Goal: Task Accomplishment & Management: Manage account settings

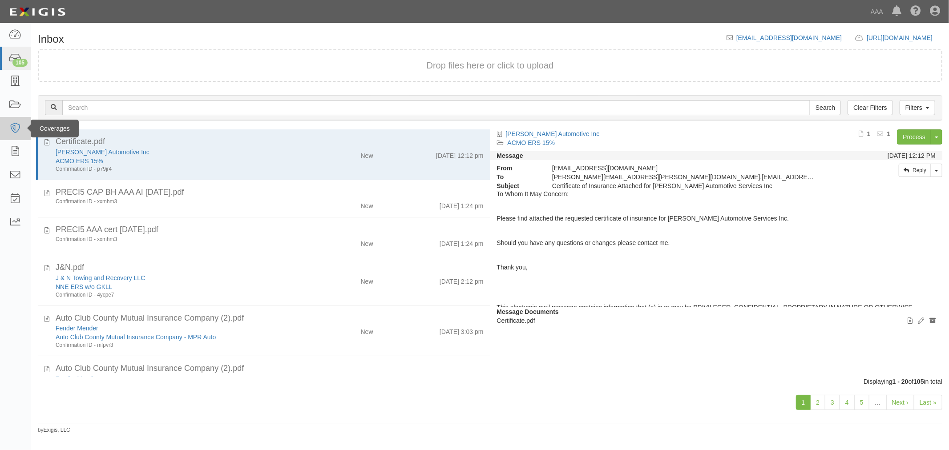
drag, startPoint x: 161, startPoint y: 153, endPoint x: 24, endPoint y: 139, distance: 138.6
click at [159, 153] on div "[PERSON_NAME] Automotive Inc" at bounding box center [178, 152] width 244 height 9
click at [72, 153] on link "[PERSON_NAME] Automotive Inc" at bounding box center [103, 152] width 94 height 7
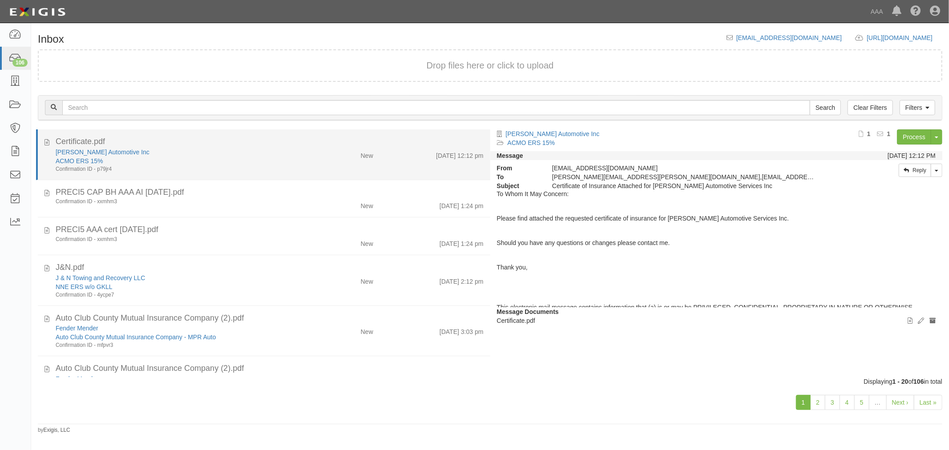
click at [191, 165] on div "Confirmation ID - p79jr4" at bounding box center [178, 169] width 244 height 8
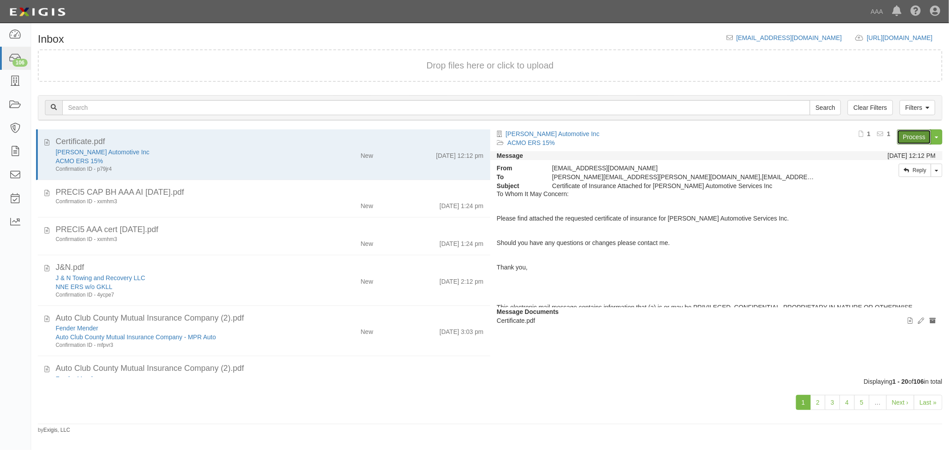
click at [909, 141] on link "Process" at bounding box center [914, 136] width 34 height 15
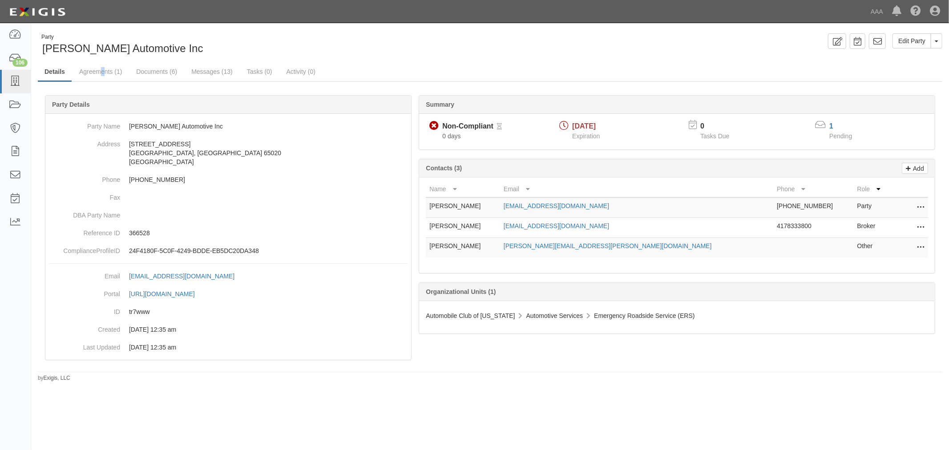
click at [103, 62] on div "Party Bledsoe Automotive Inc Edit Party Toggle Party Dropdown View Audit Trail …" at bounding box center [490, 207] width 918 height 349
click at [100, 72] on link "Agreements (1)" at bounding box center [100, 72] width 56 height 19
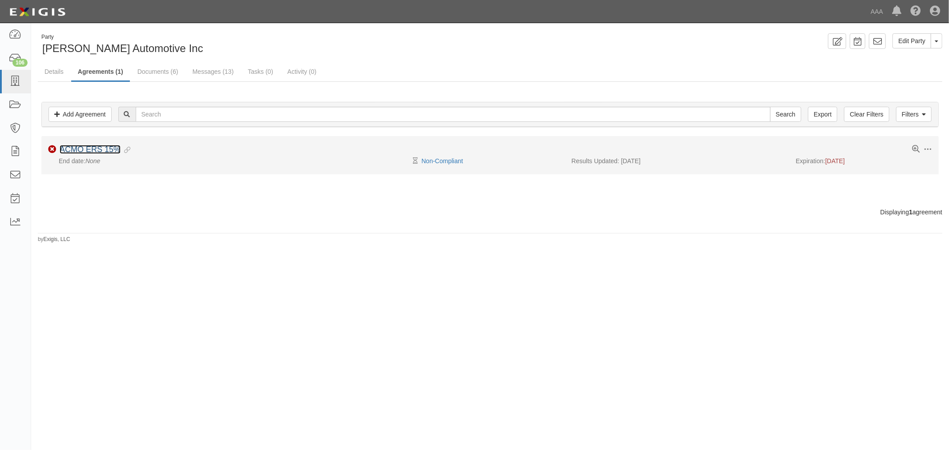
click at [107, 153] on link "ACMO ERS 15%" at bounding box center [90, 149] width 61 height 9
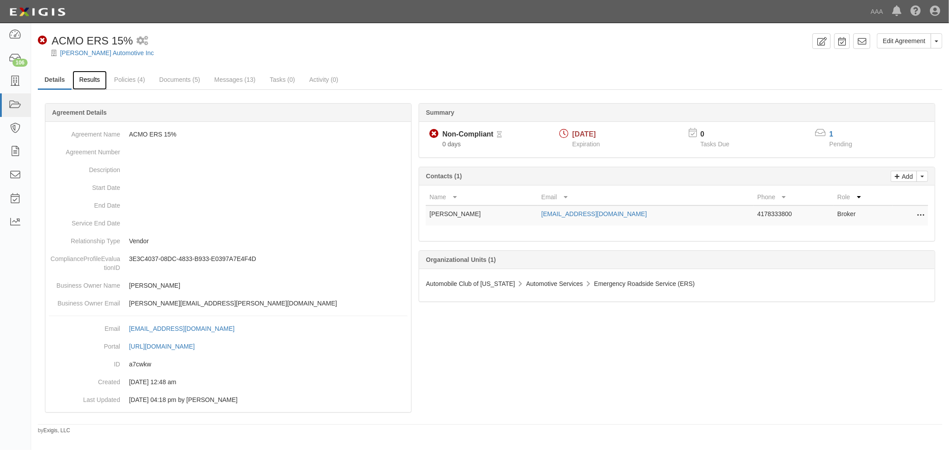
click at [82, 81] on link "Results" at bounding box center [89, 80] width 34 height 19
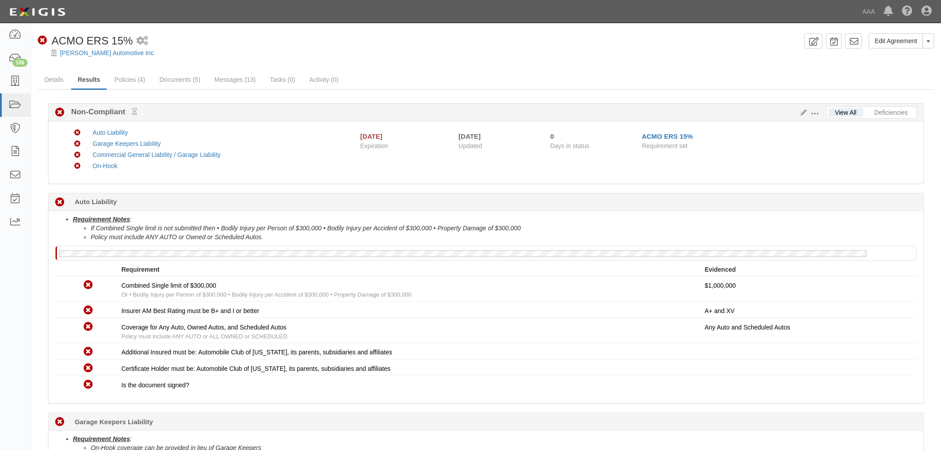
drag, startPoint x: 948, startPoint y: 188, endPoint x: 869, endPoint y: 233, distance: 91.2
click at [869, 233] on li "Policy must include ANY AUTO or Owned or Scheduled Autos." at bounding box center [504, 237] width 826 height 9
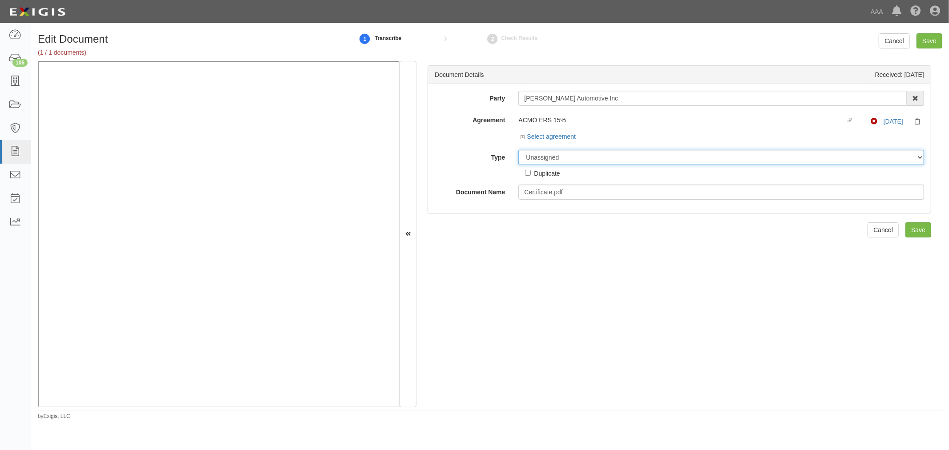
click at [604, 155] on select "Unassigned Binder Cancellation Notice Certificate Contract Endorsement Insuranc…" at bounding box center [721, 157] width 406 height 15
select select "CertificateDetail"
click at [518, 150] on select "Unassigned Binder Cancellation Notice Certificate Contract Endorsement Insuranc…" at bounding box center [721, 157] width 406 height 15
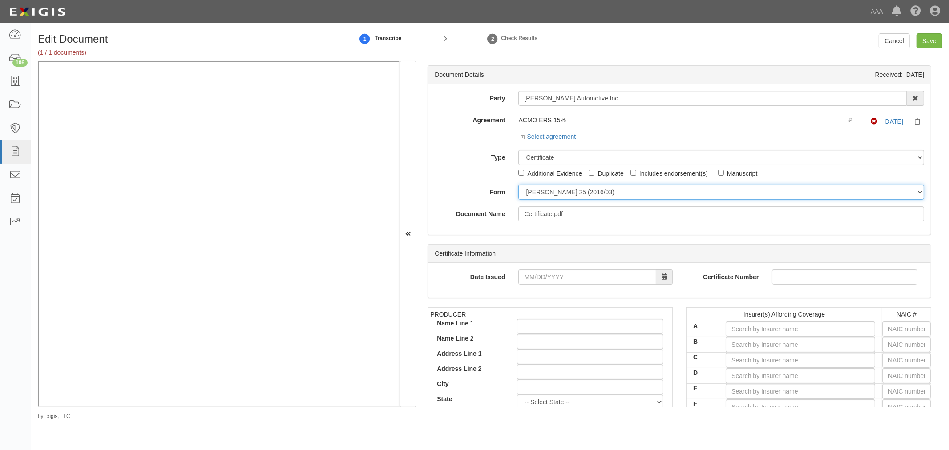
click at [567, 192] on select "ACORD 25 (2016/03) ACORD 101 ACORD 855 NY (2014/05) General" at bounding box center [721, 192] width 406 height 15
select select "GeneralFormDetail"
click at [518, 185] on select "ACORD 25 (2016/03) ACORD 101 ACORD 855 NY (2014/05) General" at bounding box center [721, 192] width 406 height 15
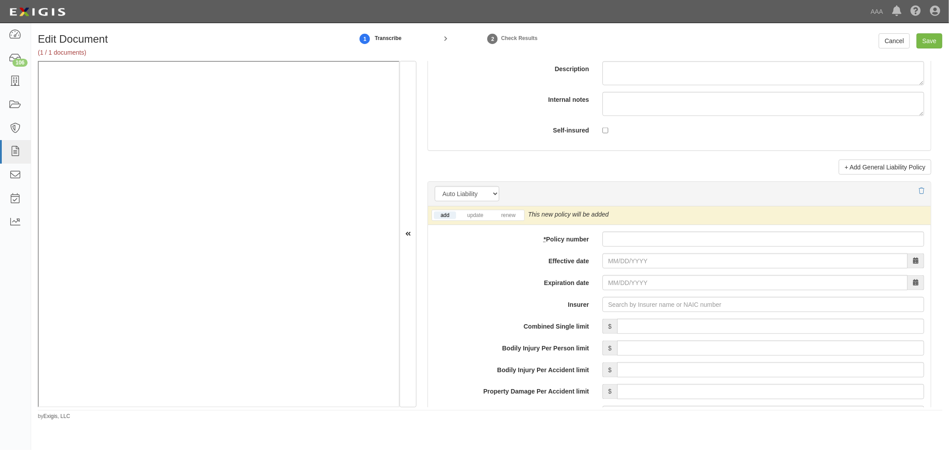
scroll to position [1071, 0]
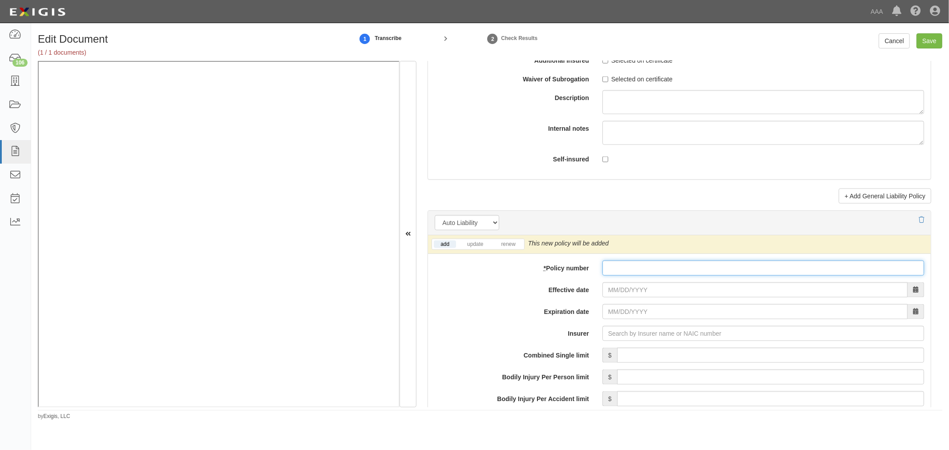
click at [672, 270] on input "* Policy number" at bounding box center [763, 268] width 322 height 15
paste input "941899428"
type input "941899428"
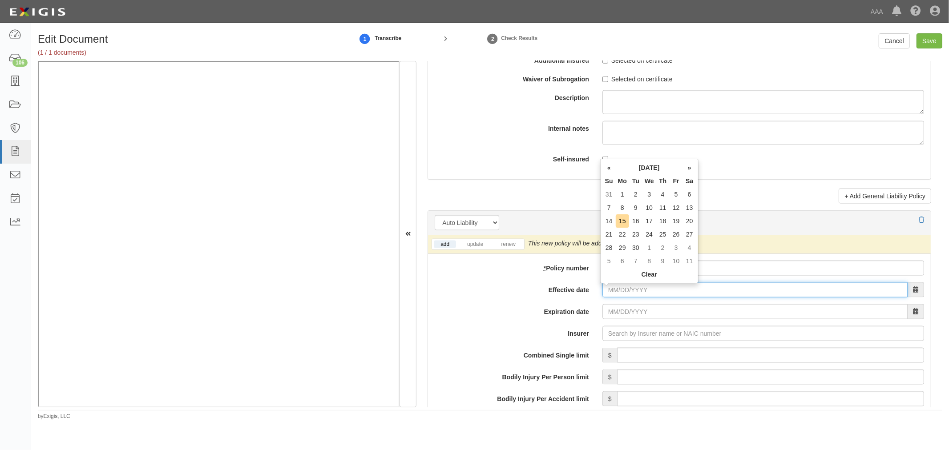
click at [612, 294] on input "Effective date" at bounding box center [754, 289] width 305 height 15
type input "[DATE]"
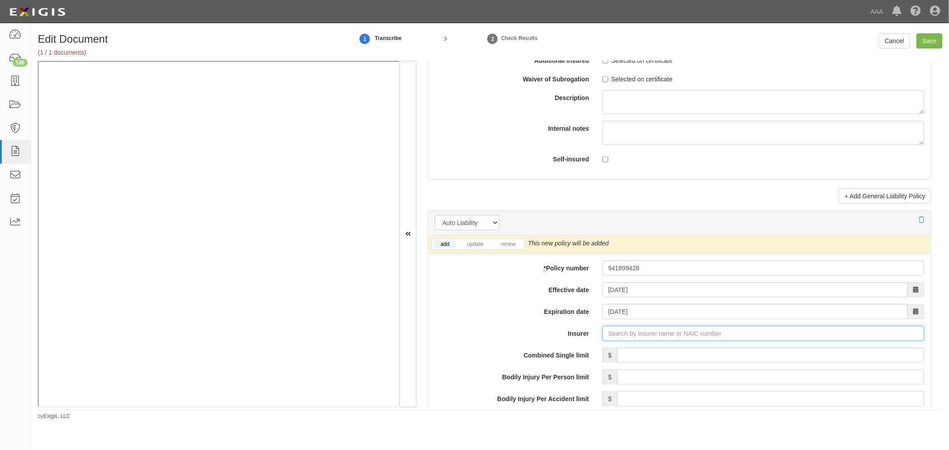
type input "21st Century Advantage Insurance Company (25232) NR Rating"
type input "2"
click at [681, 352] on strong "24260" at bounding box center [682, 350] width 17 height 7
type input "Progressive Casualty Insurance Company (24260) A+ XV Rating"
click at [498, 248] on link "renew" at bounding box center [508, 245] width 28 height 8
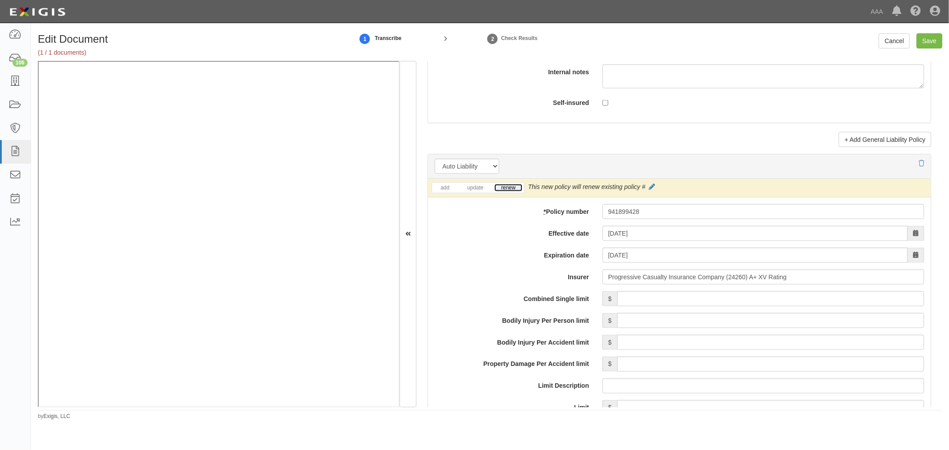
scroll to position [1318, 0]
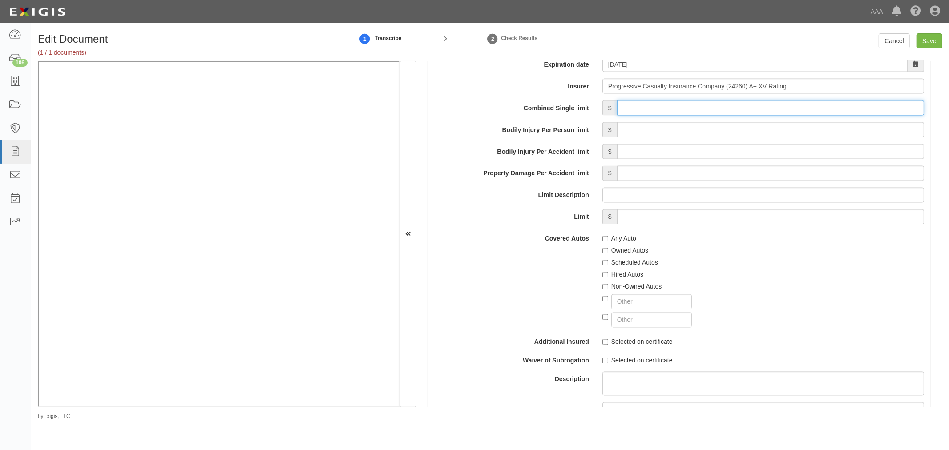
click at [633, 112] on input "Combined Single limit" at bounding box center [770, 108] width 307 height 15
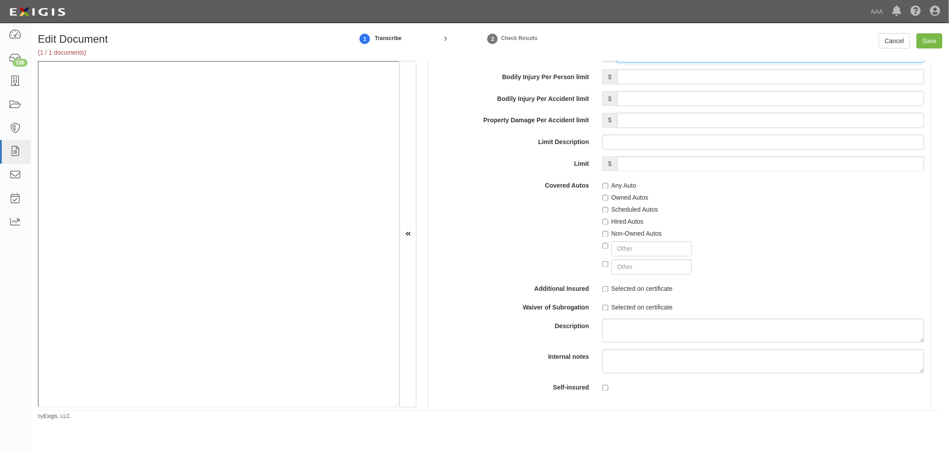
scroll to position [1482, 0]
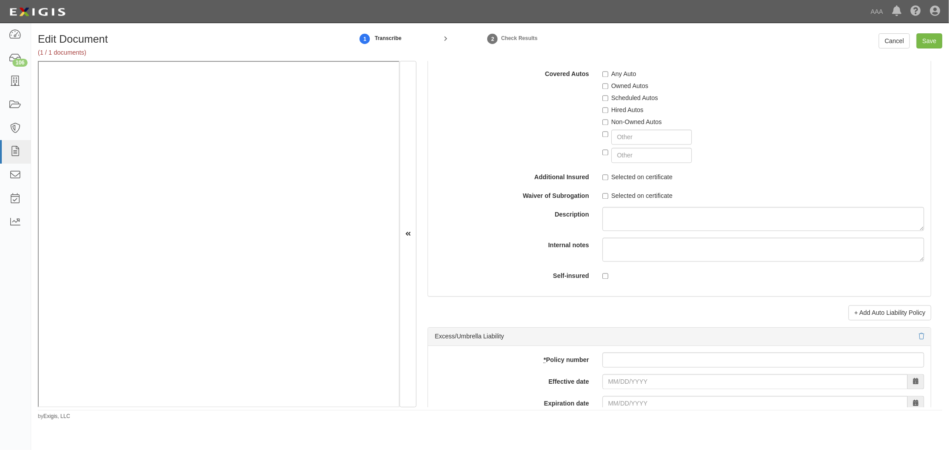
type input "1,000,000"
click at [612, 76] on label "Any Auto" at bounding box center [619, 74] width 34 height 9
click at [608, 76] on input "Any Auto" at bounding box center [605, 75] width 6 height 6
checkbox input "true"
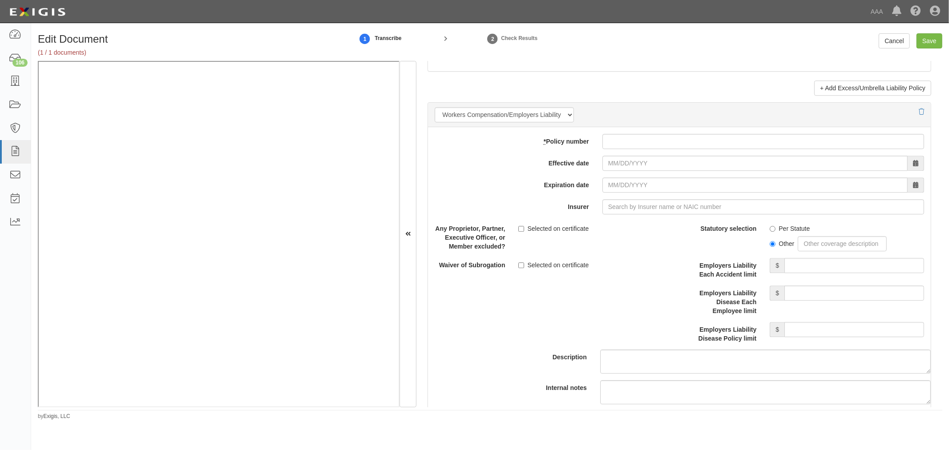
scroll to position [2388, 0]
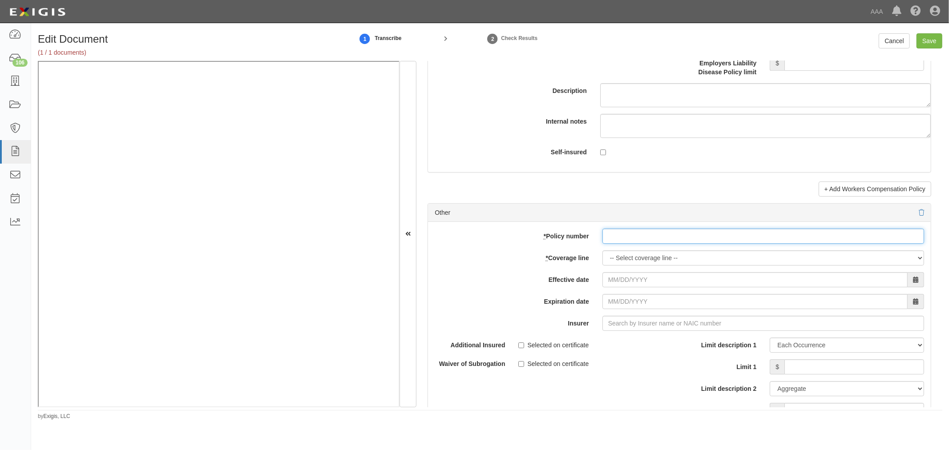
click at [619, 239] on input "* Policy number" at bounding box center [763, 236] width 322 height 15
paste input "BPPMO2000010437"
type input "BPPMO2000010437"
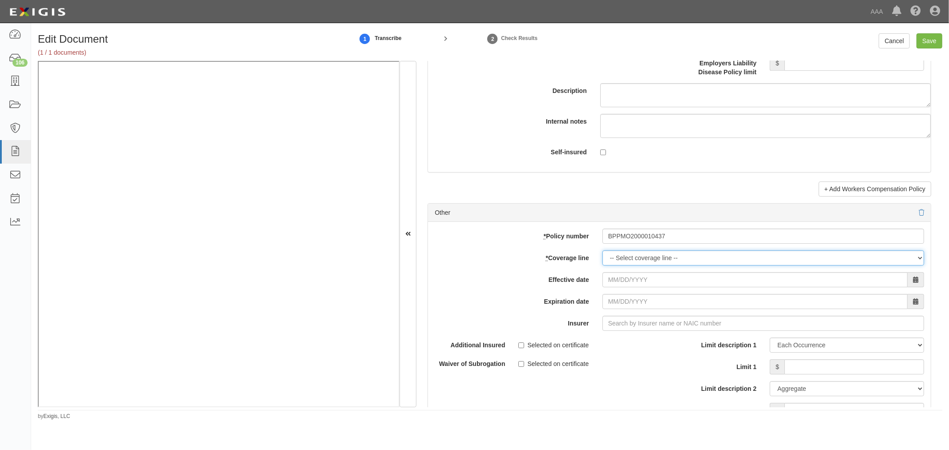
click at [619, 257] on select "-- Select coverage line -- Asbestos Abatement Auto Physical Damage Boiler & Mac…" at bounding box center [763, 257] width 322 height 15
select select "70"
click at [602, 266] on select "-- Select coverage line -- Asbestos Abatement Auto Physical Damage Boiler & Mac…" at bounding box center [763, 257] width 322 height 15
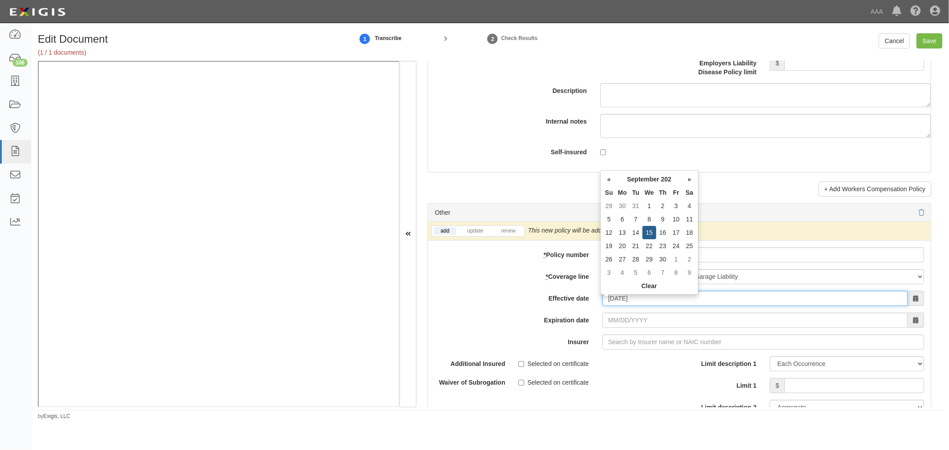
type input "09/15/0202"
type input "09/15/0203"
drag, startPoint x: 667, startPoint y: 301, endPoint x: 580, endPoint y: 303, distance: 87.6
click at [580, 303] on div "Effective date 09/15/0202" at bounding box center [679, 298] width 503 height 15
type input "0"
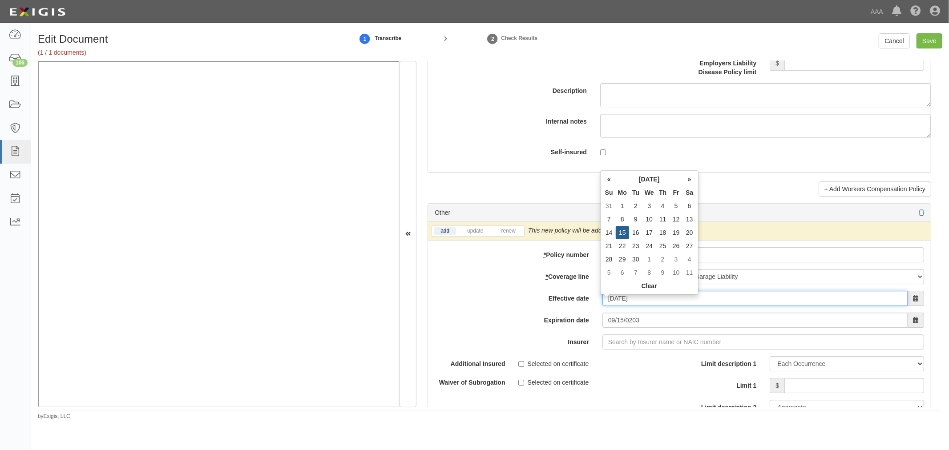
type input "09/15/2025"
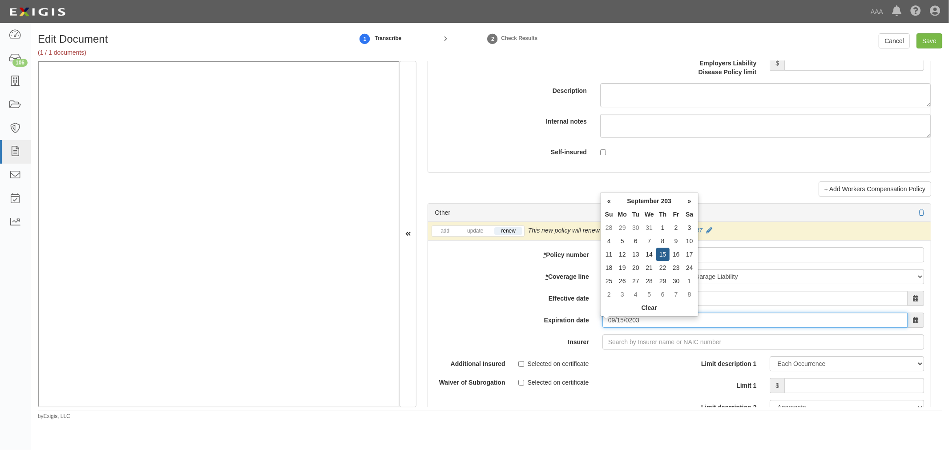
drag, startPoint x: 661, startPoint y: 332, endPoint x: 584, endPoint y: 336, distance: 77.5
click at [588, 338] on div "add update renew This new policy will be added This new policy will update exis…" at bounding box center [679, 377] width 503 height 310
type input "09/15/2026"
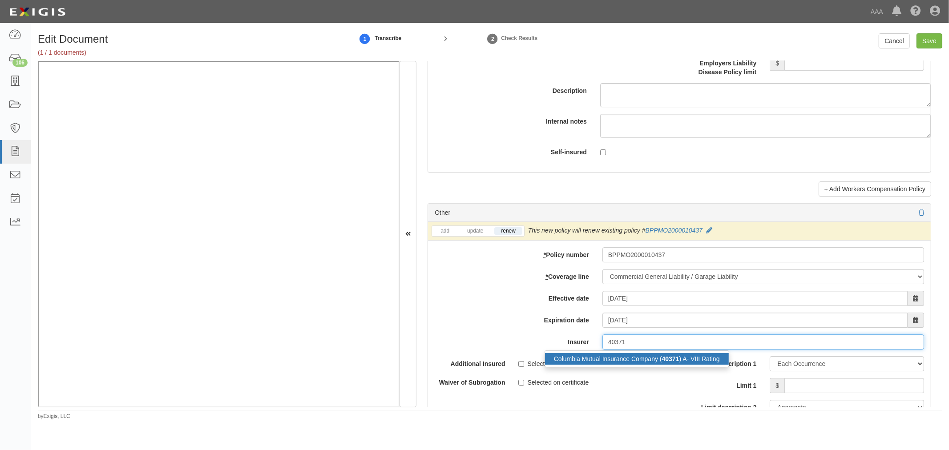
click at [592, 362] on div "Columbia Mutual Insurance Company ( 40371 ) A- VIII Rating" at bounding box center [637, 359] width 184 height 12
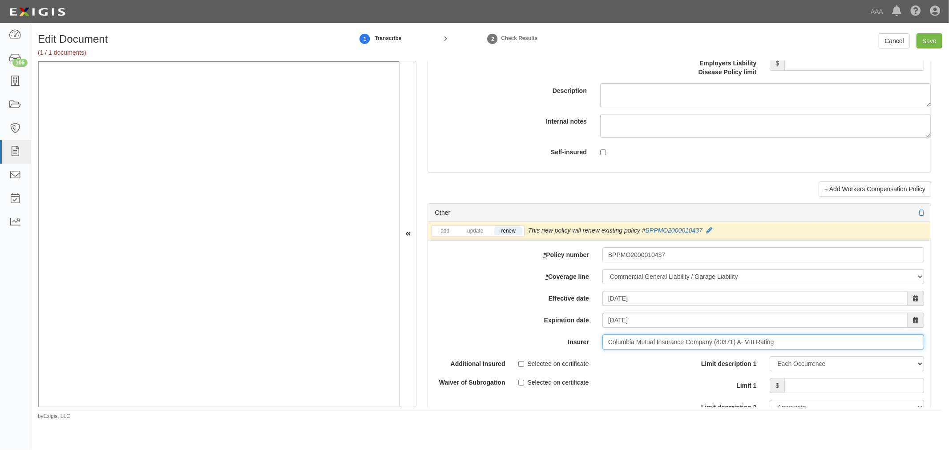
type input "Columbia Mutual Insurance Company (40371) A- VIII Rating"
click at [808, 383] on input "Limit 1" at bounding box center [854, 385] width 140 height 15
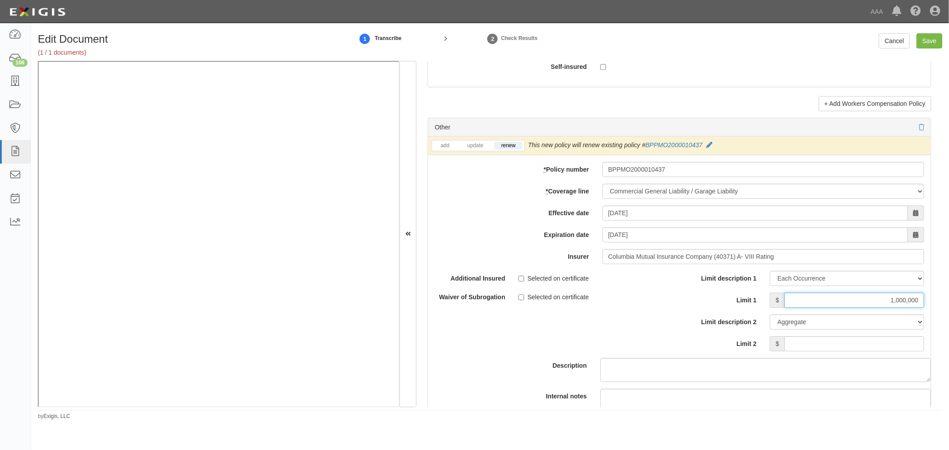
scroll to position [2553, 0]
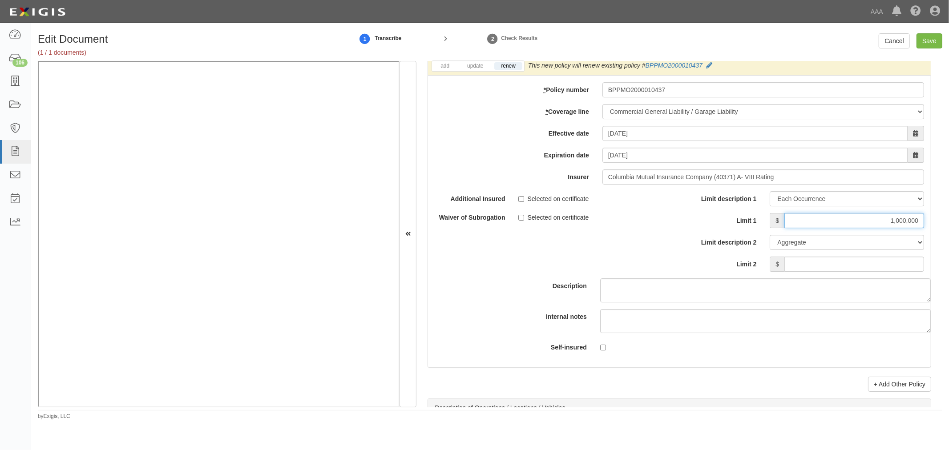
type input "1,000,000"
click at [899, 265] on input "Limit 2" at bounding box center [854, 264] width 140 height 15
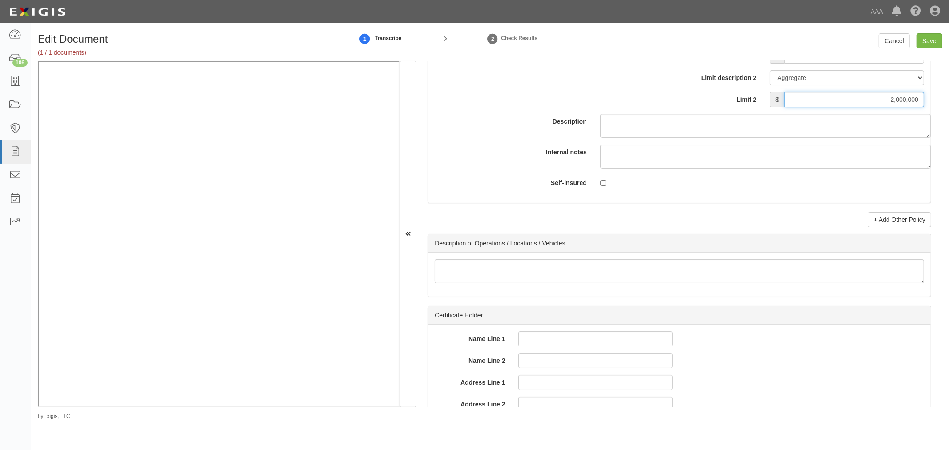
type input "2,000,000"
click at [889, 211] on div "Other add update renew This new policy will be added This new policy will updat…" at bounding box center [678, 51] width 503 height 354
click at [875, 227] on link "+ Add Other Policy" at bounding box center [899, 219] width 63 height 15
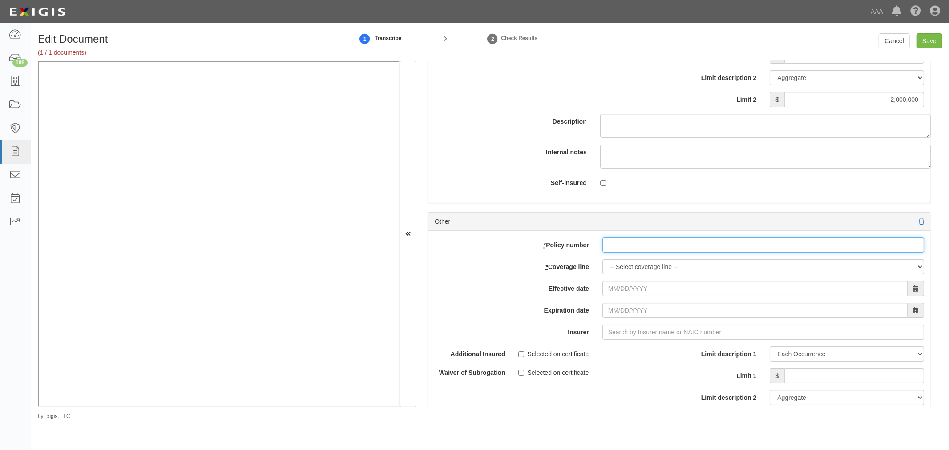
drag, startPoint x: 616, startPoint y: 246, endPoint x: 616, endPoint y: 258, distance: 12.0
click at [616, 247] on input "* Policy number" at bounding box center [763, 245] width 322 height 15
paste input "941899428"
type input "941899428"
click at [612, 271] on select "-- Select coverage line -- Asbestos Abatement Auto Physical Damage Boiler & Mac…" at bounding box center [763, 266] width 322 height 15
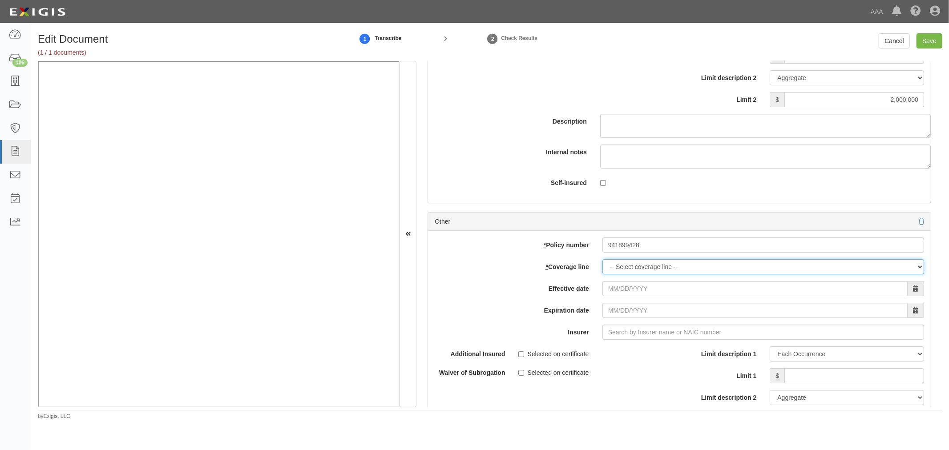
select select "56"
click at [602, 274] on select "-- Select coverage line -- Asbestos Abatement Auto Physical Damage Boiler & Mac…" at bounding box center [763, 266] width 322 height 15
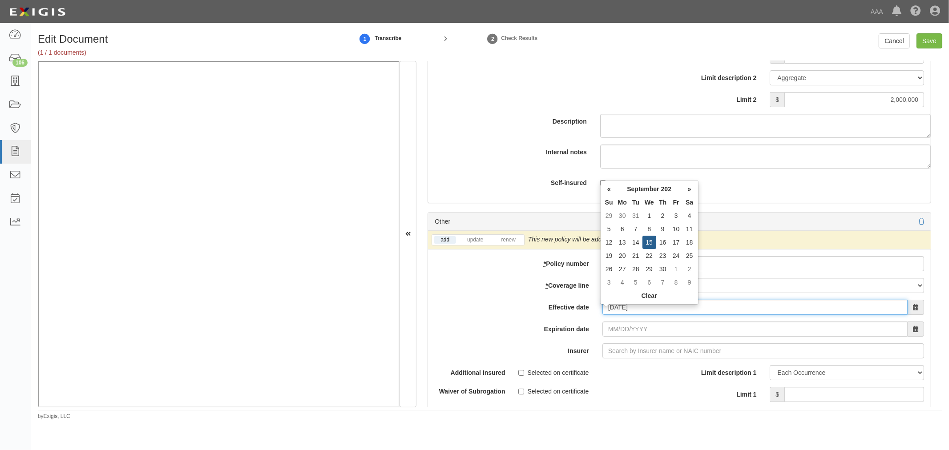
type input "09/15/2025"
type input "09/15/2026"
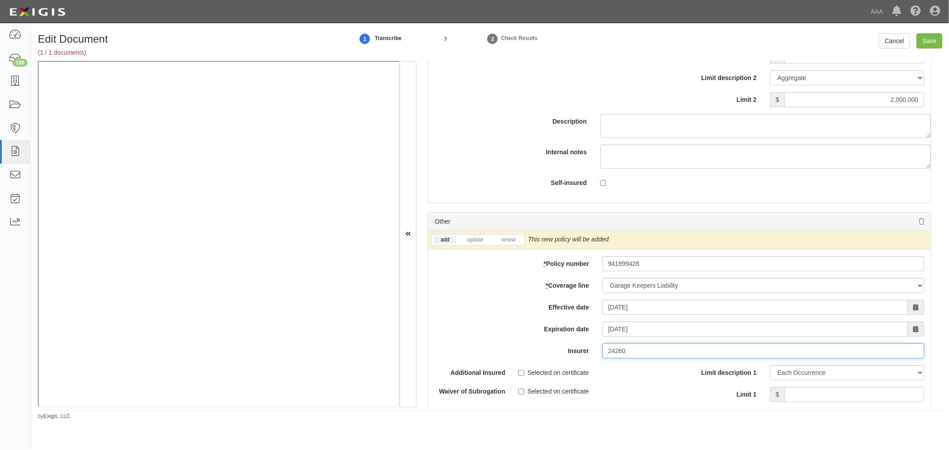
type input "24260"
click at [514, 239] on div "add update renew" at bounding box center [477, 239] width 93 height 11
click at [514, 241] on div "add update renew" at bounding box center [477, 239] width 93 height 11
click at [513, 242] on link "renew" at bounding box center [508, 240] width 28 height 8
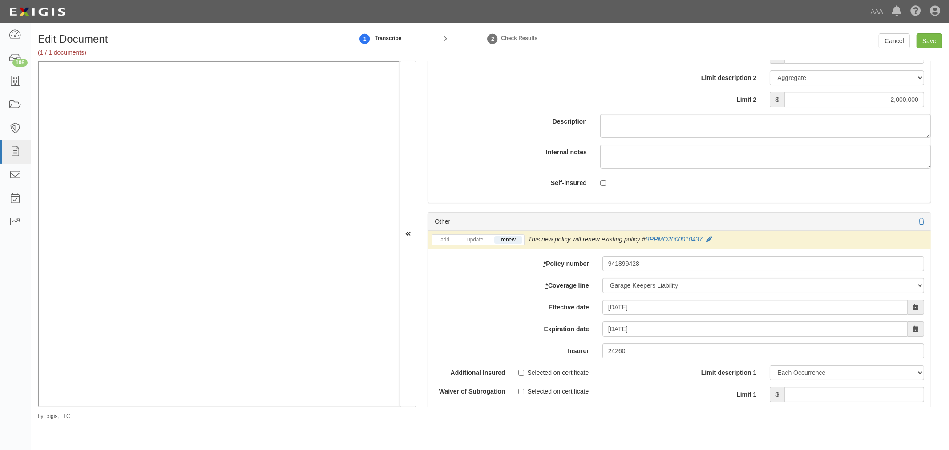
click at [515, 225] on div at bounding box center [679, 221] width 489 height 9
drag, startPoint x: 640, startPoint y: 359, endPoint x: 595, endPoint y: 370, distance: 45.8
click at [595, 370] on div "add update renew This new policy will be added This new policy will update exis…" at bounding box center [679, 386] width 503 height 310
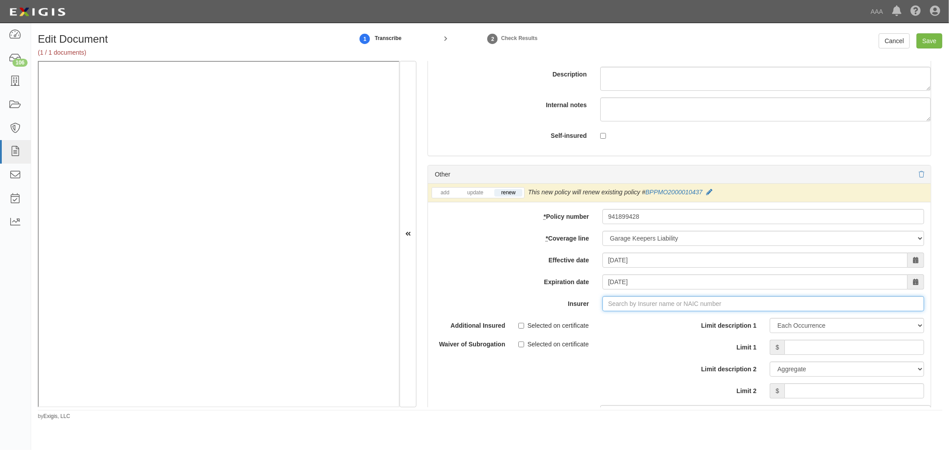
scroll to position [2800, 0]
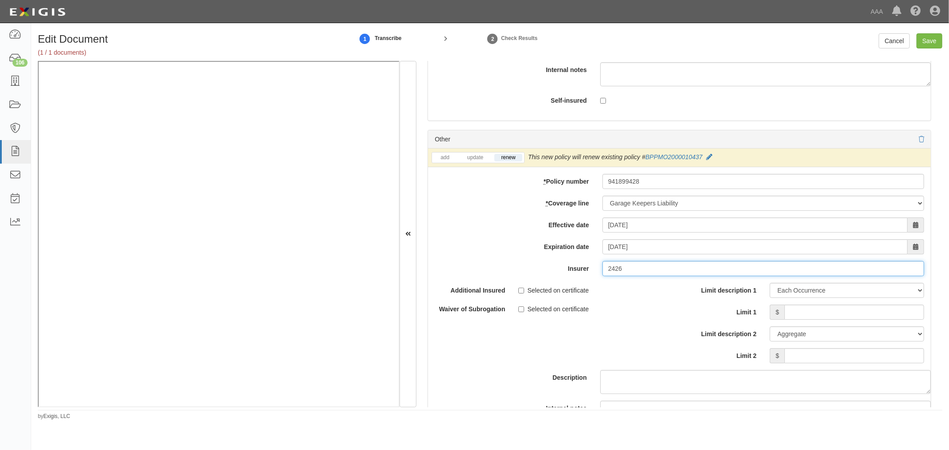
type input "24260"
click at [850, 320] on input "Limit 1" at bounding box center [854, 312] width 140 height 15
type input "200000"
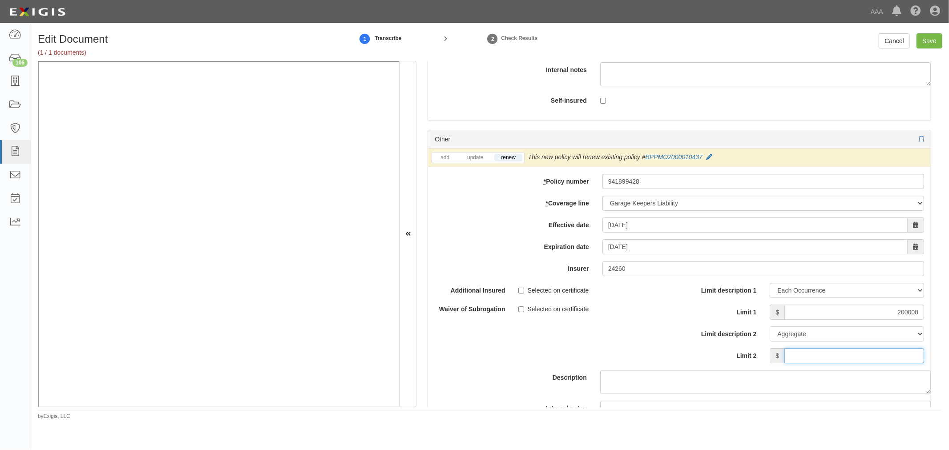
click at [883, 361] on input "Limit 2" at bounding box center [854, 355] width 140 height 15
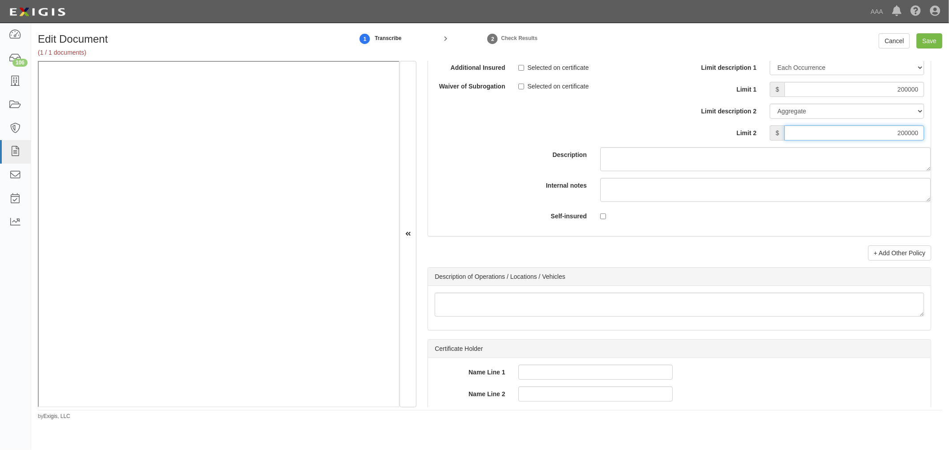
scroll to position [3129, 0]
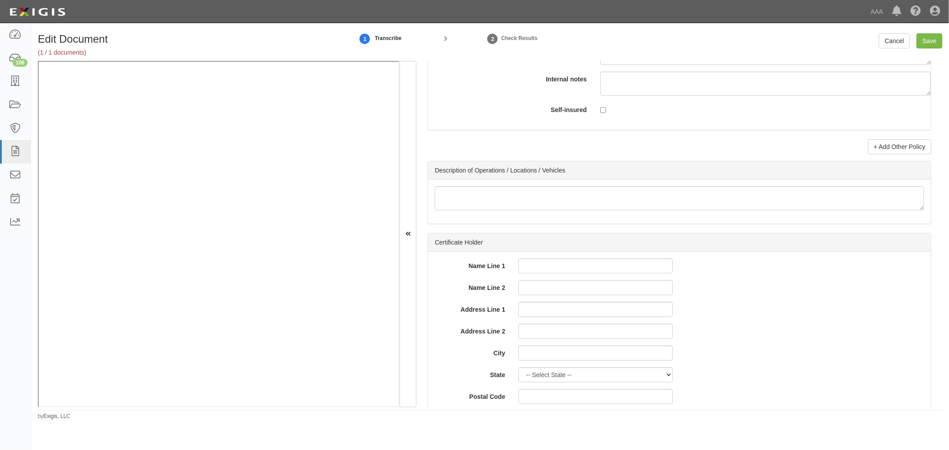
type input "200000"
click at [891, 154] on link "+ Add Other Policy" at bounding box center [899, 146] width 63 height 15
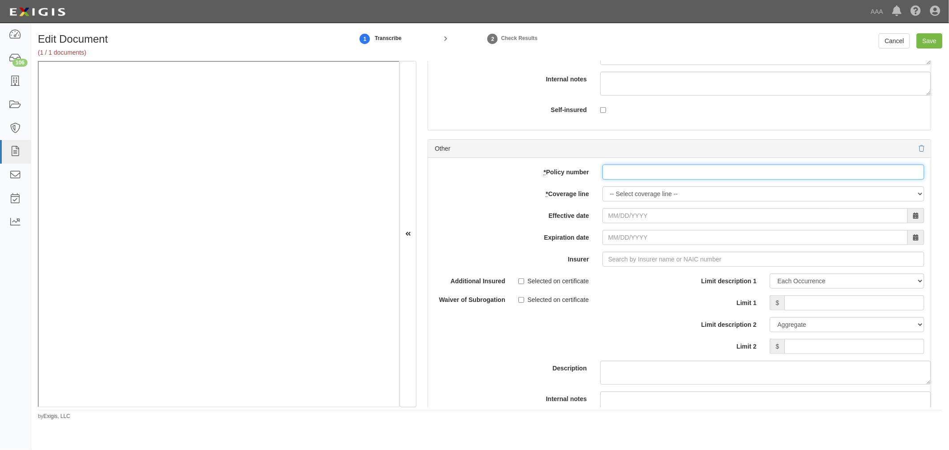
paste input "941899428"
click at [667, 175] on input "* Policy number" at bounding box center [763, 172] width 322 height 15
type input "941899428"
click at [639, 201] on select "-- Select coverage line -- Asbestos Abatement Auto Physical Damage Boiler & Mac…" at bounding box center [763, 193] width 322 height 15
select select "71"
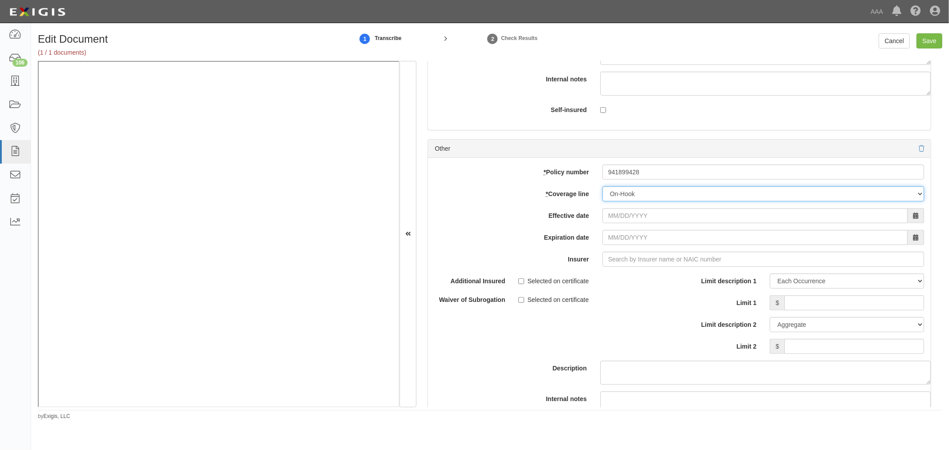
click at [602, 201] on select "-- Select coverage line -- Asbestos Abatement Auto Physical Damage Boiler & Mac…" at bounding box center [763, 193] width 322 height 15
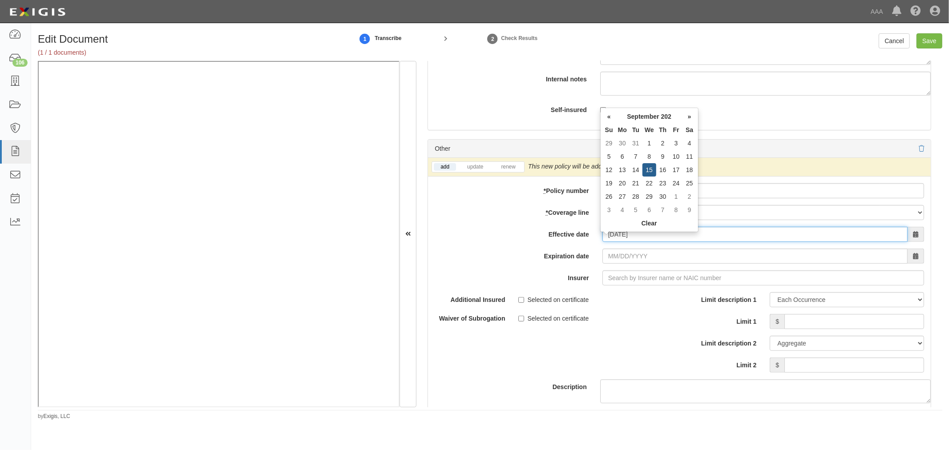
type input "09/15/2025"
type input "09/15/2026"
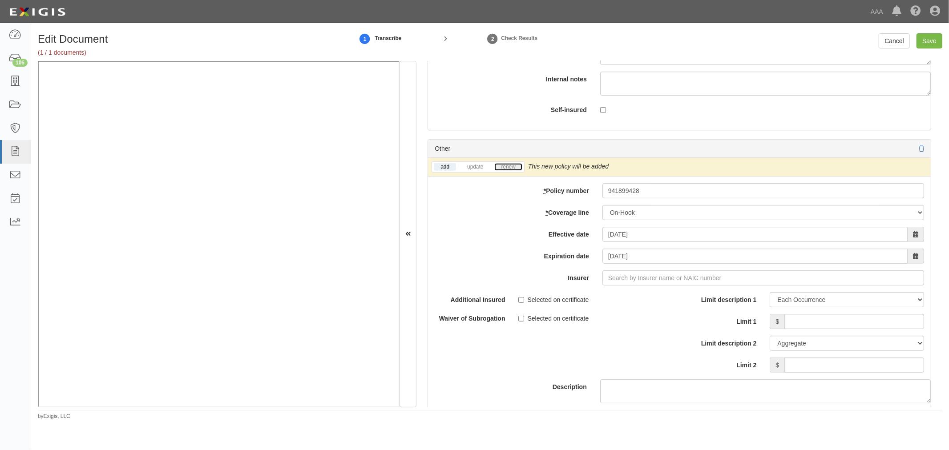
click at [499, 171] on link "renew" at bounding box center [508, 167] width 28 height 8
click at [798, 329] on input "Limit 1" at bounding box center [854, 321] width 140 height 15
type input "200000"
click at [834, 373] on input "Limit 2" at bounding box center [854, 365] width 140 height 15
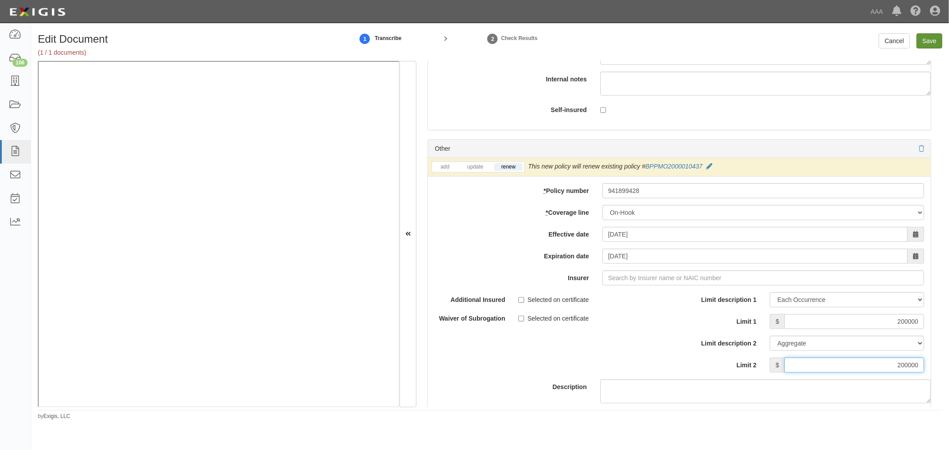
type input "200000"
drag, startPoint x: 921, startPoint y: 47, endPoint x: 948, endPoint y: 79, distance: 42.3
click at [921, 46] on input "Save" at bounding box center [929, 40] width 26 height 15
type input "1000000"
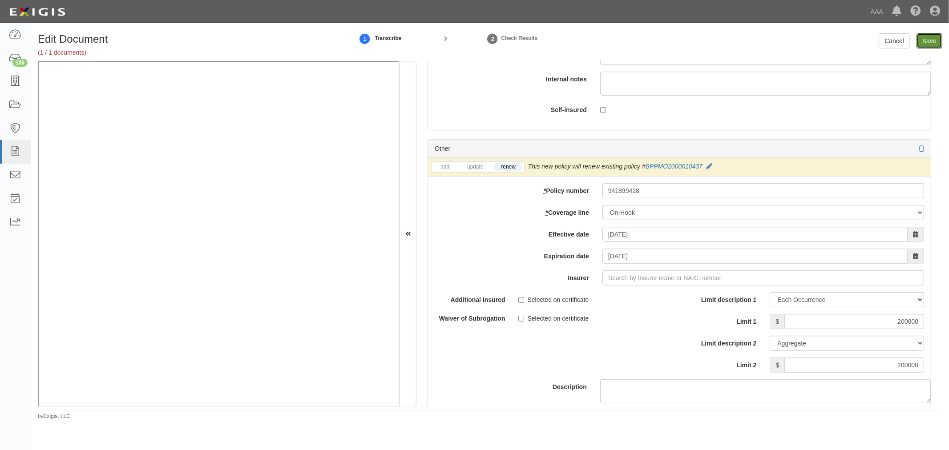
type input "2000000"
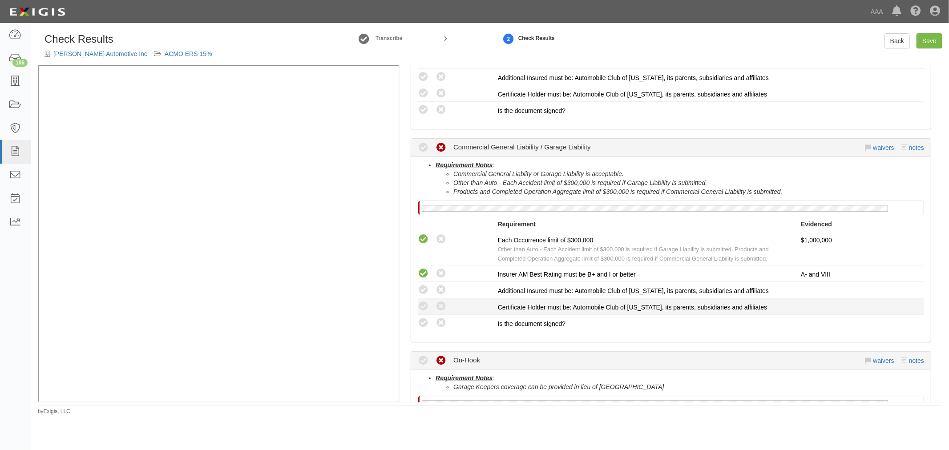
scroll to position [736, 0]
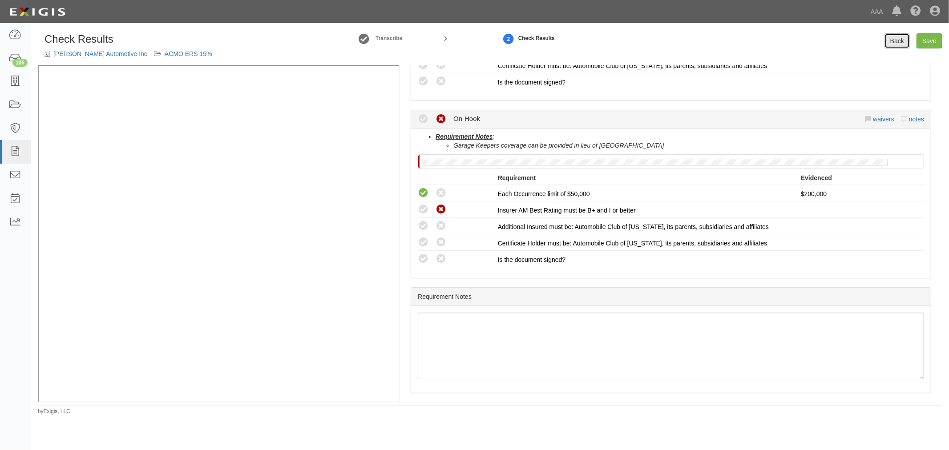
click at [896, 38] on link "Back" at bounding box center [896, 40] width 25 height 15
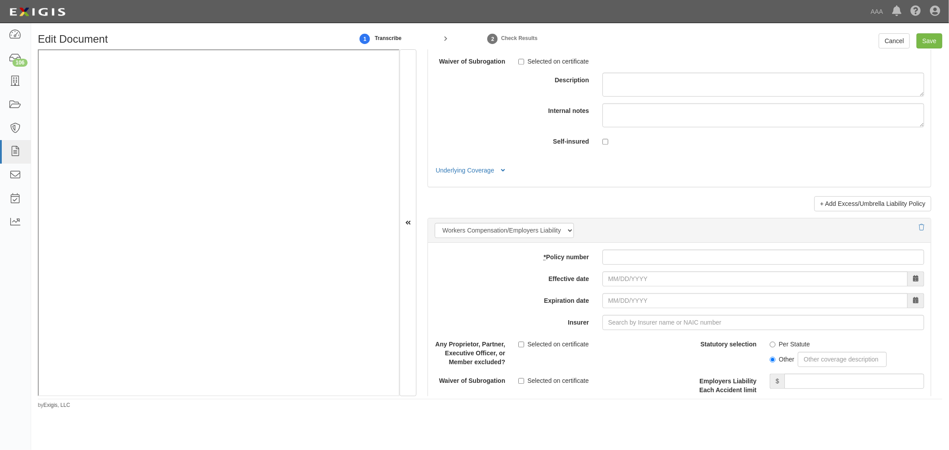
scroll to position [2388, 0]
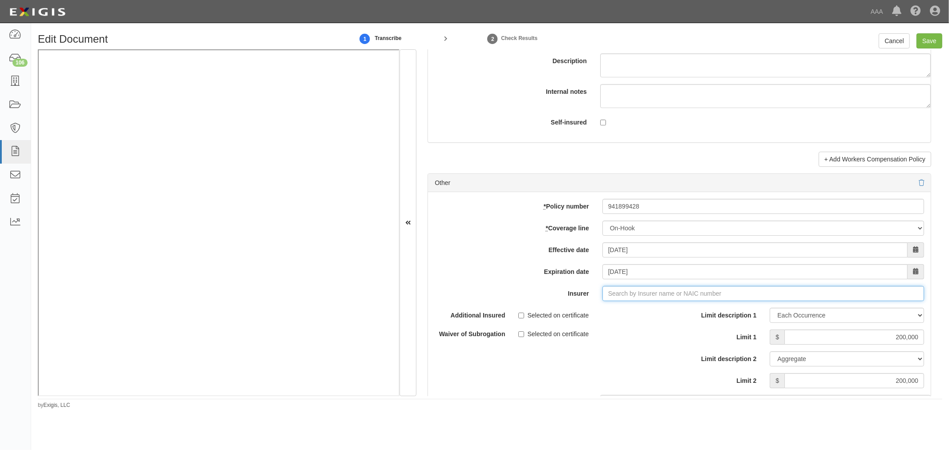
click at [610, 298] on input "Insurer" at bounding box center [763, 293] width 322 height 15
click at [623, 316] on div "Columbia Mutual Insurance Company ( 40371 ) A- VIII Rating" at bounding box center [637, 311] width 184 height 12
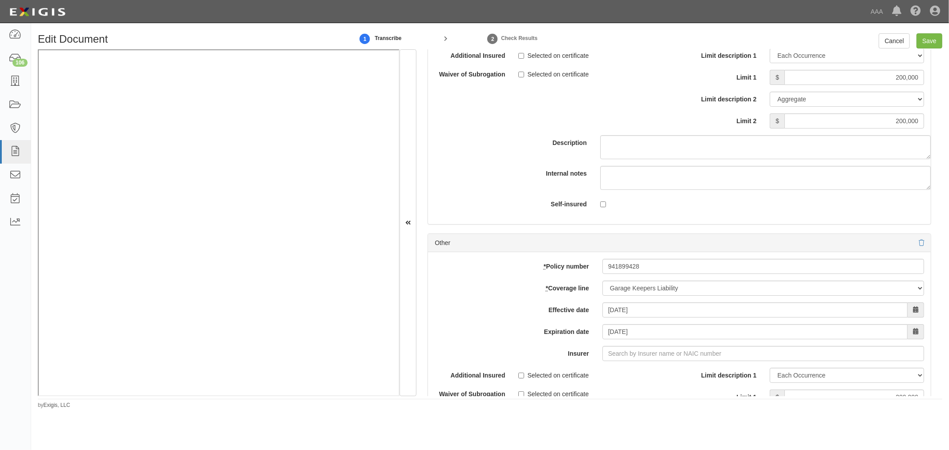
scroll to position [2800, 0]
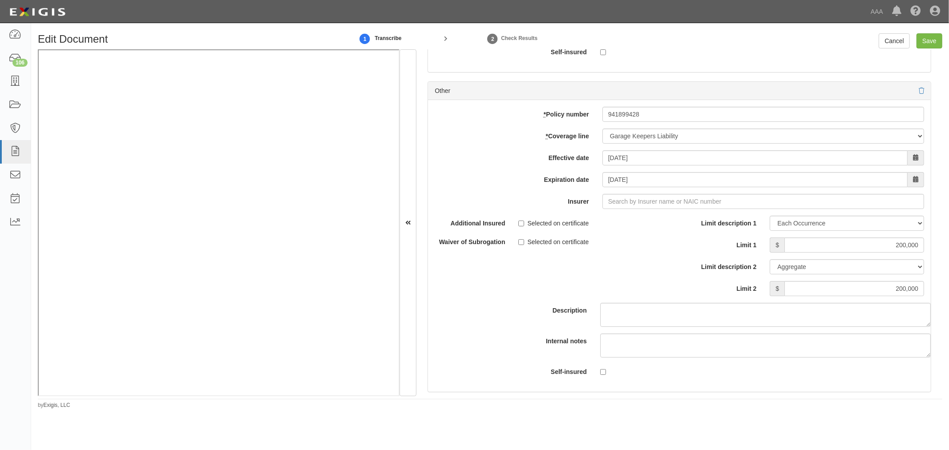
type input "Columbia Mutual Insurance Company (40371) A- VIII Rating"
click at [618, 205] on input "Insurer" at bounding box center [763, 201] width 322 height 15
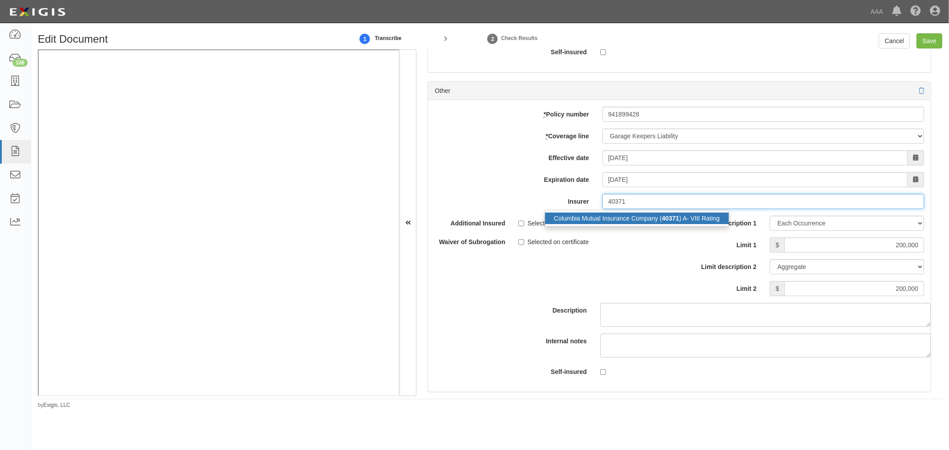
click at [646, 222] on div "Columbia Mutual Insurance Company ( 40371 ) A- VIII Rating" at bounding box center [637, 219] width 184 height 12
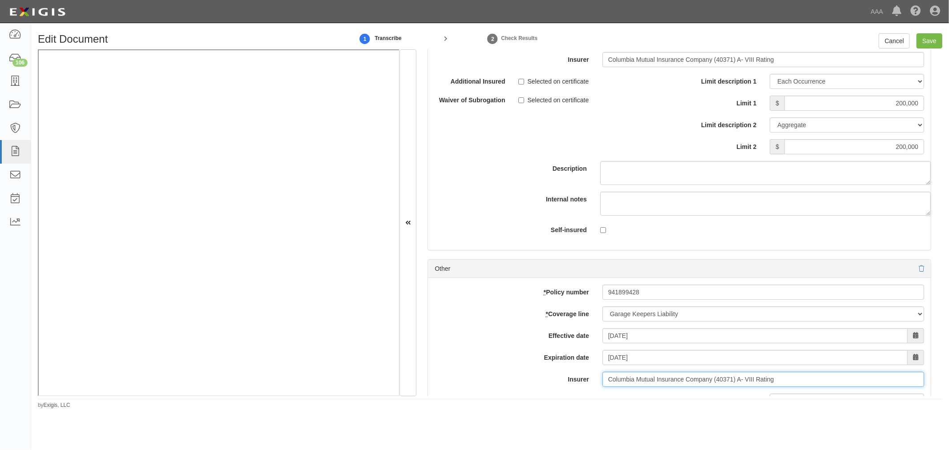
scroll to position [2471, 0]
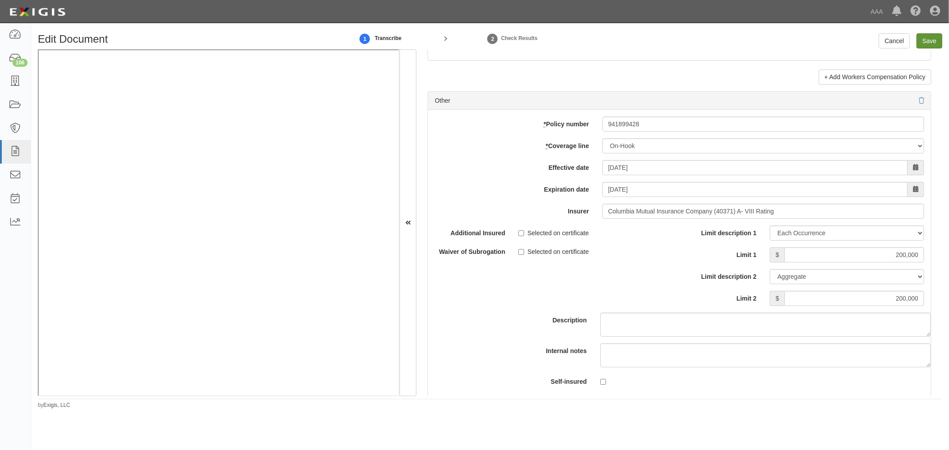
type input "Columbia Mutual Insurance Company (40371) A- VIII Rating"
click at [936, 41] on input "Save" at bounding box center [929, 40] width 26 height 15
type input "1000000"
type input "200000"
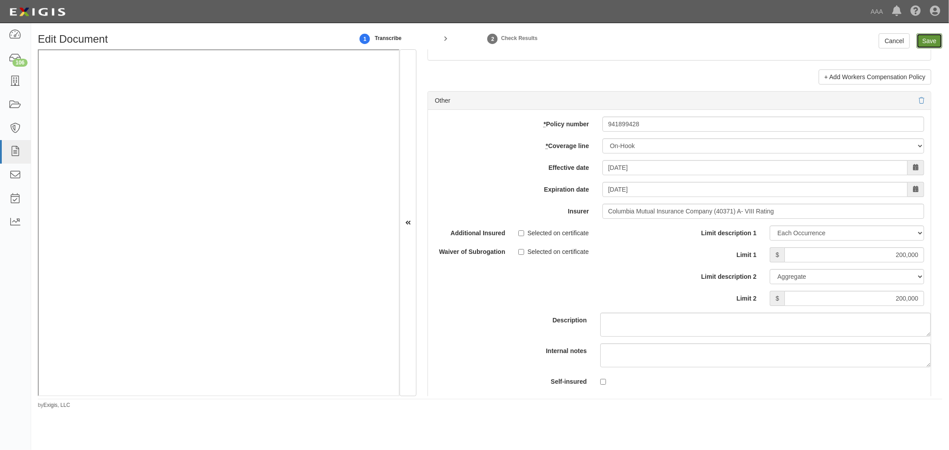
type input "200000"
type input "1000000"
type input "2000000"
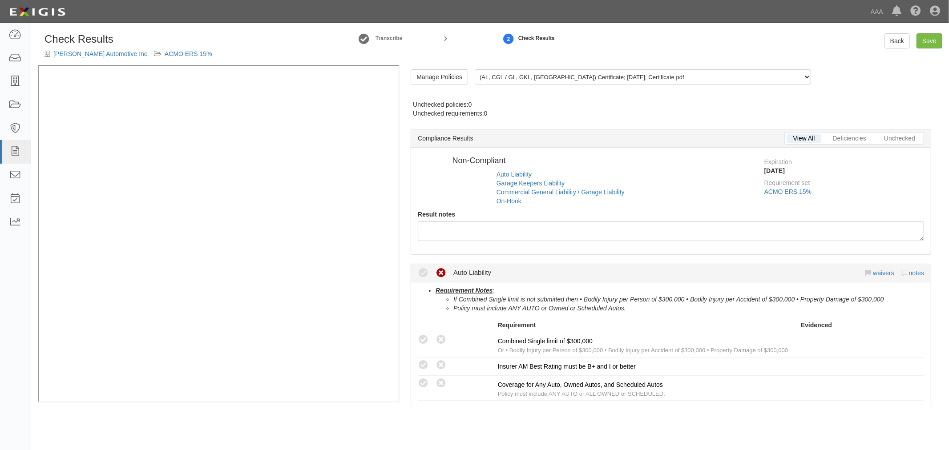
radio input "true"
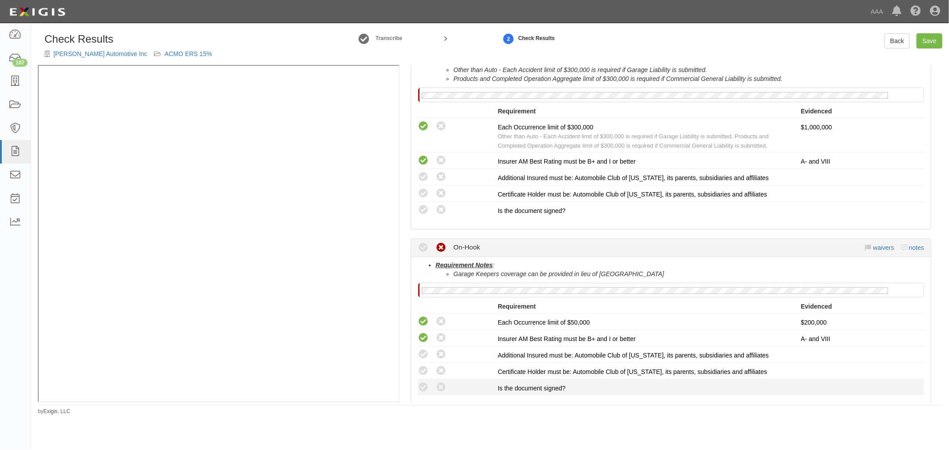
scroll to position [736, 0]
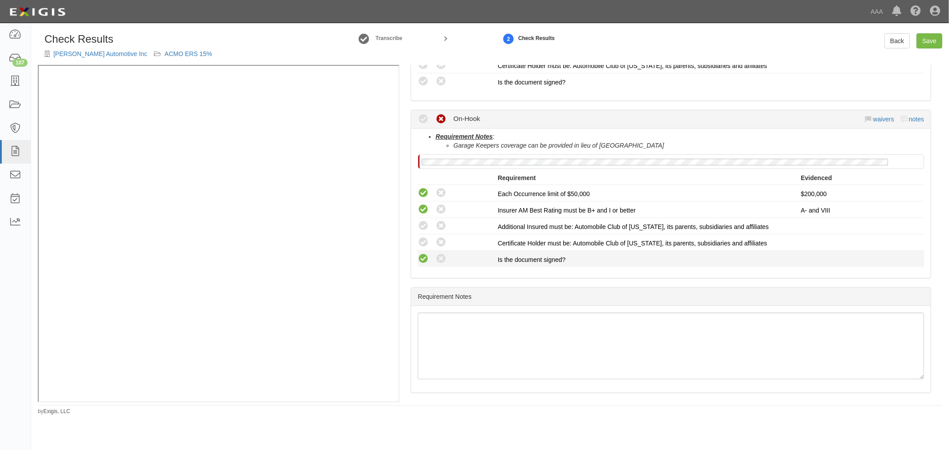
click at [424, 255] on icon at bounding box center [423, 259] width 11 height 11
radio input "true"
click at [419, 237] on icon at bounding box center [423, 242] width 11 height 11
radio input "true"
click at [423, 221] on icon at bounding box center [423, 226] width 11 height 11
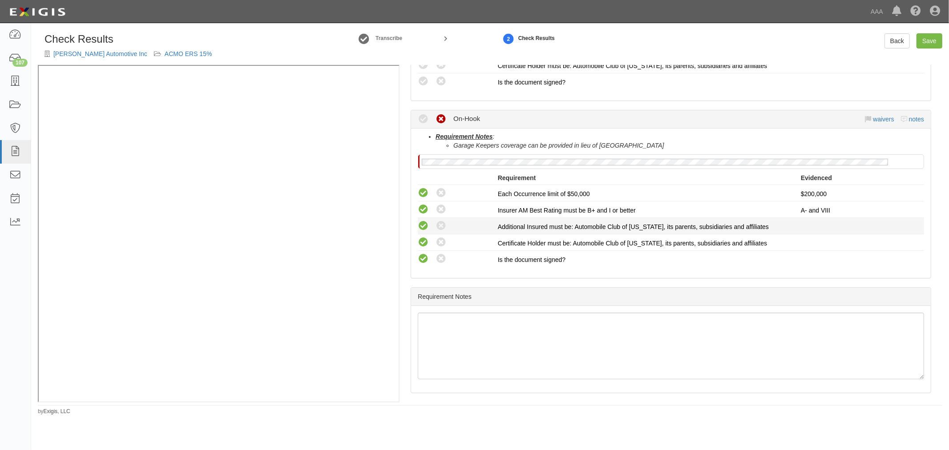
radio input "true"
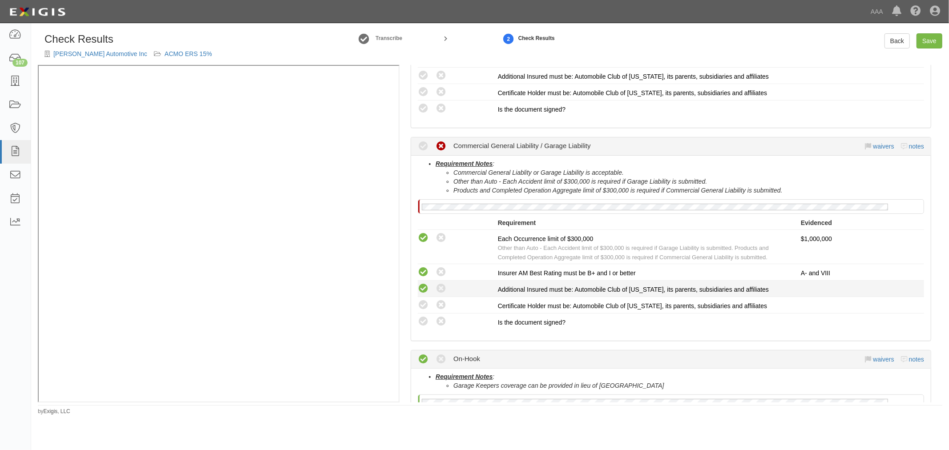
scroll to position [488, 0]
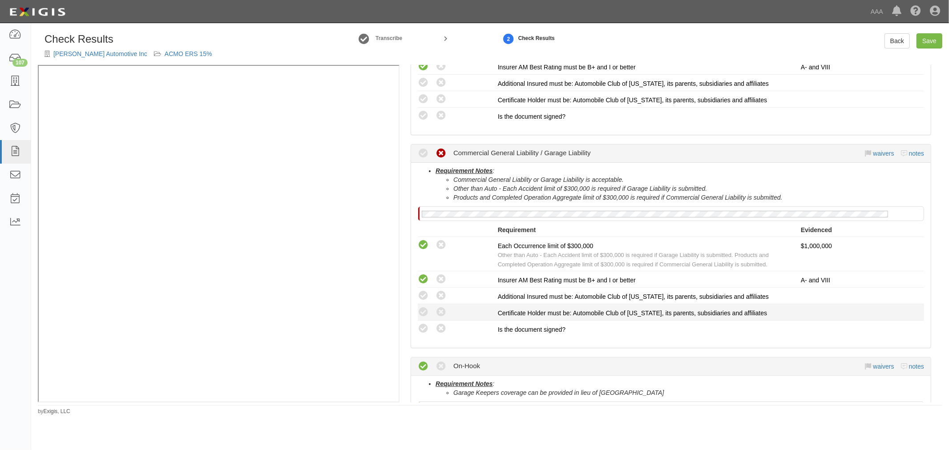
drag, startPoint x: 419, startPoint y: 321, endPoint x: 421, endPoint y: 314, distance: 6.5
click at [421, 314] on div "This compliance result is calculated automatically and cannot be changed Waived…" at bounding box center [671, 287] width 506 height 100
drag, startPoint x: 424, startPoint y: 306, endPoint x: 426, endPoint y: 298, distance: 8.2
click at [424, 307] on icon at bounding box center [423, 312] width 11 height 11
radio input "true"
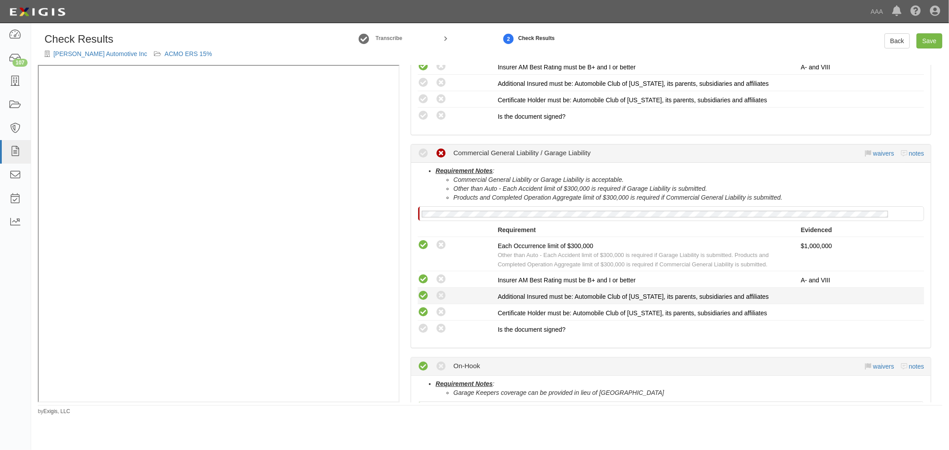
click at [426, 295] on icon at bounding box center [423, 295] width 11 height 11
radio input "true"
drag, startPoint x: 423, startPoint y: 325, endPoint x: 439, endPoint y: 310, distance: 22.0
click at [424, 323] on icon at bounding box center [423, 328] width 11 height 11
radio input "true"
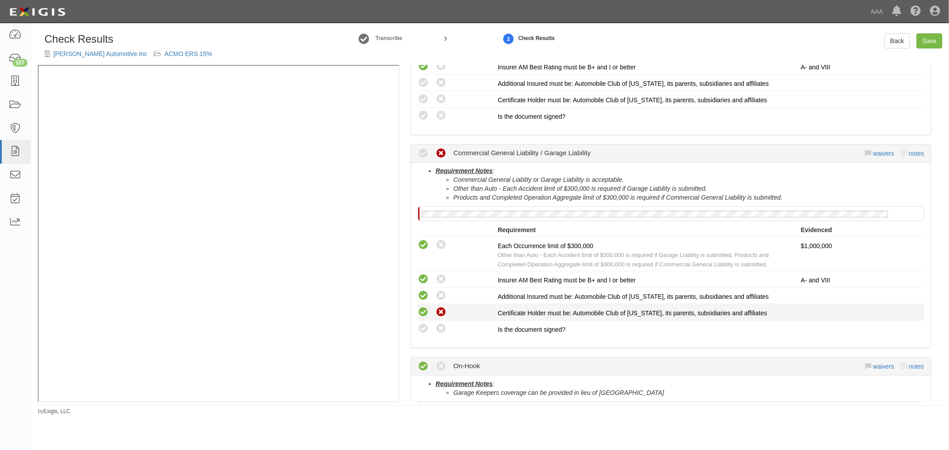
radio input "true"
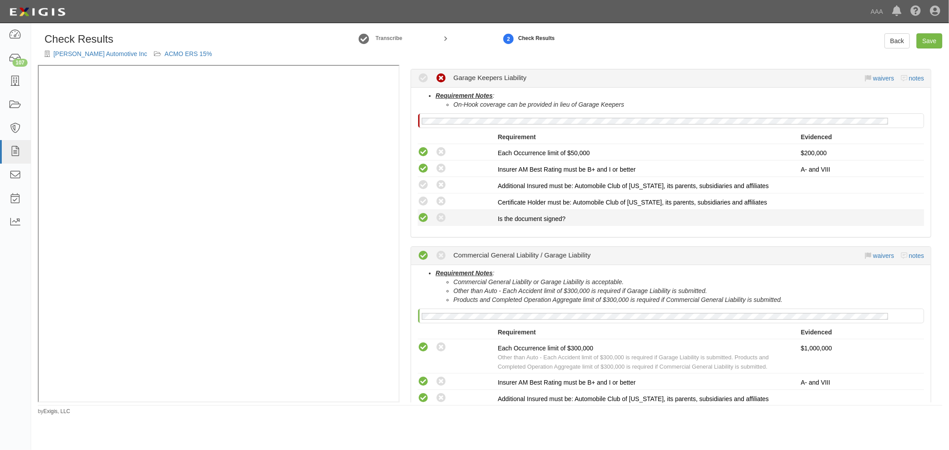
scroll to position [324, 0]
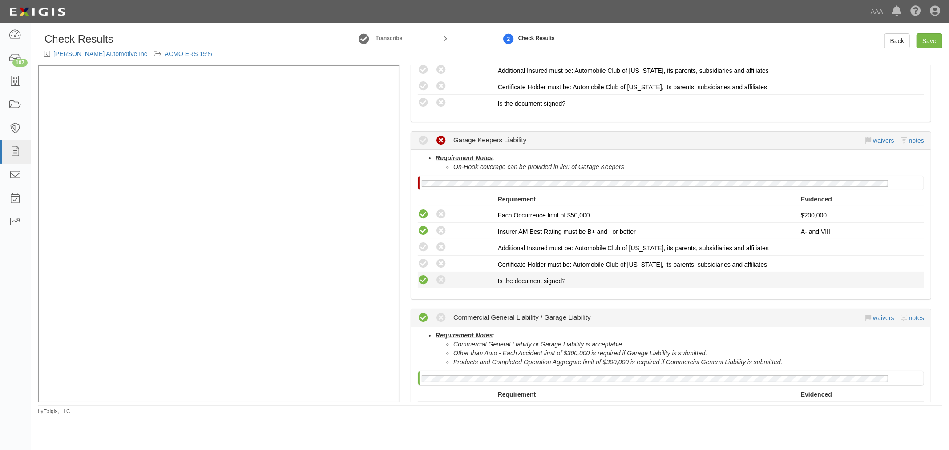
click at [425, 275] on icon at bounding box center [423, 280] width 11 height 11
radio input "true"
click at [428, 263] on div "Compliant Waived: Non-Compliant" at bounding box center [458, 264] width 80 height 12
click at [425, 259] on icon at bounding box center [423, 263] width 11 height 11
radio input "true"
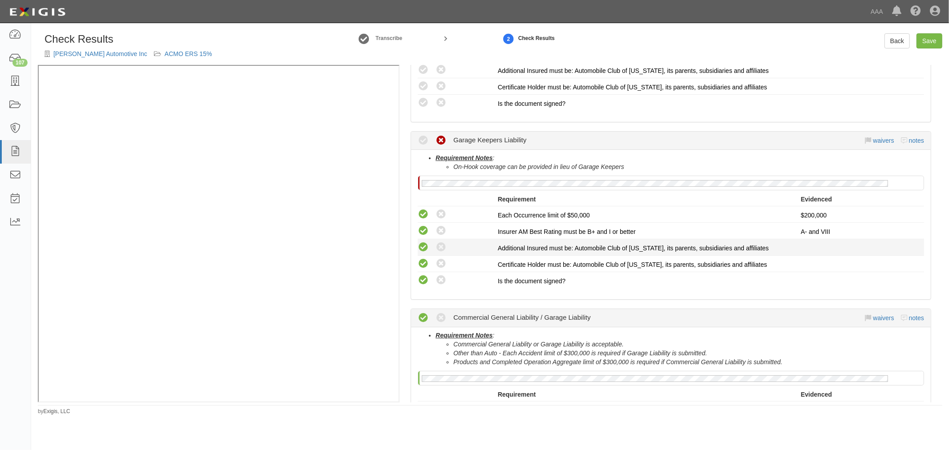
click at [423, 243] on icon at bounding box center [423, 247] width 11 height 11
radio input "true"
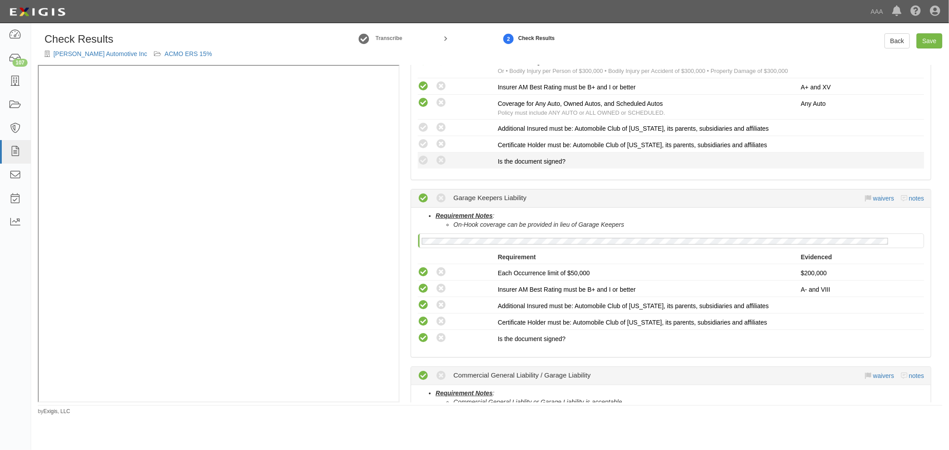
scroll to position [159, 0]
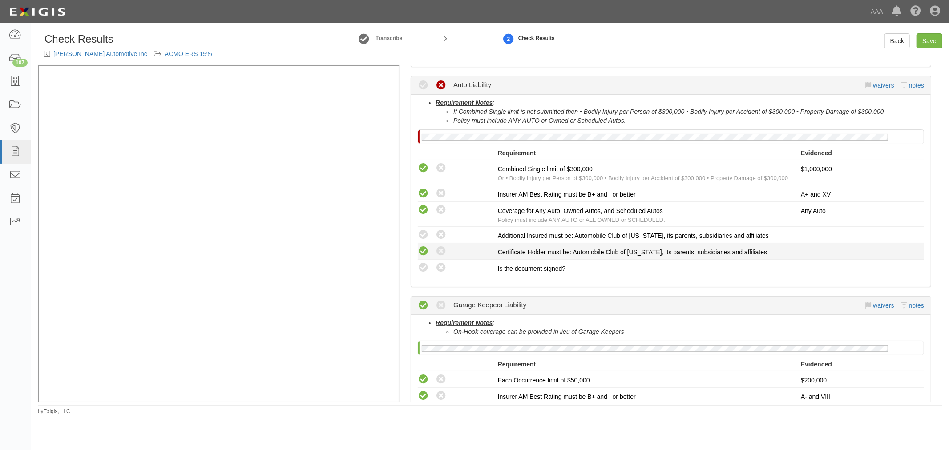
drag, startPoint x: 426, startPoint y: 263, endPoint x: 424, endPoint y: 254, distance: 9.4
click at [425, 262] on icon at bounding box center [423, 267] width 11 height 11
radio input "true"
click at [424, 252] on icon at bounding box center [423, 251] width 11 height 11
radio input "true"
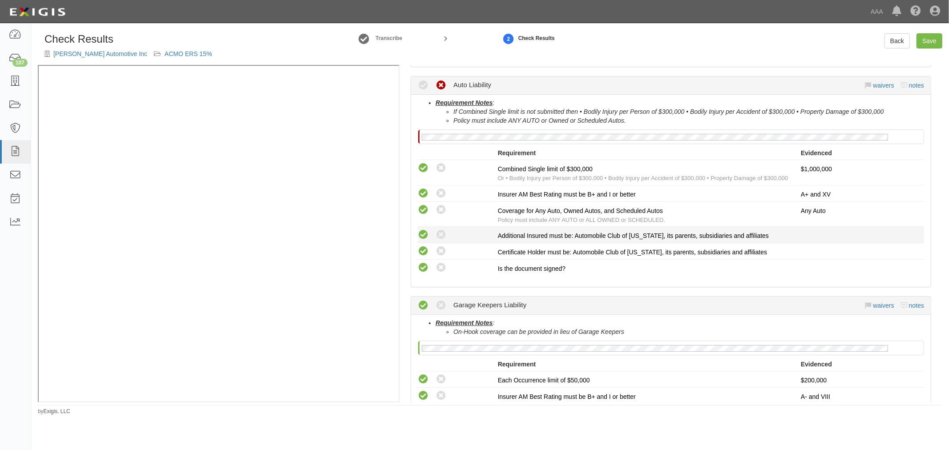
click at [419, 230] on icon at bounding box center [423, 235] width 11 height 11
radio input "true"
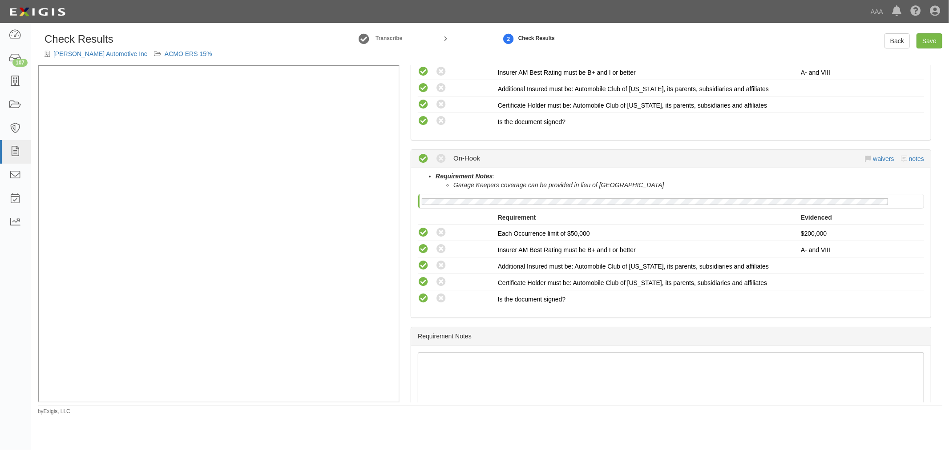
scroll to position [736, 0]
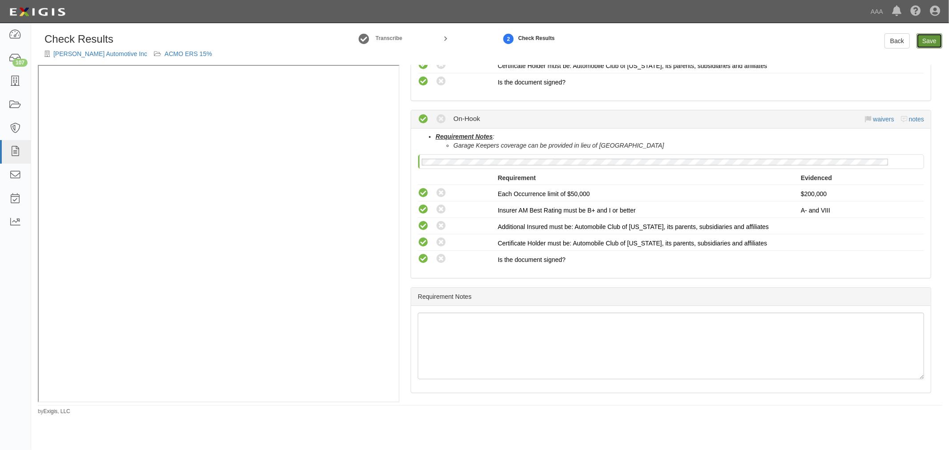
click at [924, 33] on link "Save" at bounding box center [929, 40] width 26 height 15
radio input "true"
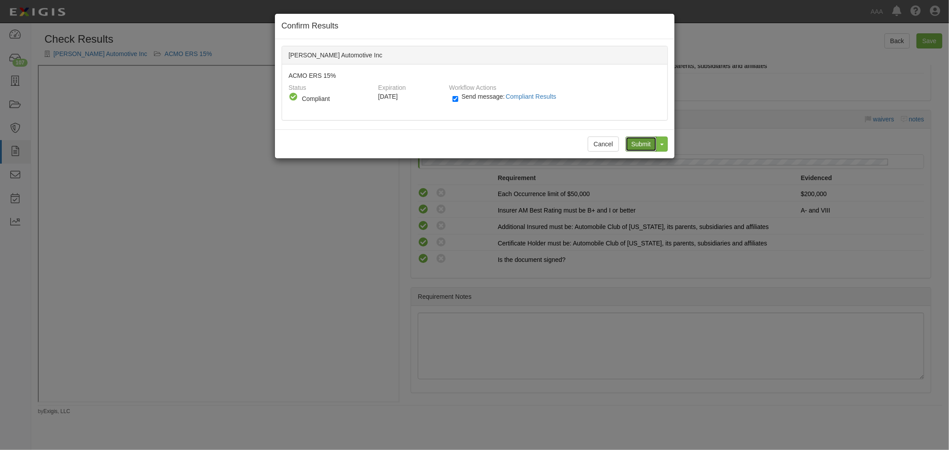
click at [640, 145] on input "Submit" at bounding box center [640, 144] width 31 height 15
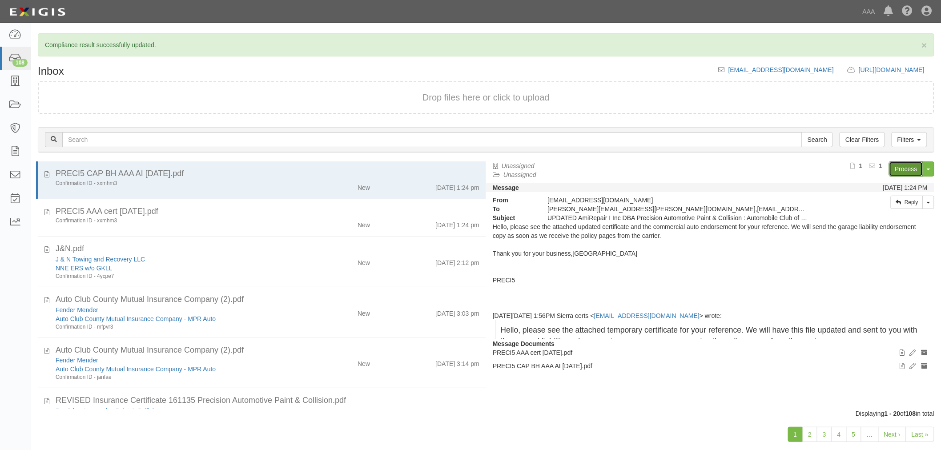
click at [910, 165] on link "Process" at bounding box center [906, 168] width 34 height 15
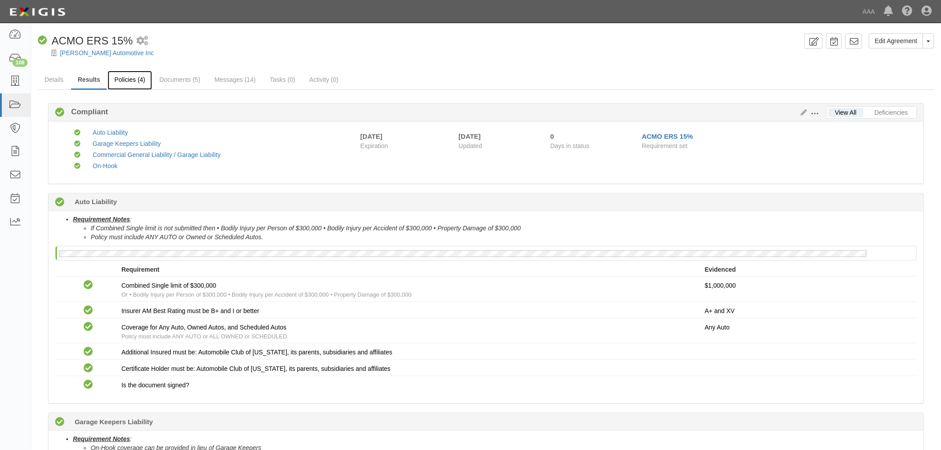
click at [137, 77] on link "Policies (4)" at bounding box center [130, 80] width 44 height 19
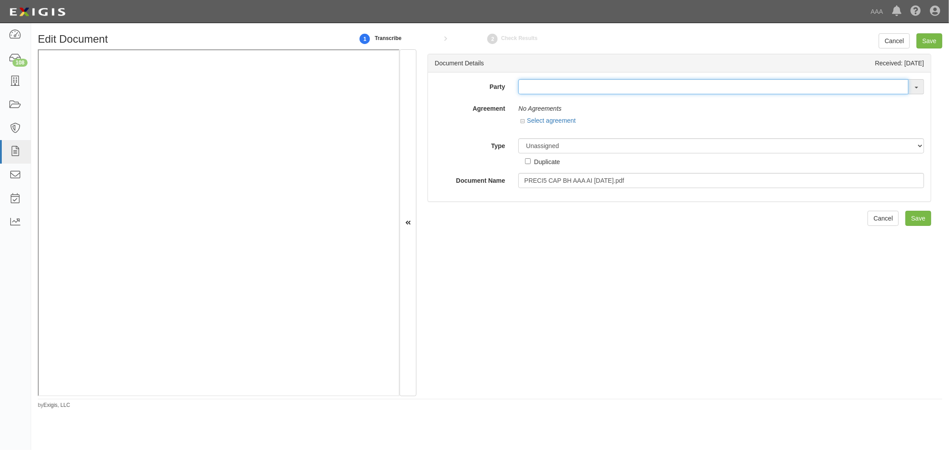
click at [639, 79] on input "text" at bounding box center [713, 86] width 390 height 15
click at [640, 85] on input "text" at bounding box center [713, 86] width 390 height 15
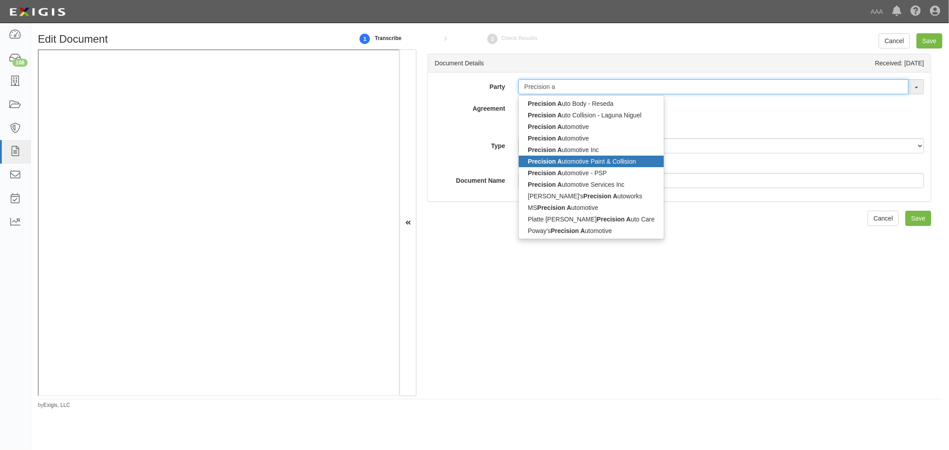
type input "Precision a"
drag, startPoint x: 616, startPoint y: 158, endPoint x: 588, endPoint y: 148, distance: 30.0
click at [616, 158] on link "Precision A utomotive Paint & Collision" at bounding box center [591, 162] width 145 height 12
type input "Precision Automotive Paint & Collision"
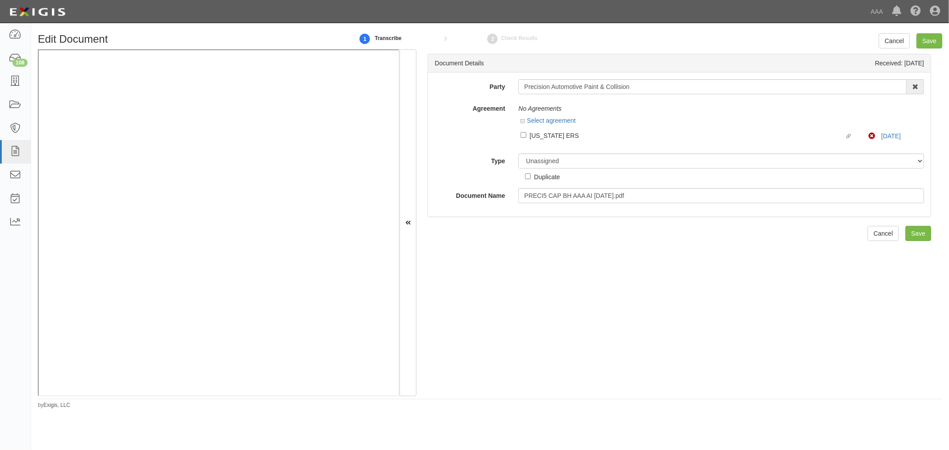
click at [561, 145] on div at bounding box center [721, 144] width 406 height 4
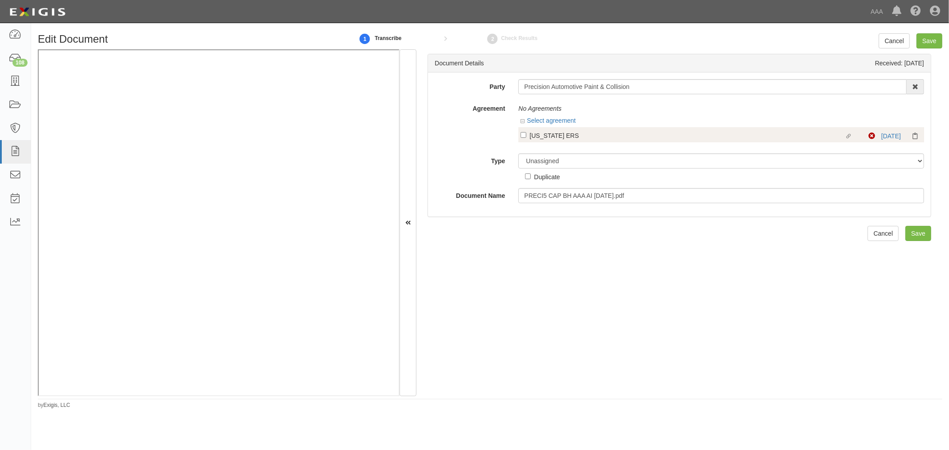
click at [554, 130] on div "Linked agreement [US_STATE] ERS Linked agreement Non-Compliant [DATE]" at bounding box center [721, 134] width 406 height 15
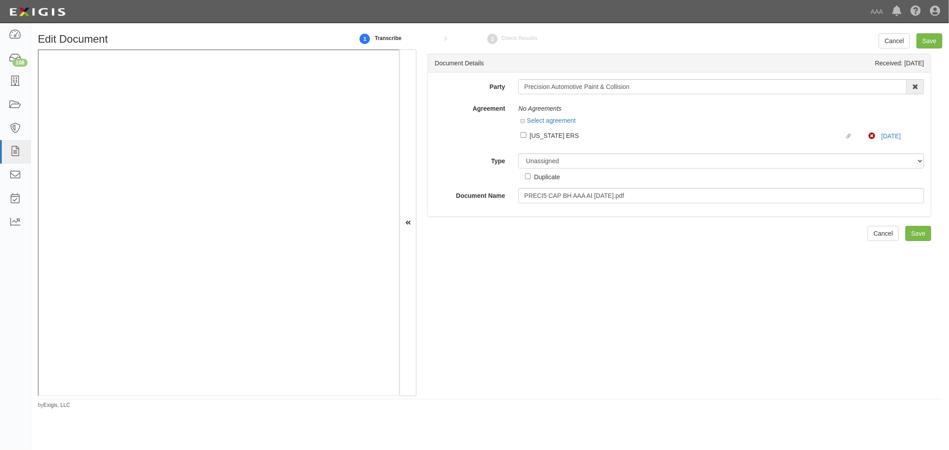
drag, startPoint x: 552, startPoint y: 134, endPoint x: 552, endPoint y: 145, distance: 10.7
click at [552, 135] on div "[US_STATE] ERS" at bounding box center [686, 135] width 315 height 10
click at [526, 135] on input "Linked agreement [US_STATE] ERS Linked agreement" at bounding box center [523, 135] width 6 height 6
checkbox input "true"
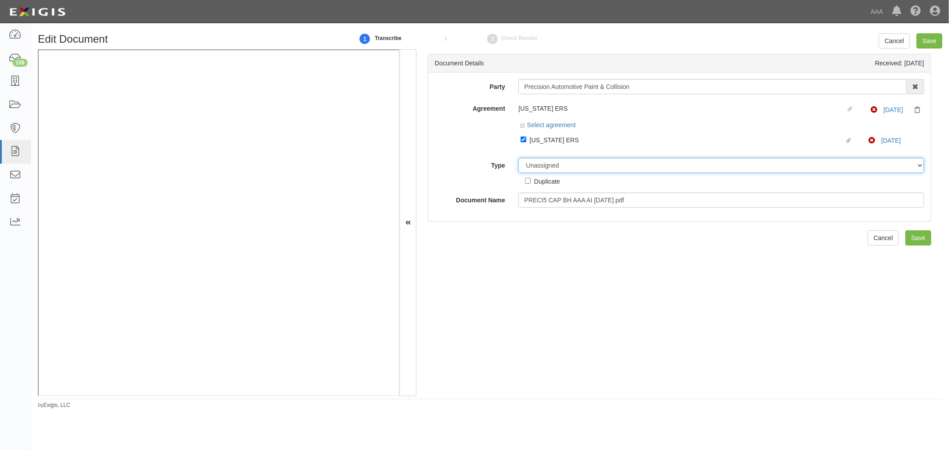
click at [552, 159] on select "Unassigned Binder Cancellation Notice Certificate Contract Endorsement Insuranc…" at bounding box center [721, 165] width 406 height 15
select select "OtherDetail"
click at [518, 159] on select "Unassigned Binder Cancellation Notice Certificate Contract Endorsement Insuranc…" at bounding box center [721, 165] width 406 height 15
click at [935, 39] on input "Save" at bounding box center [929, 40] width 26 height 15
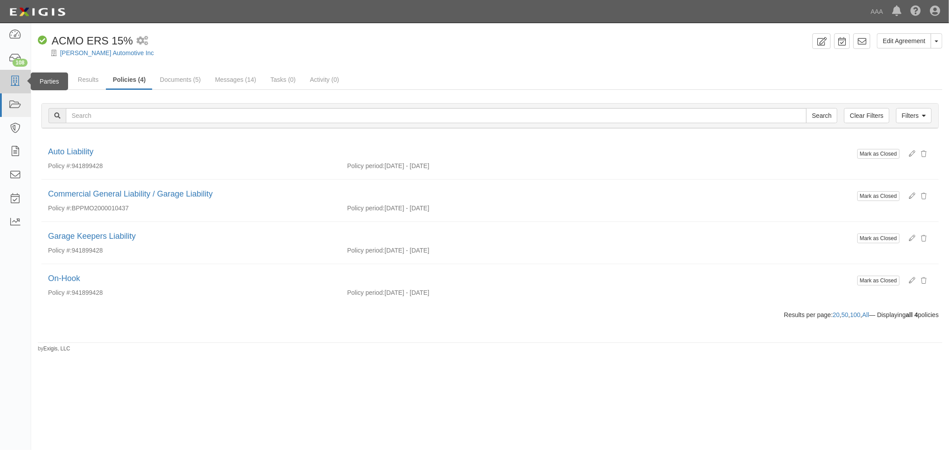
drag, startPoint x: 609, startPoint y: 302, endPoint x: 6, endPoint y: 80, distance: 642.8
click at [600, 298] on li "Mark as Closed On-Hook Policy #: 941899428 Policy period: [DATE] - [DATE]" at bounding box center [489, 285] width 897 height 42
click at [79, 77] on link "Results" at bounding box center [88, 80] width 34 height 19
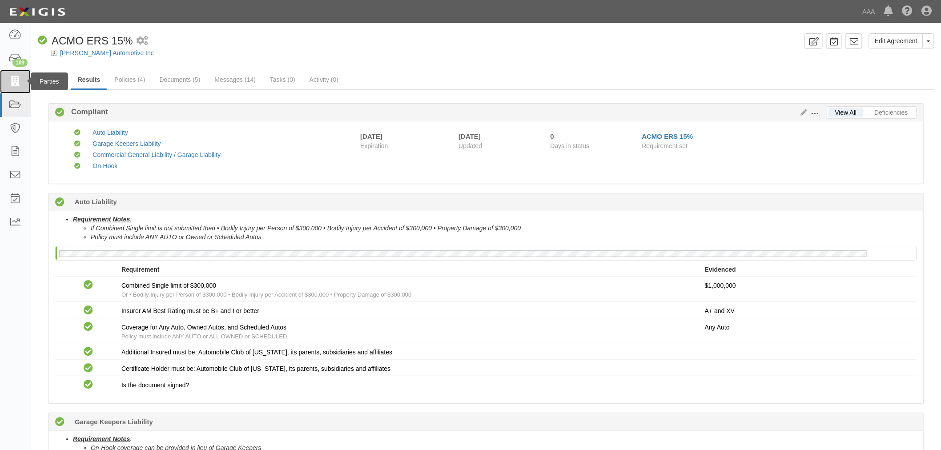
click at [22, 78] on link at bounding box center [15, 82] width 31 height 24
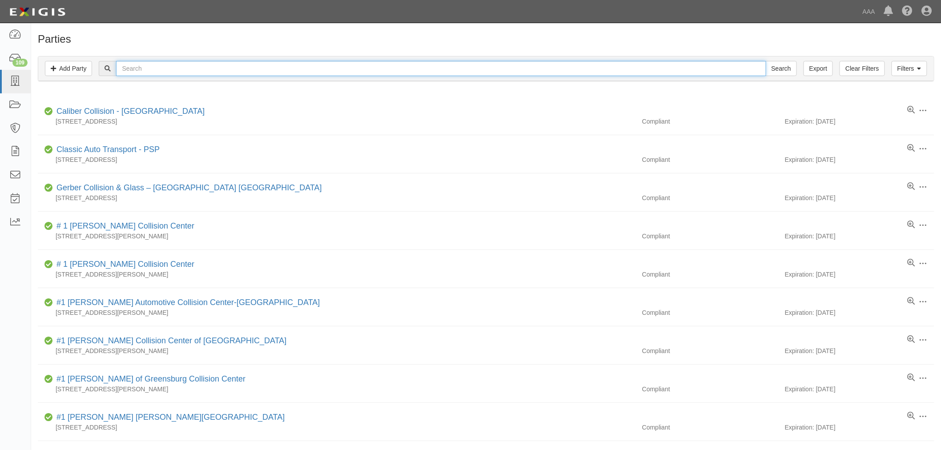
click at [295, 68] on input "text" at bounding box center [441, 68] width 650 height 15
paste input "AMIREPAIR I INC"
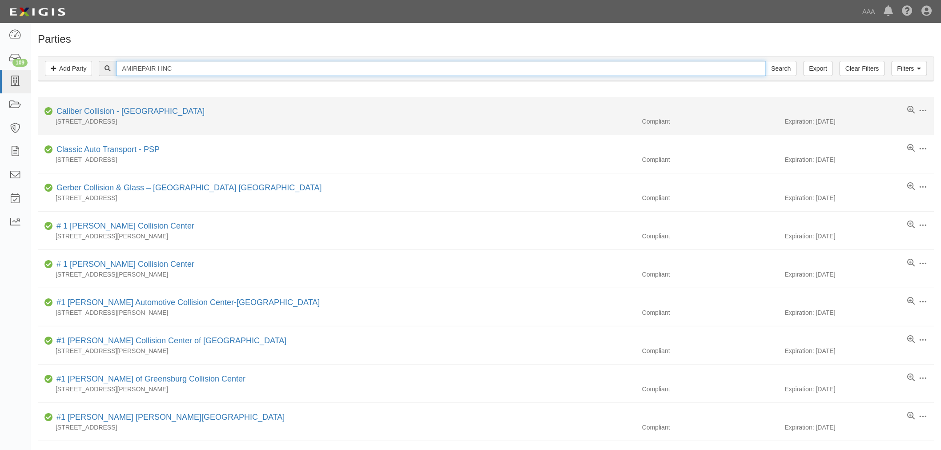
type input "AMIREPAIR I INC"
click at [766, 61] on input "Search" at bounding box center [781, 68] width 31 height 15
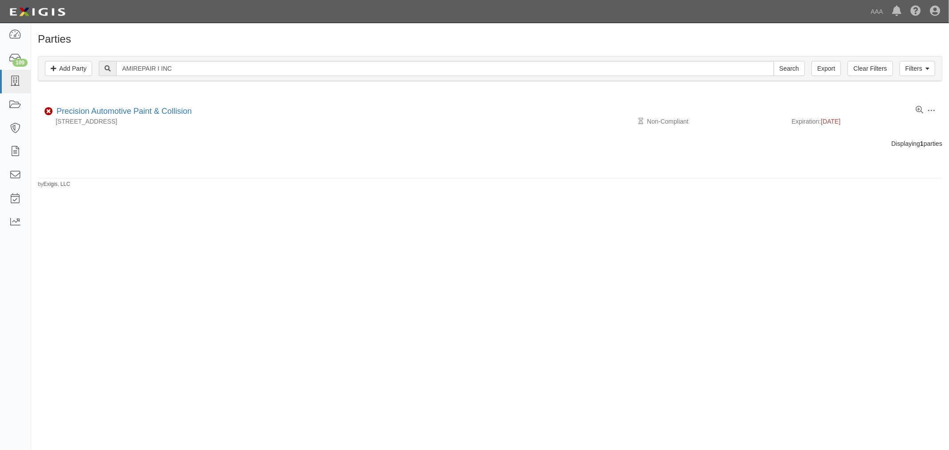
click at [532, 380] on div "Parties Add Party Filters Add Party Clear Filters Export AMIREPAIR I INC Search…" at bounding box center [474, 229] width 949 height 405
click at [571, 339] on div "Parties Add Party Filters Add Party Clear Filters Export AMIREPAIR I INC Search…" at bounding box center [474, 229] width 949 height 405
click at [564, 345] on div "Parties Add Party Filters Add Party Clear Filters Export AMIREPAIR I INC Search…" at bounding box center [474, 229] width 949 height 405
drag, startPoint x: 546, startPoint y: 270, endPoint x: 586, endPoint y: 278, distance: 40.3
click at [553, 270] on div "Parties Add Party Filters Add Party Clear Filters Export AMIREPAIR I INC Search…" at bounding box center [474, 229] width 949 height 405
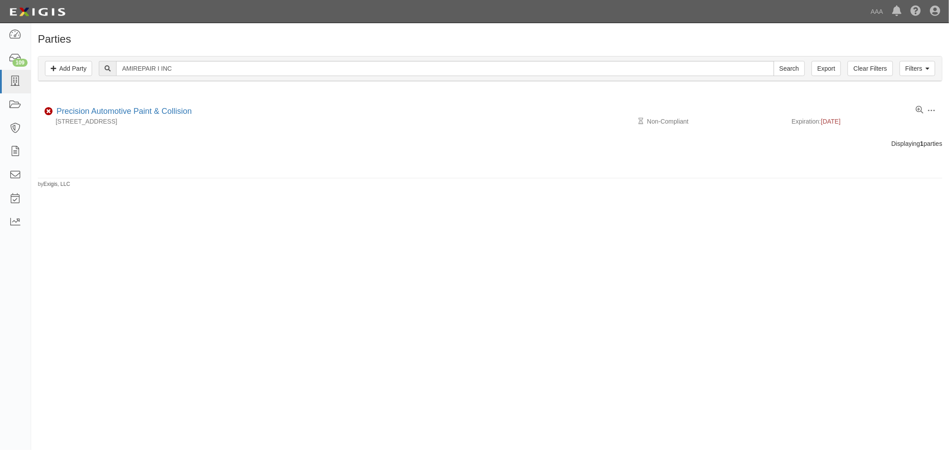
click at [757, 285] on div "Parties Add Party Filters Add Party Clear Filters Export AMIREPAIR I INC Search…" at bounding box center [474, 229] width 949 height 405
click at [476, 246] on div "Parties Add Party Filters Add Party Clear Filters Export AMIREPAIR I INC Search…" at bounding box center [474, 229] width 949 height 405
click at [383, 384] on div "Parties Add Party Filters Add Party Clear Filters Export AMIREPAIR I INC Search…" at bounding box center [474, 229] width 949 height 405
click at [339, 408] on div "Parties Add Party Filters Add Party Clear Filters Export AMIREPAIR I INC Search…" at bounding box center [474, 229] width 949 height 405
click at [340, 394] on div "Parties Add Party Filters Add Party Clear Filters Export AMIREPAIR I INC Search…" at bounding box center [474, 229] width 949 height 405
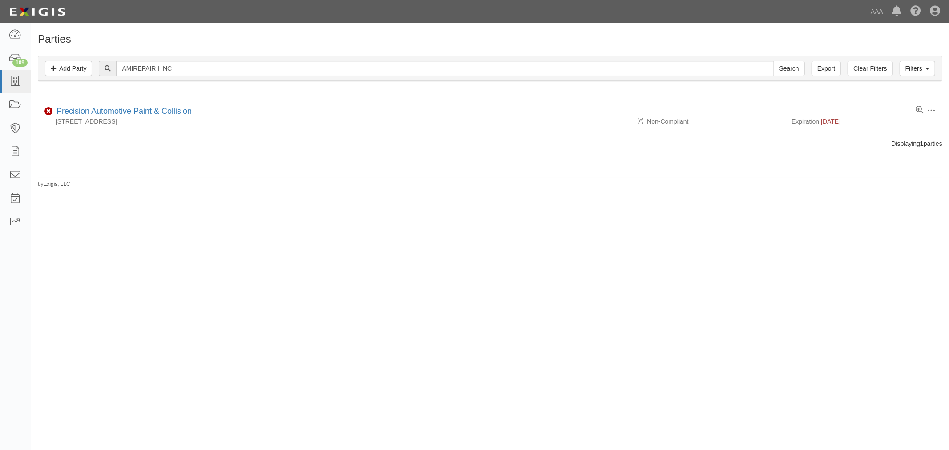
click at [471, 401] on div "Parties Add Party Filters Add Party Clear Filters Export AMIREPAIR I INC Search…" at bounding box center [474, 229] width 949 height 405
click at [471, 398] on div "Parties Add Party Filters Add Party Clear Filters Export AMIREPAIR I INC Search…" at bounding box center [474, 229] width 949 height 405
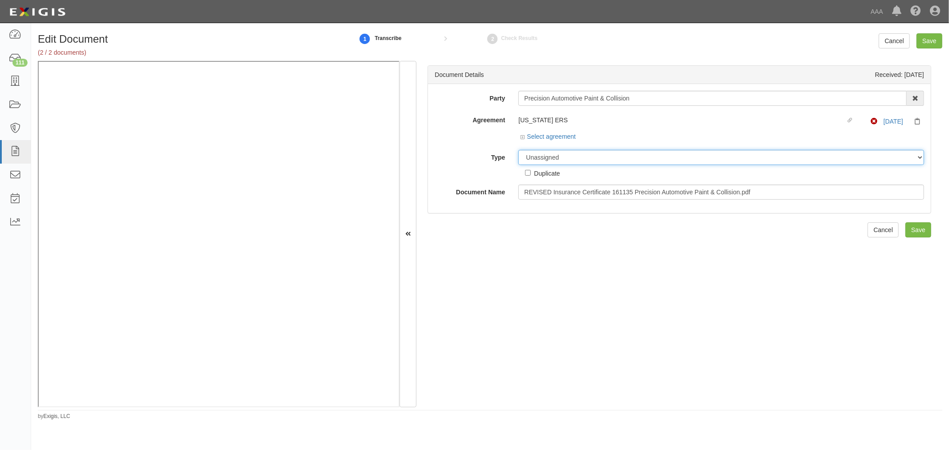
click at [571, 157] on select "Unassigned Binder Cancellation Notice Certificate Contract Endorsement Insuranc…" at bounding box center [721, 157] width 406 height 15
select select "OtherDetail"
click at [518, 150] on select "Unassigned Binder Cancellation Notice Certificate Contract Endorsement Insuranc…" at bounding box center [721, 157] width 406 height 15
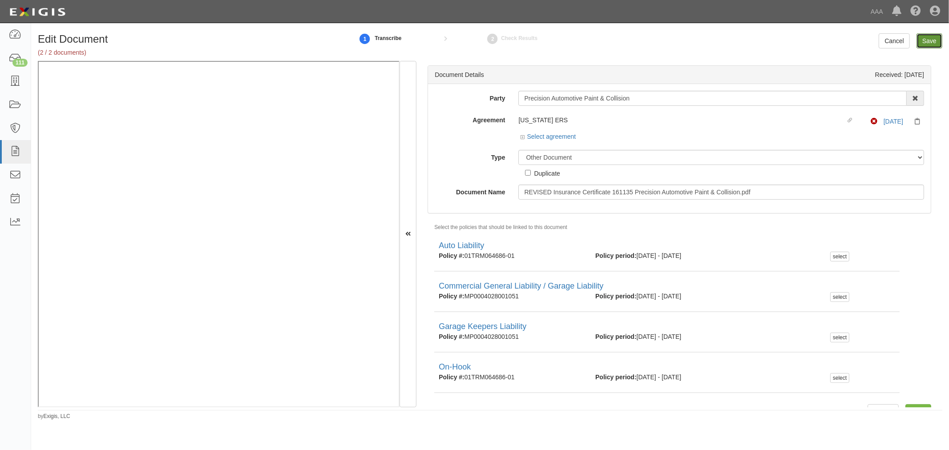
click at [928, 43] on input "Save" at bounding box center [929, 40] width 26 height 15
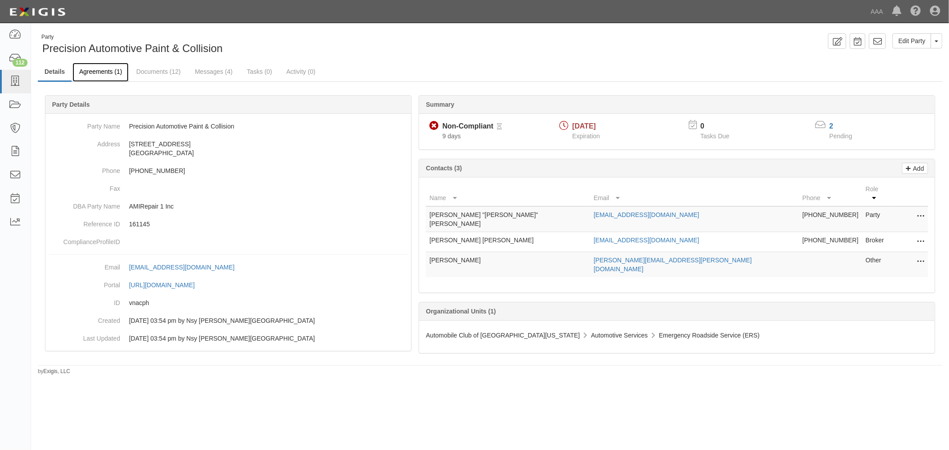
click at [107, 73] on link "Agreements (1)" at bounding box center [100, 72] width 56 height 19
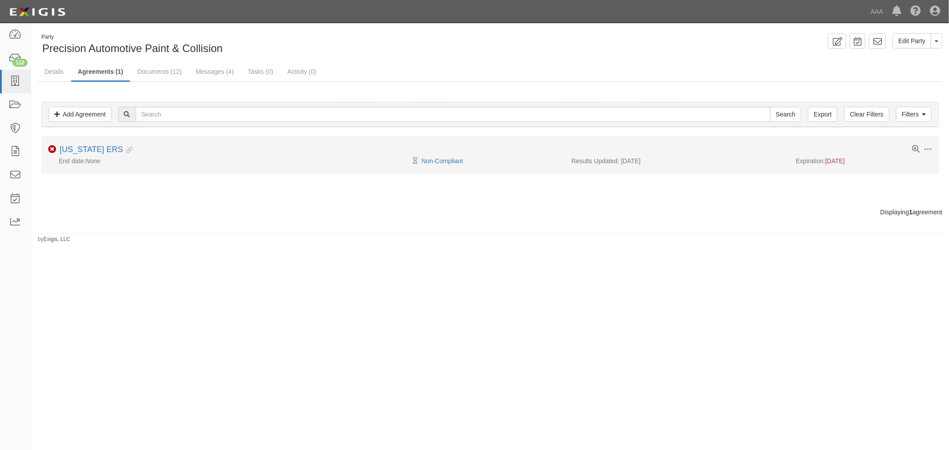
click at [98, 143] on li "Toggle Agreement Dropdown Edit Log activity Add task Send message Archive Non-C…" at bounding box center [489, 155] width 897 height 38
click at [99, 146] on link "[US_STATE] ERS" at bounding box center [91, 149] width 63 height 9
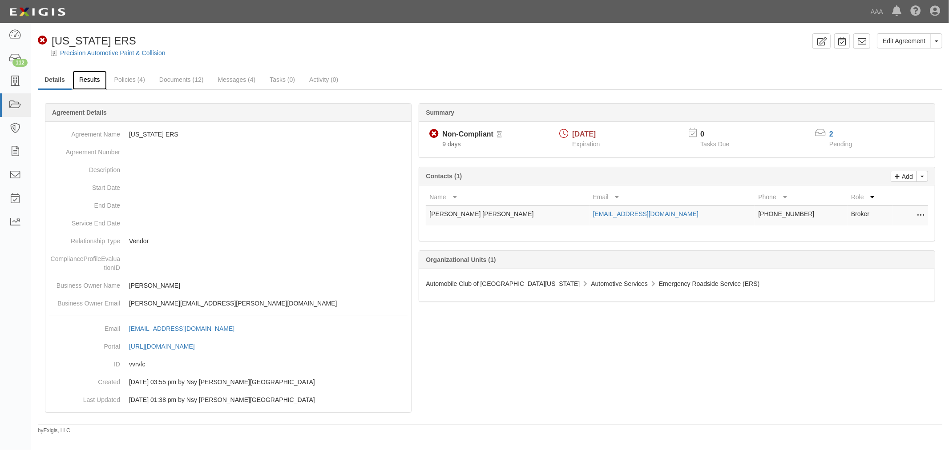
click at [99, 77] on link "Results" at bounding box center [89, 80] width 34 height 19
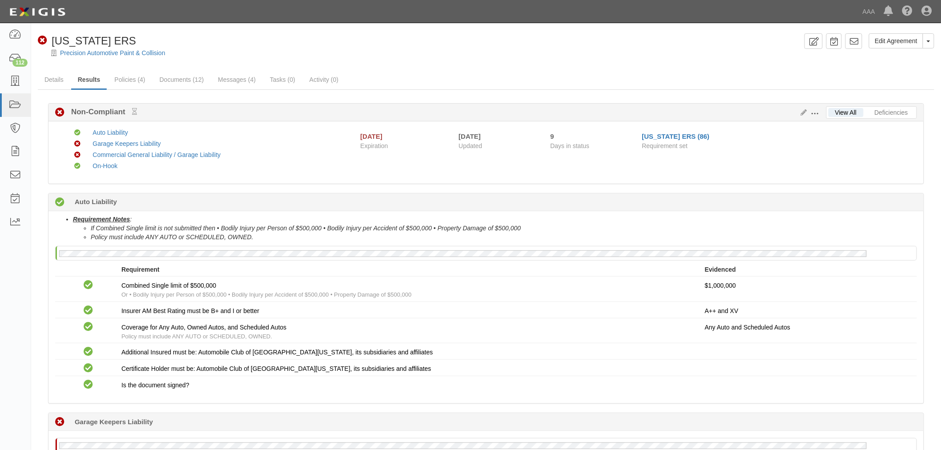
click at [446, 52] on div "Precision Automotive Paint & Collision" at bounding box center [492, 52] width 897 height 9
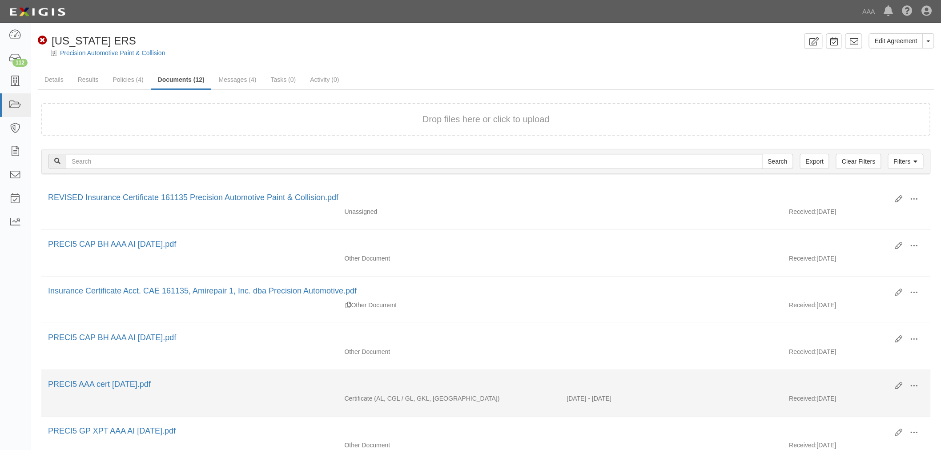
click at [702, 383] on div "PRECI5 AAA cert [DATE].pdf" at bounding box center [468, 385] width 841 height 12
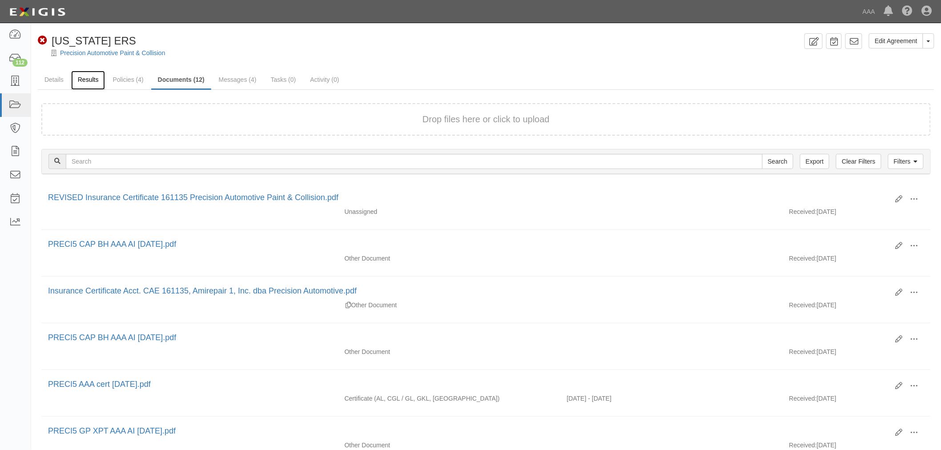
click at [97, 81] on link "Results" at bounding box center [88, 80] width 34 height 19
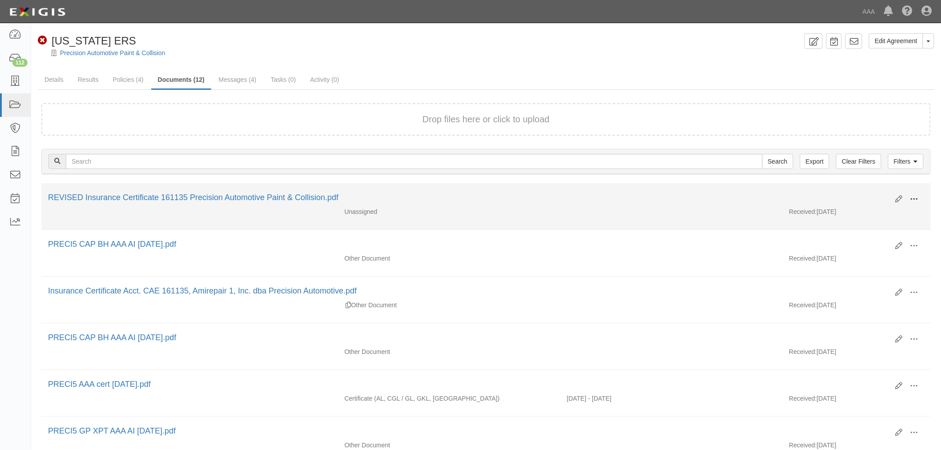
click at [916, 199] on span at bounding box center [914, 199] width 8 height 8
click at [875, 211] on link "View" at bounding box center [871, 212] width 70 height 16
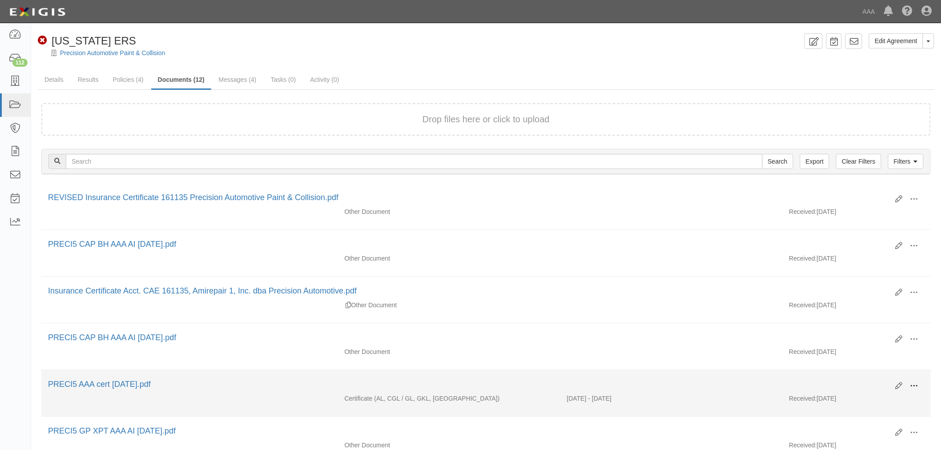
click at [915, 389] on span at bounding box center [914, 386] width 8 height 8
click at [875, 402] on link "View" at bounding box center [871, 399] width 70 height 16
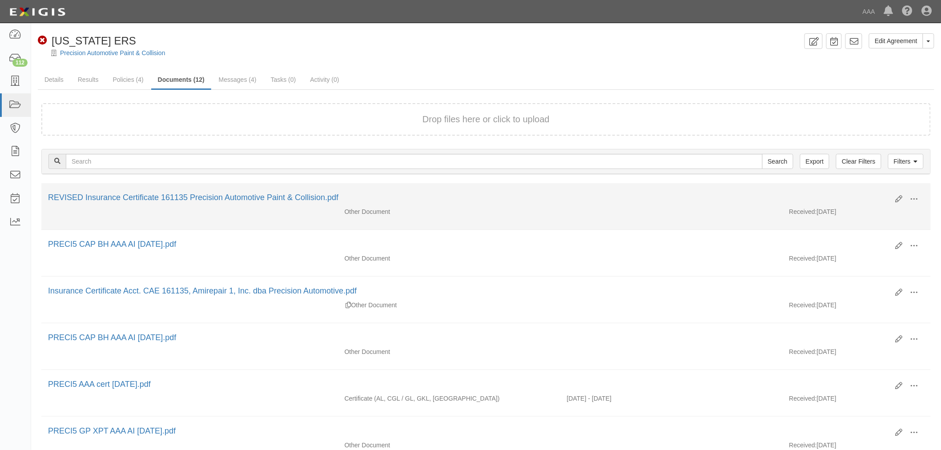
click at [899, 193] on div "Edit View View details Archive" at bounding box center [906, 199] width 35 height 15
click at [897, 199] on icon at bounding box center [899, 199] width 7 height 7
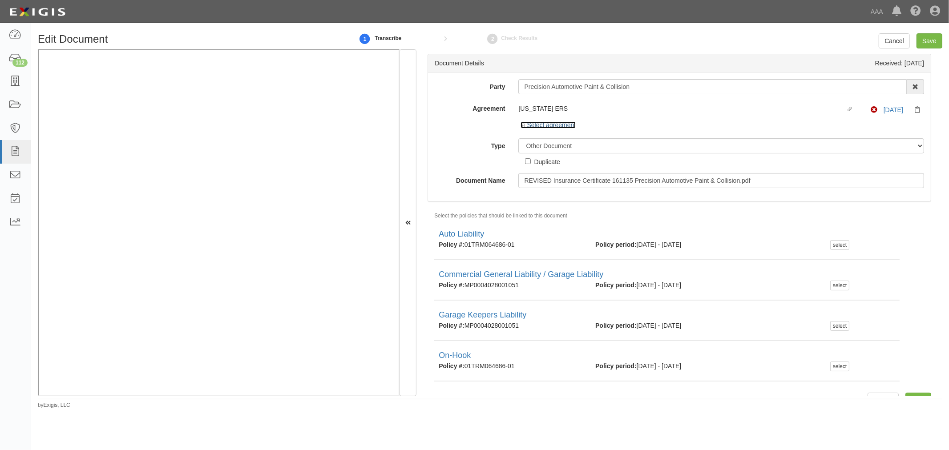
click at [537, 125] on link "Select agreement" at bounding box center [547, 124] width 55 height 7
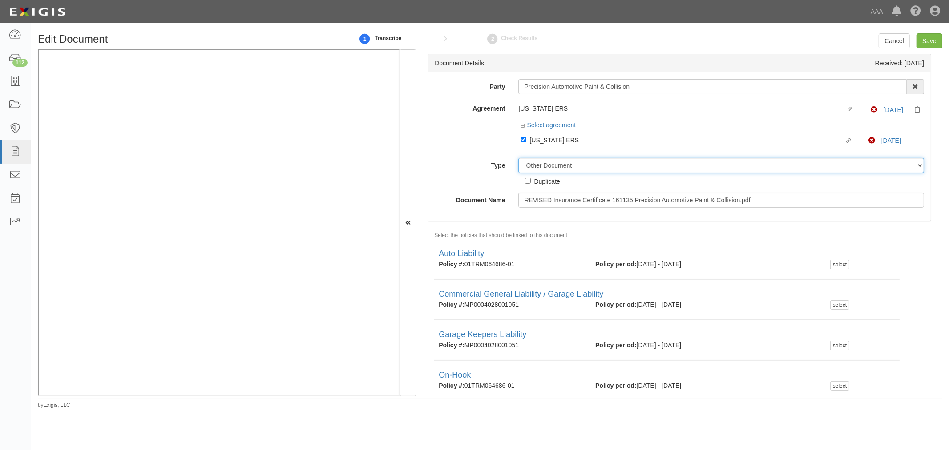
click at [553, 168] on select "Unassigned Binder Cancellation Notice Certificate Contract Endorsement Insuranc…" at bounding box center [721, 165] width 406 height 15
select select "CertificateDetail"
click at [518, 159] on select "Unassigned Binder Cancellation Notice Certificate Contract Endorsement Insuranc…" at bounding box center [721, 165] width 406 height 15
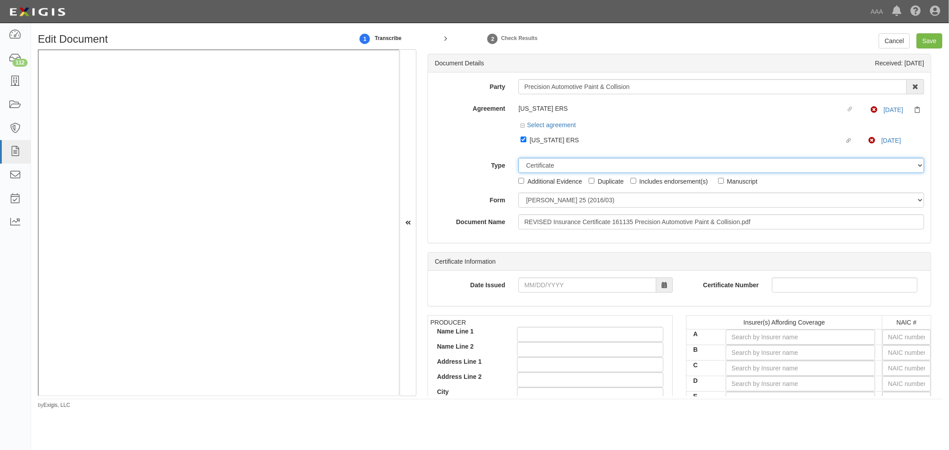
drag, startPoint x: 560, startPoint y: 162, endPoint x: 563, endPoint y: 170, distance: 8.3
click at [562, 167] on select "Unassigned Binder Cancellation Notice Certificate Contract Endorsement Insuranc…" at bounding box center [721, 165] width 406 height 15
click at [518, 159] on select "Unassigned Binder Cancellation Notice Certificate Contract Endorsement Insuranc…" at bounding box center [721, 165] width 406 height 15
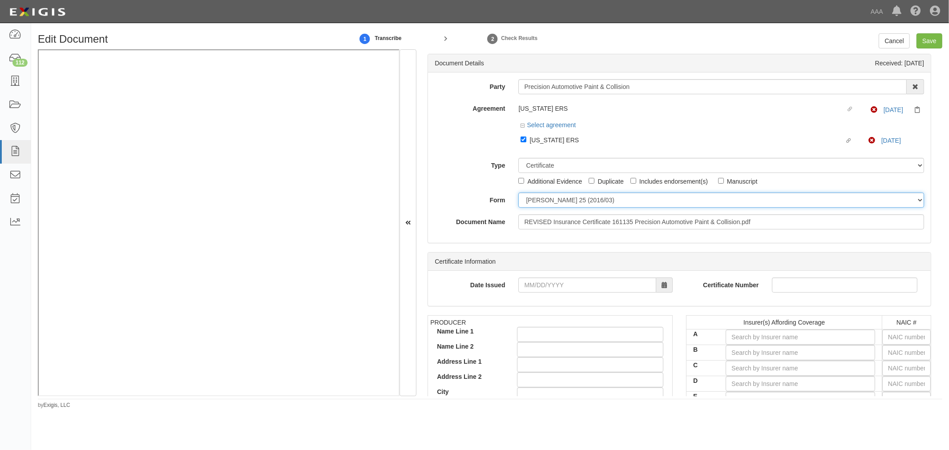
drag, startPoint x: 552, startPoint y: 197, endPoint x: 554, endPoint y: 204, distance: 7.2
click at [552, 197] on select "ACORD 25 (2016/03) ACORD 101 ACORD 855 NY (2014/05) General" at bounding box center [721, 200] width 406 height 15
select select "GeneralFormDetail"
click at [518, 194] on select "ACORD 25 (2016/03) ACORD 101 ACORD 855 NY (2014/05) General" at bounding box center [721, 200] width 406 height 15
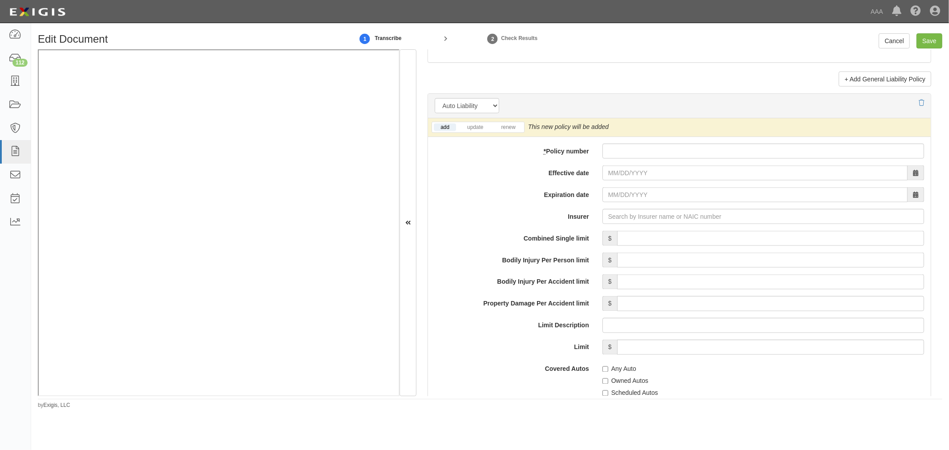
scroll to position [1235, 0]
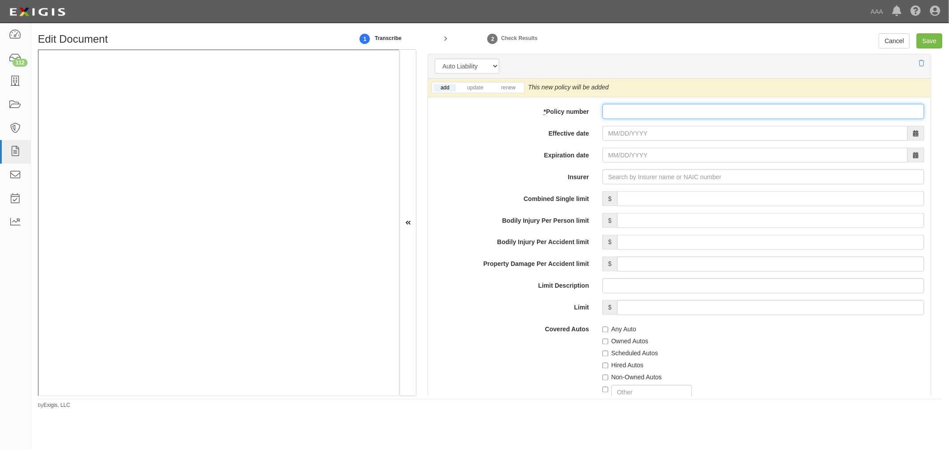
click at [615, 118] on input "* Policy number" at bounding box center [763, 111] width 322 height 15
paste input "01TRM064686-01"
type input "01TRM064686-01"
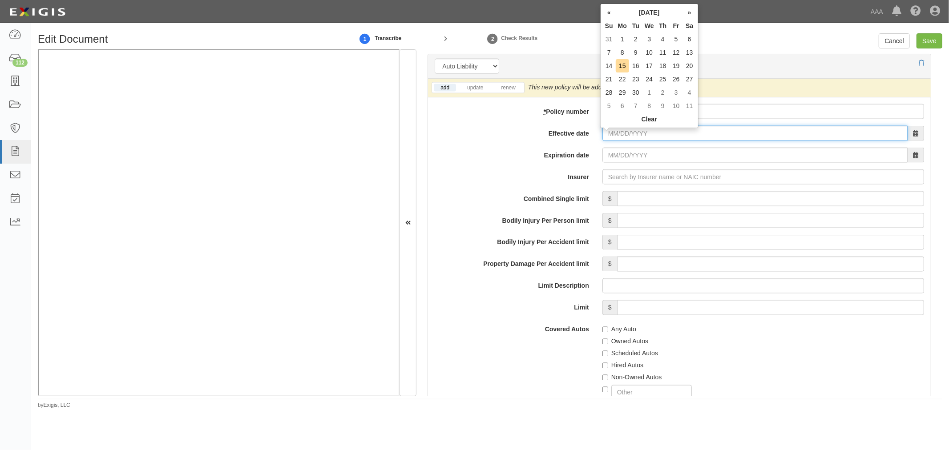
click at [621, 133] on input "Effective date" at bounding box center [754, 133] width 305 height 15
type input "06/30/2025"
type input "06/30/2026"
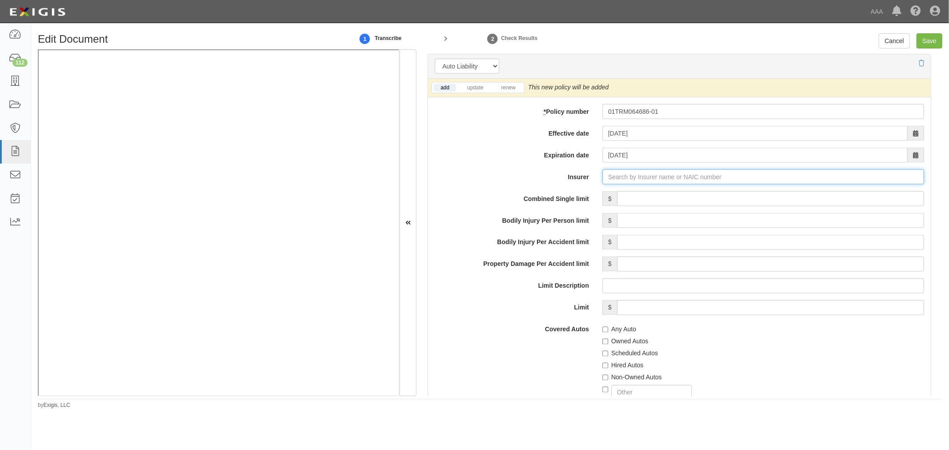
type input "180 Seguros S.A. (0) NR Rating"
type input "1"
click at [611, 202] on div "Redwood Fire and Casualty Insurance Co ( 11673 ) A++ XV Rating" at bounding box center [644, 193] width 200 height 17
click at [612, 197] on div "Redwood Fire and Casualty Insurance Co ( 11673 ) A++ XV Rating" at bounding box center [644, 194] width 199 height 12
type input "Redwood Fire and Casualty Insurance Co (11673) A++ XV Rating"
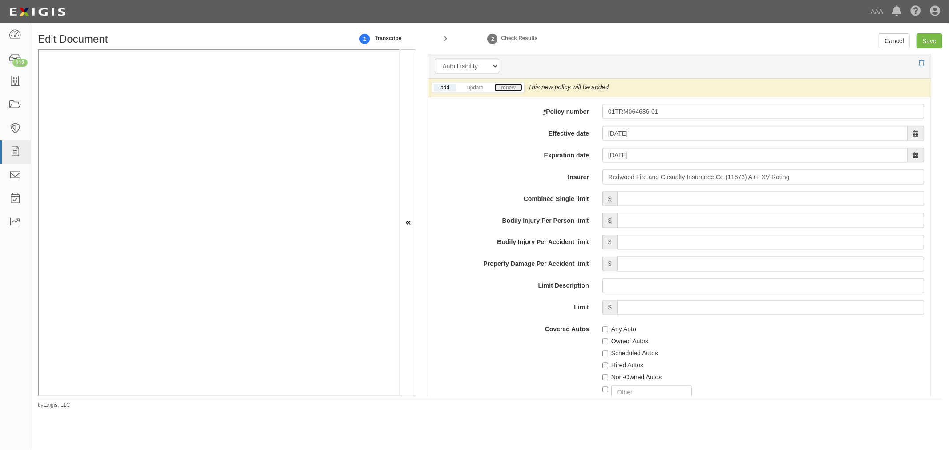
click at [510, 91] on link "renew" at bounding box center [508, 88] width 28 height 8
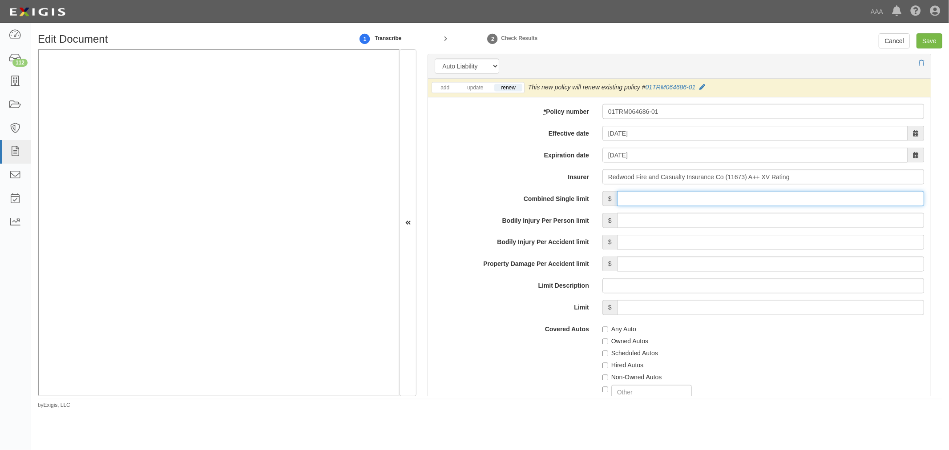
click at [654, 201] on input "Combined Single limit" at bounding box center [770, 198] width 307 height 15
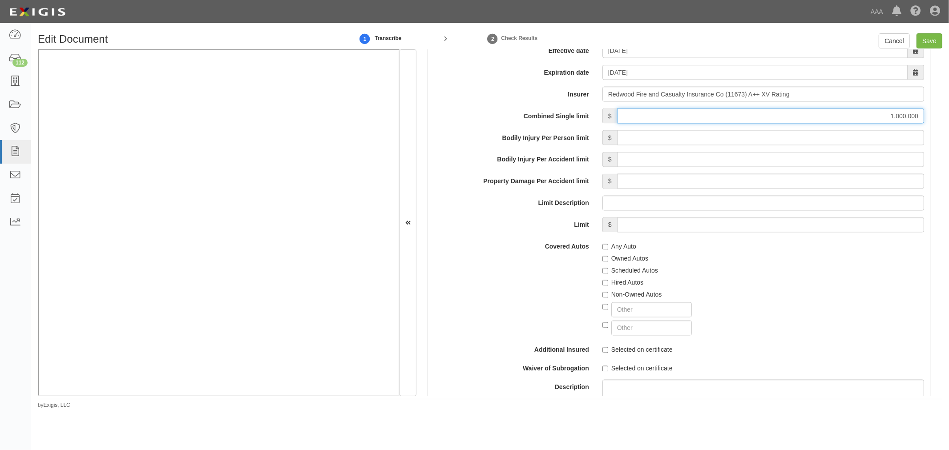
type input "1,000,000"
click at [616, 254] on div "Owned Autos" at bounding box center [763, 257] width 322 height 12
click at [618, 272] on label "Scheduled Autos" at bounding box center [630, 270] width 56 height 9
click at [608, 272] on input "Scheduled Autos" at bounding box center [605, 271] width 6 height 6
checkbox input "true"
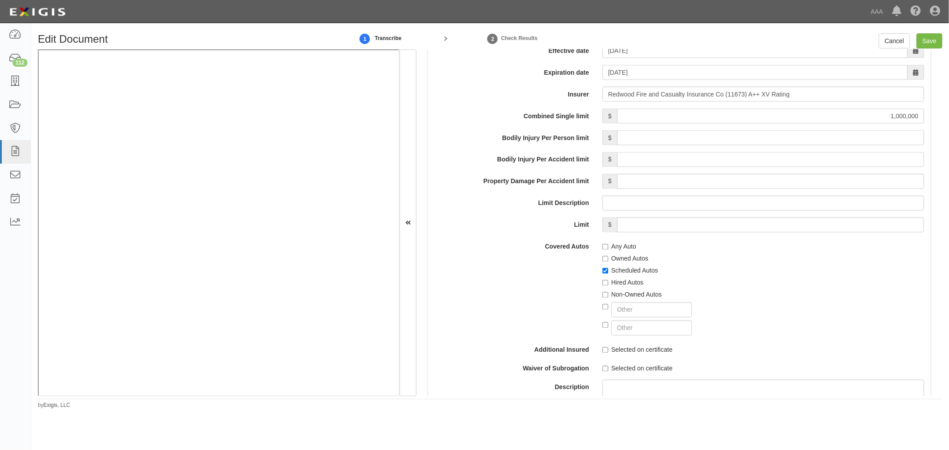
click at [612, 246] on label "Any Auto" at bounding box center [619, 246] width 34 height 9
click at [608, 246] on input "Any Auto" at bounding box center [605, 247] width 6 height 6
checkbox input "true"
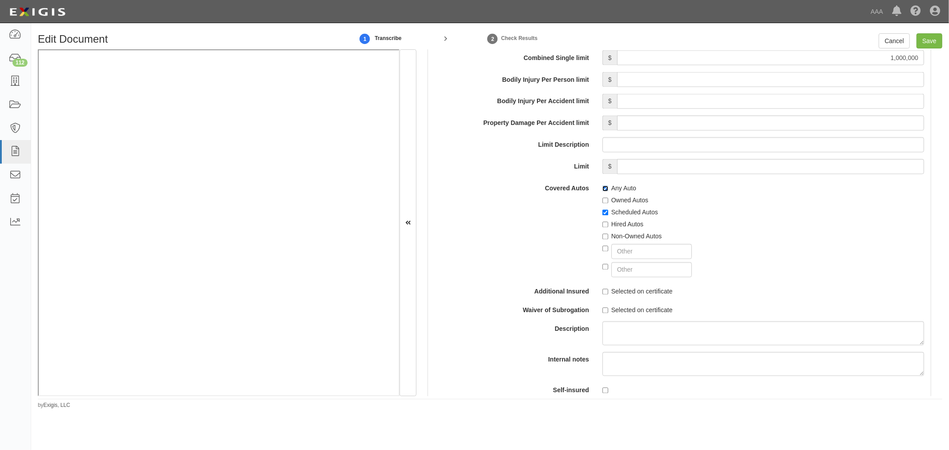
scroll to position [1400, 0]
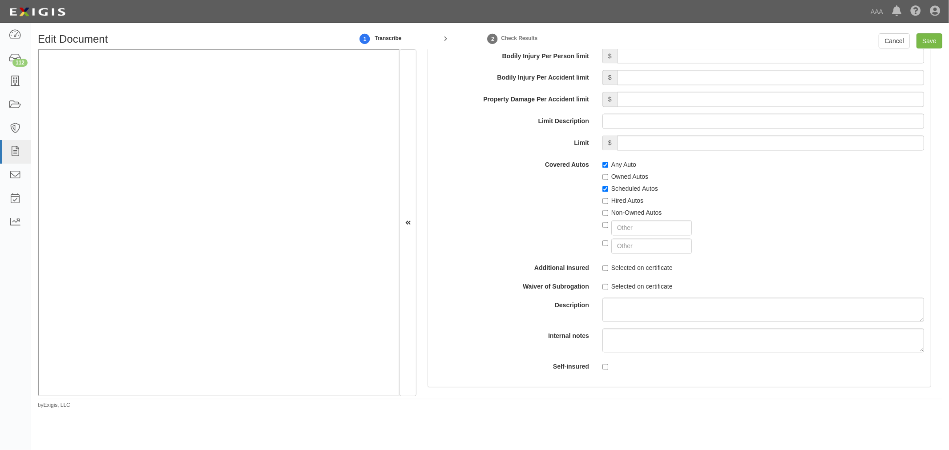
drag, startPoint x: 710, startPoint y: 207, endPoint x: 682, endPoint y: 158, distance: 55.8
drag, startPoint x: 682, startPoint y: 158, endPoint x: 547, endPoint y: 194, distance: 139.8
click at [547, 194] on div "Covered Autos Any Auto Owned Autos Scheduled Autos Hired Autos Non-Owned Autos" at bounding box center [679, 205] width 503 height 97
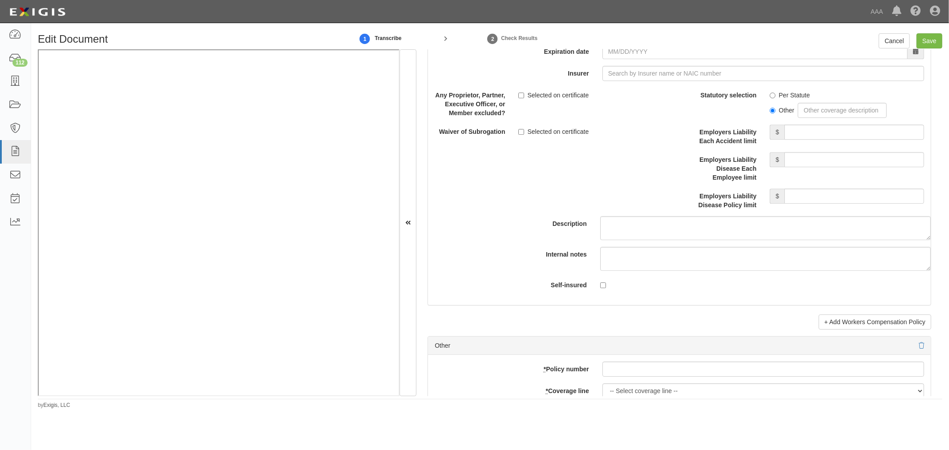
scroll to position [2388, 0]
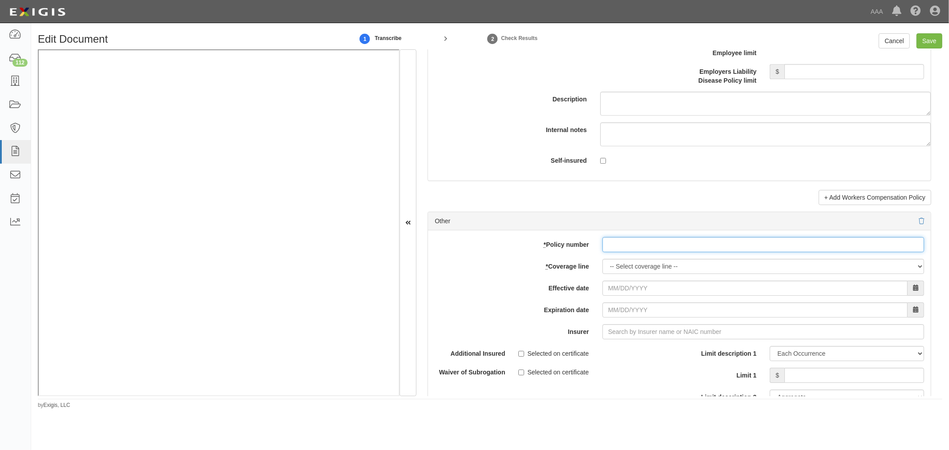
drag, startPoint x: 620, startPoint y: 244, endPoint x: 624, endPoint y: 257, distance: 13.9
click at [621, 247] on input "* Policy number" at bounding box center [763, 244] width 322 height 15
paste input "MP0004028001412"
type input "MP0004028001412"
click at [624, 274] on select "-- Select coverage line -- Asbestos Abatement Auto Physical Damage Boiler & Mac…" at bounding box center [763, 266] width 322 height 15
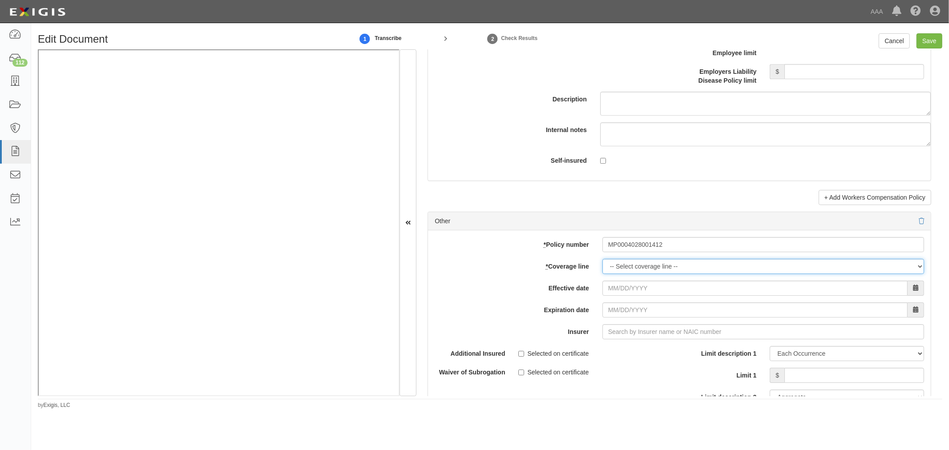
select select "70"
click at [602, 274] on select "-- Select coverage line -- Asbestos Abatement Auto Physical Damage Boiler & Mac…" at bounding box center [763, 266] width 322 height 15
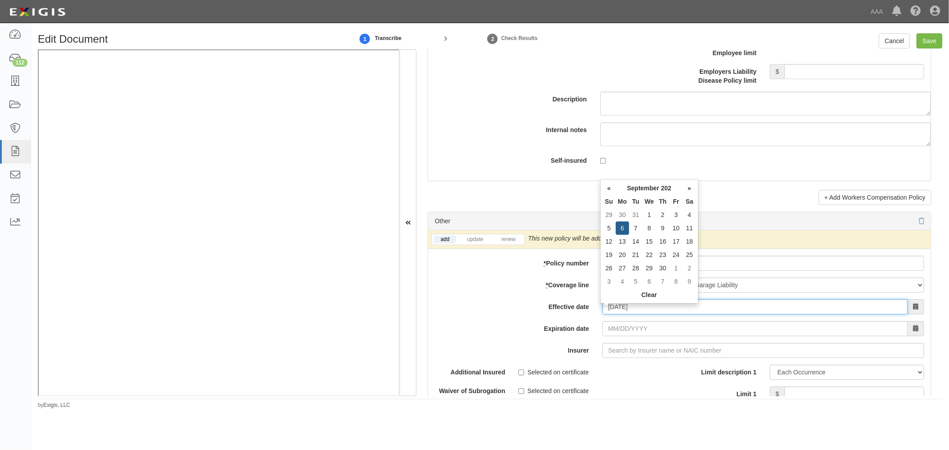
type input "09/06/2025"
type input "09/06/2026"
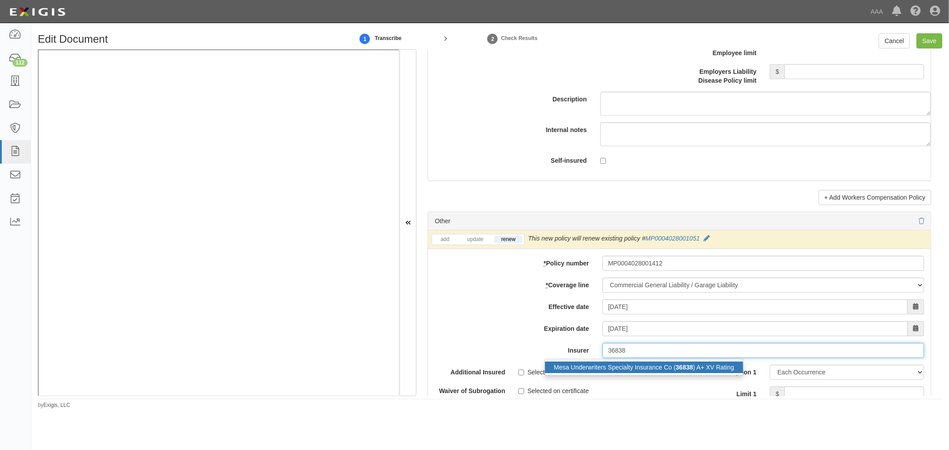
click at [676, 368] on strong "36838" at bounding box center [684, 367] width 17 height 7
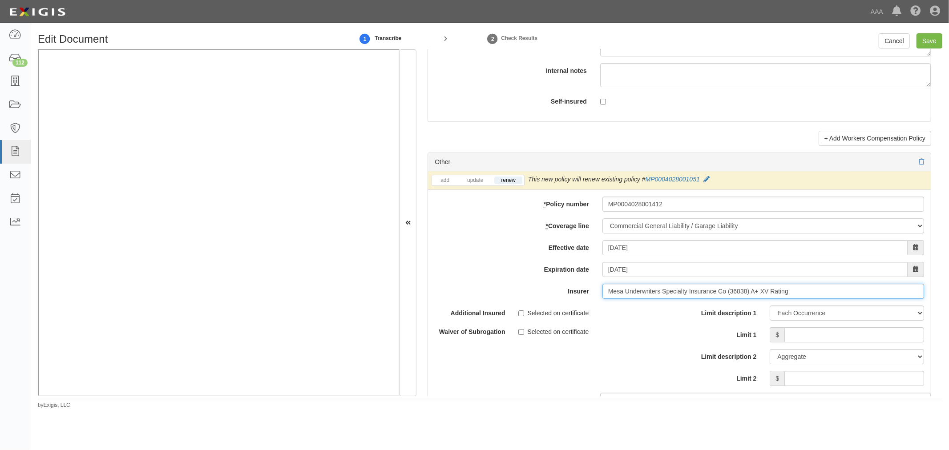
scroll to position [2471, 0]
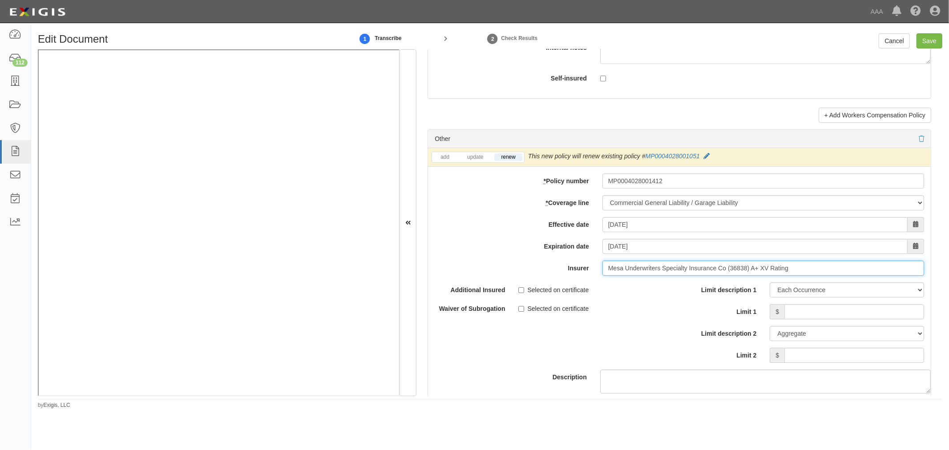
type input "Mesa Underwriters Specialty Insurance Co (36838) A+ XV Rating"
click at [797, 310] on input "Limit 1" at bounding box center [854, 311] width 140 height 15
click at [912, 363] on input "Limit 2" at bounding box center [854, 355] width 140 height 15
click at [913, 318] on input "1" at bounding box center [854, 311] width 140 height 15
type input "1,000,000"
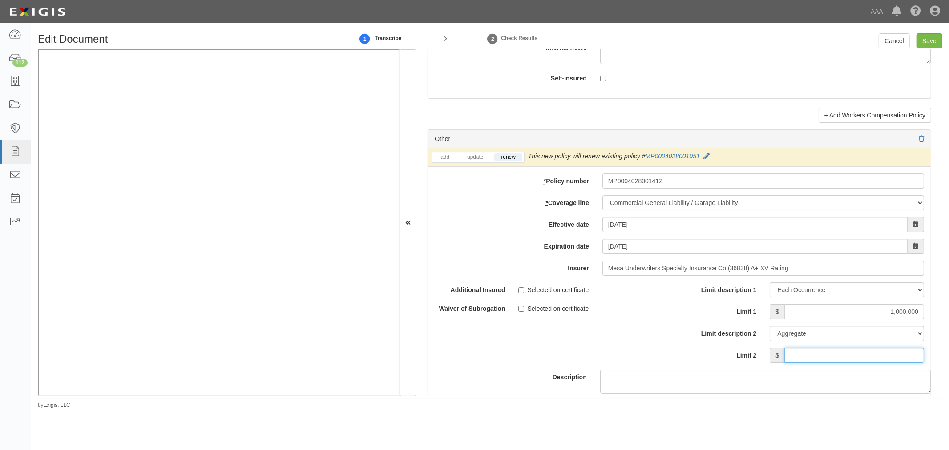
click at [896, 358] on input "Limit 2" at bounding box center [854, 355] width 140 height 15
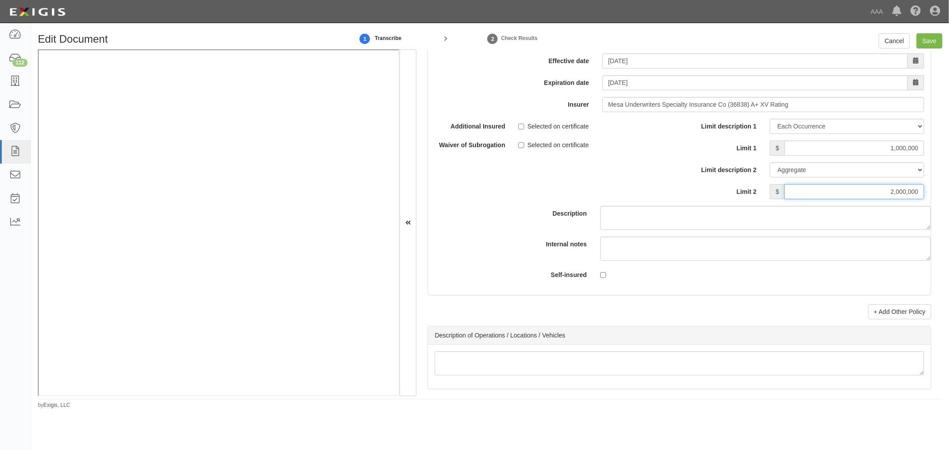
scroll to position [2635, 0]
type input "2,000,000"
click at [897, 314] on link "+ Add Other Policy" at bounding box center [899, 310] width 63 height 15
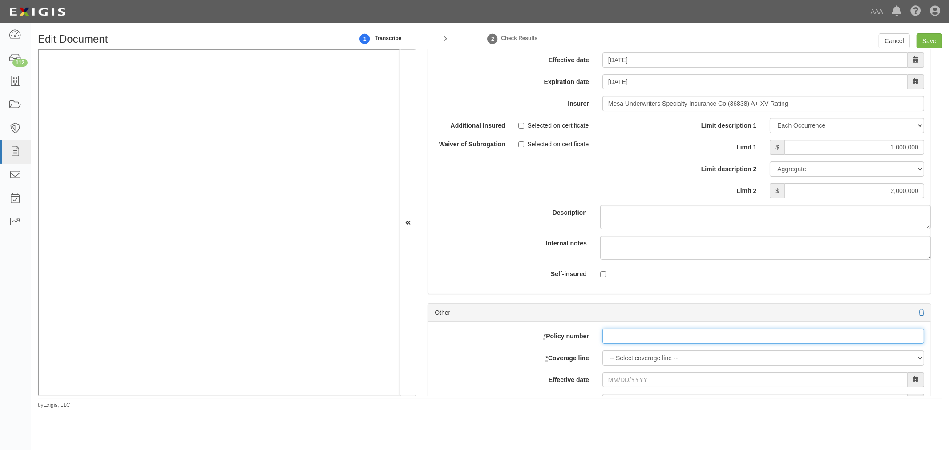
paste input "MP0004028001412"
click at [605, 344] on input "MP0004028001412" at bounding box center [763, 336] width 322 height 15
type input "MP0004028001412"
click at [618, 361] on select "-- Select coverage line -- Asbestos Abatement Auto Physical Damage Boiler & Mac…" at bounding box center [763, 357] width 322 height 15
select select "56"
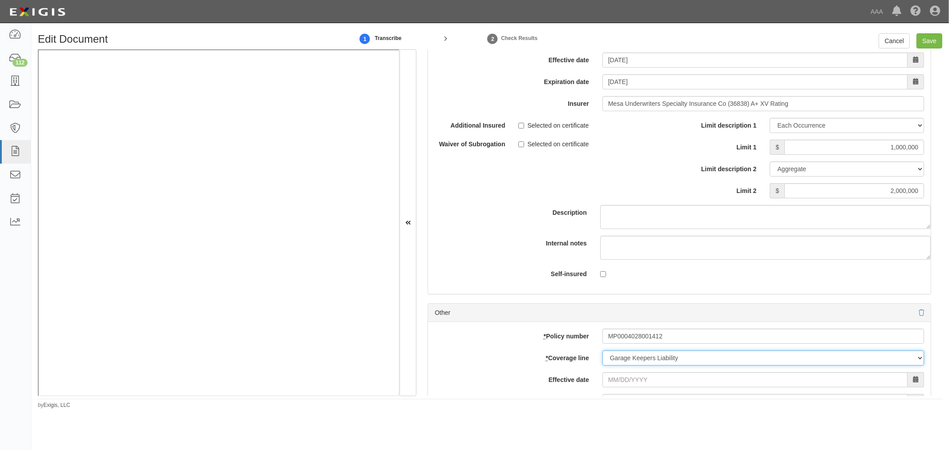
click at [602, 366] on select "-- Select coverage line -- Asbestos Abatement Auto Physical Damage Boiler & Mac…" at bounding box center [763, 357] width 322 height 15
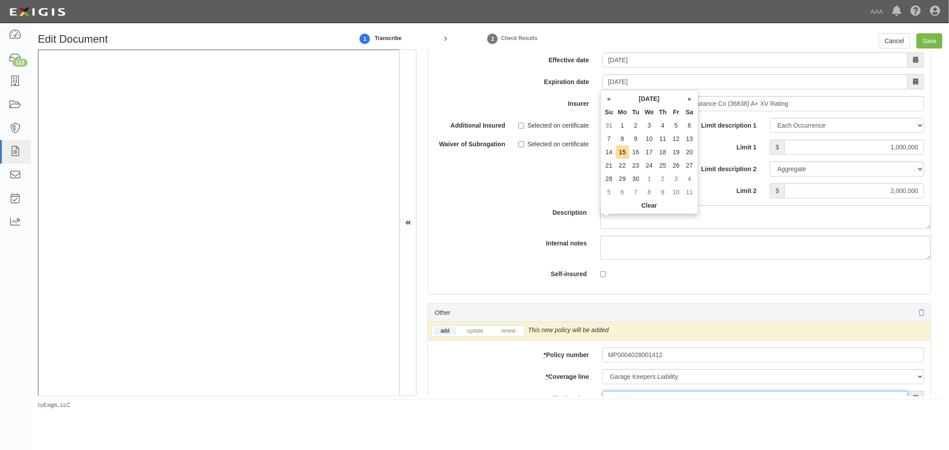
scroll to position [2817, 0]
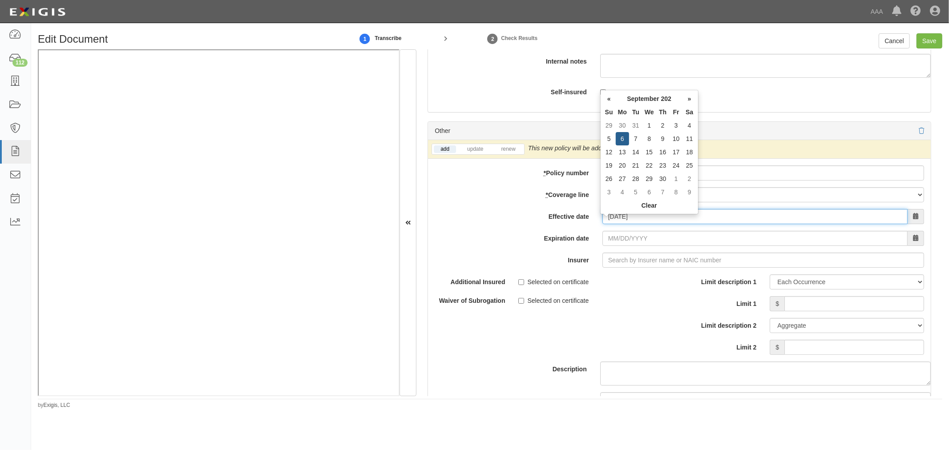
type input "09/06/2025"
type input "09/06/2026"
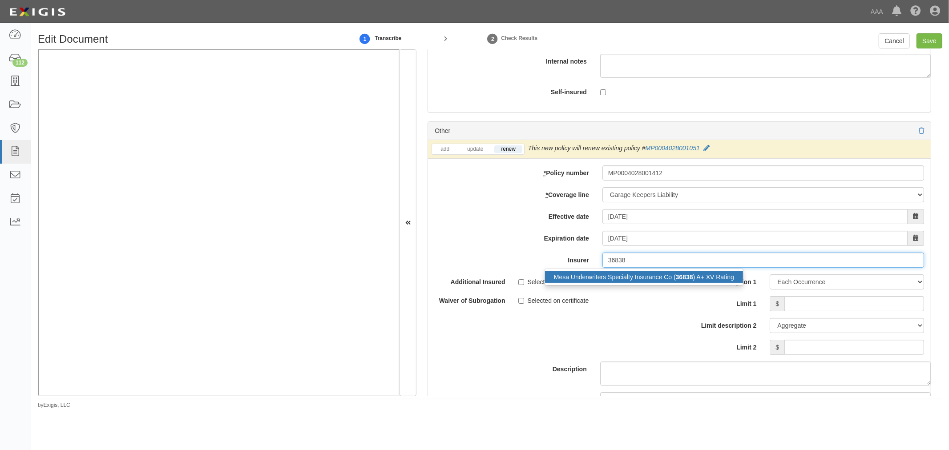
click at [648, 282] on div "Mesa Underwriters Specialty Insurance Co ( 36838 ) A+ XV Rating" at bounding box center [644, 277] width 198 height 12
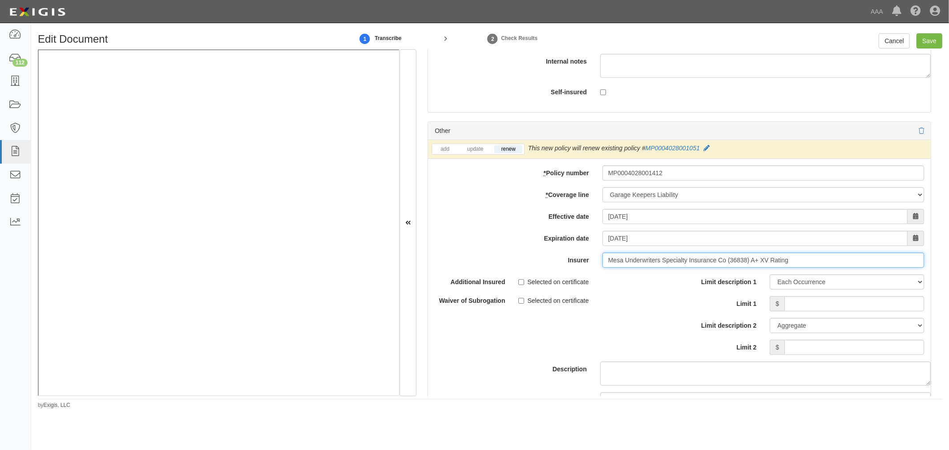
type input "Mesa Underwriters Specialty Insurance Co (36838) A+ XV Rating"
click at [875, 311] on input "Limit 1" at bounding box center [854, 303] width 140 height 15
type input "1,000,000"
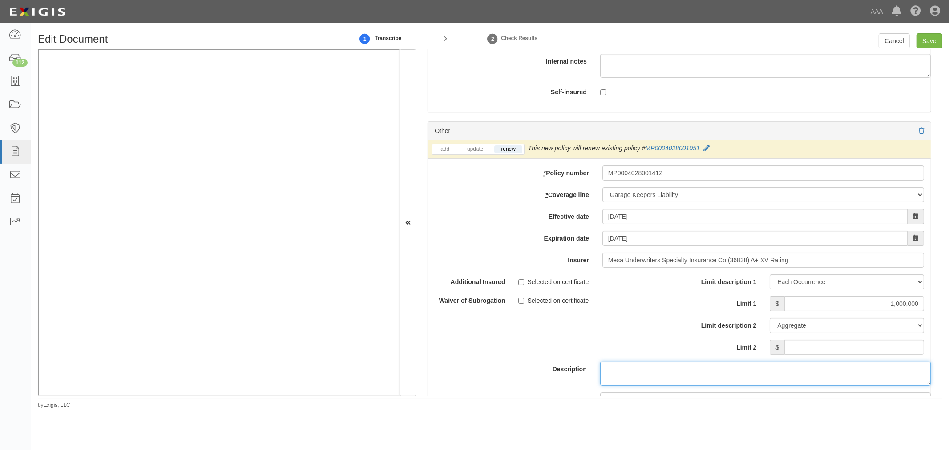
drag, startPoint x: 890, startPoint y: 368, endPoint x: 895, endPoint y: 349, distance: 20.3
click at [891, 358] on div "Additional Insured Selected on certificate Waiver of Subrogation Selected on ce…" at bounding box center [679, 358] width 503 height 169
click at [895, 348] on input "Limit 2" at bounding box center [854, 347] width 140 height 15
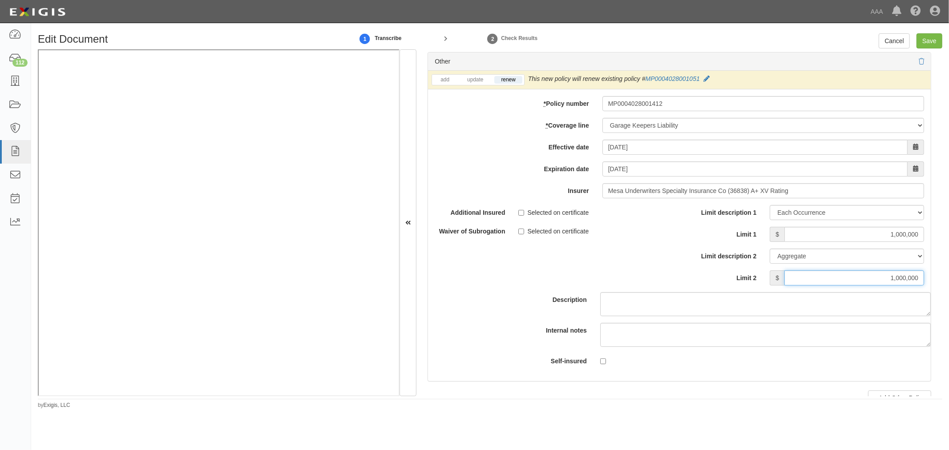
scroll to position [2900, 0]
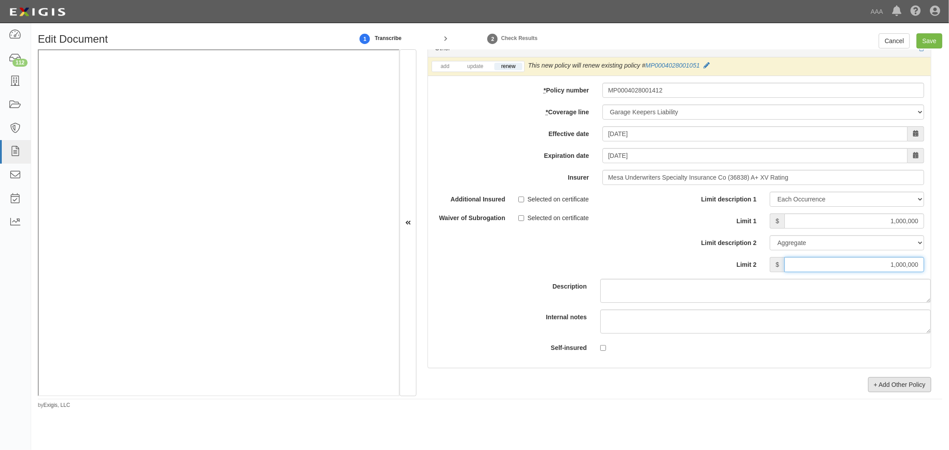
type input "1,000,000"
click at [878, 389] on link "+ Add Other Policy" at bounding box center [899, 384] width 63 height 15
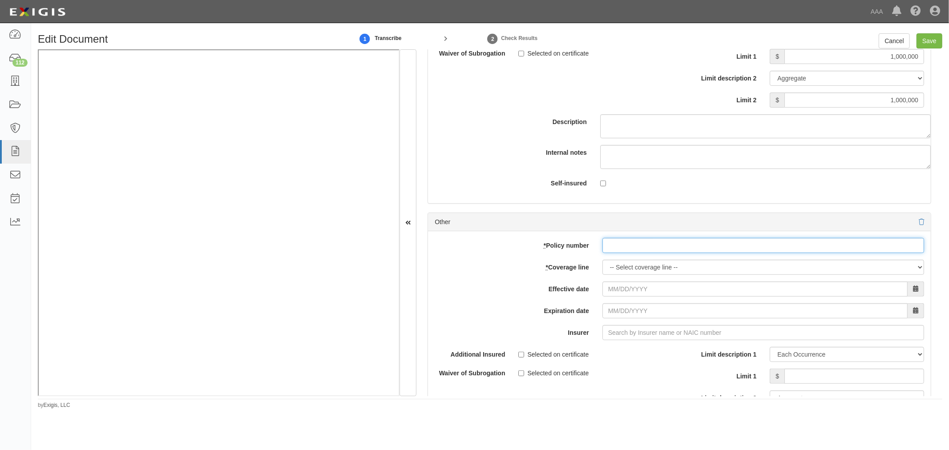
paste input "01TRM064686-01"
click at [622, 248] on input "01TRM064686-01" at bounding box center [763, 245] width 322 height 15
type input "01TRM064686-01"
click at [620, 273] on select "-- Select coverage line -- Asbestos Abatement Auto Physical Damage Boiler & Mac…" at bounding box center [763, 267] width 322 height 15
select select "71"
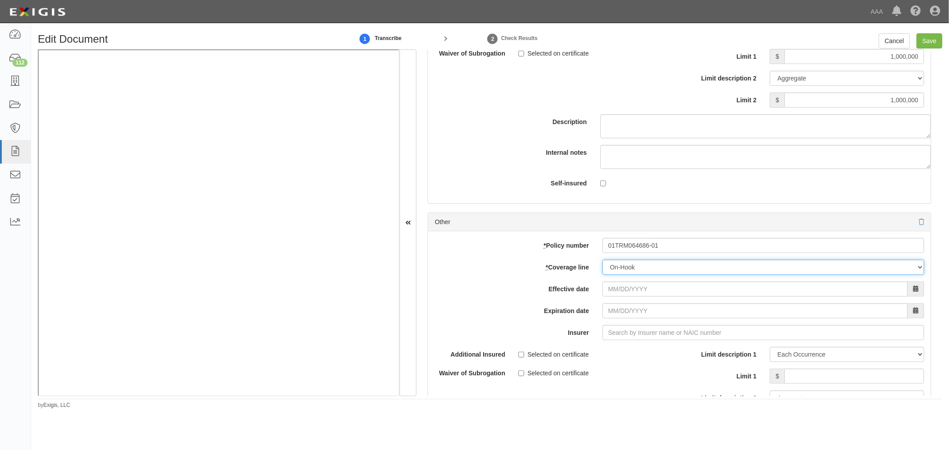
click at [602, 275] on select "-- Select coverage line -- Asbestos Abatement Auto Physical Damage Boiler & Mac…" at bounding box center [763, 267] width 322 height 15
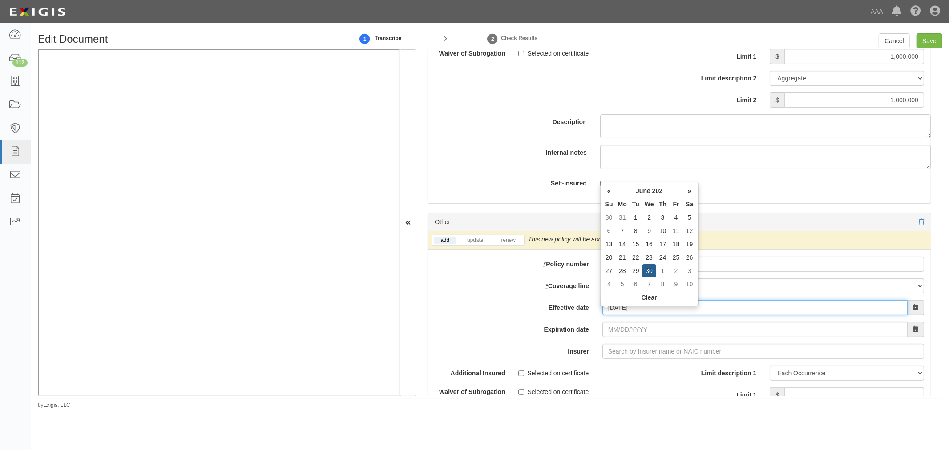
type input "06/30/2025"
type input "06/30/2026"
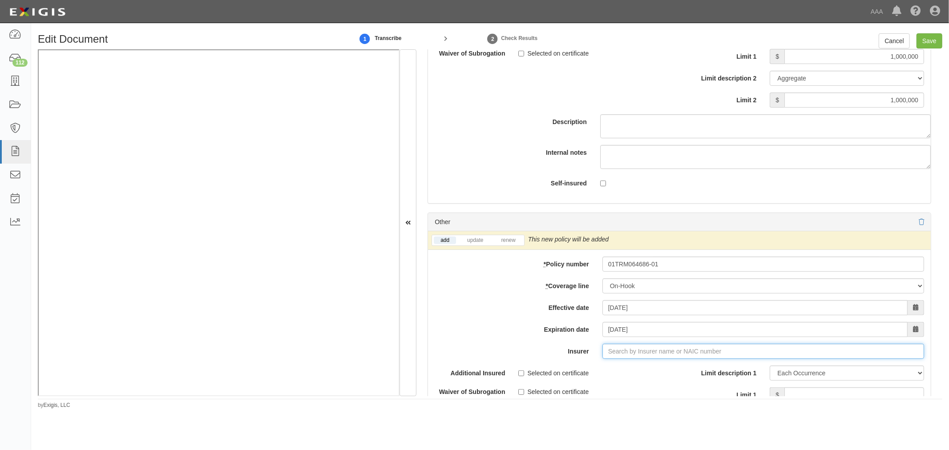
type input "180 Seguros S.A. (0) NR Rating"
type input "1"
click at [661, 374] on div "Redwood Fire and Casualty Insurance Co ( 11673 ) A++ XV Rating" at bounding box center [644, 368] width 199 height 12
type input "Redwood Fire and Casualty Insurance Co (11673) A++ XV Rating"
click at [508, 244] on link "renew" at bounding box center [508, 241] width 28 height 8
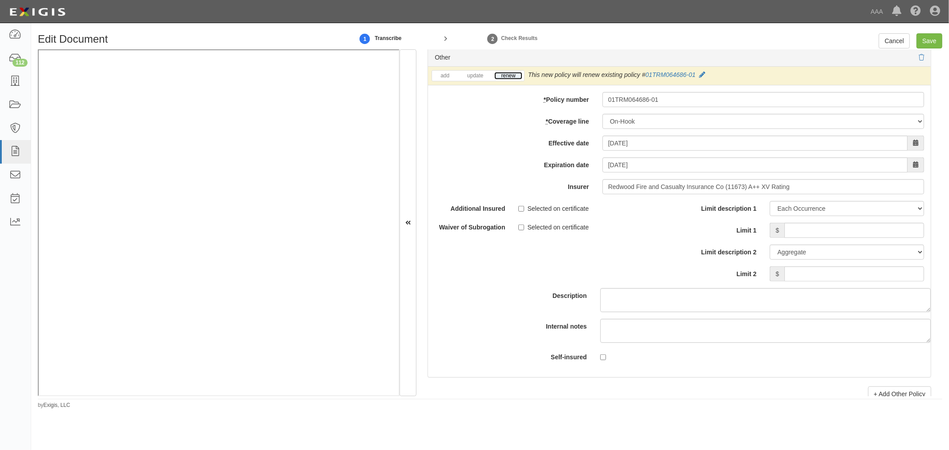
scroll to position [3230, 0]
drag, startPoint x: 785, startPoint y: 237, endPoint x: 792, endPoint y: 243, distance: 9.8
click at [785, 238] on input "Limit 1" at bounding box center [854, 229] width 140 height 15
type input "100,000"
click at [806, 281] on input "Limit 2" at bounding box center [854, 273] width 140 height 15
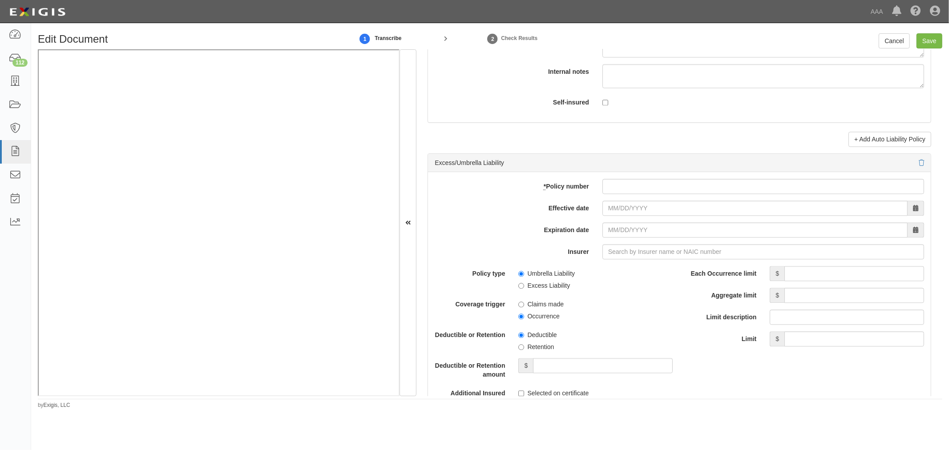
scroll to position [1252, 0]
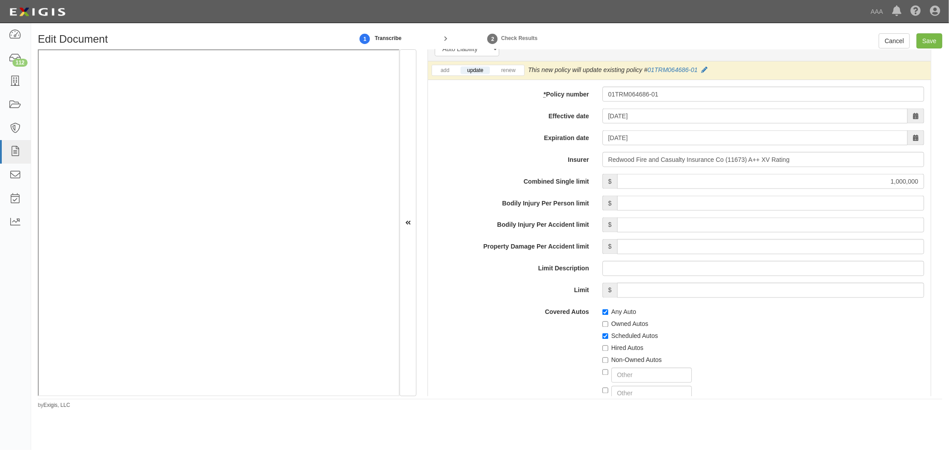
type input "100,000"
click at [510, 80] on div "add update renew This new policy will be added This new policy will update exis…" at bounding box center [679, 70] width 503 height 19
click at [507, 74] on link "renew" at bounding box center [508, 71] width 28 height 8
click at [924, 39] on input "Save" at bounding box center [929, 40] width 26 height 15
type input "1000000"
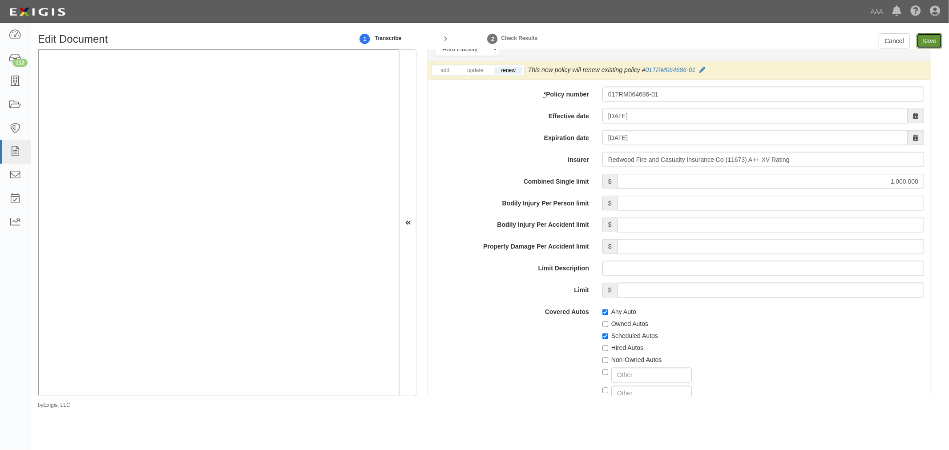
type input "1000000"
type input "2000000"
type input "1000000"
type input "100000"
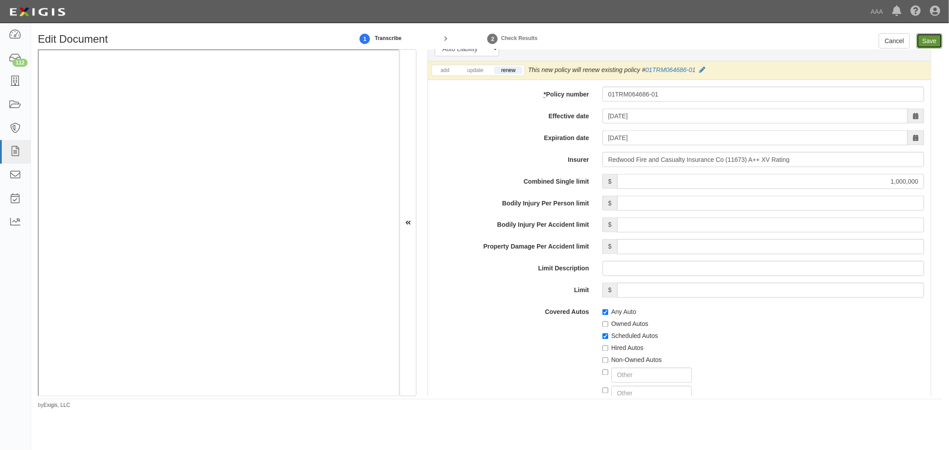
type input "100000"
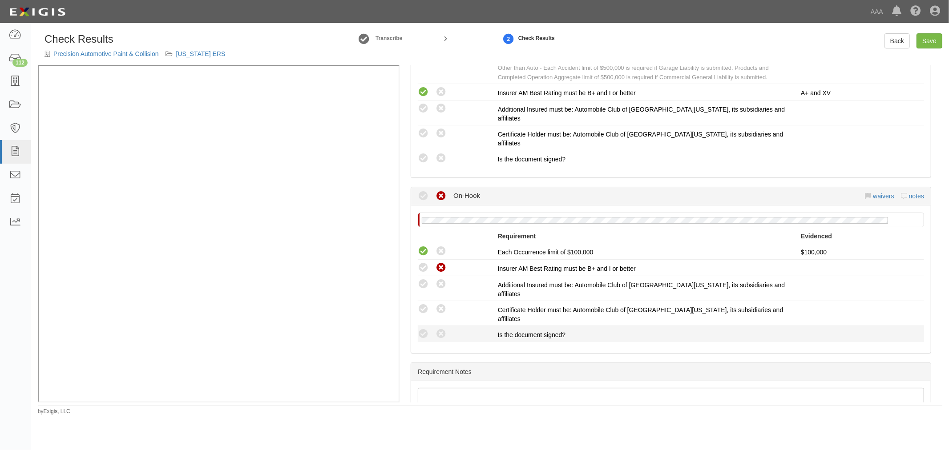
scroll to position [698, 0]
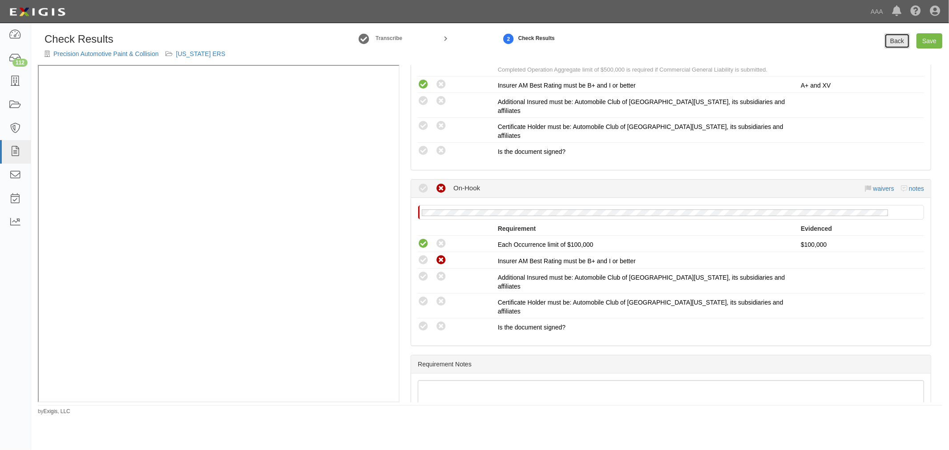
click at [899, 40] on link "Back" at bounding box center [896, 40] width 25 height 15
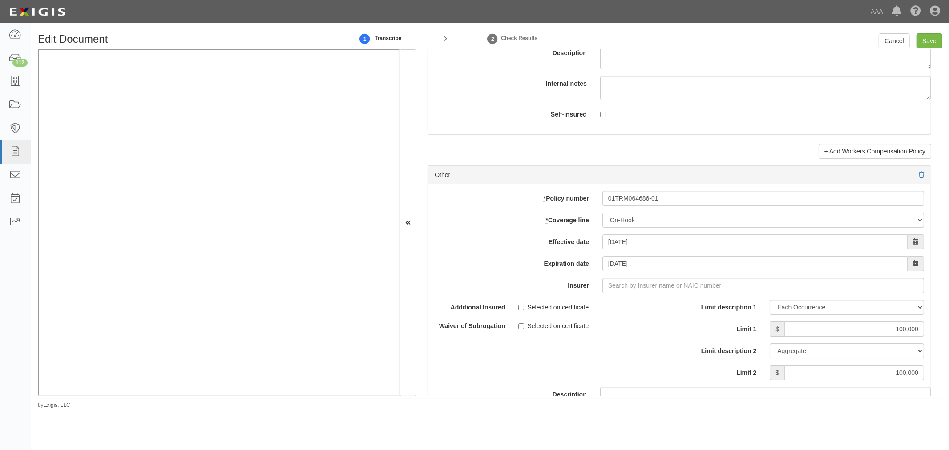
scroll to position [2471, 0]
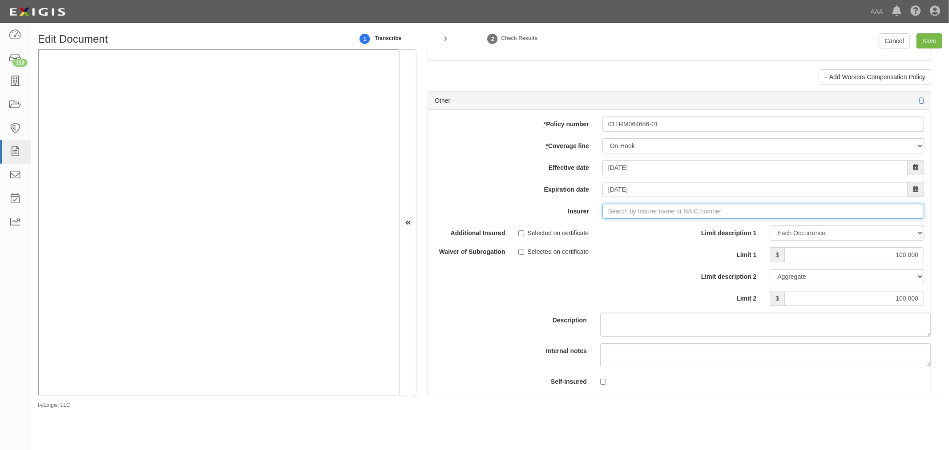
click at [623, 211] on input "Insurer" at bounding box center [763, 211] width 322 height 15
type input "3"
type input "180 Seguros S.A. (0) NR Rating"
type input "1"
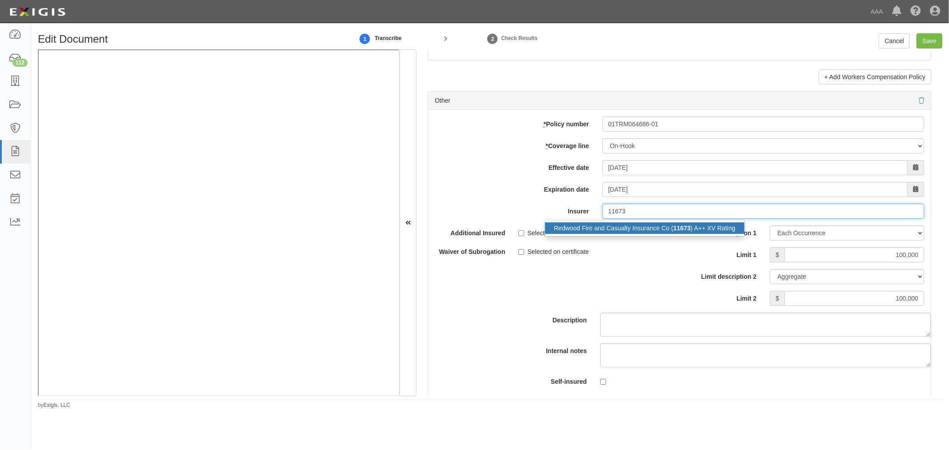
click at [578, 234] on div "Redwood Fire and Casualty Insurance Co ( 11673 ) A++ XV Rating" at bounding box center [644, 228] width 199 height 12
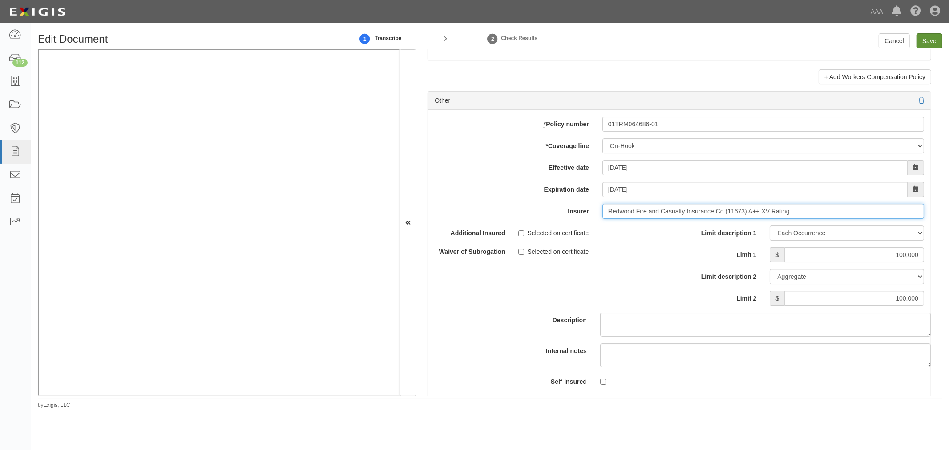
type input "Redwood Fire and Casualty Insurance Co (11673) A++ XV Rating"
click at [927, 44] on input "Save" at bounding box center [929, 40] width 26 height 15
type input "1000000"
type input "100000"
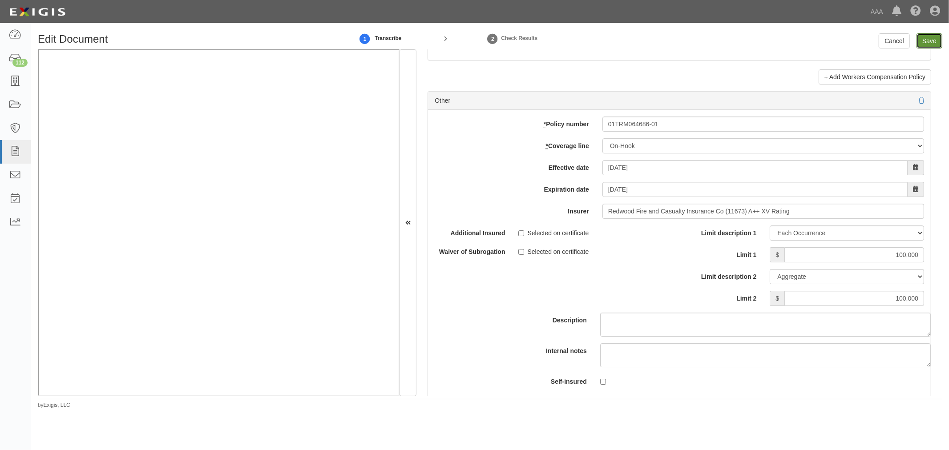
type input "1000000"
type input "2000000"
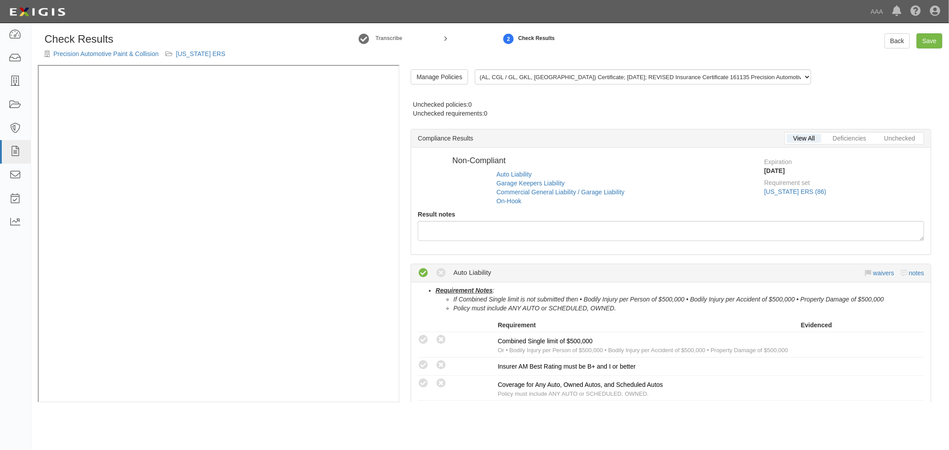
radio input "true"
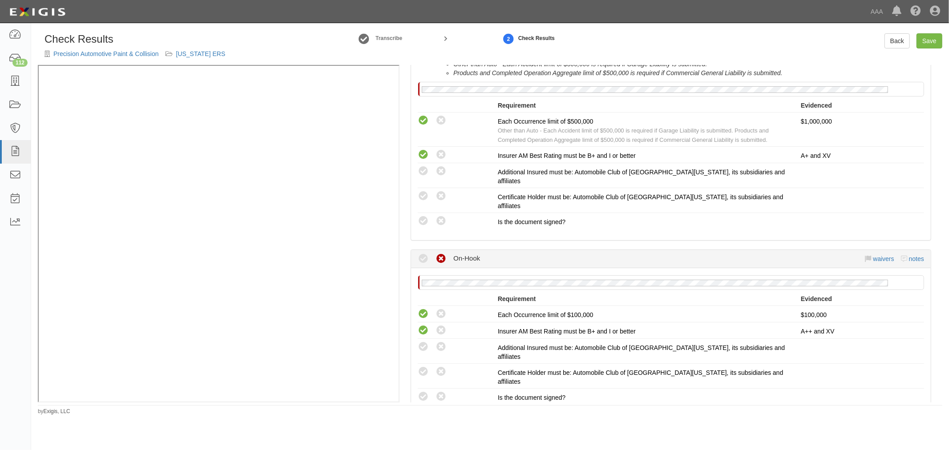
scroll to position [698, 0]
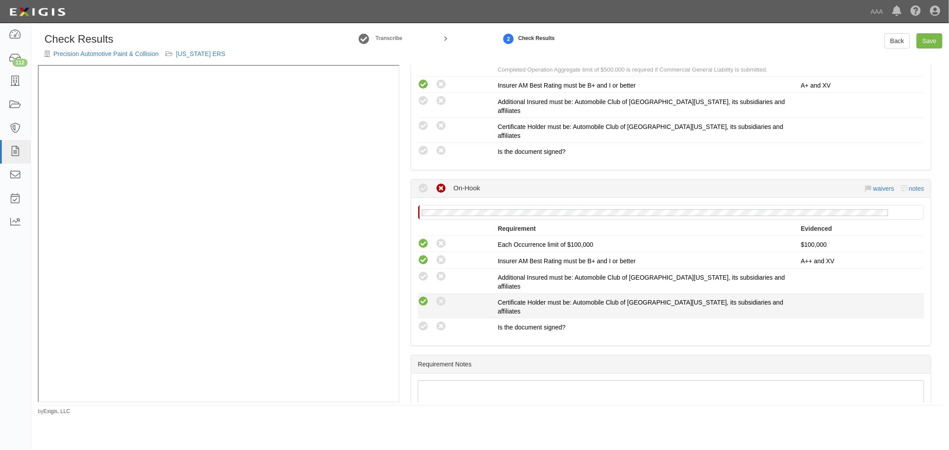
drag, startPoint x: 422, startPoint y: 255, endPoint x: 423, endPoint y: 242, distance: 12.6
click at [423, 321] on icon at bounding box center [423, 326] width 11 height 11
radio input "true"
click at [424, 296] on icon at bounding box center [423, 301] width 11 height 11
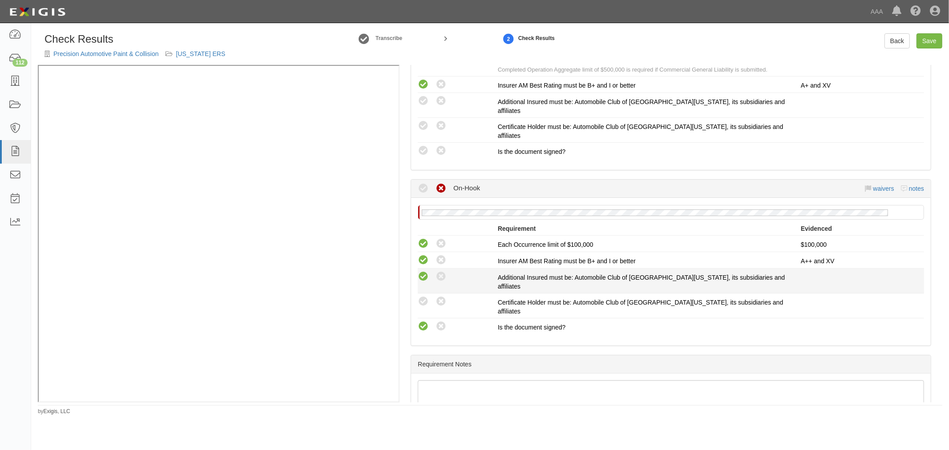
radio input "true"
click at [425, 271] on icon at bounding box center [423, 276] width 11 height 11
radio input "true"
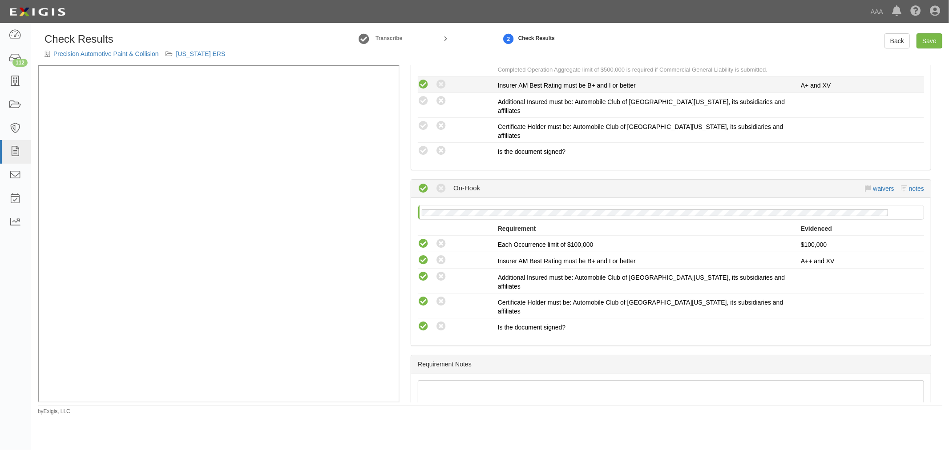
scroll to position [451, 0]
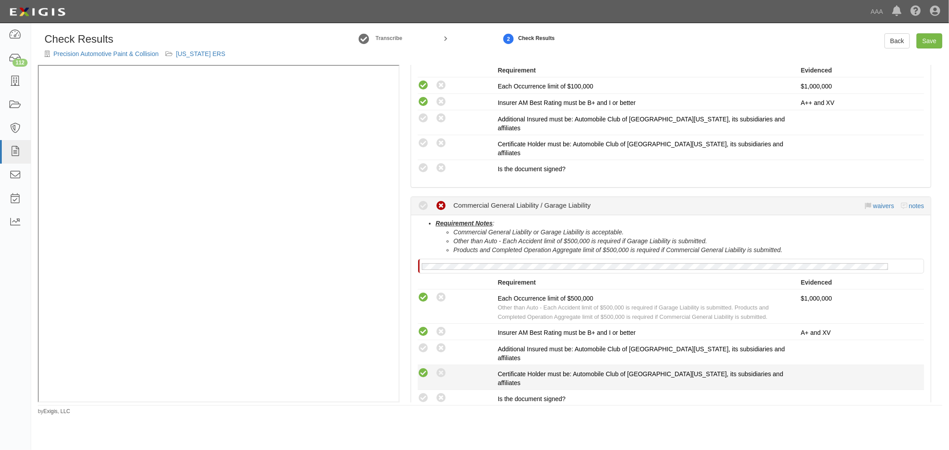
drag, startPoint x: 417, startPoint y: 342, endPoint x: 417, endPoint y: 330, distance: 12.5
click at [417, 392] on div "Compliant Waived: Non-Compliant" at bounding box center [454, 398] width 87 height 12
click at [423, 393] on icon at bounding box center [423, 398] width 11 height 11
radio input "true"
click at [422, 368] on icon at bounding box center [423, 373] width 11 height 11
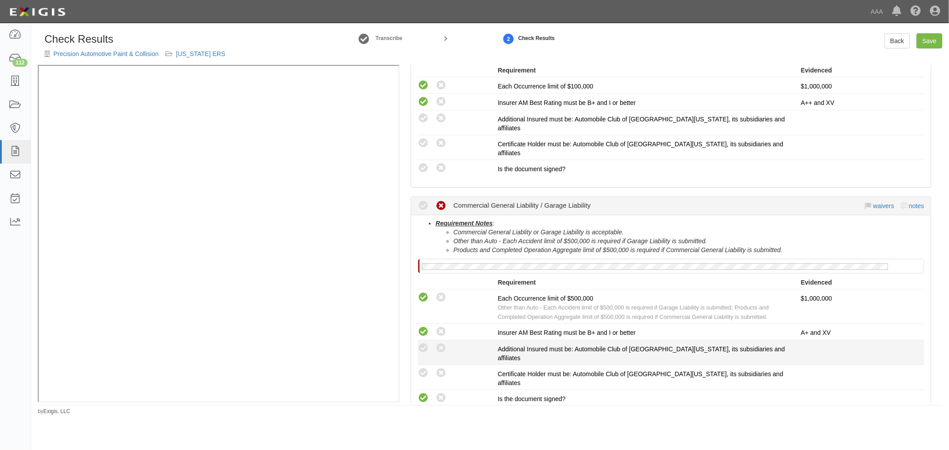
radio input "true"
click at [423, 343] on icon at bounding box center [423, 348] width 11 height 11
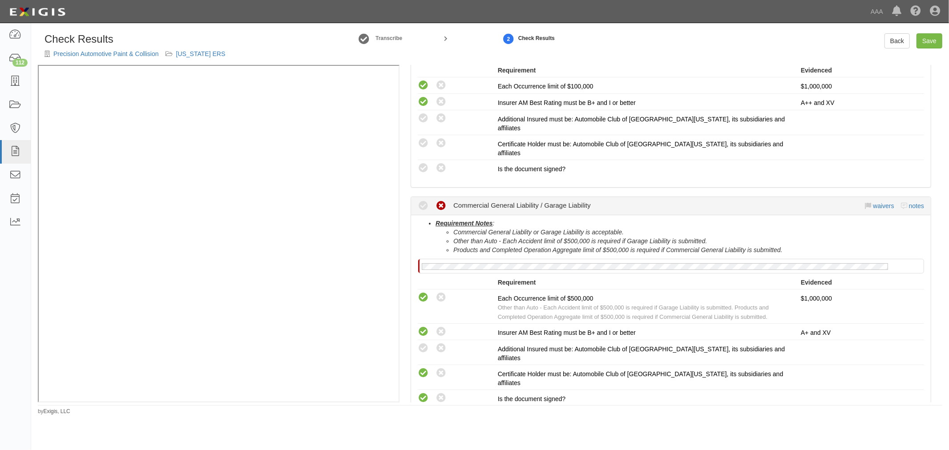
radio input "true"
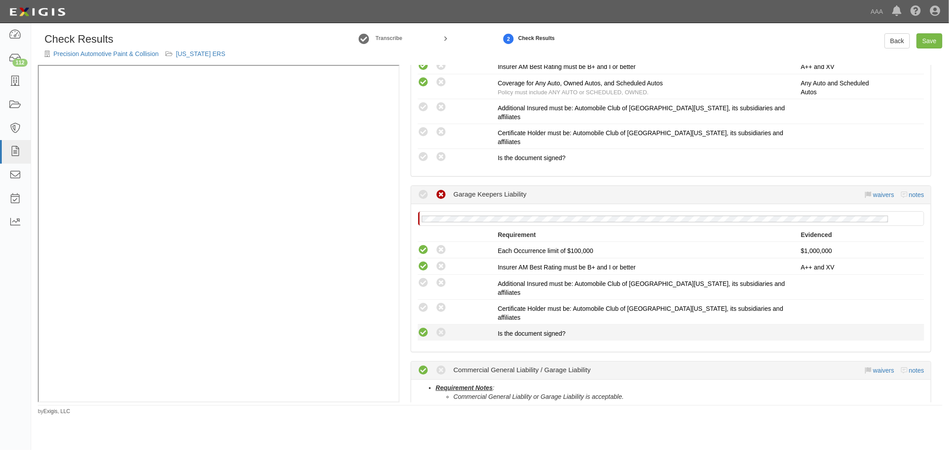
drag, startPoint x: 429, startPoint y: 293, endPoint x: 424, endPoint y: 291, distance: 5.2
click at [427, 327] on div "Compliant Waived: Non-Compliant" at bounding box center [458, 333] width 80 height 12
click at [424, 327] on icon at bounding box center [423, 332] width 11 height 11
radio input "true"
click at [426, 300] on li "Compliant Waived: Non-Compliant Certificate Holder must be: Automobile Club of …" at bounding box center [671, 312] width 506 height 25
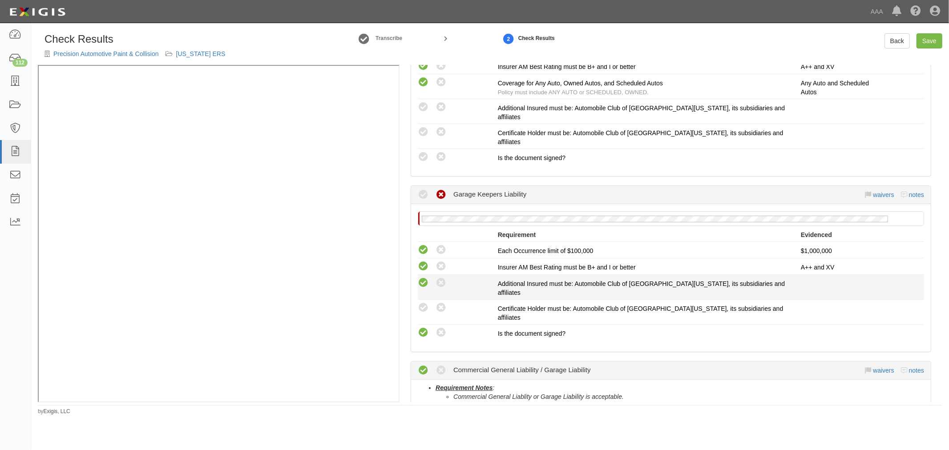
click at [427, 278] on icon at bounding box center [423, 283] width 11 height 11
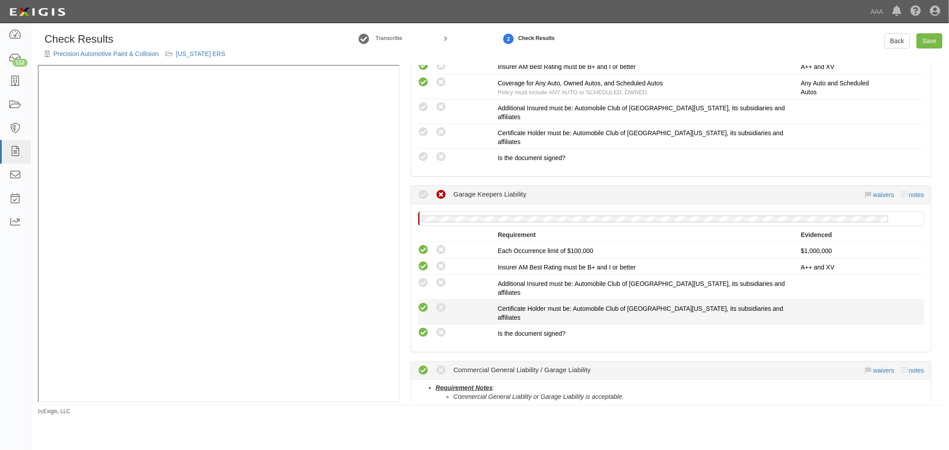
radio input "true"
drag, startPoint x: 424, startPoint y: 278, endPoint x: 434, endPoint y: 282, distance: 10.0
click at [424, 302] on icon at bounding box center [423, 307] width 11 height 11
radio input "true"
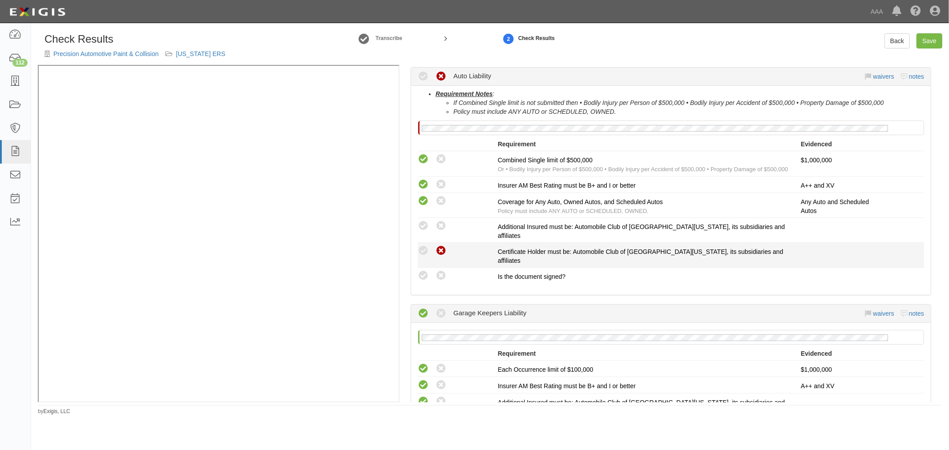
scroll to position [121, 0]
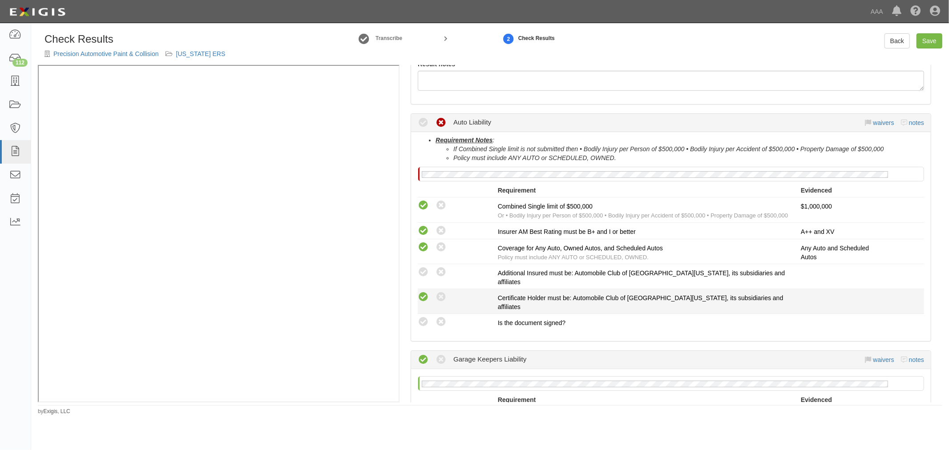
drag, startPoint x: 426, startPoint y: 297, endPoint x: 426, endPoint y: 285, distance: 11.6
click at [426, 294] on div "This compliance result is calculated automatically and cannot be changed Waived…" at bounding box center [671, 263] width 506 height 133
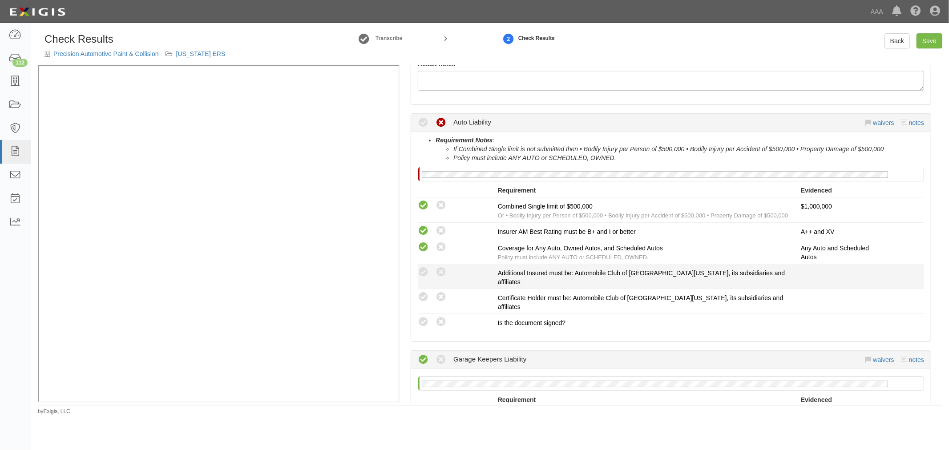
click at [426, 279] on li "Compliant Waived: Non-Compliant Additional Insured must be: Automobile Club of …" at bounding box center [671, 276] width 506 height 25
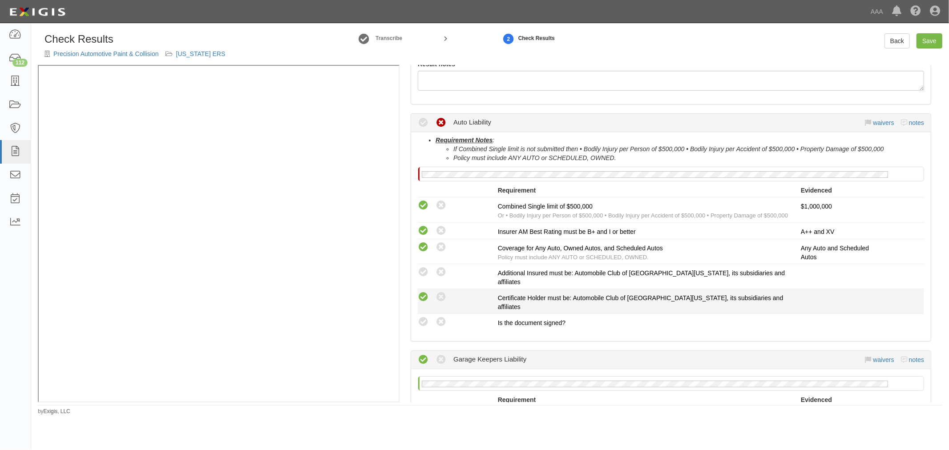
drag, startPoint x: 420, startPoint y: 264, endPoint x: 423, endPoint y: 287, distance: 22.9
click at [420, 267] on li "Compliant Waived: Non-Compliant Additional Insured must be: Automobile Club of …" at bounding box center [671, 276] width 506 height 25
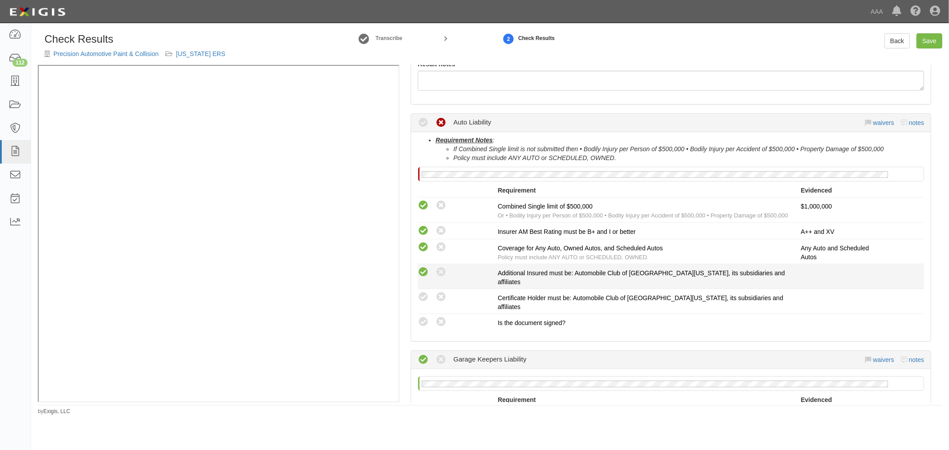
click at [424, 270] on icon at bounding box center [423, 272] width 11 height 11
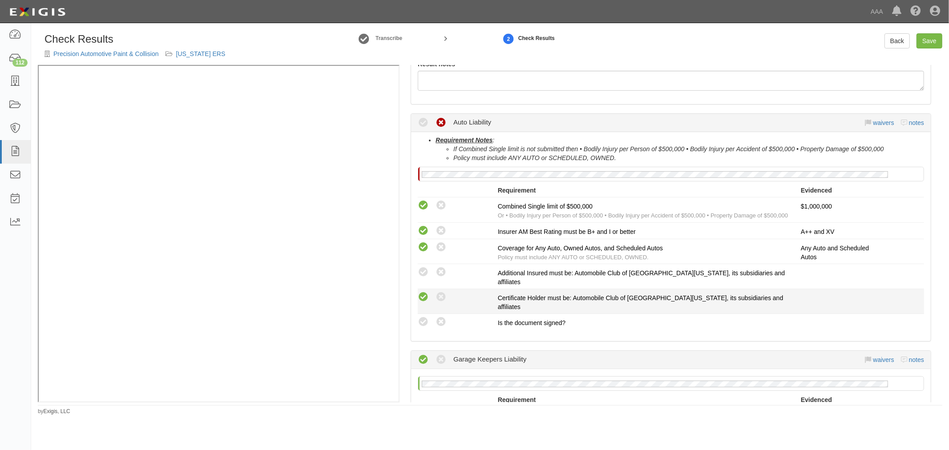
radio input "true"
click at [423, 292] on icon at bounding box center [423, 297] width 11 height 11
radio input "true"
click at [426, 317] on icon at bounding box center [423, 322] width 11 height 11
radio input "true"
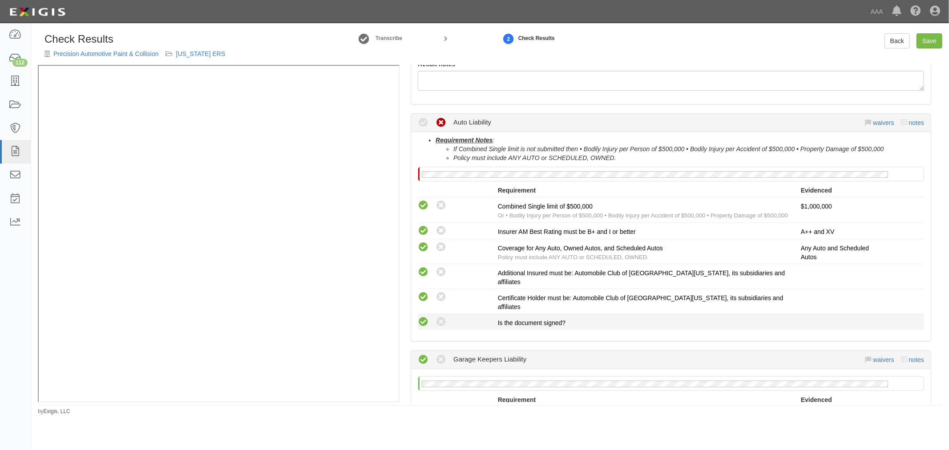
radio input "true"
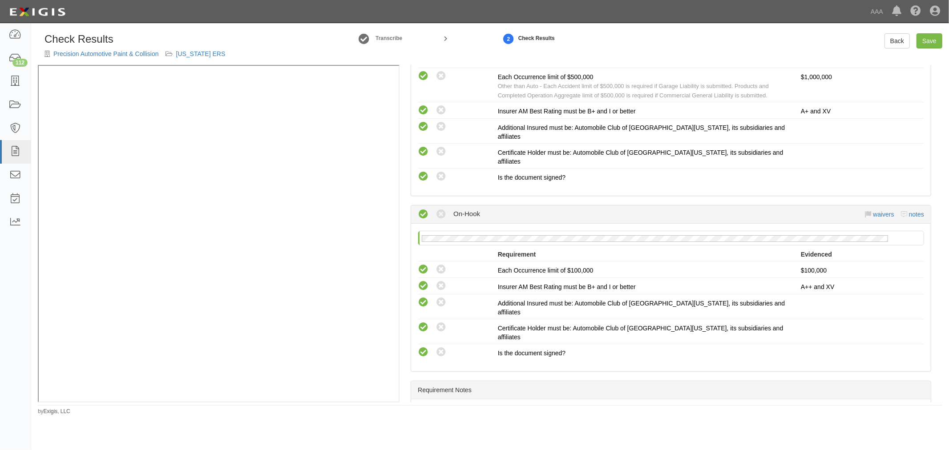
scroll to position [698, 0]
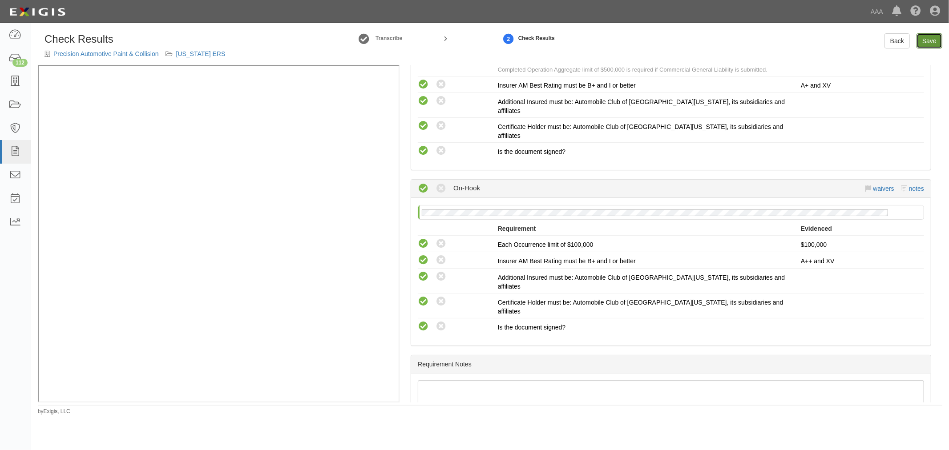
click at [923, 39] on link "Save" at bounding box center [929, 40] width 26 height 15
radio input "true"
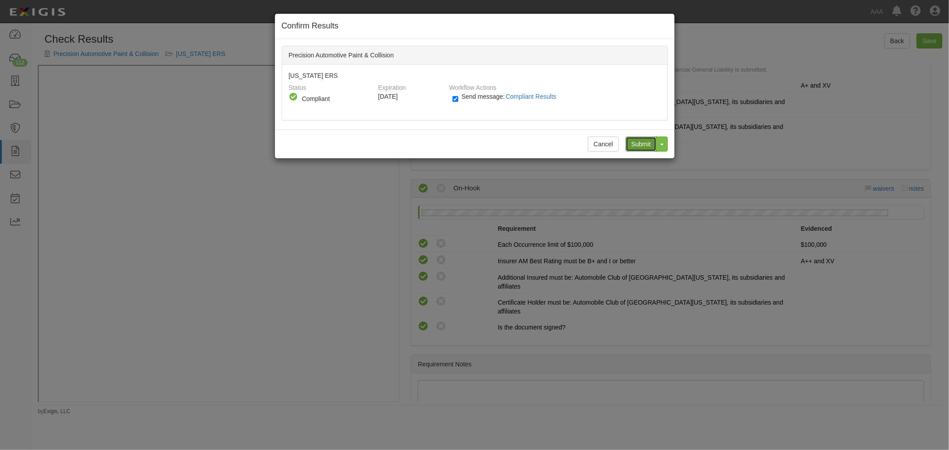
click at [635, 141] on input "Submit" at bounding box center [640, 144] width 31 height 15
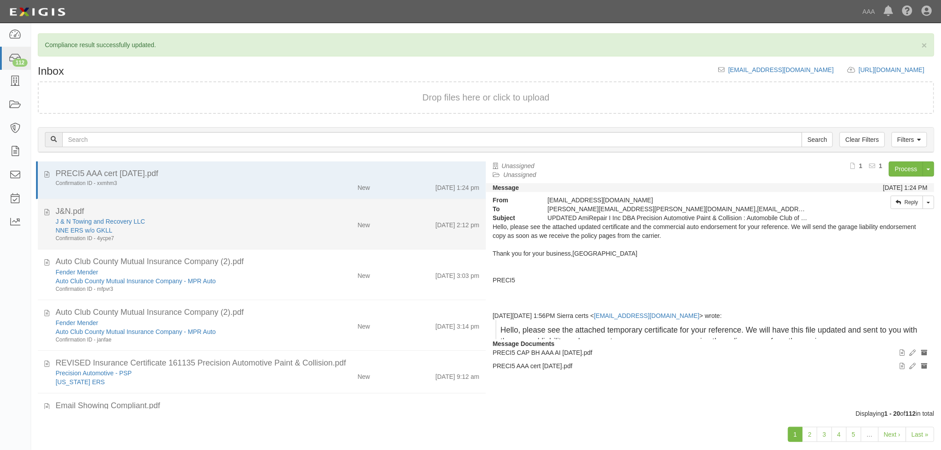
click at [346, 245] on li "J&N.pdf J & N Towing and Recovery LLC NNE ERS w/o GKLL Confirmation ID - 4ycpe7…" at bounding box center [262, 224] width 448 height 51
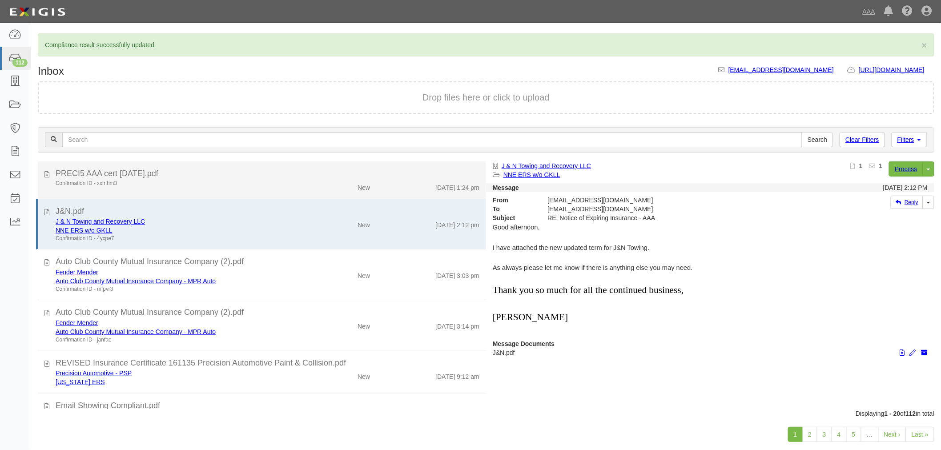
click at [154, 169] on li "PRECI5 AAA cert [DATE].pdf Confirmation ID - xxmhm3 New [DATE] 1:24 pm" at bounding box center [262, 180] width 448 height 38
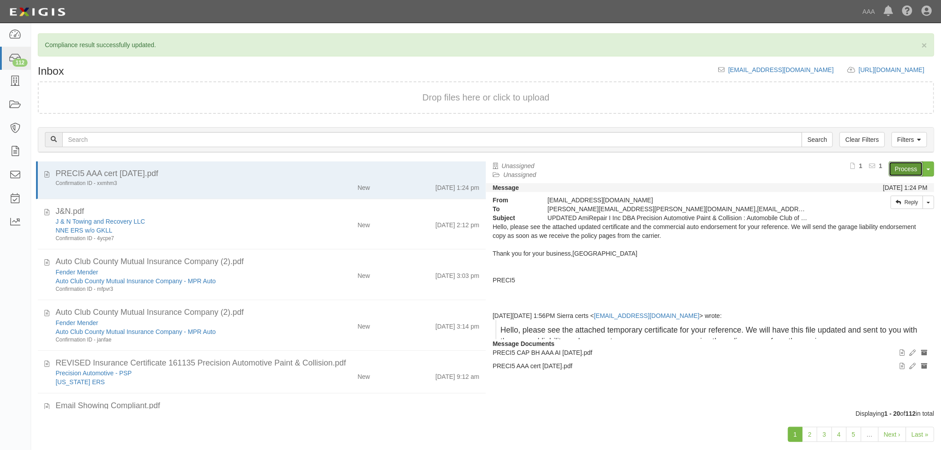
click at [903, 169] on link "Process" at bounding box center [906, 168] width 34 height 15
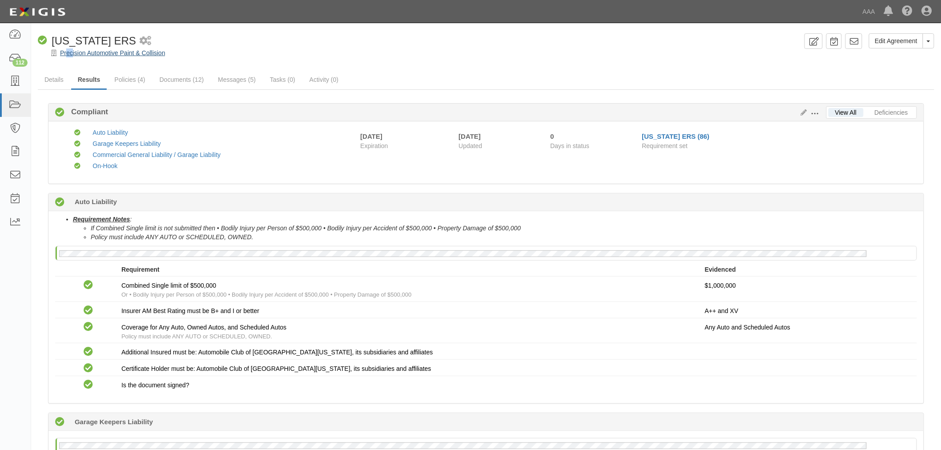
drag, startPoint x: 68, startPoint y: 48, endPoint x: 73, endPoint y: 50, distance: 6.0
click at [73, 50] on div "Precision Automotive Paint & Collision" at bounding box center [492, 52] width 897 height 9
click at [130, 74] on link "Policies (4)" at bounding box center [130, 80] width 44 height 19
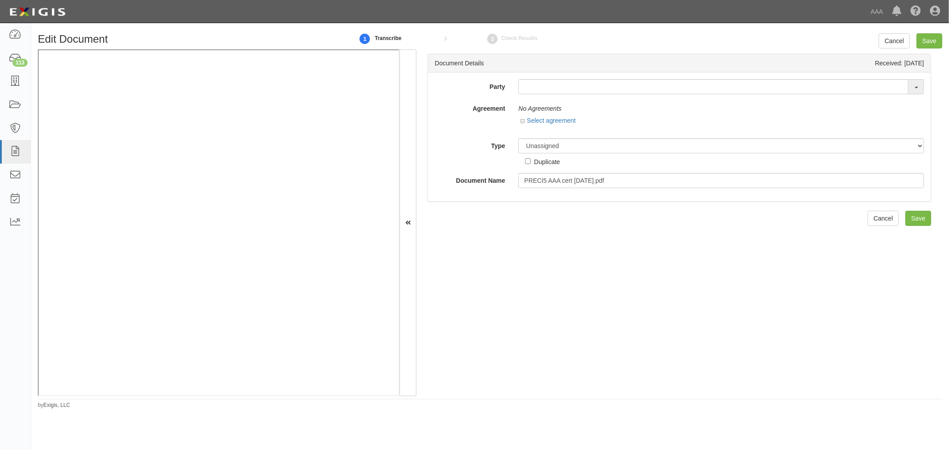
drag, startPoint x: 536, startPoint y: 70, endPoint x: 536, endPoint y: 80, distance: 9.8
click at [536, 71] on div "Document Details Received: [DATE]" at bounding box center [679, 63] width 503 height 18
click at [537, 90] on input "text" at bounding box center [713, 86] width 390 height 15
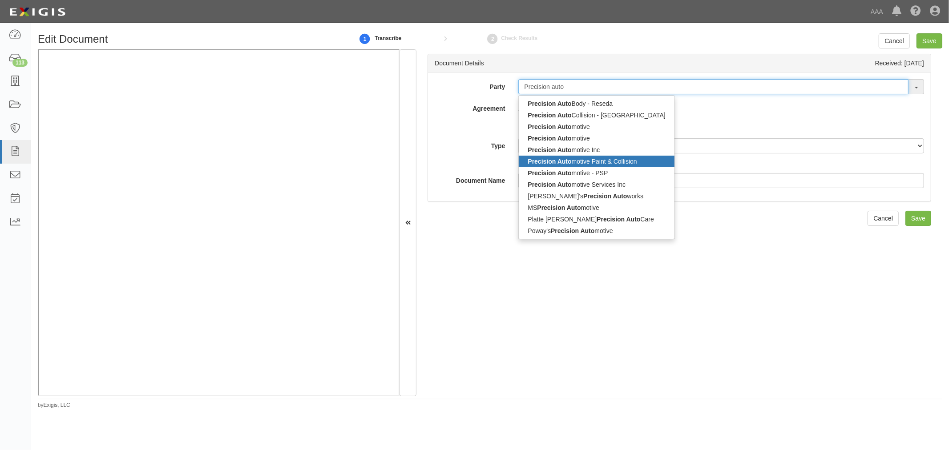
type input "Precision auto"
drag, startPoint x: 606, startPoint y: 159, endPoint x: 607, endPoint y: 151, distance: 7.6
click at [606, 159] on link "Precision Auto motive Paint & Collision" at bounding box center [596, 162] width 155 height 12
type input "Precision Automotive Paint & Collision"
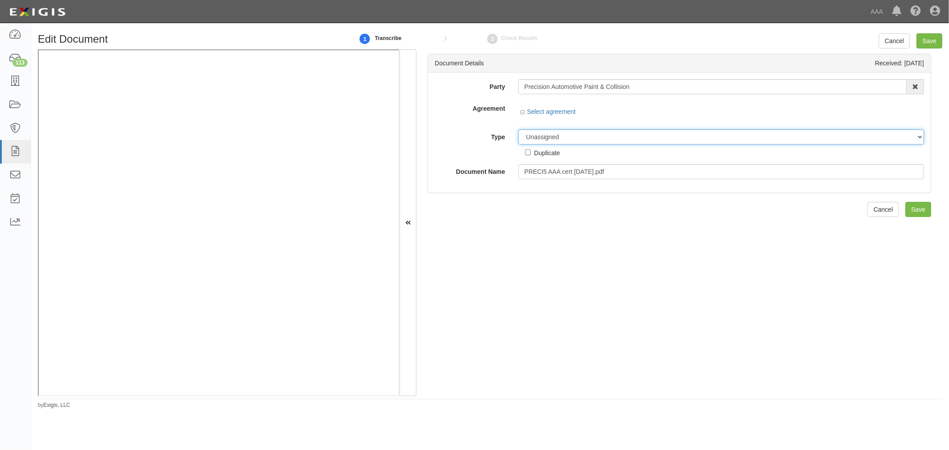
click at [591, 135] on div "Party Precision Automotive Paint & Collision Precision Auto Body - Reseda Preci…" at bounding box center [679, 129] width 489 height 100
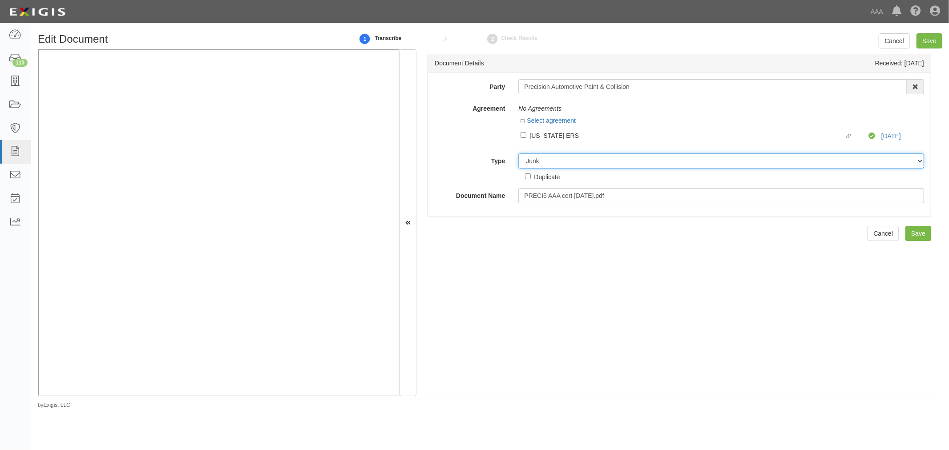
drag, startPoint x: 591, startPoint y: 135, endPoint x: 603, endPoint y: 166, distance: 33.9
click at [518, 154] on select "Unassigned Binder Cancellation Notice Certificate Contract Endorsement Insuranc…" at bounding box center [721, 160] width 406 height 15
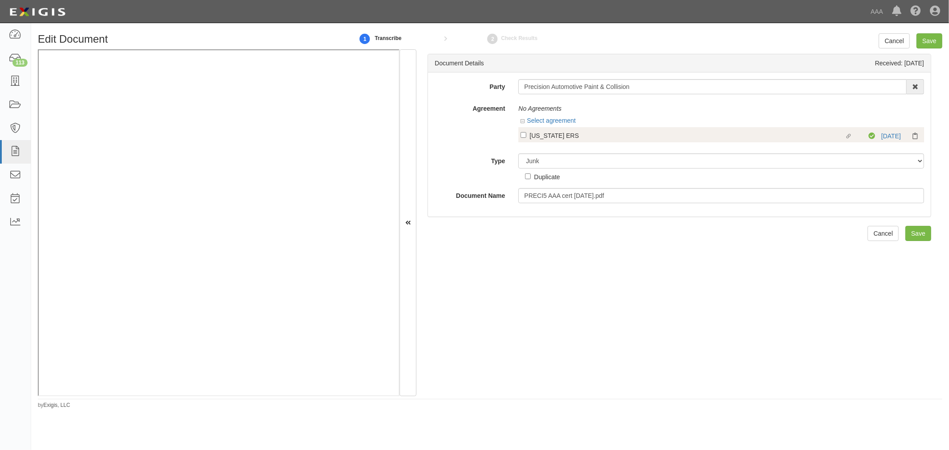
click at [549, 127] on div "Linked agreement California ERS Linked agreement Compliant 6/30/26" at bounding box center [721, 134] width 406 height 15
click at [551, 135] on div "[US_STATE] ERS" at bounding box center [686, 135] width 315 height 10
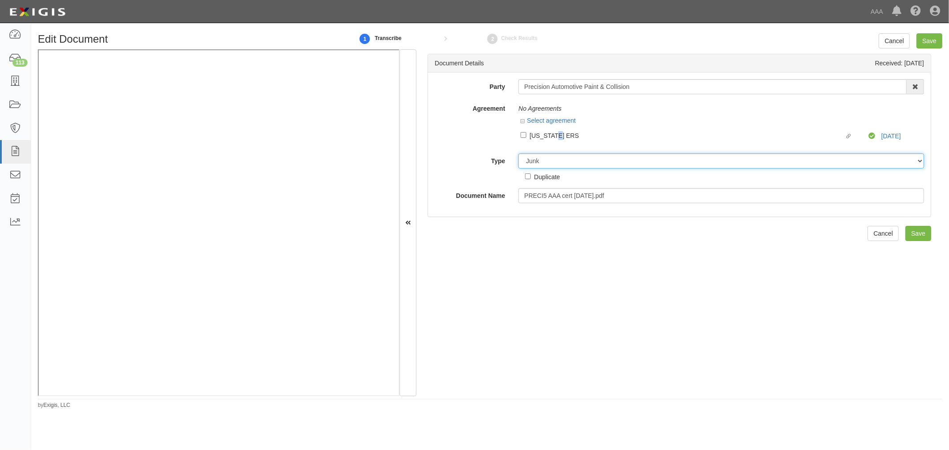
click at [562, 161] on select "Unassigned Binder Cancellation Notice Certificate Contract Endorsement Insuranc…" at bounding box center [721, 160] width 406 height 15
select select "OtherDetail"
click at [518, 154] on select "Unassigned Binder Cancellation Notice Certificate Contract Endorsement Insuranc…" at bounding box center [721, 160] width 406 height 15
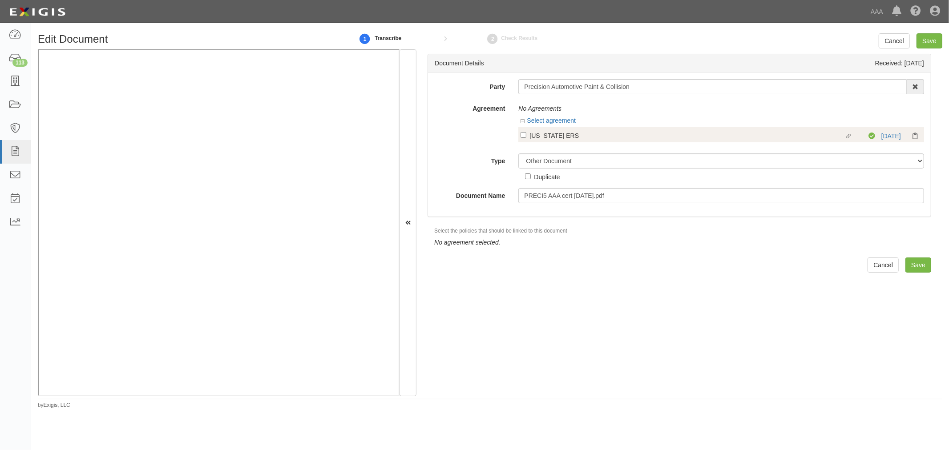
click at [566, 130] on div "California ERS" at bounding box center [686, 135] width 315 height 10
click at [526, 132] on input "Linked agreement California ERS Linked agreement" at bounding box center [523, 135] width 6 height 6
checkbox input "true"
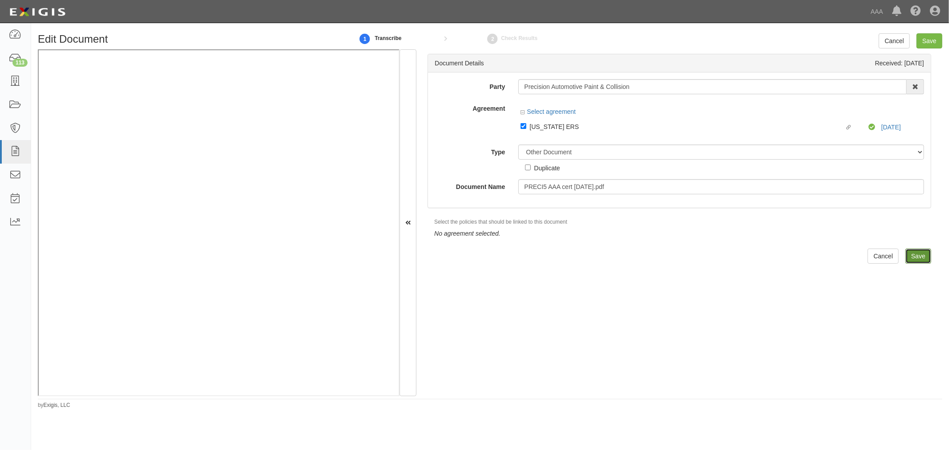
click at [905, 257] on div "Document Details Received: 09/10/2025 Party Precision Automotive Paint & Collis…" at bounding box center [679, 222] width 526 height 346
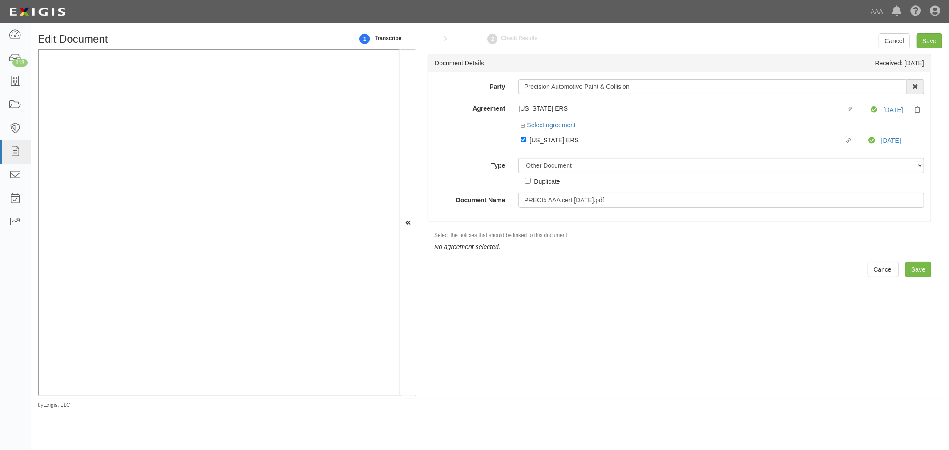
click at [917, 32] on div "Edit Document 1 Transcribe 2 Check Results Cancel Save Document Details Receive…" at bounding box center [490, 218] width 918 height 383
click at [933, 37] on input "Save" at bounding box center [929, 40] width 26 height 15
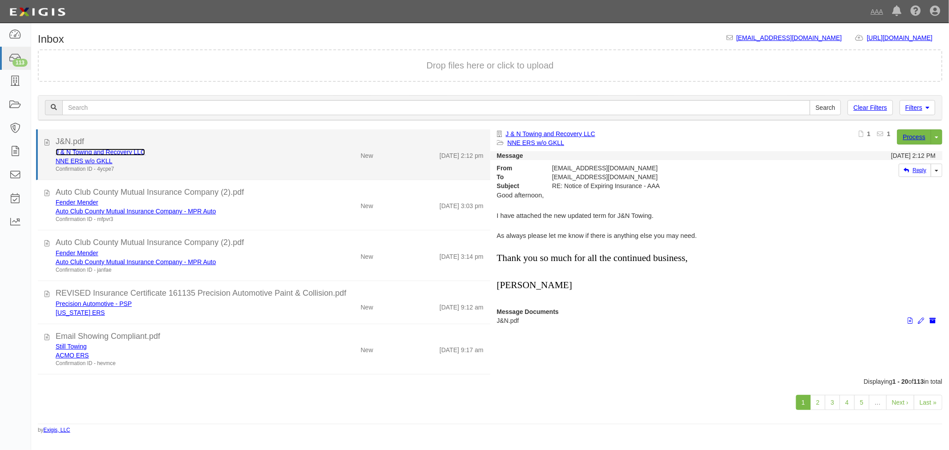
click at [101, 150] on link "J & N Towing and Recovery LLC" at bounding box center [100, 152] width 89 height 7
click at [401, 150] on div "9/10/25 2:12 pm" at bounding box center [435, 154] width 110 height 12
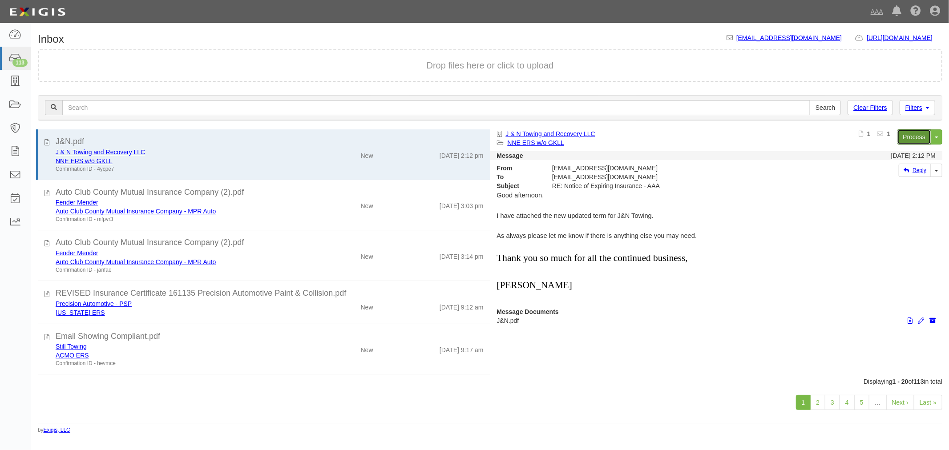
click at [910, 132] on link "Process" at bounding box center [914, 136] width 34 height 15
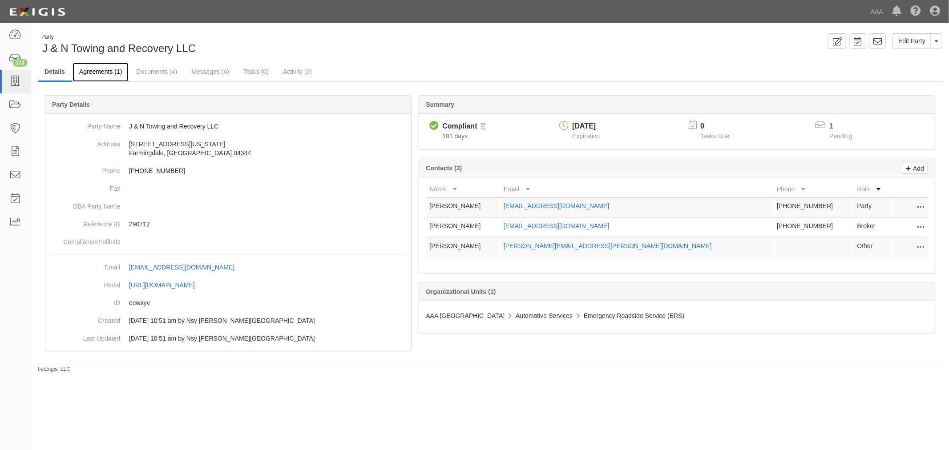
click at [107, 73] on link "Agreements (1)" at bounding box center [100, 72] width 56 height 19
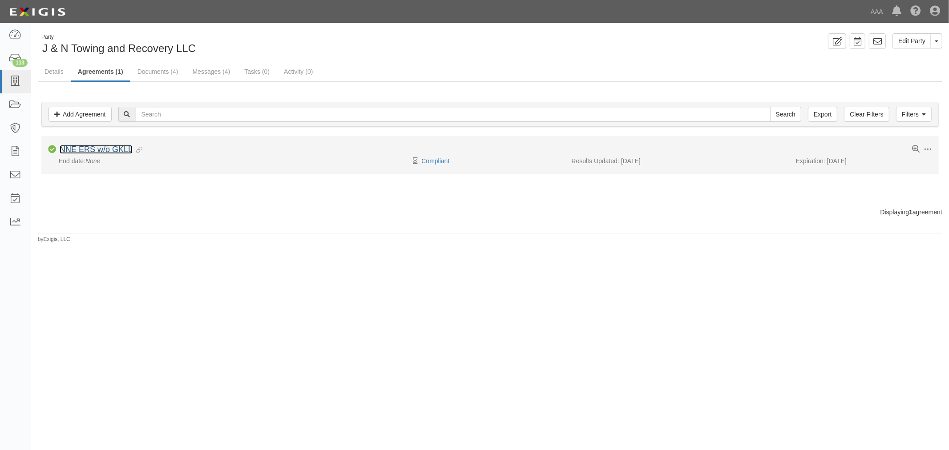
click at [105, 153] on link "NNE ERS w/o GKLL" at bounding box center [96, 149] width 73 height 9
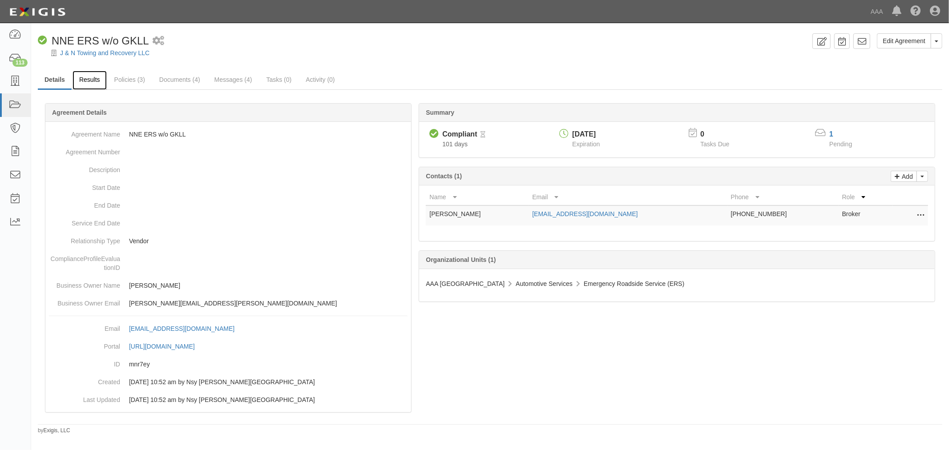
click at [94, 72] on link "Results" at bounding box center [89, 80] width 34 height 19
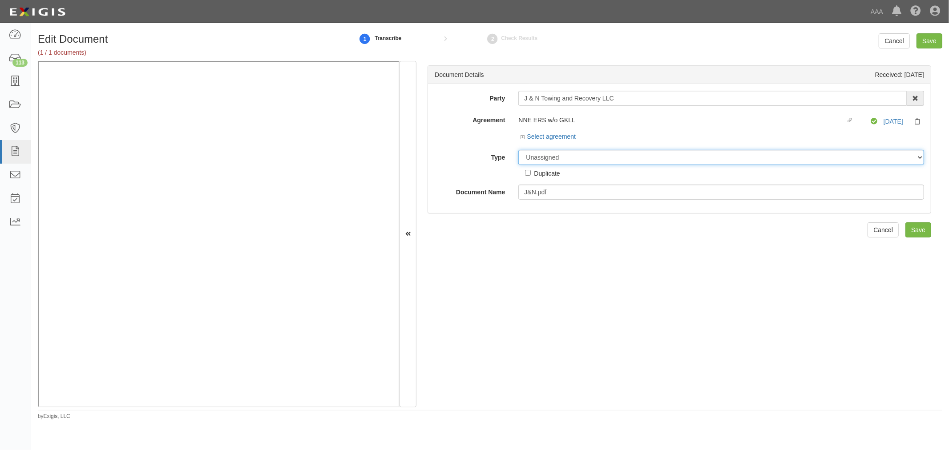
click at [538, 161] on select "Unassigned Binder Cancellation Notice Certificate Contract Endorsement Insuranc…" at bounding box center [721, 157] width 406 height 15
select select "CertificateDetail"
click at [518, 150] on select "Unassigned Binder Cancellation Notice Certificate Contract Endorsement Insuranc…" at bounding box center [721, 157] width 406 height 15
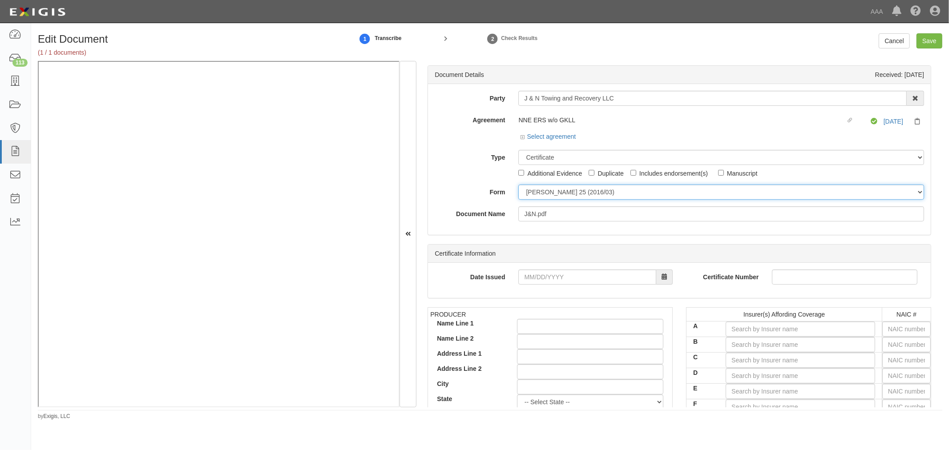
drag, startPoint x: 536, startPoint y: 190, endPoint x: 539, endPoint y: 196, distance: 6.4
click at [539, 196] on select "ACORD 25 (2016/03) ACORD 101 ACORD 855 NY (2014/05) General" at bounding box center [721, 192] width 406 height 15
select select "GeneralFormDetail"
click at [518, 185] on select "ACORD 25 (2016/03) ACORD 101 ACORD 855 NY (2014/05) General" at bounding box center [721, 192] width 406 height 15
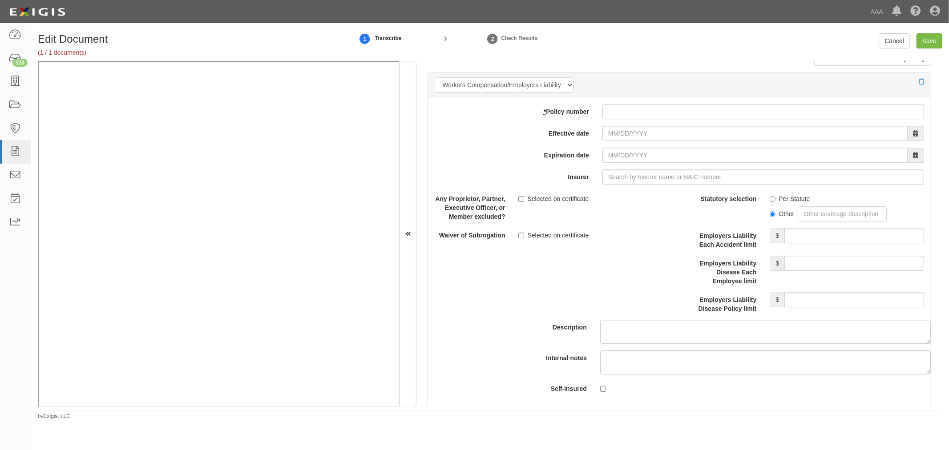
scroll to position [2471, 0]
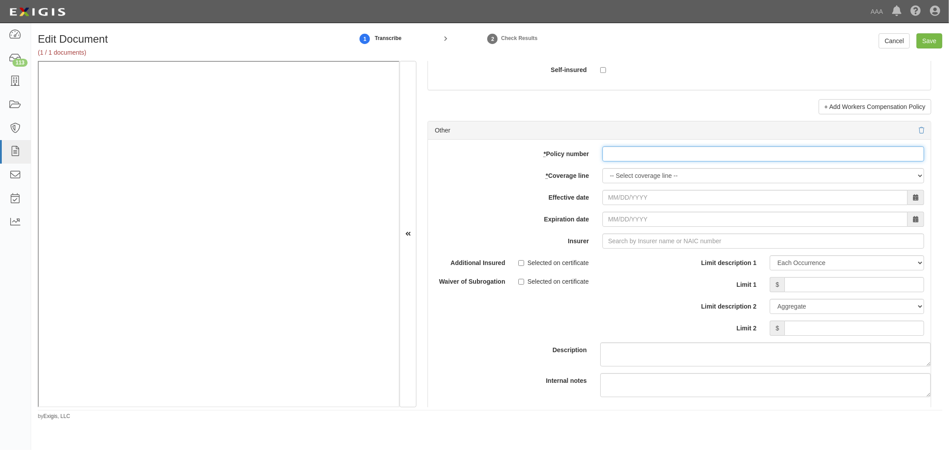
click at [623, 161] on input "* Policy number" at bounding box center [763, 153] width 322 height 15
paste input "987064245"
type input "987064245"
click at [618, 183] on select "-- Select coverage line -- Asbestos Abatement Auto Physical Damage Boiler & Mac…" at bounding box center [763, 175] width 322 height 15
select select "70"
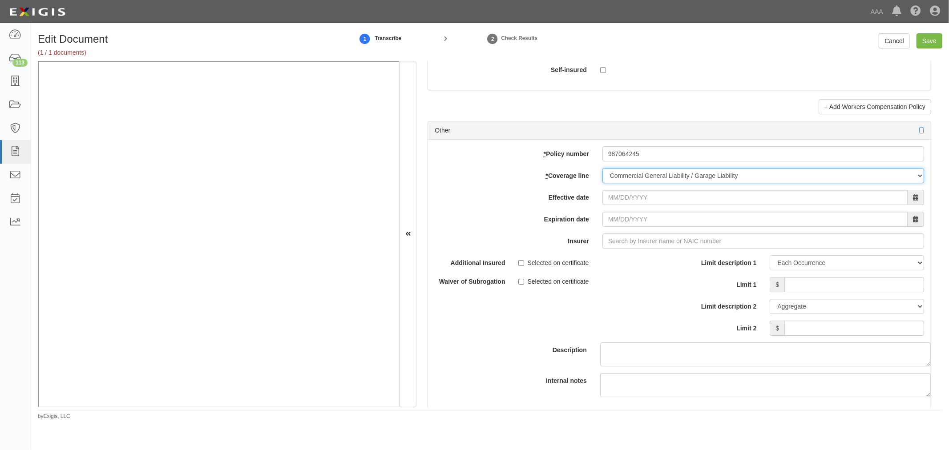
click at [602, 183] on select "-- Select coverage line -- Asbestos Abatement Auto Physical Damage Boiler & Mac…" at bounding box center [763, 175] width 322 height 15
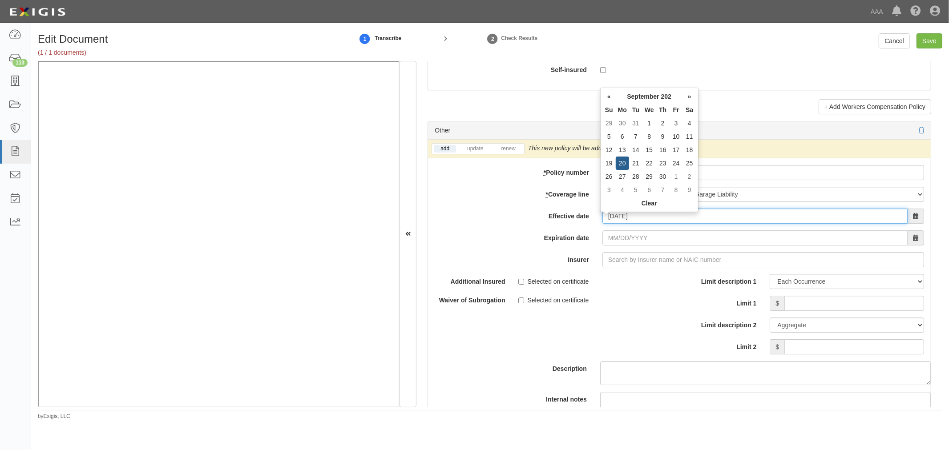
type input "09/20/2025"
type input "09/20/2026"
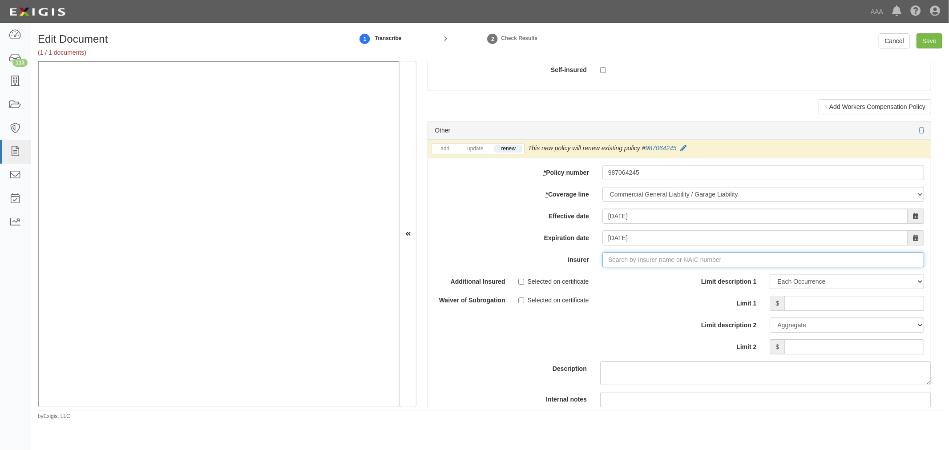
type input "21st Century Advantage Insurance Company (25232) NR Rating"
type input "2"
click at [665, 285] on div "Progressive Northern Insurance Company ( 38628 ) A+ XV Rating" at bounding box center [642, 276] width 197 height 17
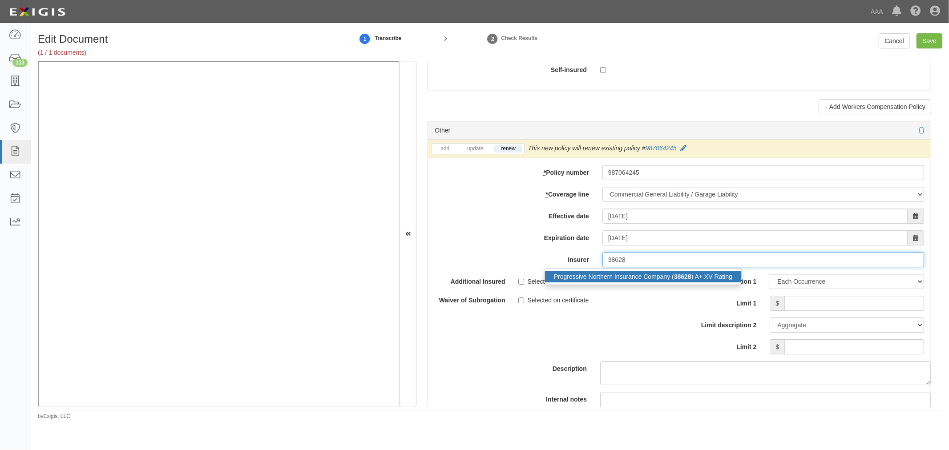
click at [666, 282] on div "Progressive Northern Insurance Company ( 38628 ) A+ XV Rating" at bounding box center [643, 277] width 196 height 12
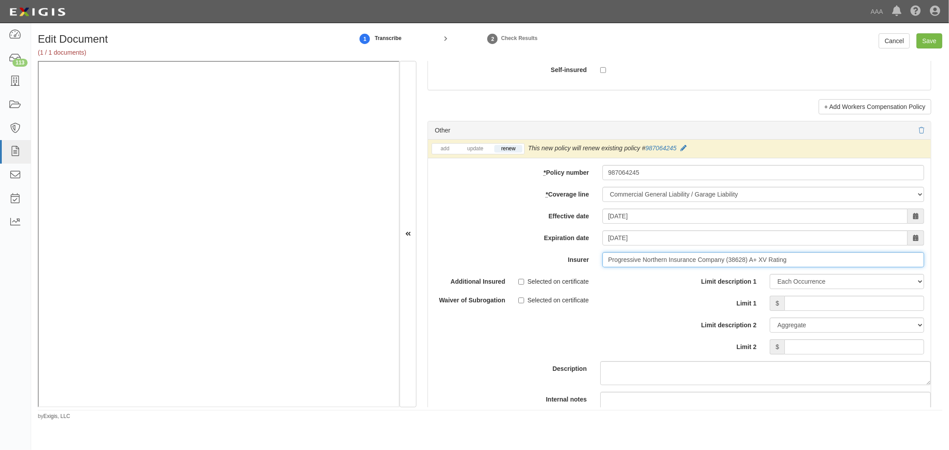
type input "Progressive Northern Insurance Company (38628) A+ XV Rating"
click at [811, 309] on input "Limit 1" at bounding box center [854, 303] width 140 height 15
type input "1,000,000"
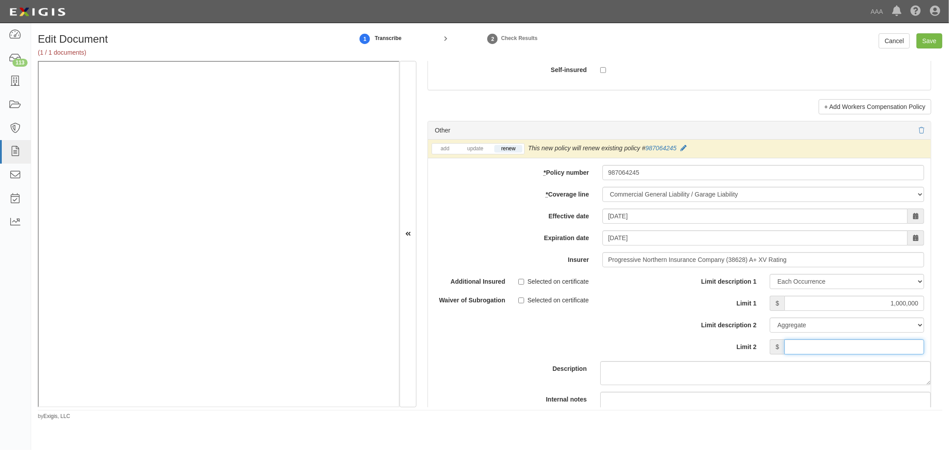
drag, startPoint x: 866, startPoint y: 356, endPoint x: 868, endPoint y: 351, distance: 4.6
click at [866, 354] on input "Limit 2" at bounding box center [854, 346] width 140 height 15
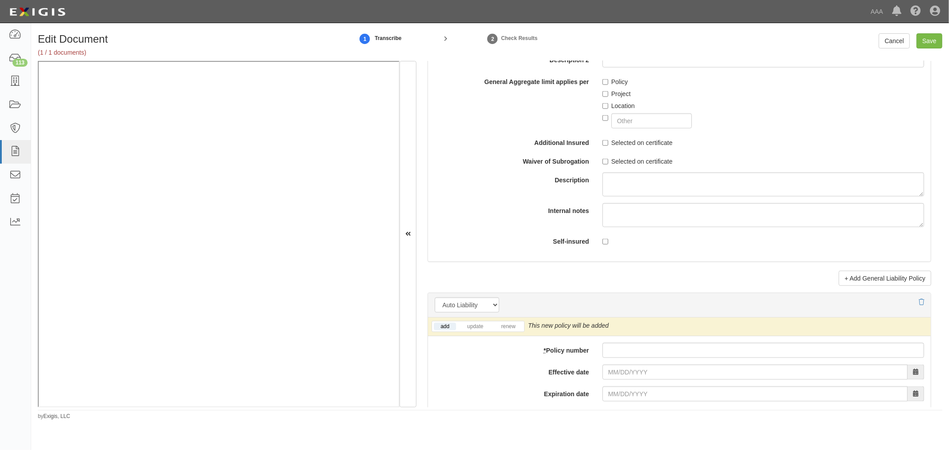
scroll to position [1153, 0]
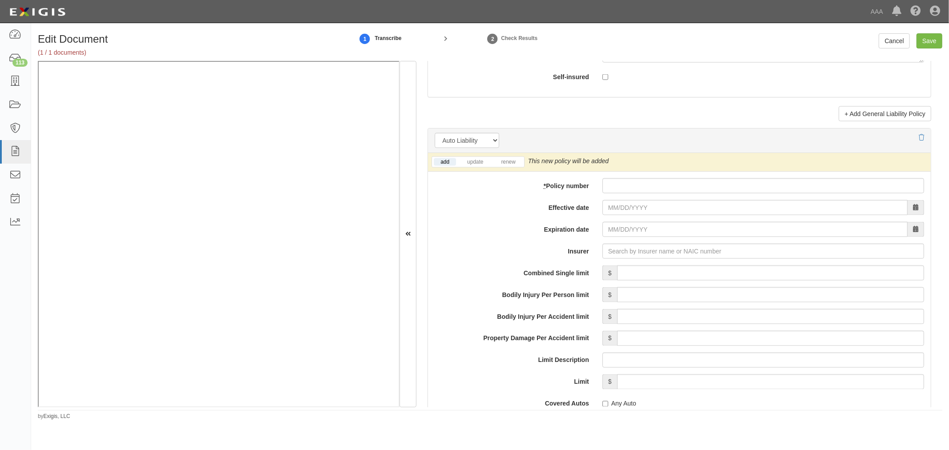
type input "2,000,000"
drag, startPoint x: 701, startPoint y: 196, endPoint x: 637, endPoint y: 201, distance: 63.8
click at [697, 198] on div "add update renew This new policy will be added This new policy will update exis…" at bounding box center [679, 389] width 503 height 473
click at [635, 201] on div "add update renew This new policy will be added This new policy will update exis…" at bounding box center [679, 389] width 503 height 473
paste input "987064245"
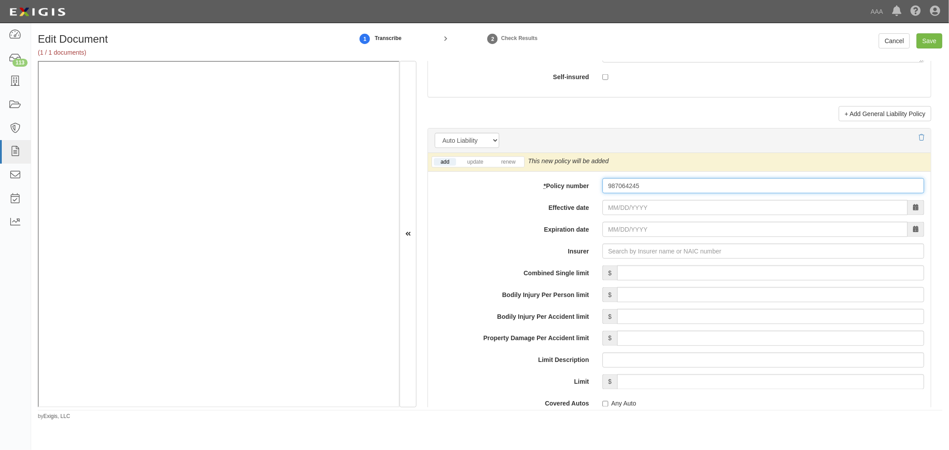
click at [630, 193] on input "987064245" at bounding box center [763, 185] width 322 height 15
type input "987064245"
click at [624, 203] on input "Effective date" at bounding box center [754, 207] width 305 height 15
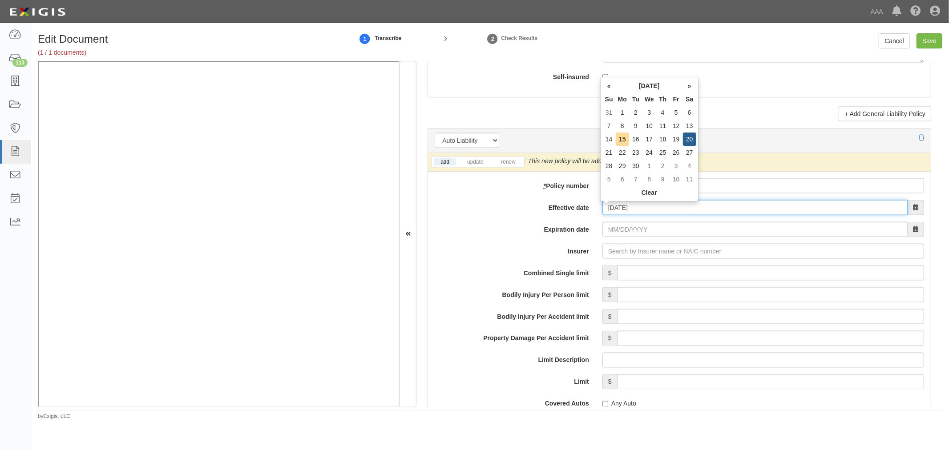
type input "09/20/2025"
type input "09/20/2026"
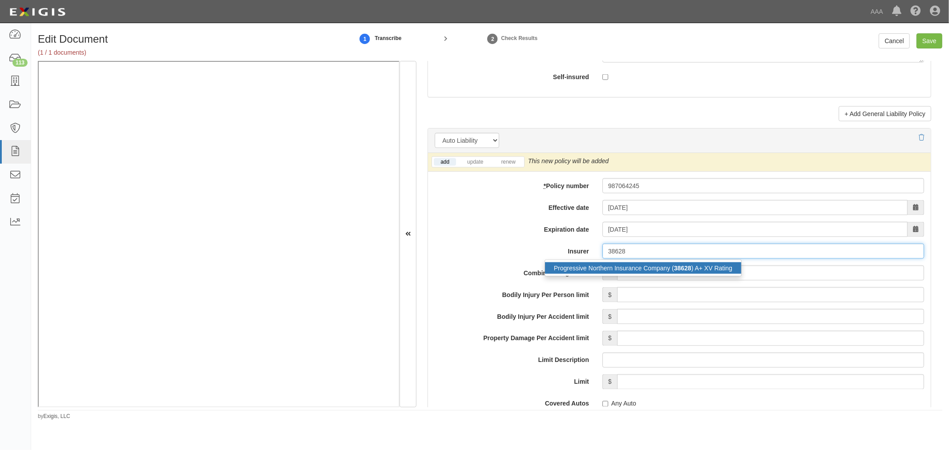
click at [642, 272] on div "Progressive Northern Insurance Company ( 38628 ) A+ XV Rating" at bounding box center [643, 268] width 196 height 12
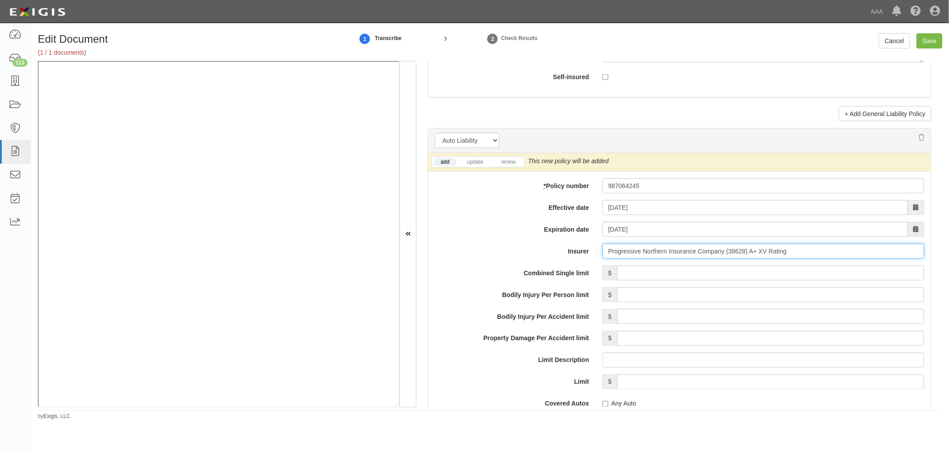
click at [0, 0] on div "Progressive Northern Insurance Company ( 38628 ) A+ XV Rating" at bounding box center [0, 0] width 0 height 0
type input "Progressive Northern Insurance Company (38628) A+ XV Rating1m"
click at [641, 278] on input "Combined Single limit" at bounding box center [770, 273] width 307 height 15
type input "1,000,000"
click at [641, 246] on input "Insurer" at bounding box center [763, 251] width 322 height 15
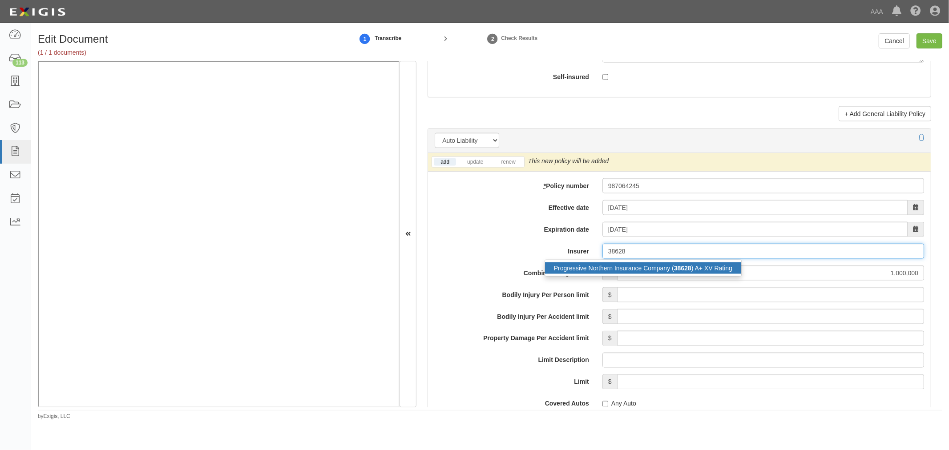
click at [656, 270] on div "Progressive Northern Insurance Company ( 38628 ) A+ XV Rating" at bounding box center [643, 268] width 196 height 12
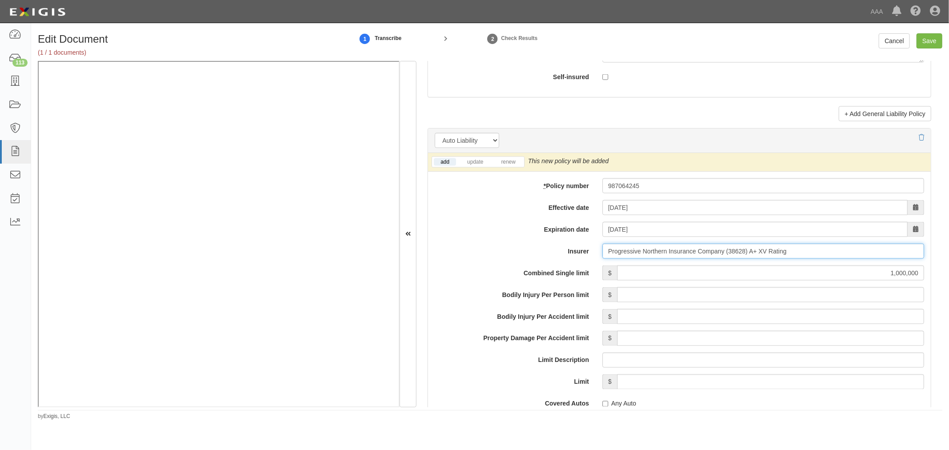
type input "Progressive Northern Insurance Company (38628) A+ XV Rating"
click at [514, 167] on li "renew" at bounding box center [507, 162] width 31 height 10
click at [514, 165] on link "renew" at bounding box center [508, 162] width 28 height 8
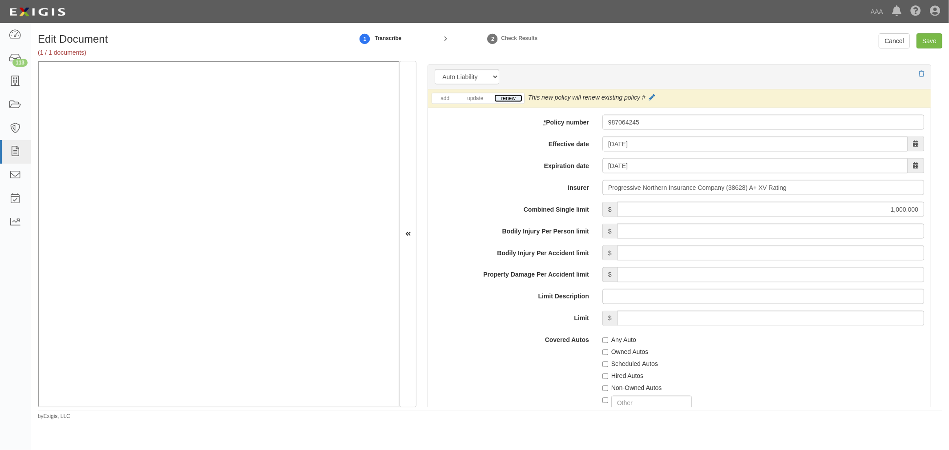
scroll to position [1318, 0]
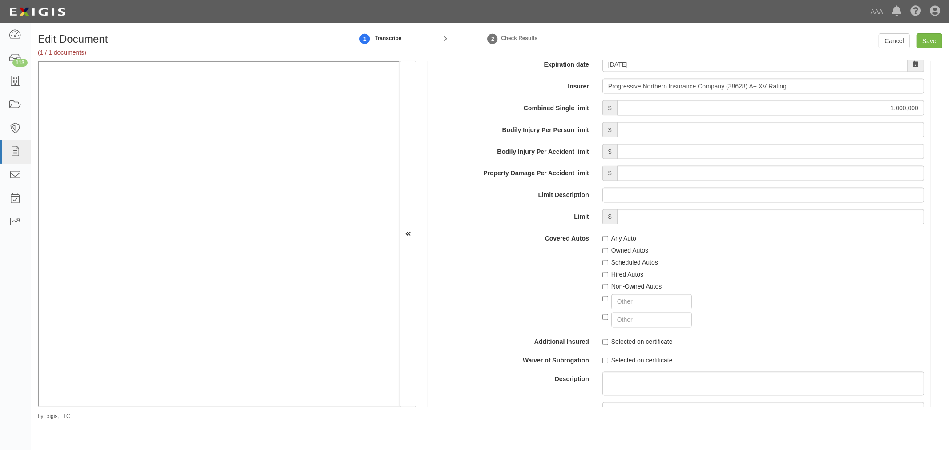
click at [615, 239] on label "Any Auto" at bounding box center [619, 238] width 34 height 9
click at [608, 239] on input "Any Auto" at bounding box center [605, 239] width 6 height 6
checkbox input "true"
click at [620, 252] on label "Owned Autos" at bounding box center [625, 250] width 46 height 9
click at [608, 252] on input "Owned Autos" at bounding box center [605, 251] width 6 height 6
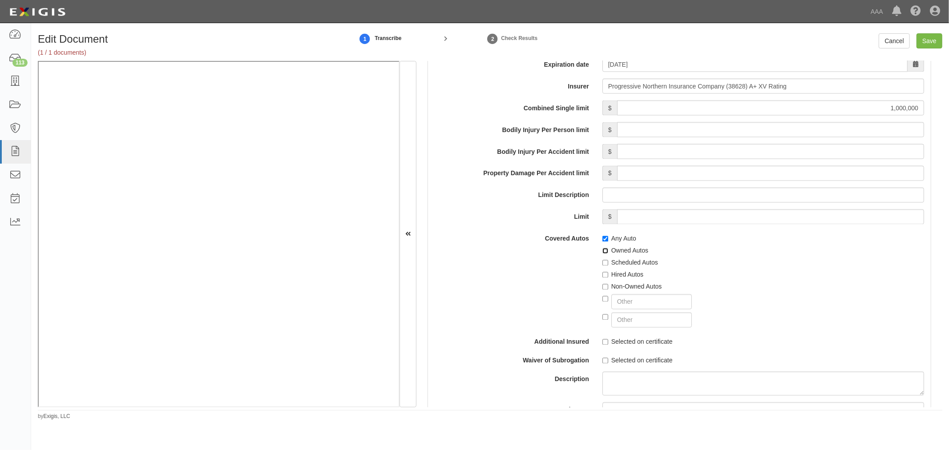
checkbox input "true"
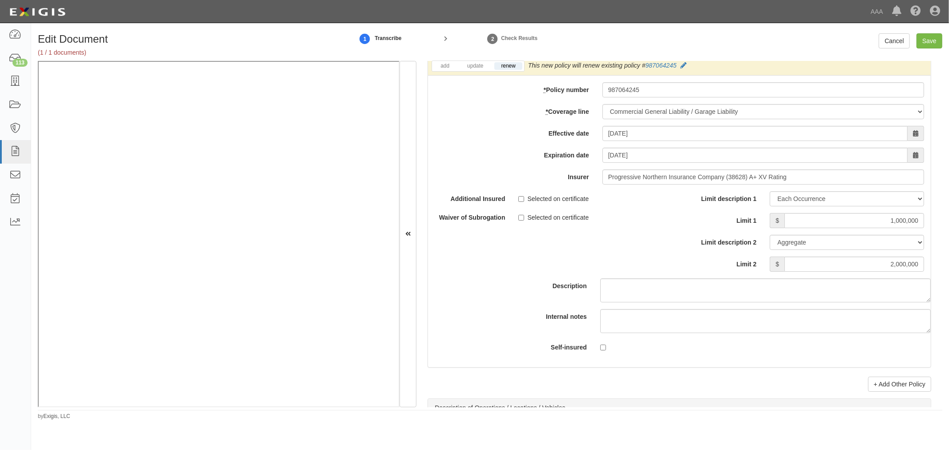
scroll to position [2836, 0]
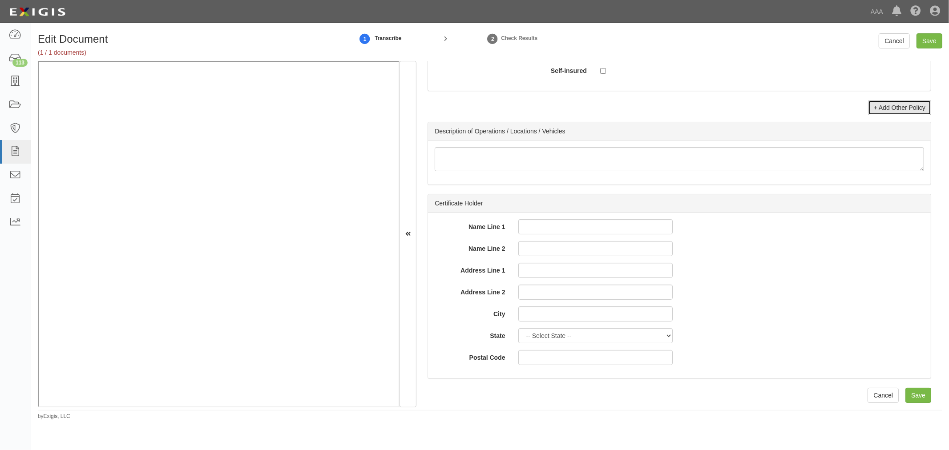
click at [897, 106] on link "+ Add Other Policy" at bounding box center [899, 107] width 63 height 15
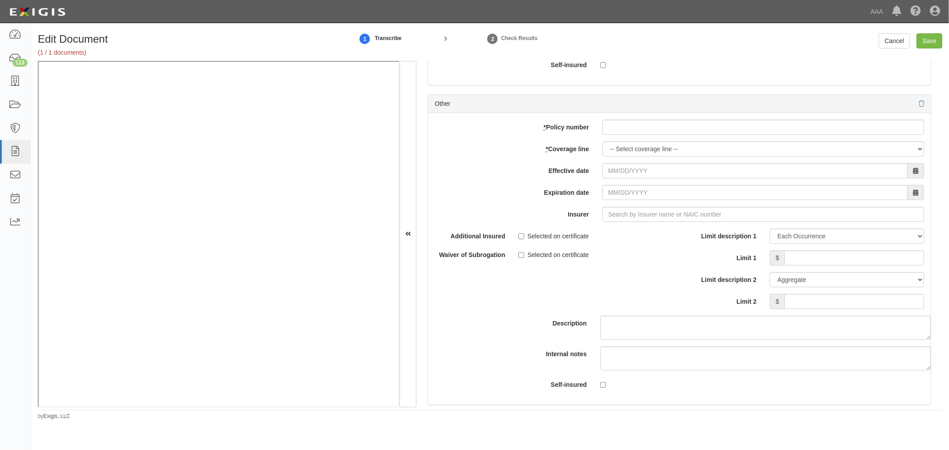
click at [628, 141] on div "add update renew This new policy will be added This new policy will update exis…" at bounding box center [679, 259] width 503 height 292
drag, startPoint x: 628, startPoint y: 132, endPoint x: 626, endPoint y: 152, distance: 19.7
click at [628, 132] on input "* Policy number" at bounding box center [763, 127] width 322 height 15
paste input "Reid"
type input "Reid"
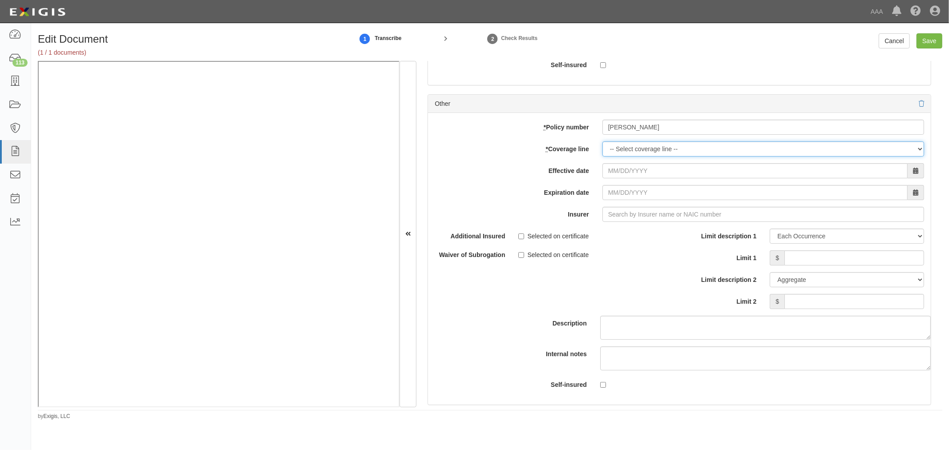
click at [624, 157] on select "-- Select coverage line -- Asbestos Abatement Auto Physical Damage Boiler & Mac…" at bounding box center [763, 148] width 322 height 15
drag, startPoint x: 608, startPoint y: 137, endPoint x: 565, endPoint y: 141, distance: 43.0
click at [576, 145] on div "add update renew This new policy will be added This new policy will update exis…" at bounding box center [679, 259] width 503 height 292
drag, startPoint x: 656, startPoint y: 130, endPoint x: 632, endPoint y: 149, distance: 29.7
click at [651, 133] on input "* Policy number" at bounding box center [763, 127] width 322 height 15
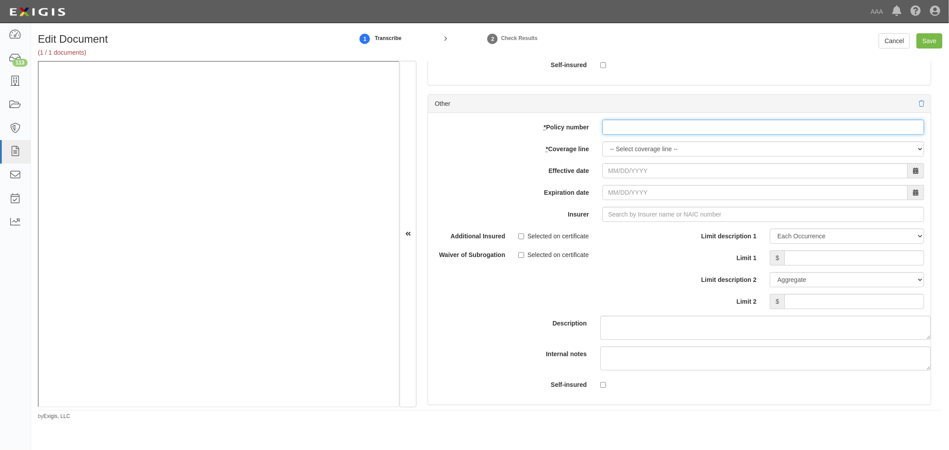
paste input "987064245"
type input "987064245"
click at [626, 156] on select "-- Select coverage line -- Asbestos Abatement Auto Physical Damage Boiler & Mac…" at bounding box center [763, 148] width 322 height 15
click at [602, 147] on select "-- Select coverage line -- Asbestos Abatement Auto Physical Damage Boiler & Mac…" at bounding box center [763, 148] width 322 height 15
select select "71"
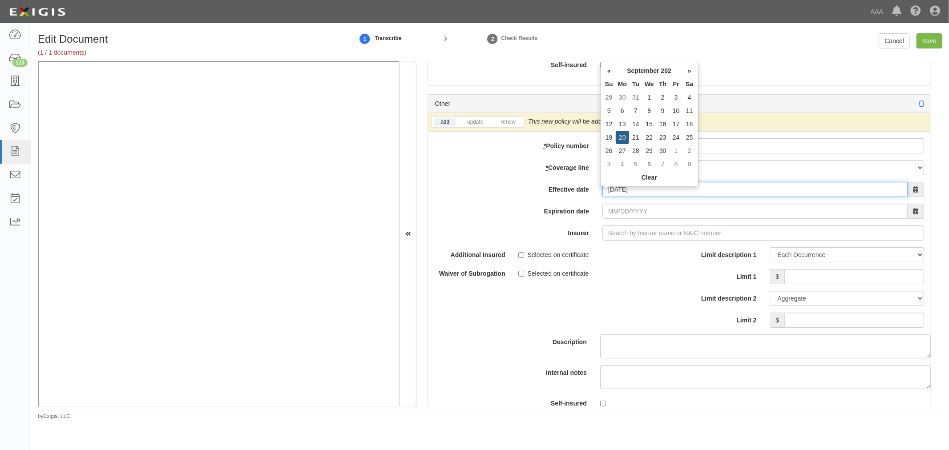
type input "09/20/2025"
type input "09/20/2026"
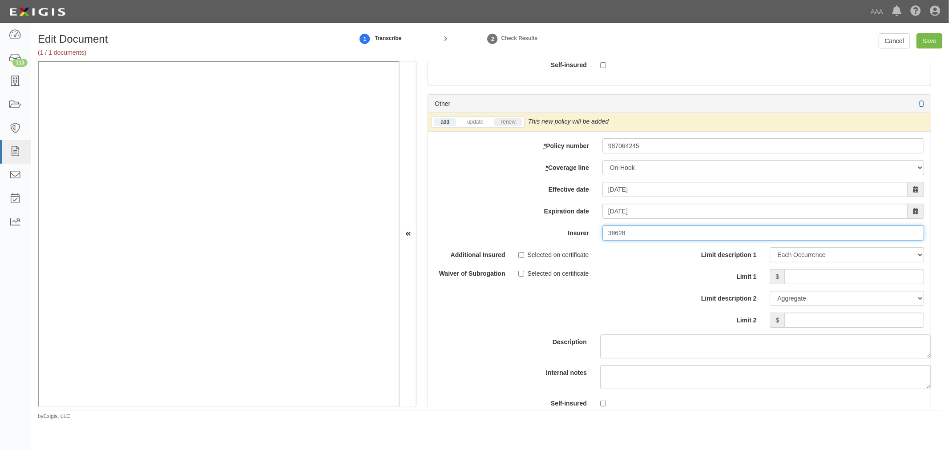
type input "38628"
click at [509, 123] on link "renew" at bounding box center [508, 122] width 28 height 8
click at [800, 283] on input "Limit 1" at bounding box center [854, 276] width 140 height 15
type input "50000"
click at [878, 317] on div "Limit description 1 Limit Each Occurrence Each Claim Aggregate Deductible Self-…" at bounding box center [805, 287] width 238 height 81
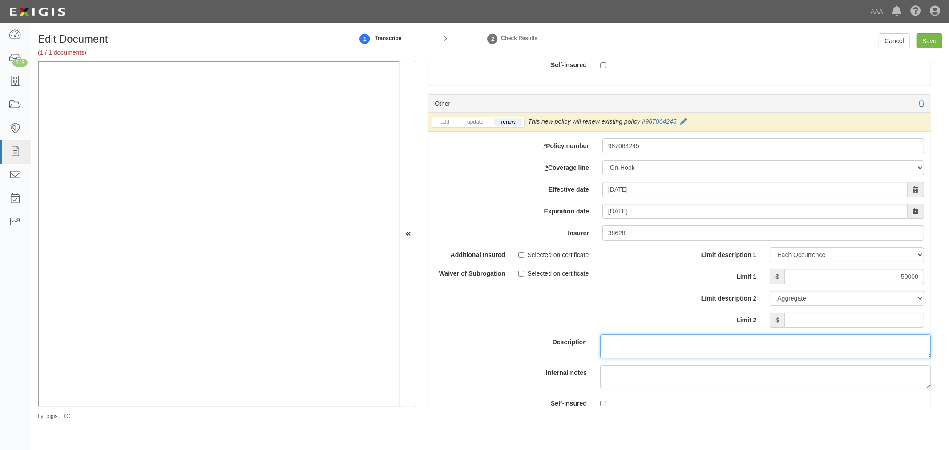
click at [877, 348] on textarea "Description" at bounding box center [765, 346] width 330 height 24
click at [843, 328] on input "Limit 2" at bounding box center [854, 320] width 140 height 15
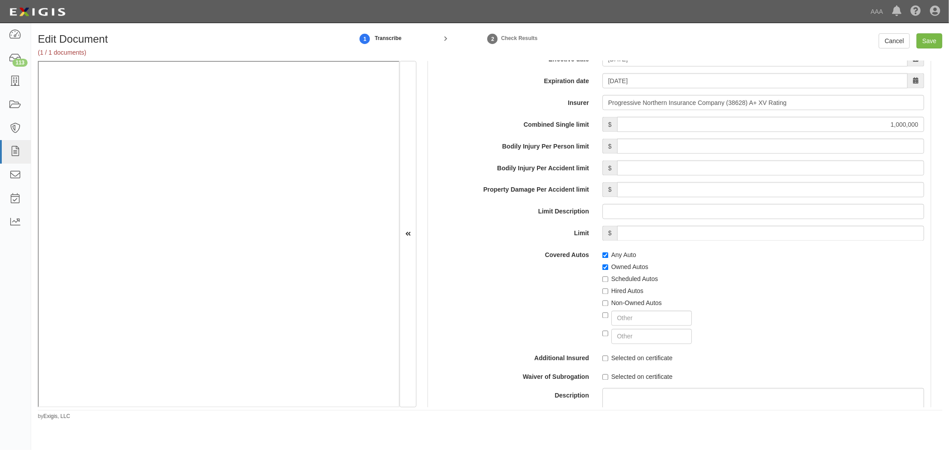
scroll to position [1189, 0]
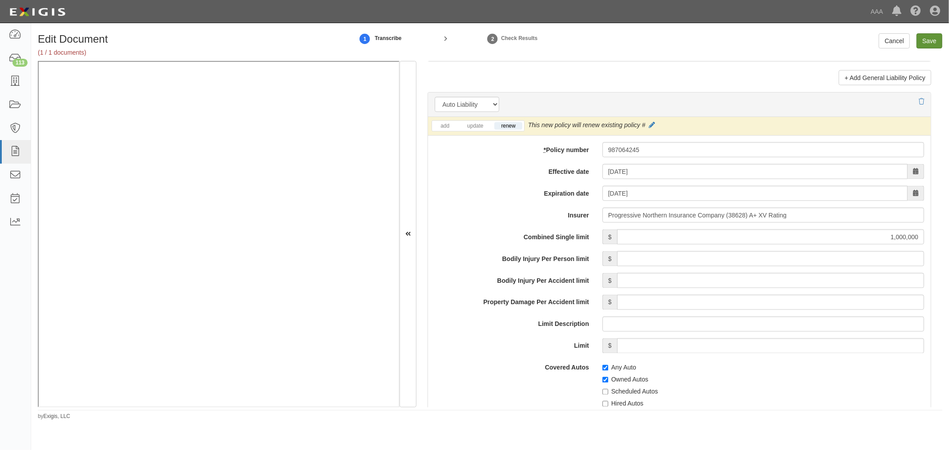
type input "50000"
click at [932, 44] on input "Save" at bounding box center [929, 40] width 26 height 15
type input "1000000"
type input "2000000"
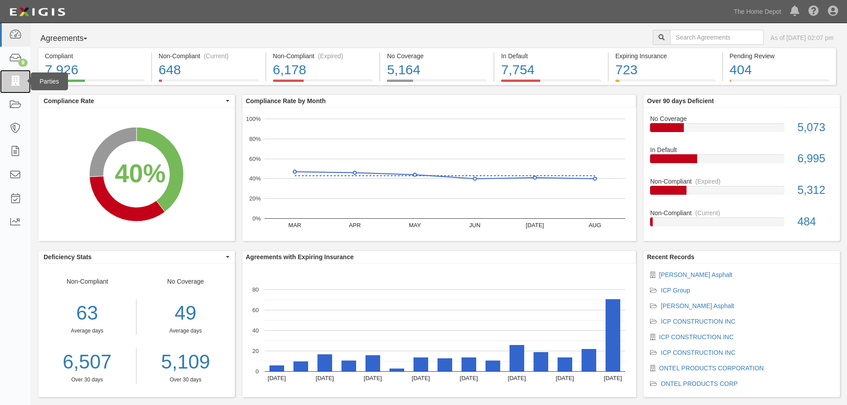
click at [18, 80] on icon at bounding box center [15, 82] width 12 height 10
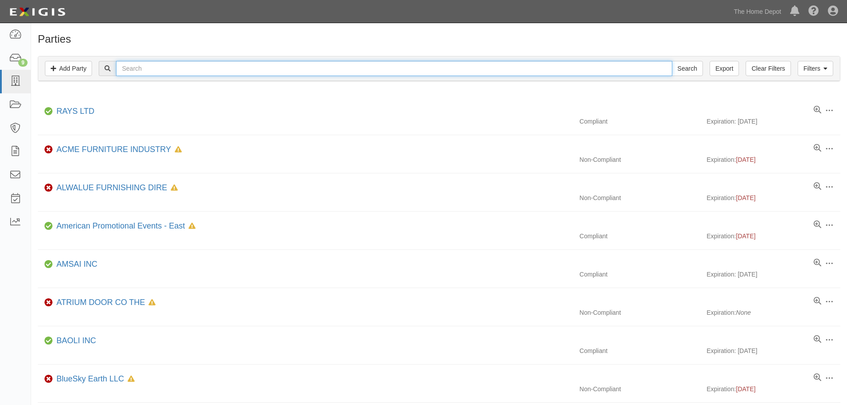
click at [169, 73] on input "text" at bounding box center [394, 68] width 556 height 15
type input "rove"
click at [672, 61] on input "Search" at bounding box center [687, 68] width 31 height 15
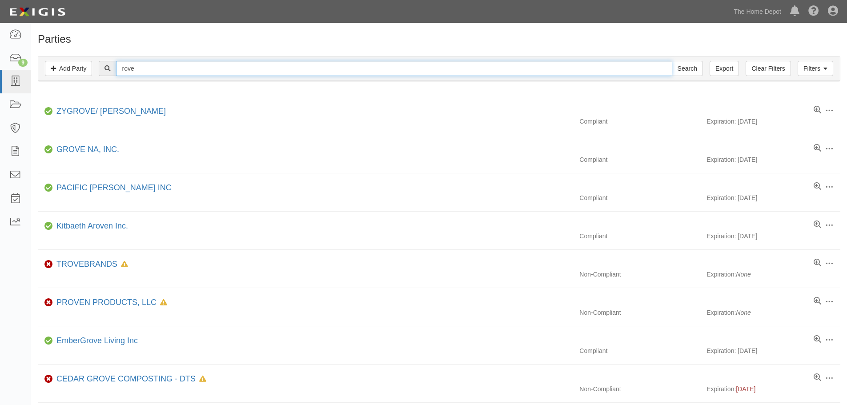
click at [170, 71] on input "rove" at bounding box center [394, 68] width 556 height 15
type input "rover"
click at [672, 61] on input "Search" at bounding box center [687, 68] width 31 height 15
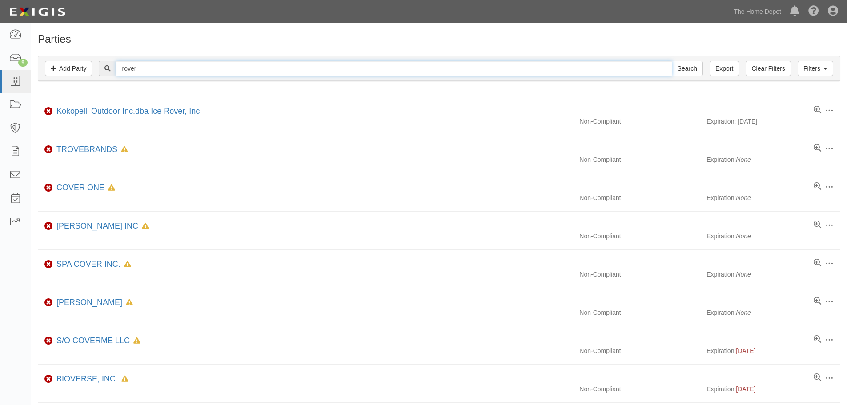
click at [176, 78] on div "Filters Add Party Clear Filters Export rover Search Filters" at bounding box center [439, 68] width 802 height 24
type input "rover product"
click at [672, 61] on input "Search" at bounding box center [687, 68] width 31 height 15
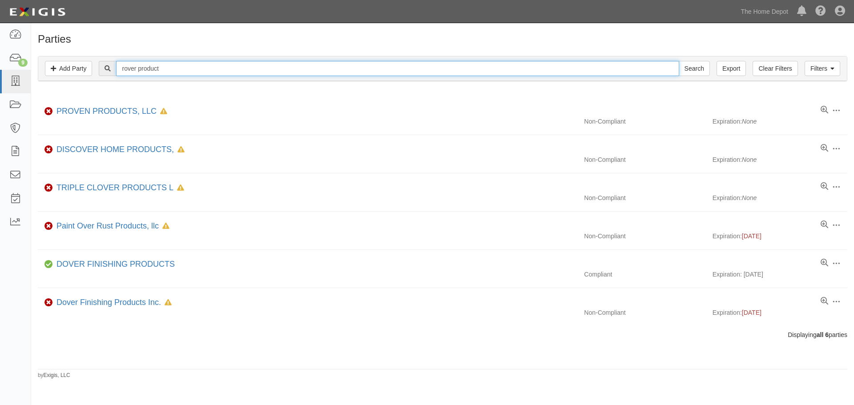
drag, startPoint x: 181, startPoint y: 69, endPoint x: 114, endPoint y: 58, distance: 68.0
click at [67, 86] on div "Filters Add Party Clear Filters Export rover product Search Filters Compliance …" at bounding box center [442, 69] width 823 height 41
type input "Kopelli"
click at [679, 61] on input "Search" at bounding box center [694, 68] width 31 height 15
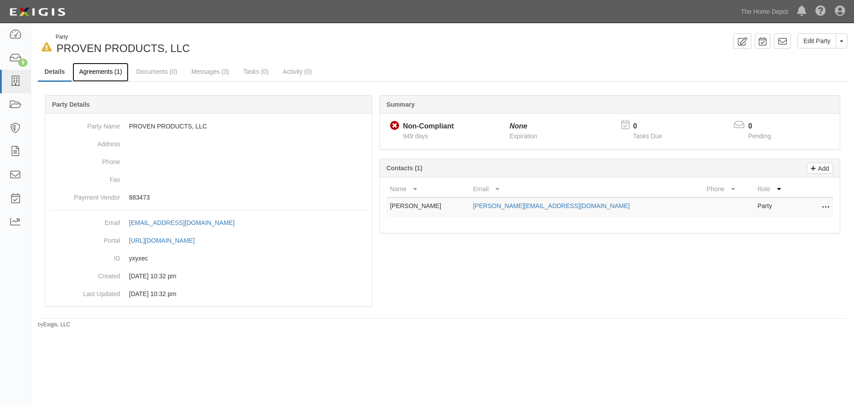
click at [105, 73] on link "Agreements (1)" at bounding box center [100, 72] width 56 height 19
click at [0, 79] on link at bounding box center [15, 82] width 31 height 24
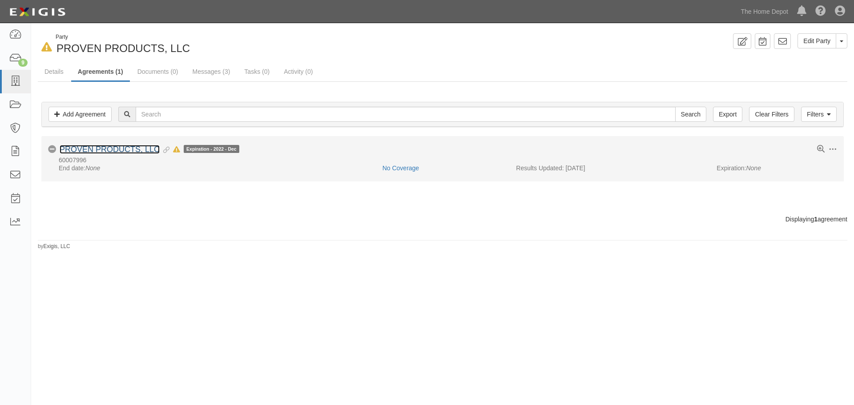
click at [129, 148] on link "PROVEN PRODUCTS, LLC" at bounding box center [110, 149] width 100 height 9
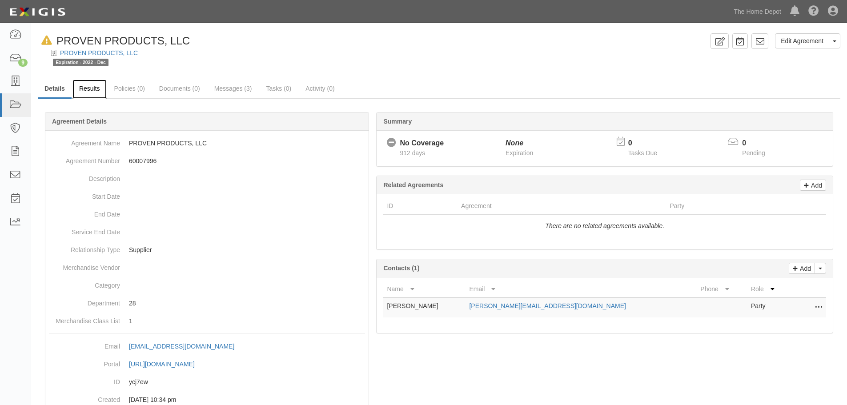
click at [87, 94] on link "Results" at bounding box center [89, 89] width 34 height 19
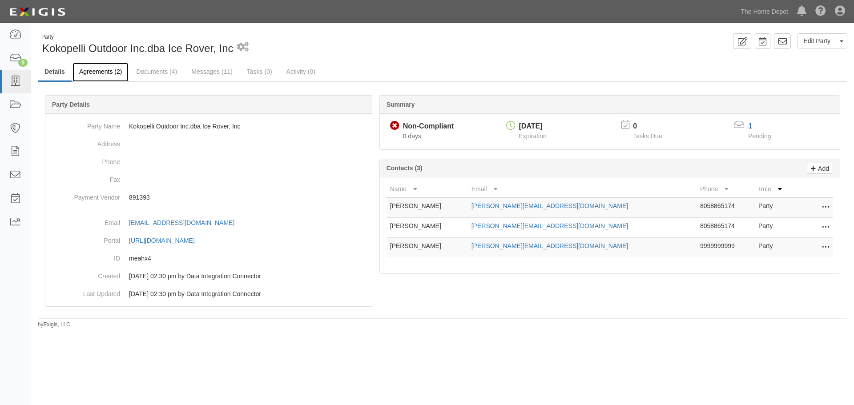
click at [124, 71] on link "Agreements (2)" at bounding box center [100, 72] width 56 height 19
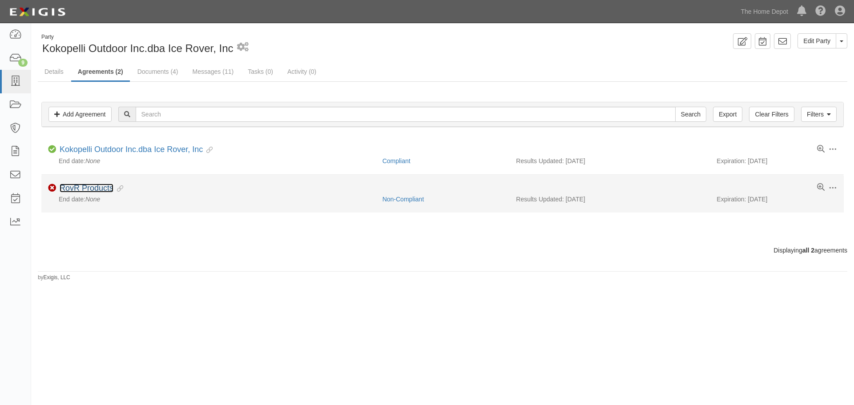
click at [96, 186] on link "RovR Products" at bounding box center [87, 188] width 54 height 9
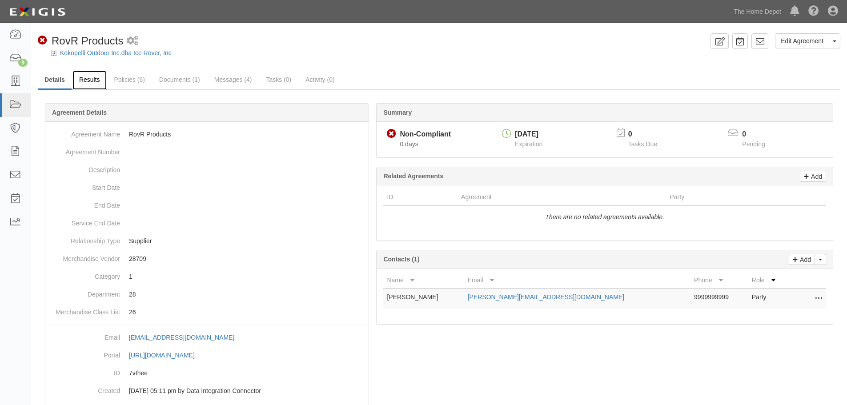
click at [82, 82] on link "Results" at bounding box center [89, 80] width 34 height 19
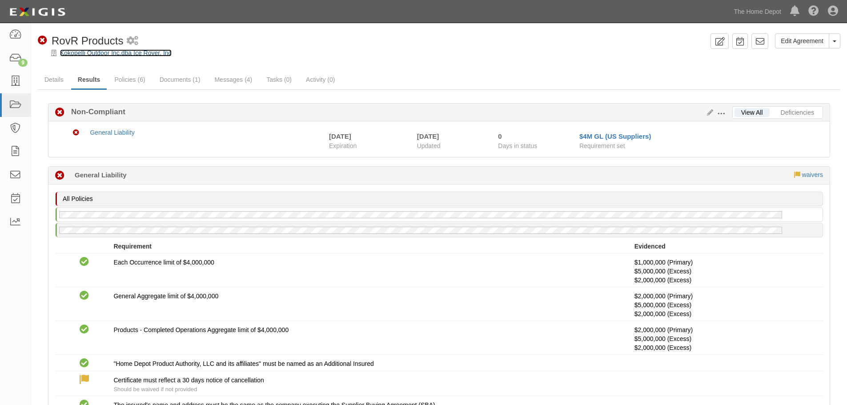
click at [80, 56] on link "Kokopelli Outdoor Inc.dba Ice Rover, Inc" at bounding box center [116, 52] width 112 height 7
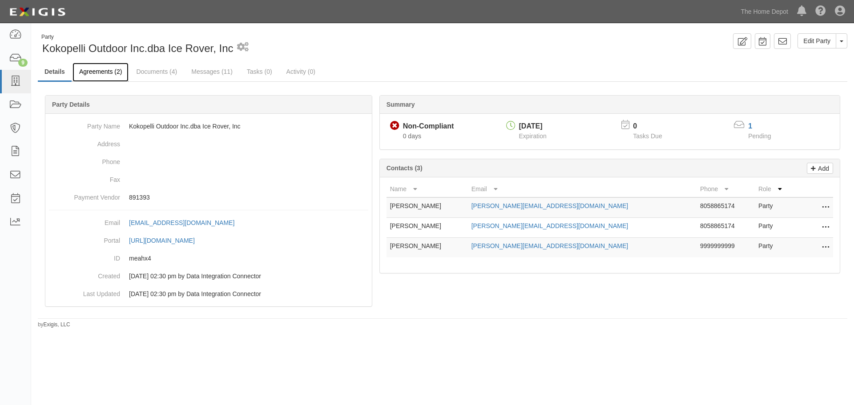
click at [108, 73] on link "Agreements (2)" at bounding box center [100, 72] width 56 height 19
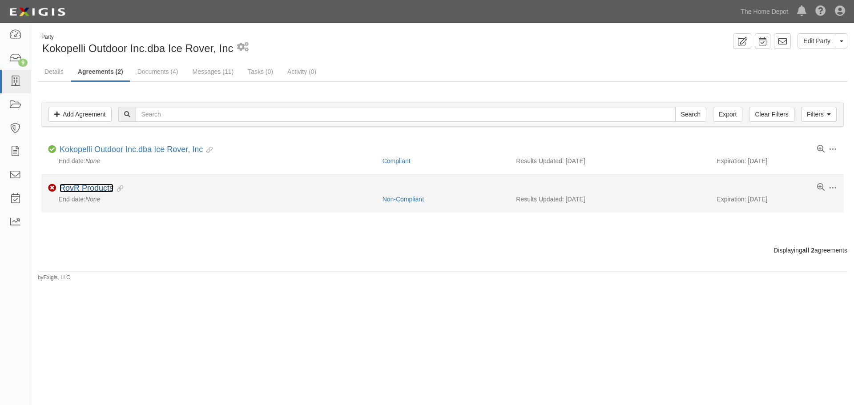
click at [85, 191] on link "RovR Products" at bounding box center [87, 188] width 54 height 9
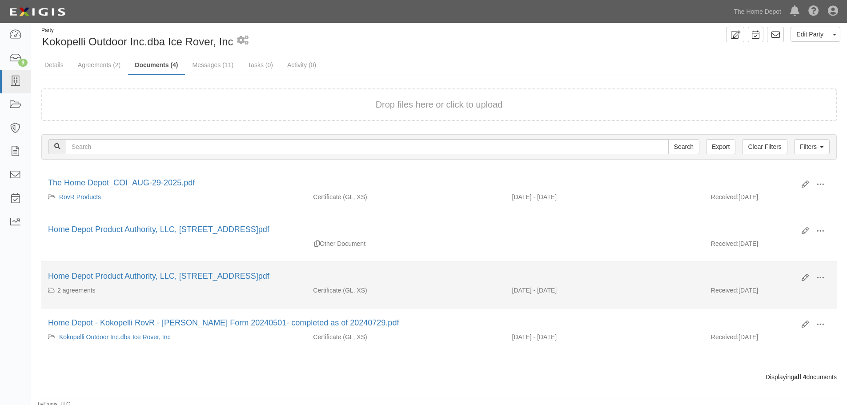
scroll to position [10, 0]
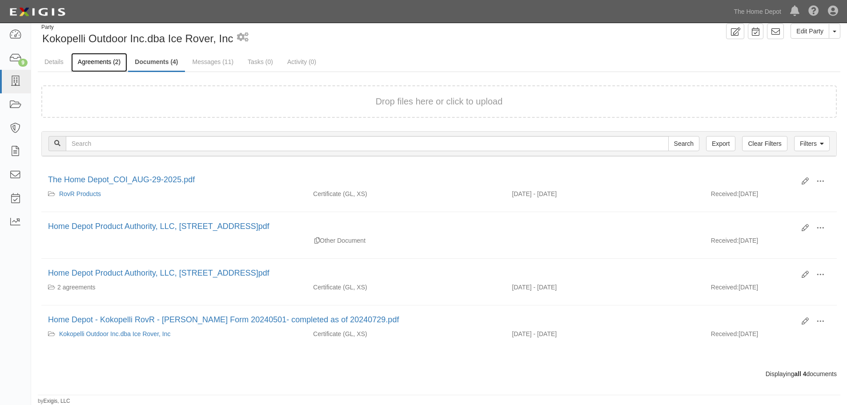
click at [93, 61] on link "Agreements (2)" at bounding box center [99, 62] width 56 height 19
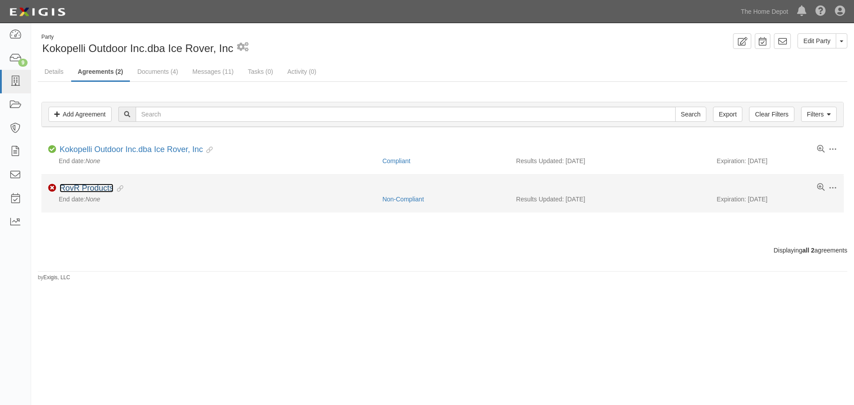
click at [93, 189] on link "RovR Products" at bounding box center [87, 188] width 54 height 9
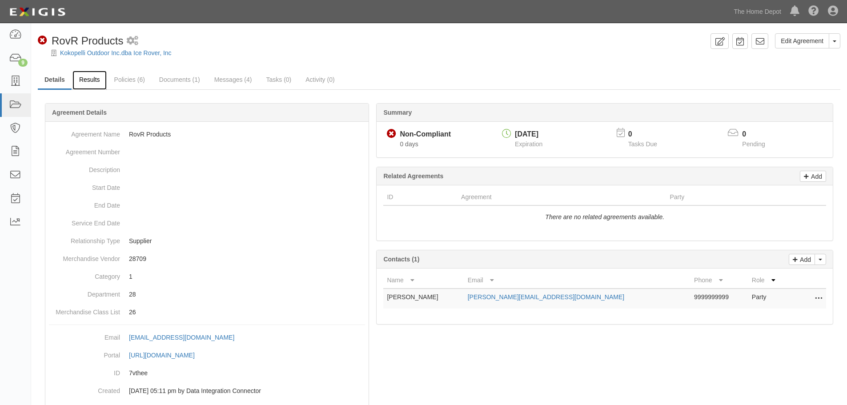
click at [88, 76] on link "Results" at bounding box center [89, 80] width 34 height 19
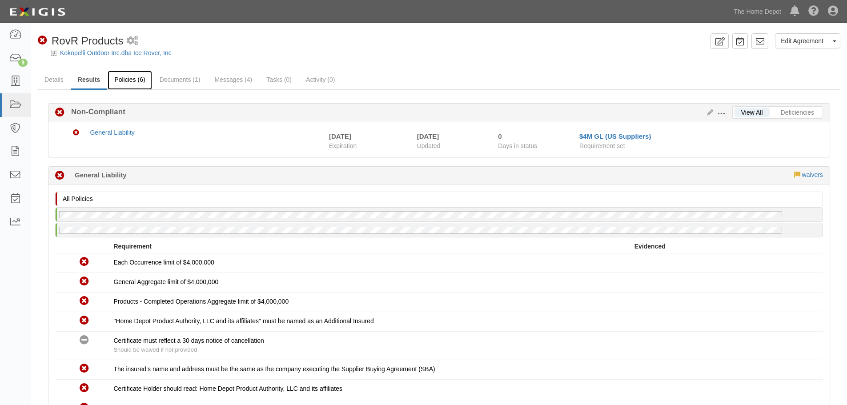
click at [139, 79] on link "Policies (6)" at bounding box center [130, 80] width 44 height 19
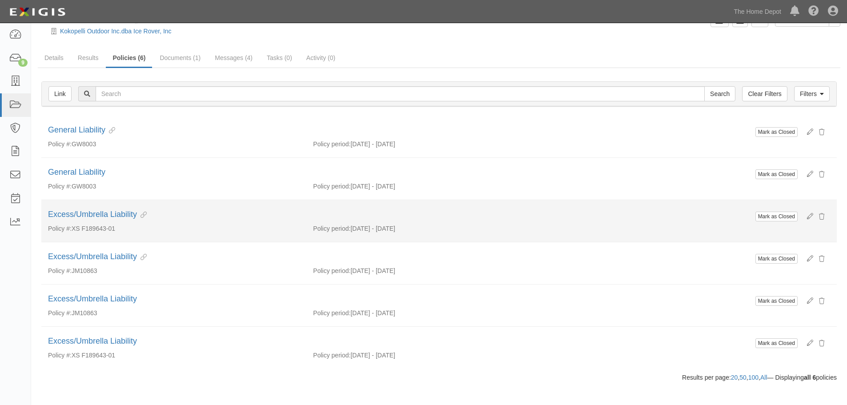
scroll to position [32, 0]
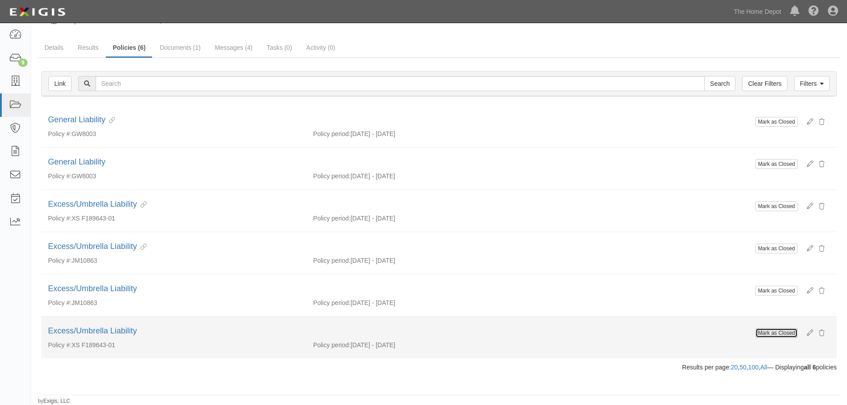
click at [769, 335] on button "Mark as Closed" at bounding box center [777, 333] width 42 height 10
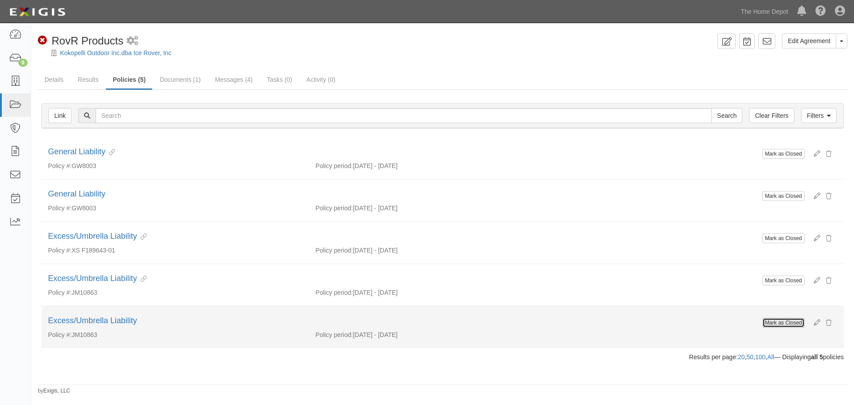
click at [789, 322] on button "Mark as Closed" at bounding box center [783, 323] width 42 height 10
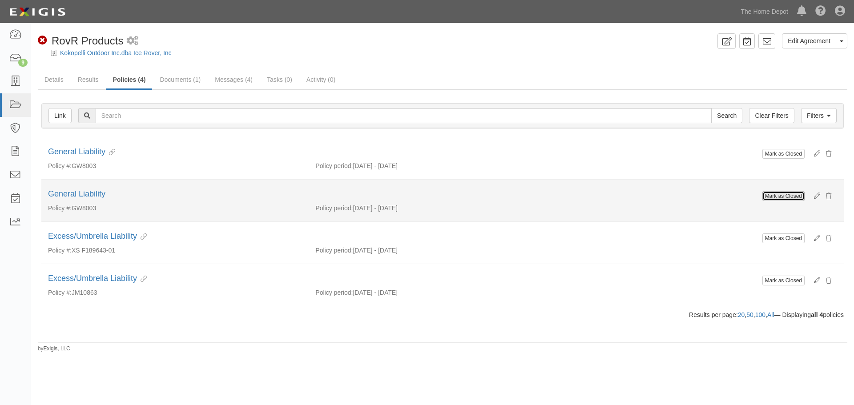
click at [794, 199] on button "Mark as Closed" at bounding box center [783, 196] width 42 height 10
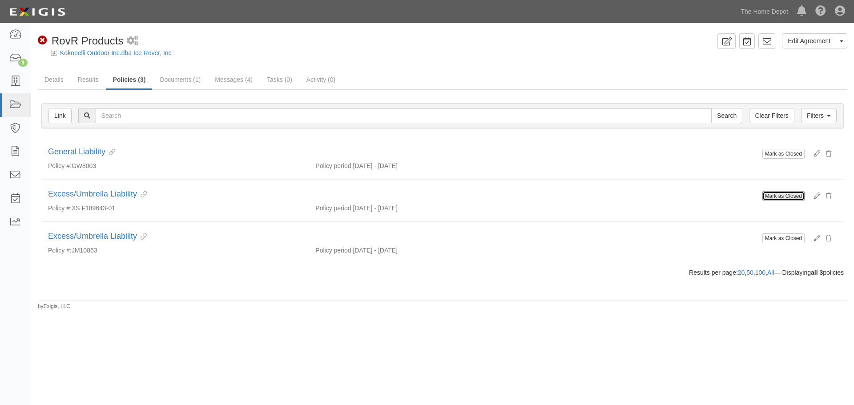
drag, startPoint x: 774, startPoint y: 198, endPoint x: 459, endPoint y: 47, distance: 349.7
click at [774, 198] on button "Mark as Closed" at bounding box center [783, 196] width 42 height 10
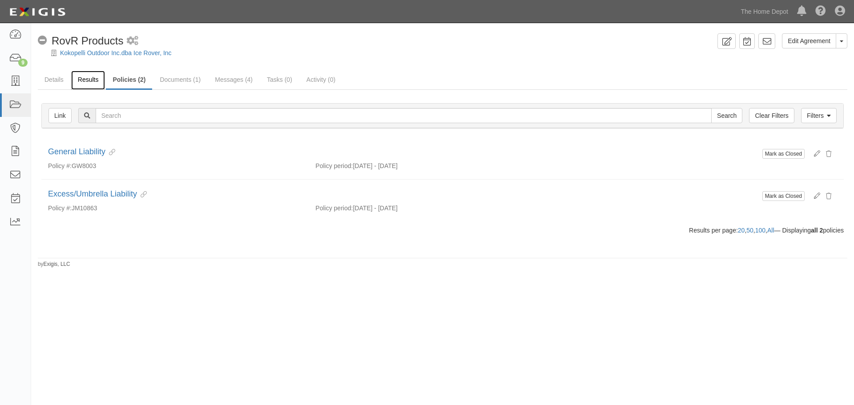
drag, startPoint x: 0, startPoint y: 0, endPoint x: 84, endPoint y: 81, distance: 116.7
click at [84, 81] on link "Results" at bounding box center [88, 80] width 34 height 19
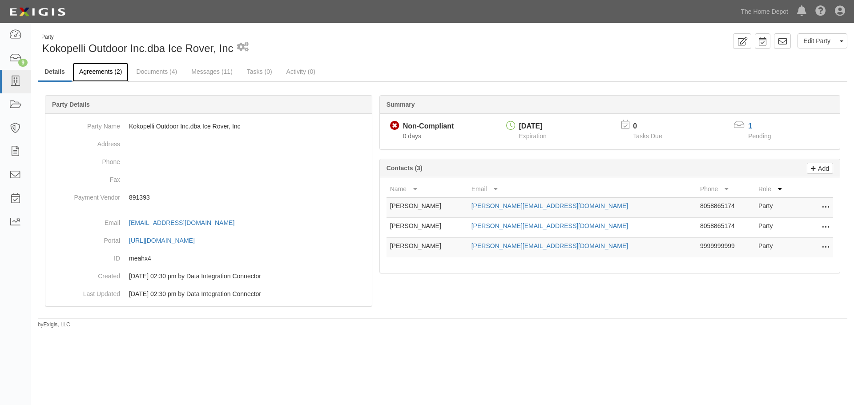
click at [108, 74] on link "Agreements (2)" at bounding box center [100, 72] width 56 height 19
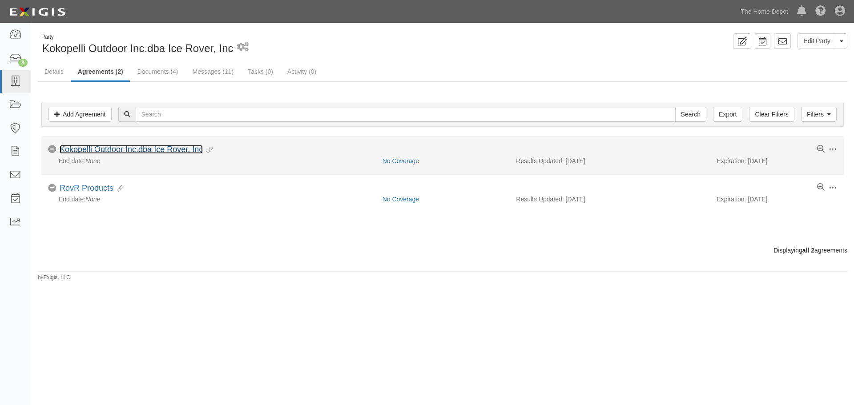
click at [132, 153] on link "Kokopelli Outdoor Inc.dba Ice Rover, Inc" at bounding box center [131, 149] width 143 height 9
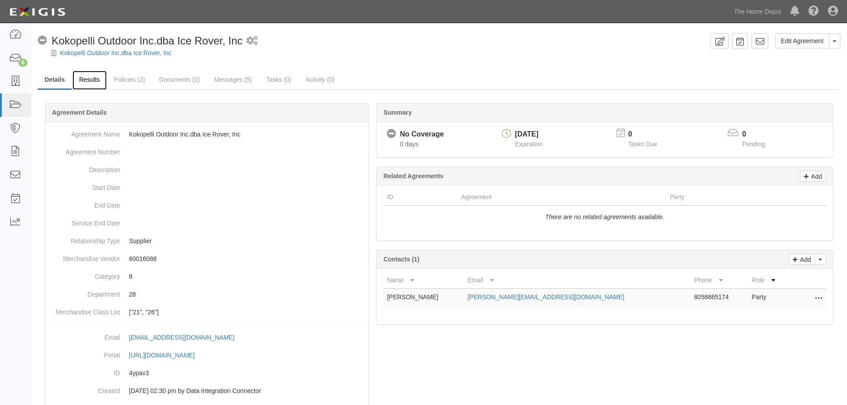
click at [77, 88] on link "Results" at bounding box center [89, 80] width 34 height 19
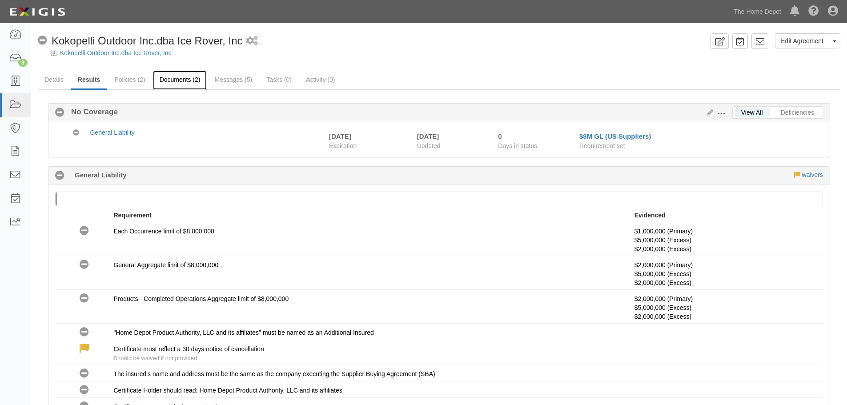
drag, startPoint x: 0, startPoint y: 0, endPoint x: 174, endPoint y: 82, distance: 192.8
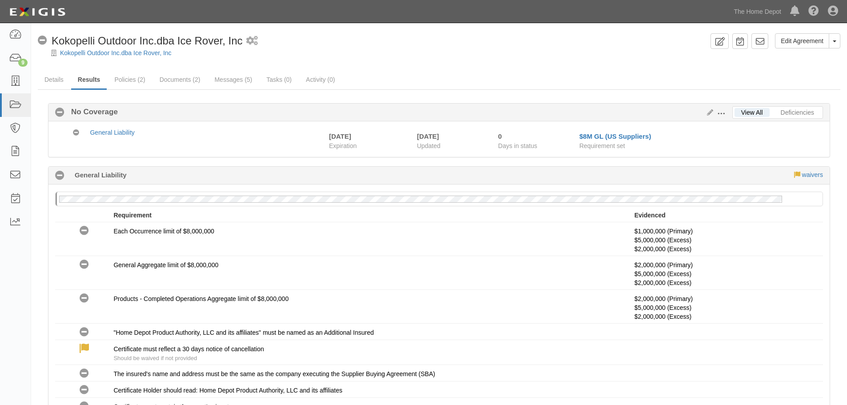
click at [84, 46] on span "Kokopelli Outdoor Inc.dba Ice Rover, Inc" at bounding box center [147, 41] width 191 height 12
click at [89, 50] on link "Kokopelli Outdoor Inc.dba Ice Rover, Inc" at bounding box center [116, 52] width 112 height 7
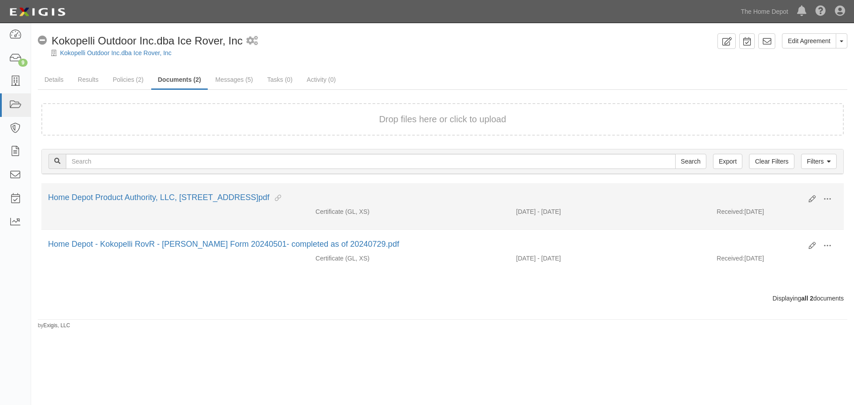
click at [808, 202] on div "Edit View View details Archive" at bounding box center [819, 199] width 35 height 15
click at [811, 198] on icon at bounding box center [812, 199] width 7 height 7
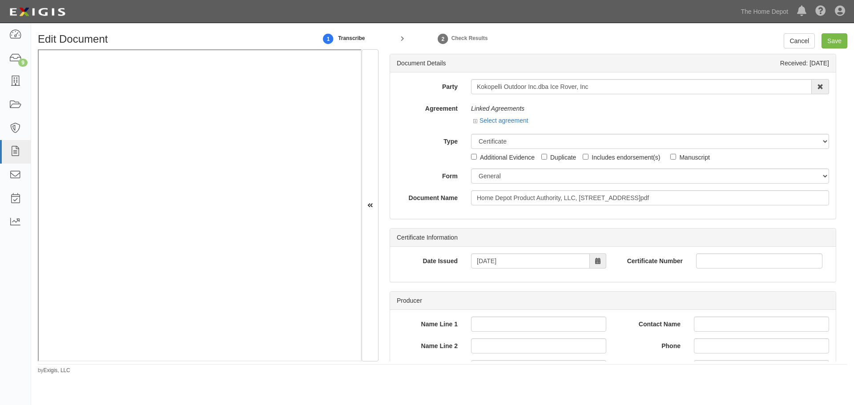
click at [477, 126] on div "Select agreement" at bounding box center [650, 121] width 358 height 11
click at [505, 119] on link "Select agreement" at bounding box center [500, 120] width 55 height 7
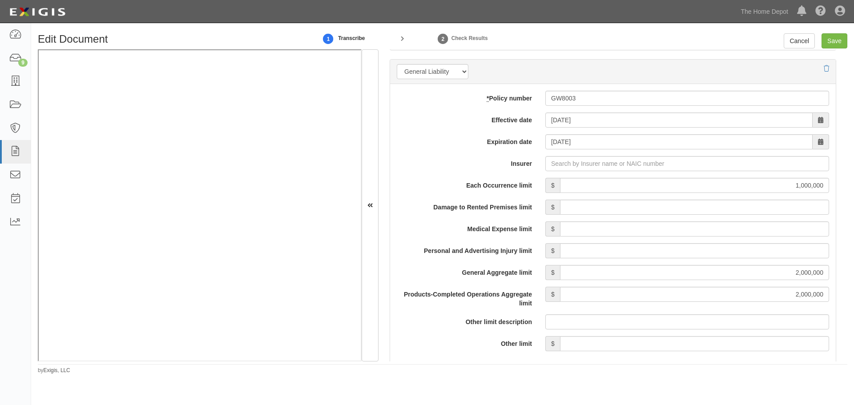
scroll to position [593, 0]
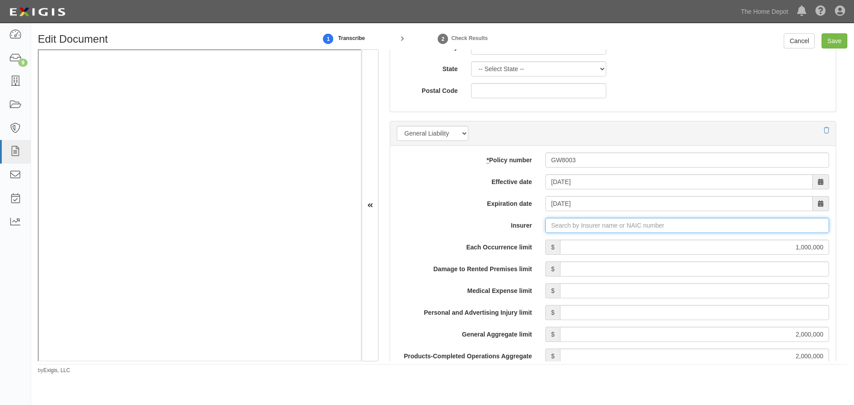
click at [572, 226] on input "Insurer" at bounding box center [687, 225] width 284 height 15
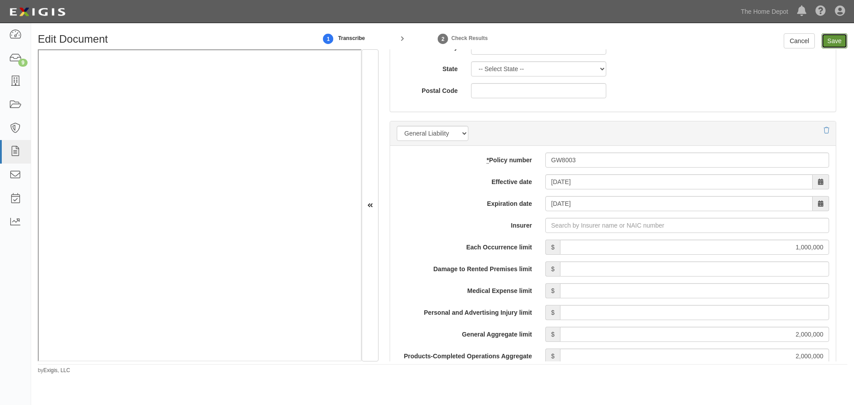
click at [827, 40] on input "Save" at bounding box center [835, 40] width 26 height 15
type input "1000000"
type input "2000000"
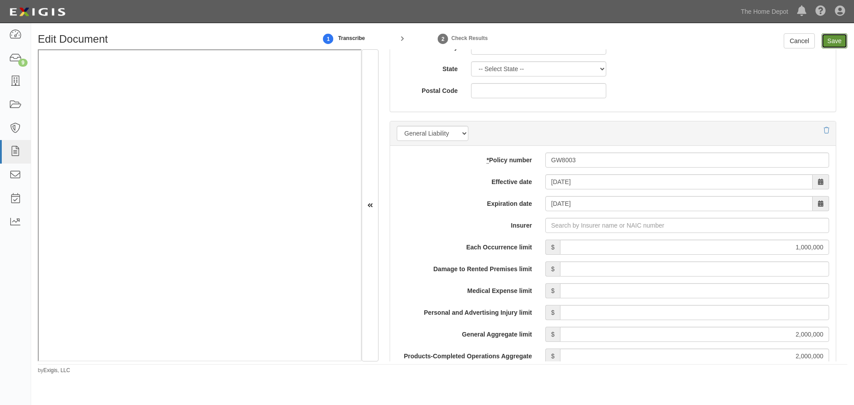
type input "2000000"
type input "5000000"
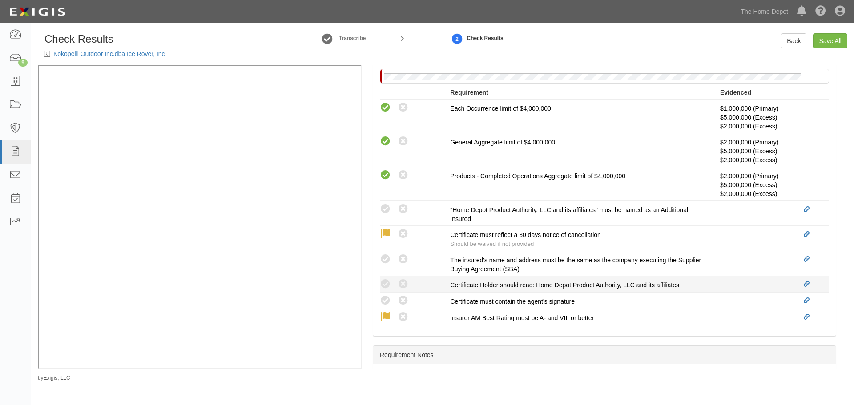
scroll to position [364, 0]
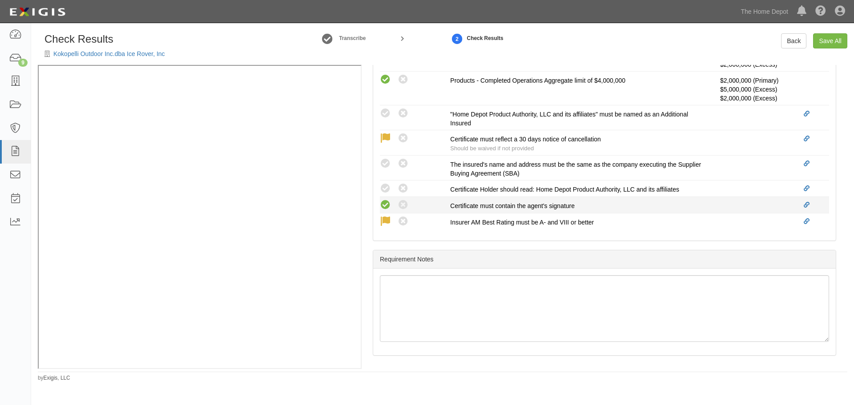
click at [382, 209] on icon at bounding box center [385, 205] width 11 height 11
radio input "true"
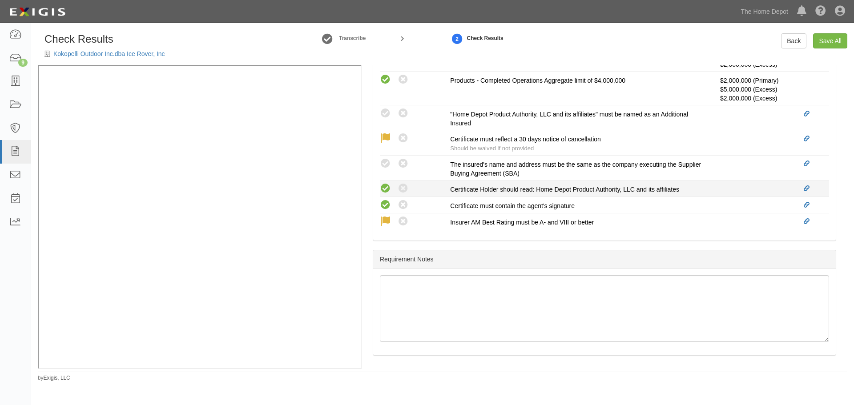
click at [384, 188] on icon at bounding box center [385, 188] width 11 height 11
radio input "true"
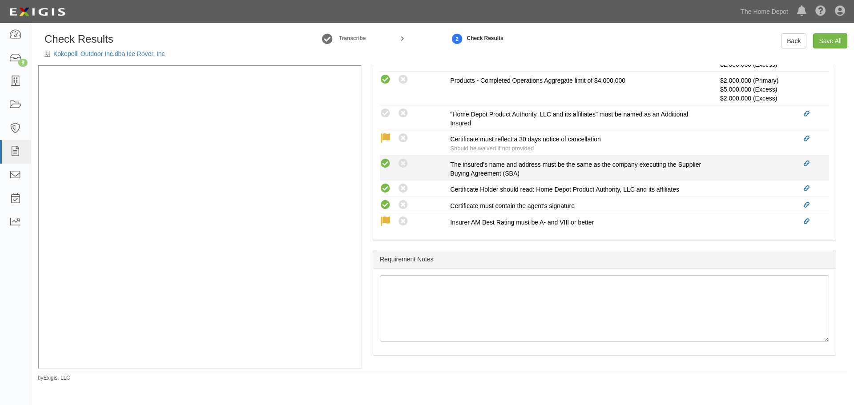
click at [389, 168] on icon at bounding box center [385, 163] width 11 height 11
radio input "true"
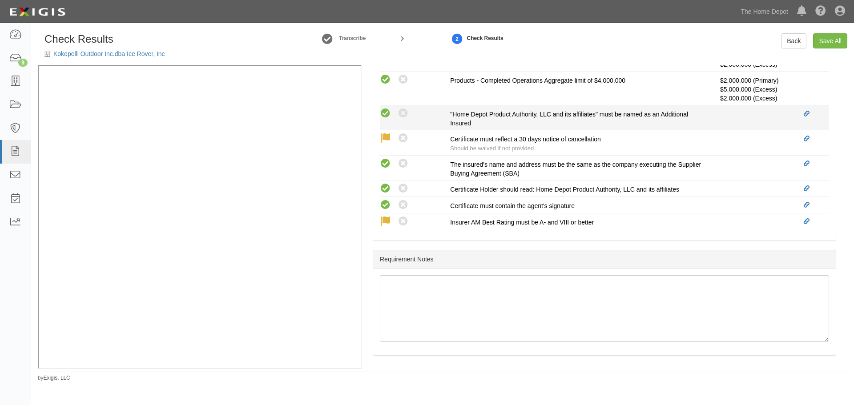
click at [388, 112] on icon at bounding box center [385, 113] width 11 height 11
radio input "true"
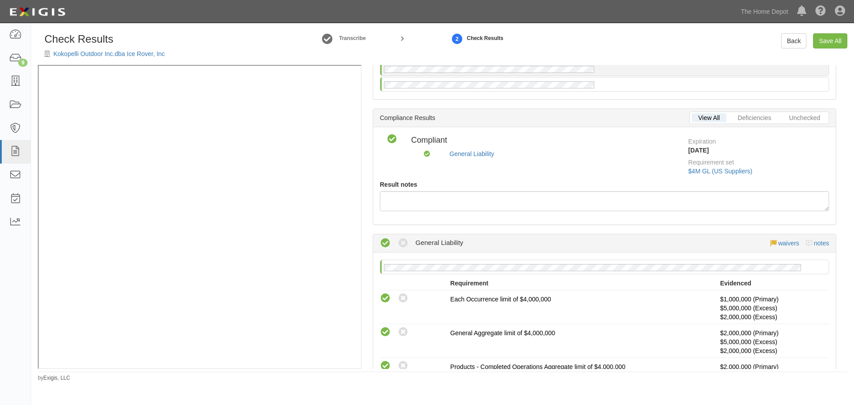
scroll to position [0, 0]
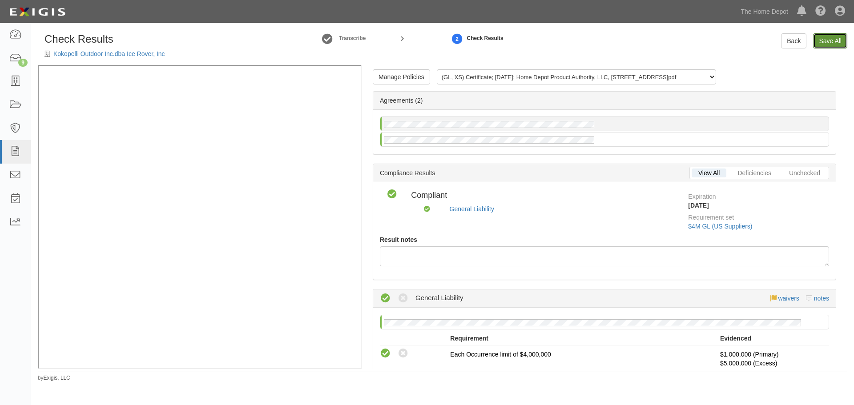
click at [815, 45] on link "Save All" at bounding box center [830, 40] width 34 height 15
radio input "false"
radio input "true"
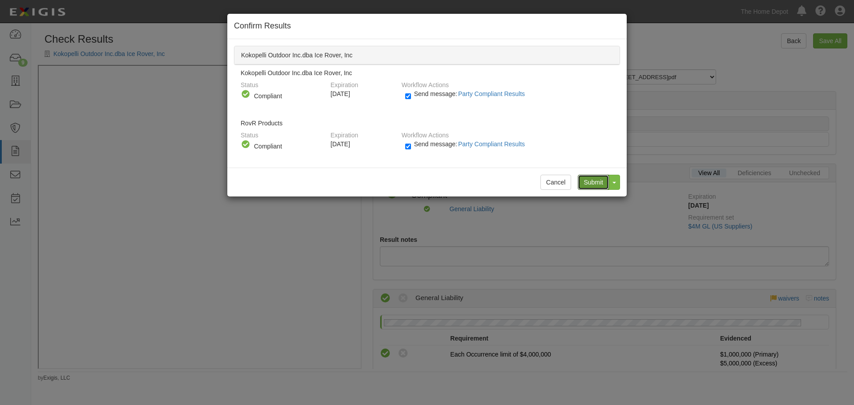
click at [582, 176] on input "Submit" at bounding box center [593, 182] width 31 height 15
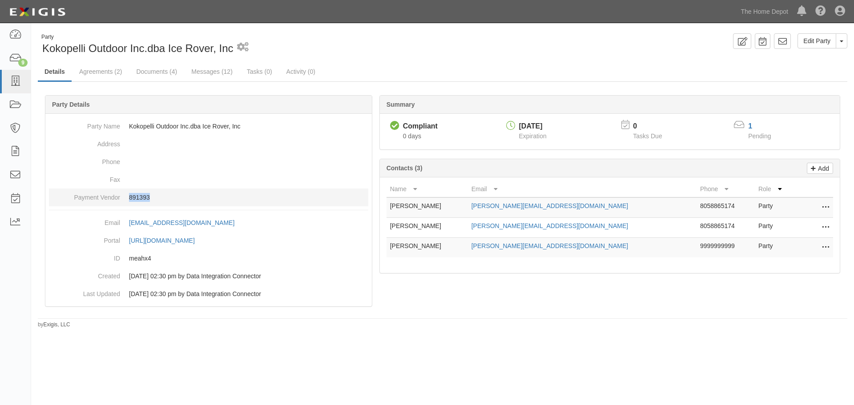
drag, startPoint x: 126, startPoint y: 197, endPoint x: 168, endPoint y: 198, distance: 41.8
click at [168, 198] on dd "891393" at bounding box center [208, 198] width 319 height 18
click at [168, 198] on p "891393" at bounding box center [248, 197] width 239 height 9
click at [100, 71] on link "Agreements (2)" at bounding box center [100, 72] width 56 height 19
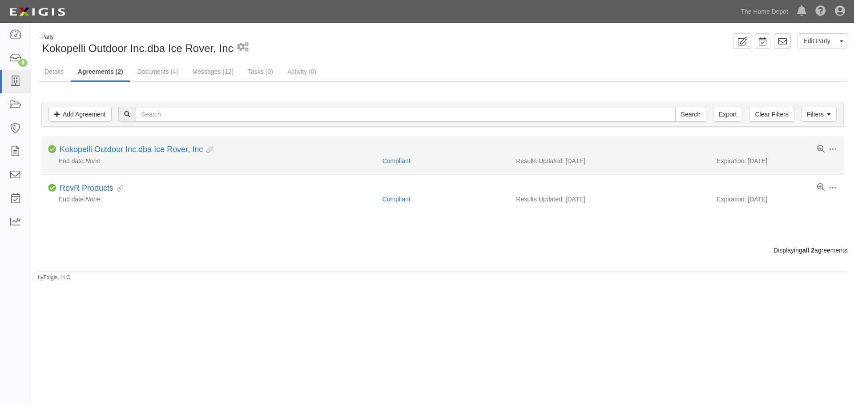
click at [161, 157] on div "End date: None" at bounding box center [212, 161] width 328 height 9
click at [161, 149] on link "Kokopelli Outdoor Inc.dba Ice Rover, Inc" at bounding box center [131, 149] width 143 height 9
click at [142, 148] on link "Kokopelli Outdoor Inc.dba Ice Rover, Inc" at bounding box center [131, 149] width 143 height 9
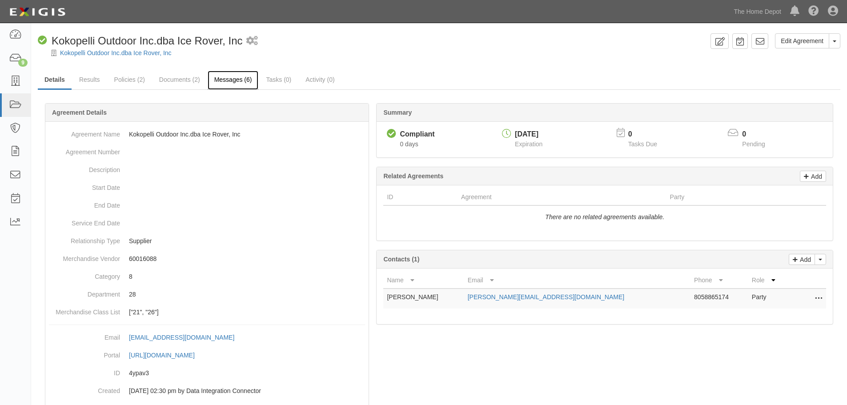
click at [210, 77] on link "Messages (6)" at bounding box center [233, 80] width 51 height 19
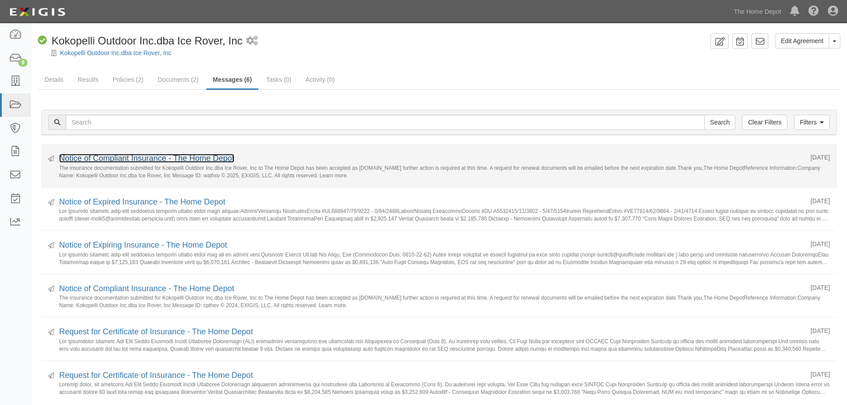
click at [161, 160] on link "Notice of Compliant Insurance - The Home Depot" at bounding box center [146, 158] width 175 height 9
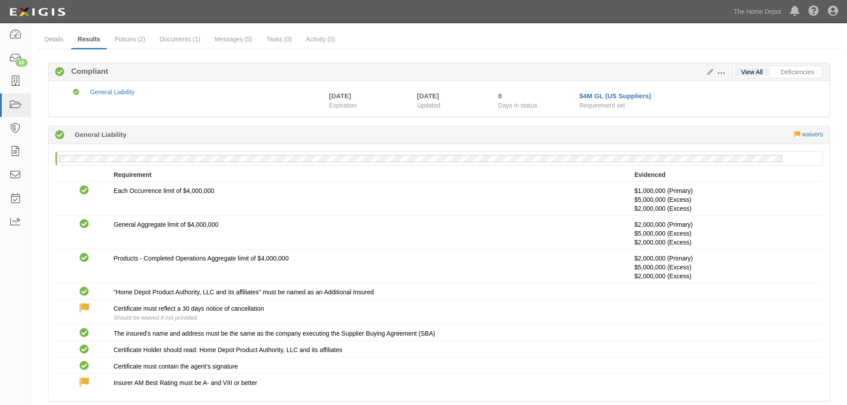
scroll to position [90, 0]
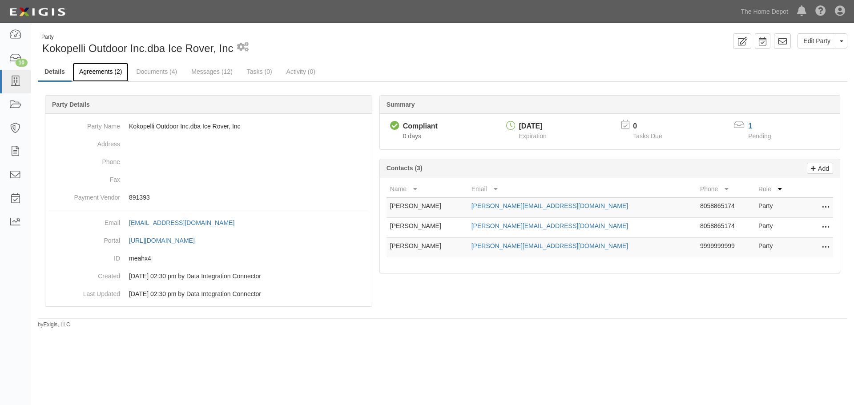
click at [101, 75] on link "Agreements (2)" at bounding box center [100, 72] width 56 height 19
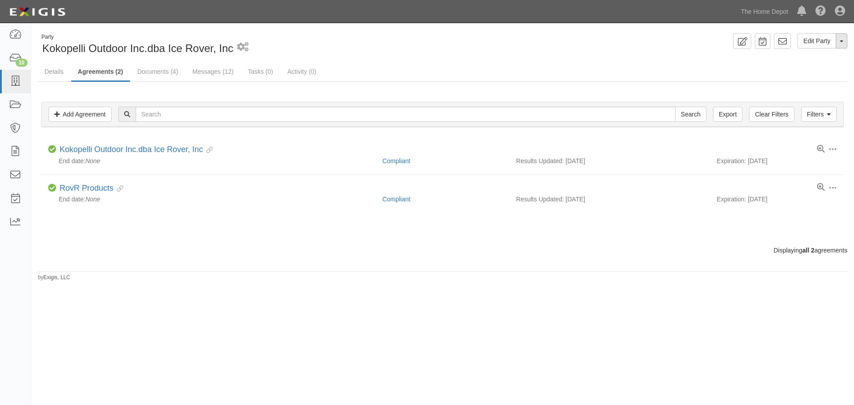
click at [842, 42] on span "button" at bounding box center [842, 41] width 4 height 2
click at [824, 57] on link "View Audit Trail" at bounding box center [812, 58] width 70 height 12
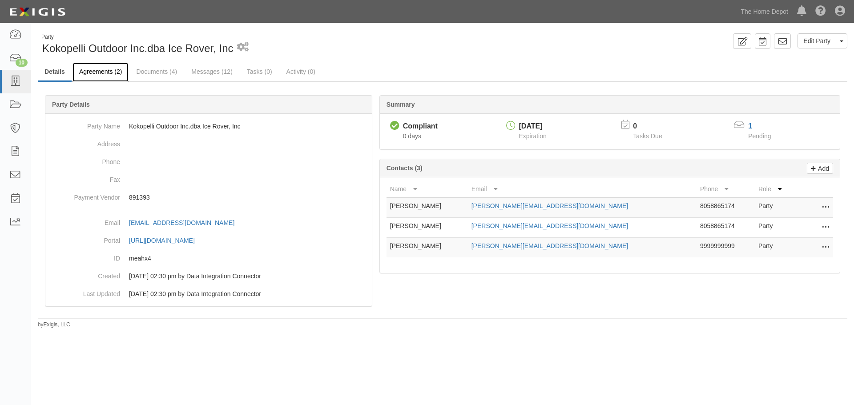
click at [110, 72] on link "Agreements (2)" at bounding box center [100, 72] width 56 height 19
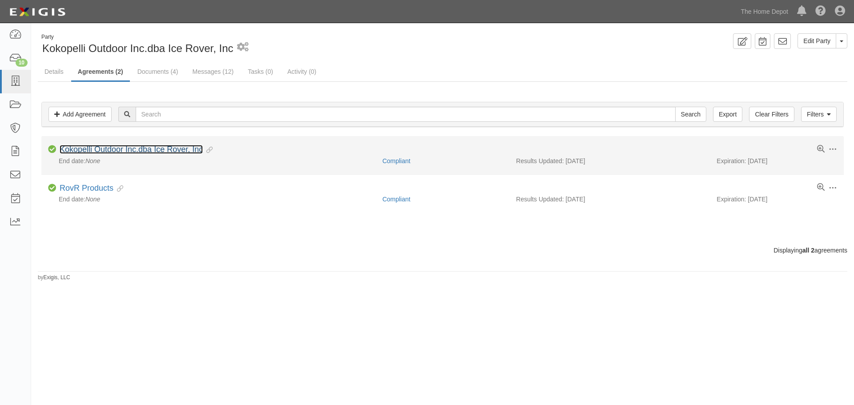
click at [100, 153] on link "Kokopelli Outdoor Inc.dba Ice Rover, Inc" at bounding box center [131, 149] width 143 height 9
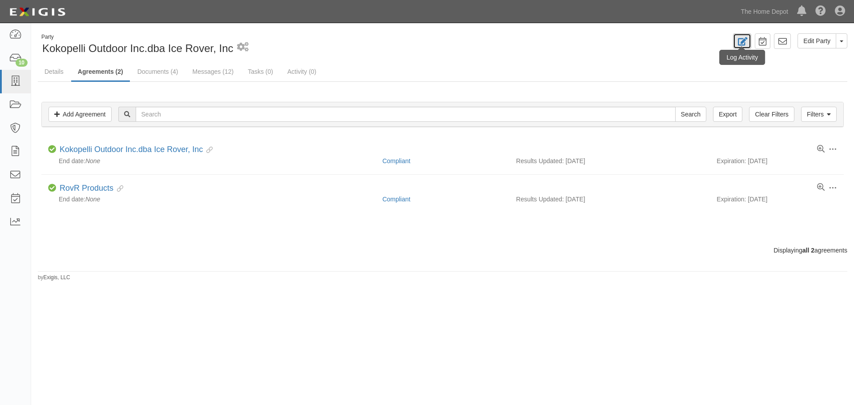
click at [742, 41] on icon at bounding box center [742, 41] width 10 height 8
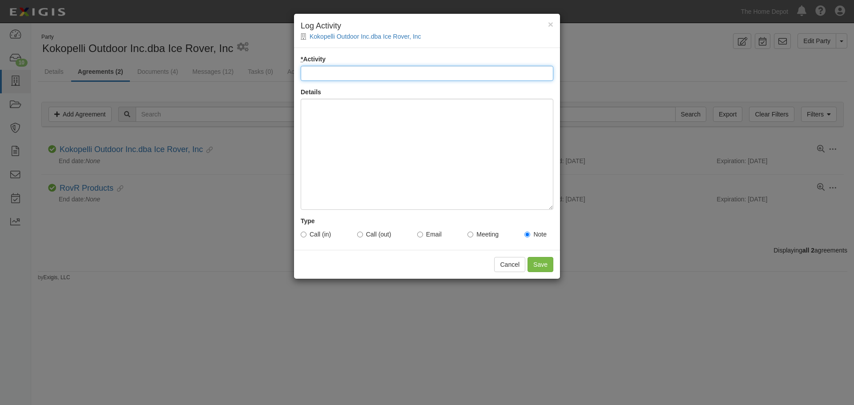
click at [346, 66] on input "* Activity" at bounding box center [427, 73] width 253 height 15
type input "Inbound call"
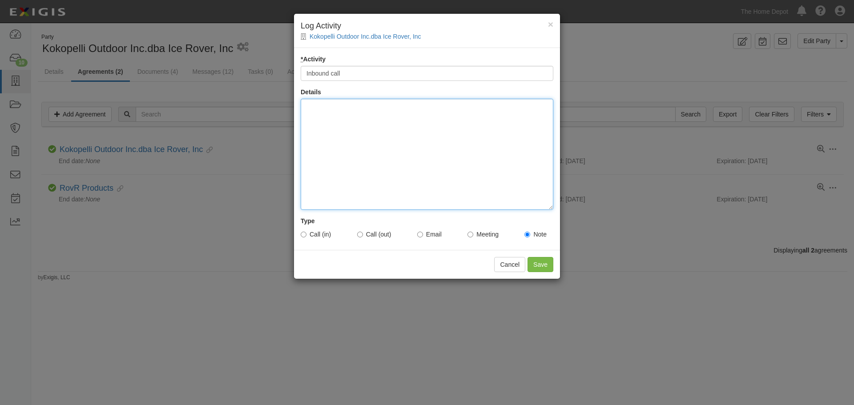
click at [340, 139] on div at bounding box center [427, 154] width 253 height 111
paste div
click at [359, 105] on div "REID GOLDSTEIN-Inbound call" at bounding box center [427, 154] width 253 height 111
click at [363, 107] on div "REID GOLDSTEIN -Inbound call" at bounding box center [427, 154] width 253 height 111
click at [350, 130] on div "REID GOLDSTEIN - Inbound call" at bounding box center [427, 154] width 253 height 111
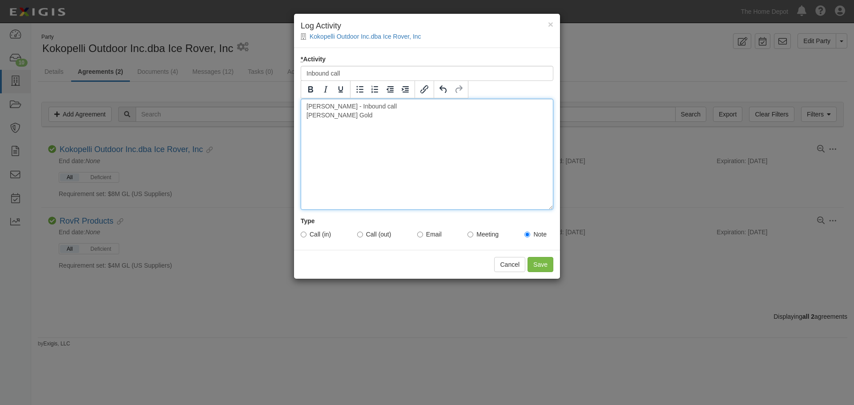
click at [486, 153] on div "REID GOLDSTEIN - Inbound call Reid Gold" at bounding box center [427, 154] width 253 height 111
drag, startPoint x: 350, startPoint y: 125, endPoint x: 328, endPoint y: 109, distance: 27.0
click at [345, 122] on div "REID GOLDSTEIN - Inbound call Reid Gold" at bounding box center [427, 154] width 253 height 111
click at [319, 105] on div "REID GOLDSTEIN - Inbound call Reid Gold" at bounding box center [427, 154] width 253 height 111
click at [335, 116] on div "REID GOLDSTEIN - Inbound call Reid Gold" at bounding box center [427, 154] width 253 height 111
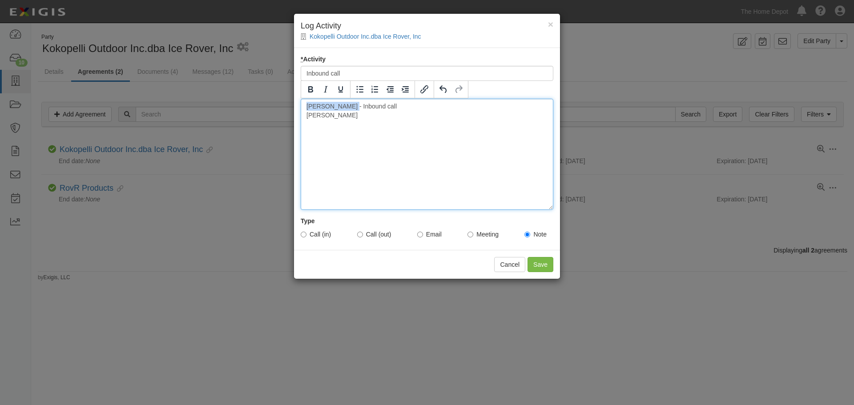
drag, startPoint x: 304, startPoint y: 103, endPoint x: 359, endPoint y: 103, distance: 55.2
click at [359, 103] on div "REID GOLDSTEIN - Inbound call Reid Goldstein" at bounding box center [427, 154] width 253 height 111
click at [305, 114] on div "- Inbound call Reid Goldstein" at bounding box center [427, 154] width 253 height 111
drag, startPoint x: 470, startPoint y: 113, endPoint x: 353, endPoint y: 104, distance: 117.3
click at [353, 104] on div "- Inbound call - Reid Goldstein" at bounding box center [427, 154] width 253 height 111
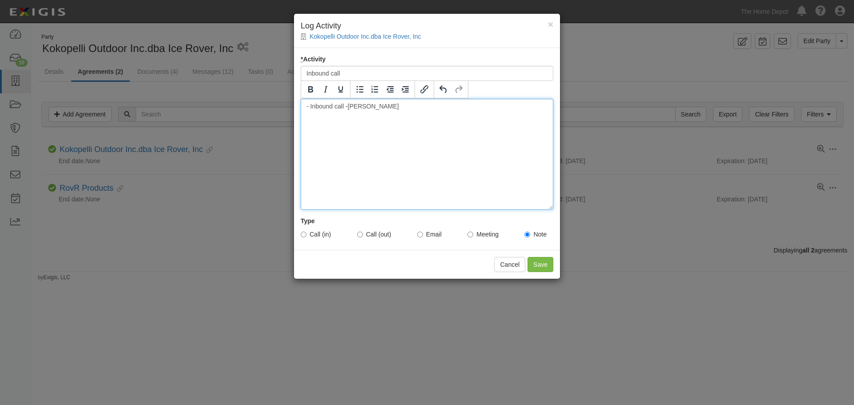
click at [354, 104] on div "- Inbound call - Reid Goldstein" at bounding box center [427, 154] width 253 height 111
click at [367, 102] on div "- Inbound call - Reid Goldstein" at bounding box center [427, 154] width 253 height 111
drag, startPoint x: 364, startPoint y: 102, endPoint x: 351, endPoint y: 102, distance: 13.3
click at [351, 102] on div "- Inbound call - Reid Goldstein" at bounding box center [427, 154] width 253 height 111
copy div "Reid"
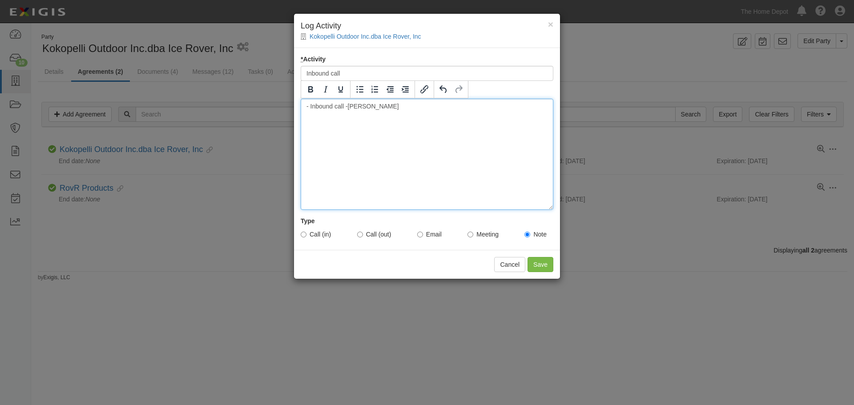
click at [453, 117] on div "- Inbound call - Reid Goldstein" at bounding box center [427, 154] width 253 height 111
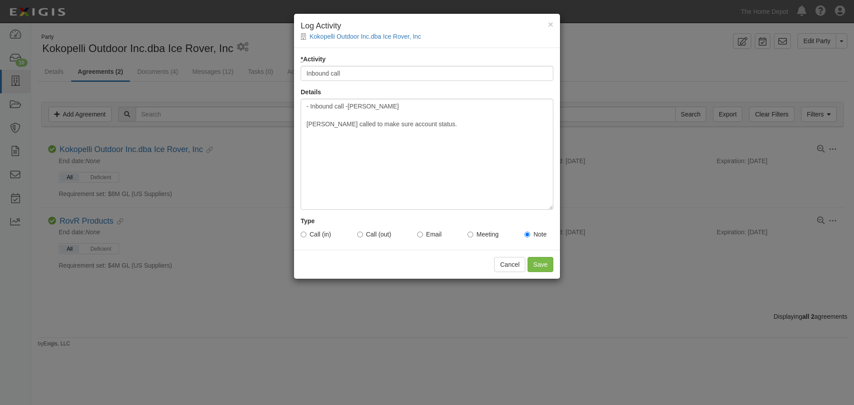
click at [326, 237] on label "Call (in)" at bounding box center [316, 234] width 30 height 9
click at [306, 237] on input "Call (in)" at bounding box center [304, 235] width 6 height 6
radio input "true"
click at [545, 269] on input "Save" at bounding box center [541, 264] width 26 height 15
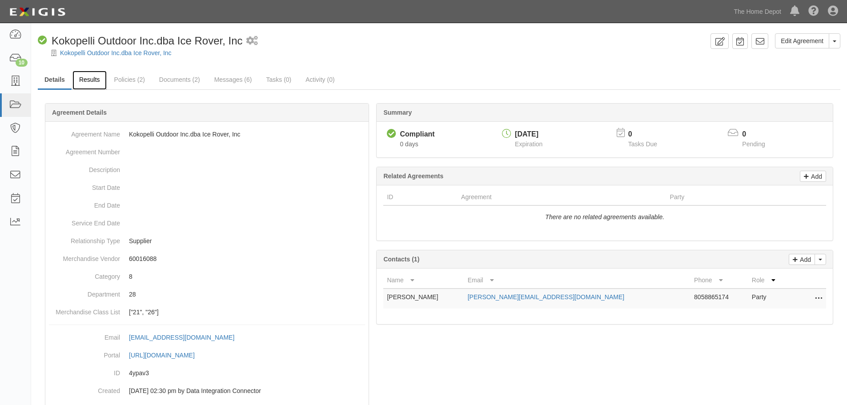
click at [101, 78] on link "Results" at bounding box center [89, 80] width 34 height 19
drag, startPoint x: 417, startPoint y: 296, endPoint x: 379, endPoint y: 293, distance: 37.5
click at [380, 294] on div "Name Email Phone Role REID GOLDSTEIN REID@ROVRPRODUCTS.COM 8058865174 Party Edi…" at bounding box center [605, 297] width 456 height 56
click at [415, 308] on td "REID GOLDSTEIN" at bounding box center [423, 299] width 81 height 20
click at [447, 310] on div "Name Email Phone Role REID GOLDSTEIN REID@ROVRPRODUCTS.COM 8058865174 Party Edi…" at bounding box center [605, 297] width 456 height 56
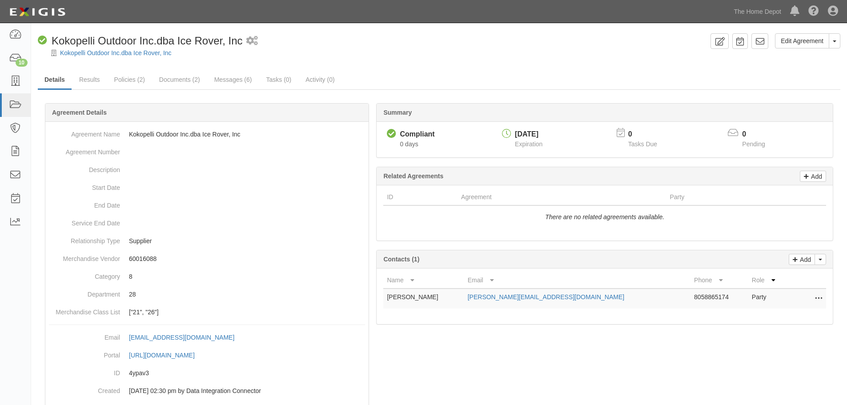
click at [450, 316] on div "Name Email Phone Role REID GOLDSTEIN REID@ROVRPRODUCTS.COM 8058865174 Party Edi…" at bounding box center [605, 297] width 456 height 56
drag, startPoint x: 439, startPoint y: 296, endPoint x: 387, endPoint y: 298, distance: 52.6
click at [387, 298] on td "REID GOLDSTEIN" at bounding box center [423, 299] width 81 height 20
copy td "REID GOLDSTEIN"
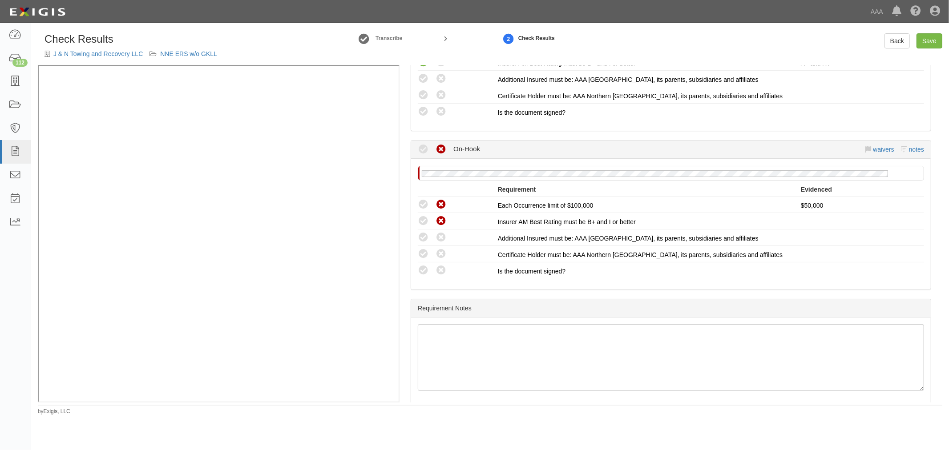
scroll to position [529, 0]
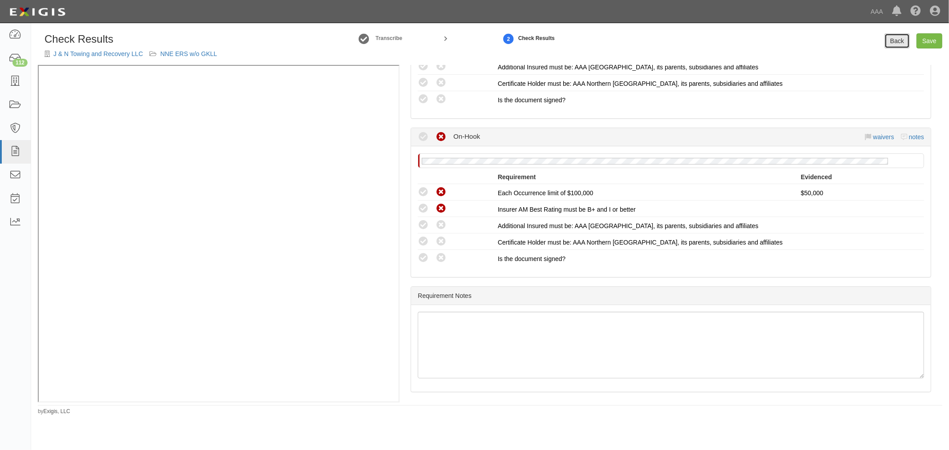
click at [894, 34] on link "Back" at bounding box center [896, 40] width 25 height 15
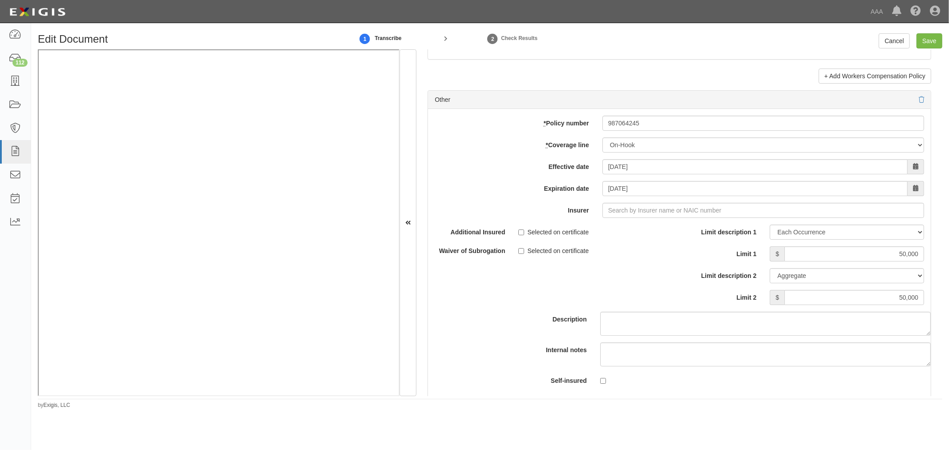
scroll to position [2471, 0]
click at [644, 214] on input "Insurer" at bounding box center [763, 211] width 322 height 15
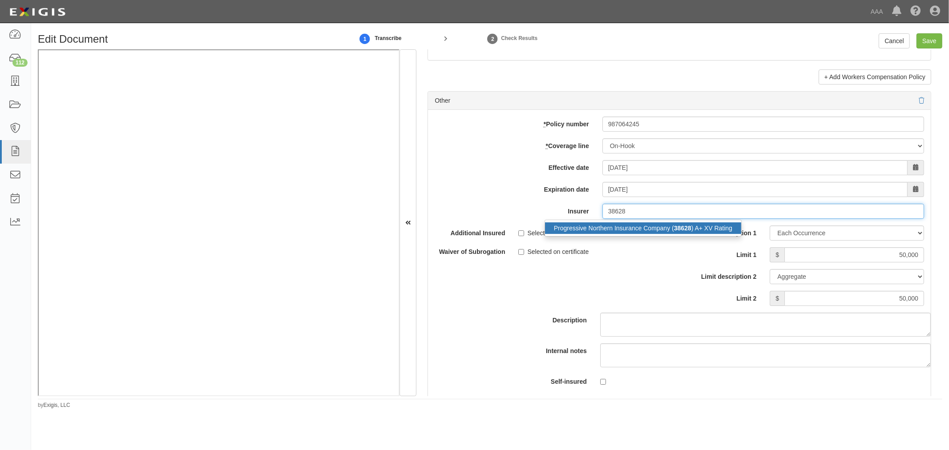
drag, startPoint x: 636, startPoint y: 233, endPoint x: 890, endPoint y: 282, distance: 257.8
click at [637, 233] on div "Progressive Northern Insurance Company ( 38628 ) A+ XV Rating" at bounding box center [643, 228] width 196 height 12
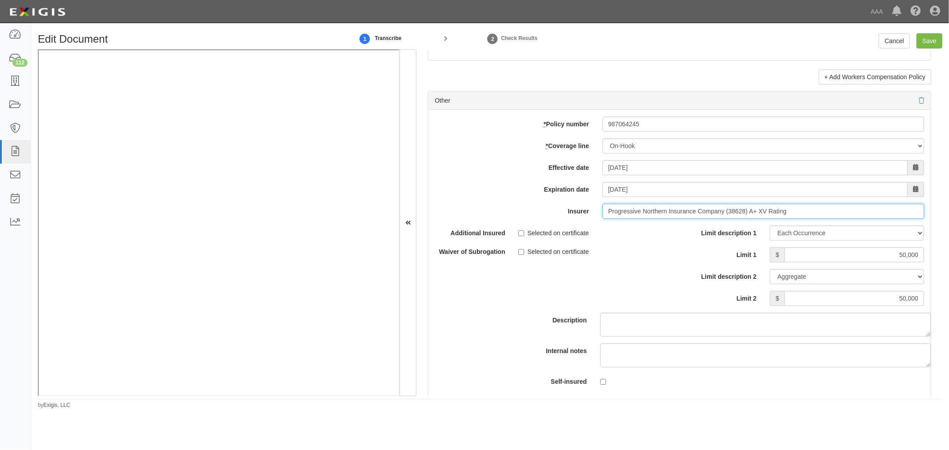
type input "Progressive Northern Insurance Company (38628) A+ XV Rating"
drag, startPoint x: 922, startPoint y: 256, endPoint x: 948, endPoint y: 242, distance: 29.7
click at [948, 242] on div "Edit Document 1 Transcribe 2 Check Results Cancel Save Document Details Receive…" at bounding box center [490, 221] width 918 height 376
type input "1,050,000"
click at [878, 306] on input "50,000" at bounding box center [854, 298] width 140 height 15
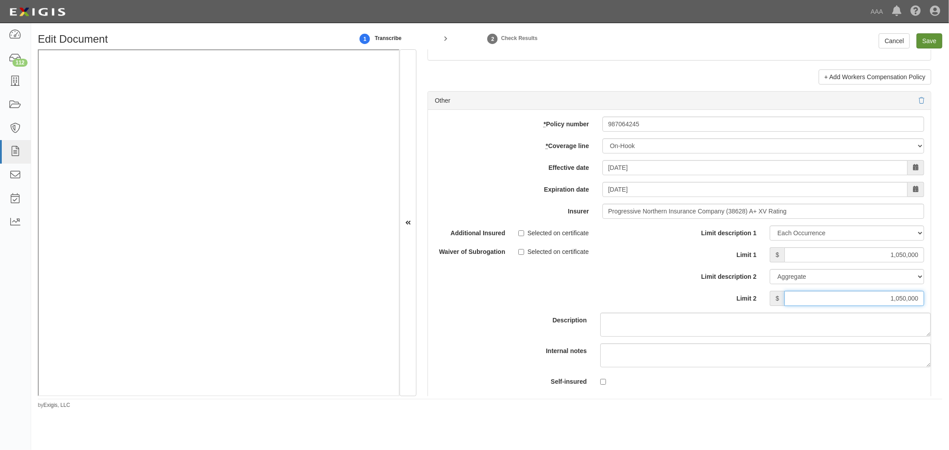
type input "1,050,000"
click at [936, 39] on input "Save" at bounding box center [929, 40] width 26 height 15
type input "1000000"
type input "1050000"
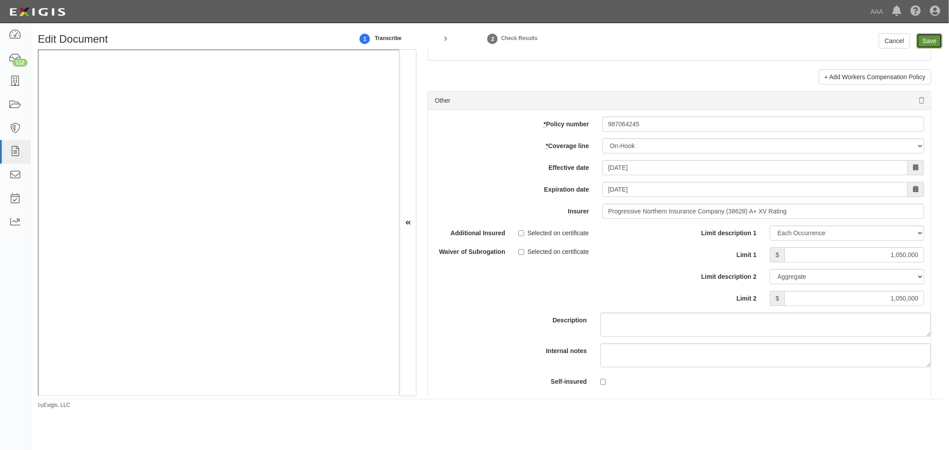
type input "1000000"
type input "2000000"
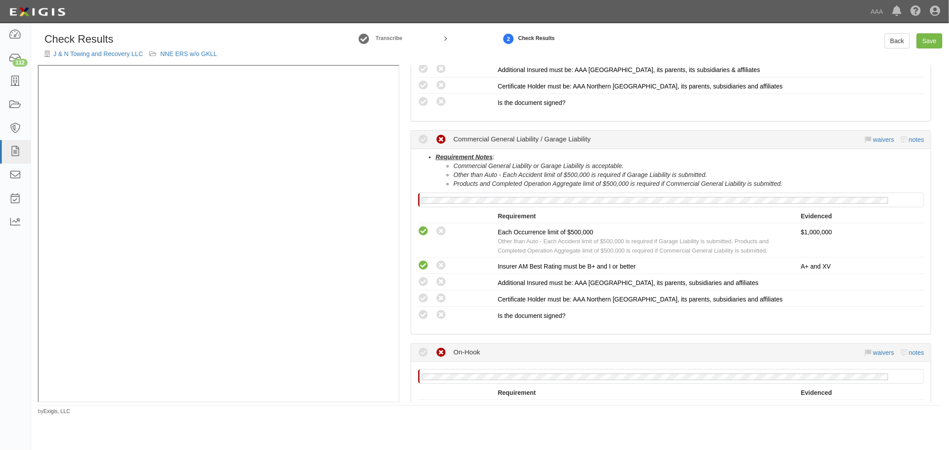
scroll to position [447, 0]
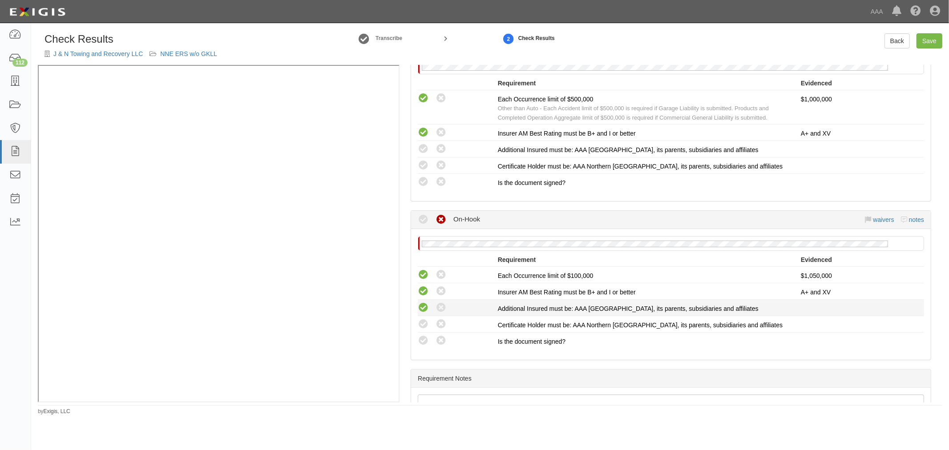
click at [421, 303] on icon at bounding box center [423, 307] width 11 height 11
radio input "true"
click at [423, 325] on icon at bounding box center [423, 324] width 11 height 11
radio input "true"
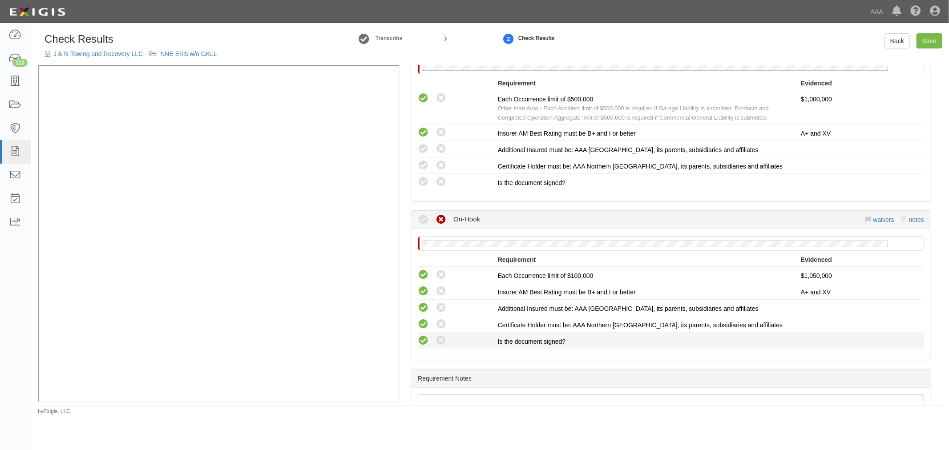
click at [424, 337] on icon at bounding box center [423, 340] width 11 height 11
radio input "true"
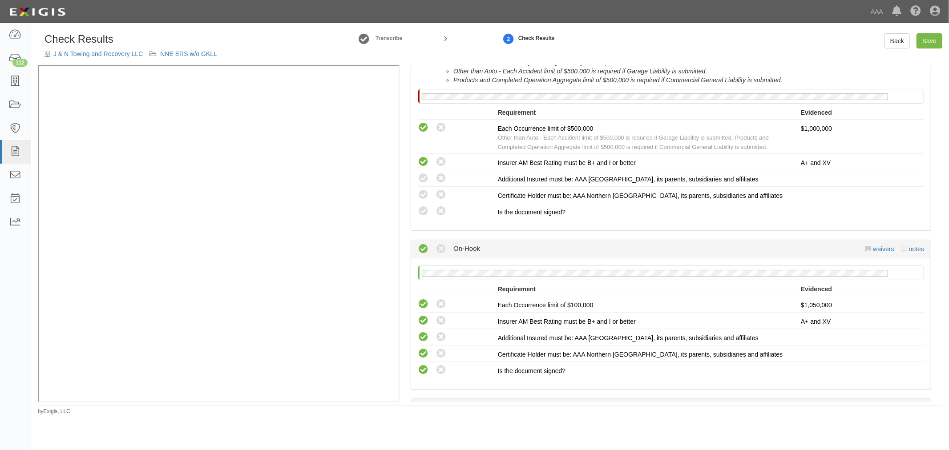
scroll to position [282, 0]
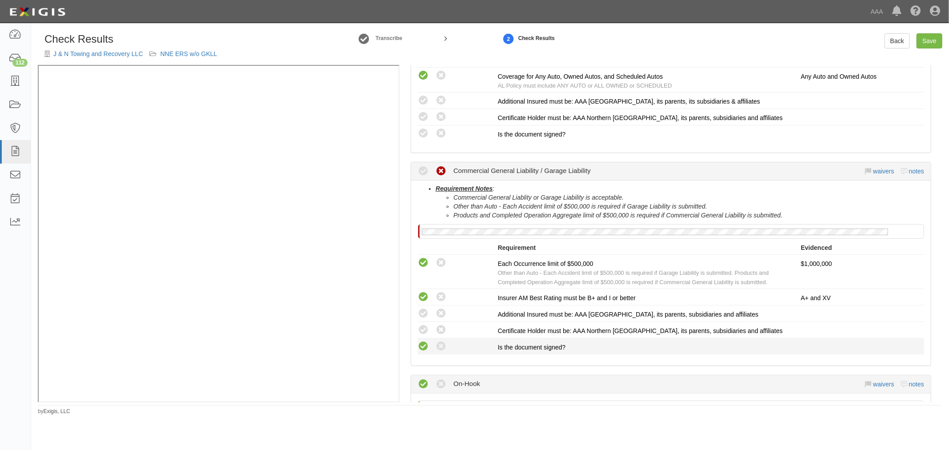
click at [419, 346] on icon at bounding box center [423, 346] width 11 height 11
radio input "true"
click at [423, 327] on icon at bounding box center [423, 330] width 11 height 11
radio input "true"
click at [423, 313] on icon at bounding box center [423, 313] width 11 height 11
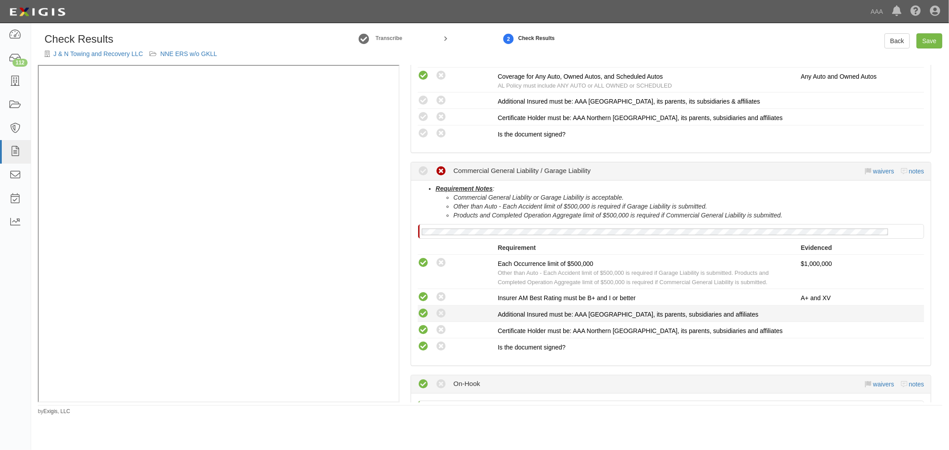
radio input "true"
click at [419, 125] on li "Compliant Waived: Non-Compliant Is the document signed?" at bounding box center [671, 133] width 506 height 16
click at [419, 131] on icon at bounding box center [423, 133] width 11 height 11
radio input "true"
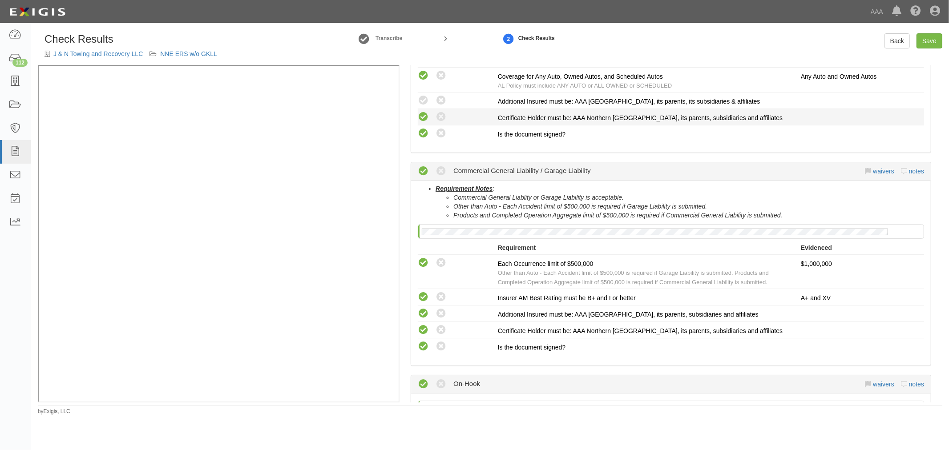
click at [421, 114] on icon at bounding box center [423, 117] width 11 height 11
radio input "true"
click at [423, 104] on icon at bounding box center [423, 100] width 11 height 11
radio input "true"
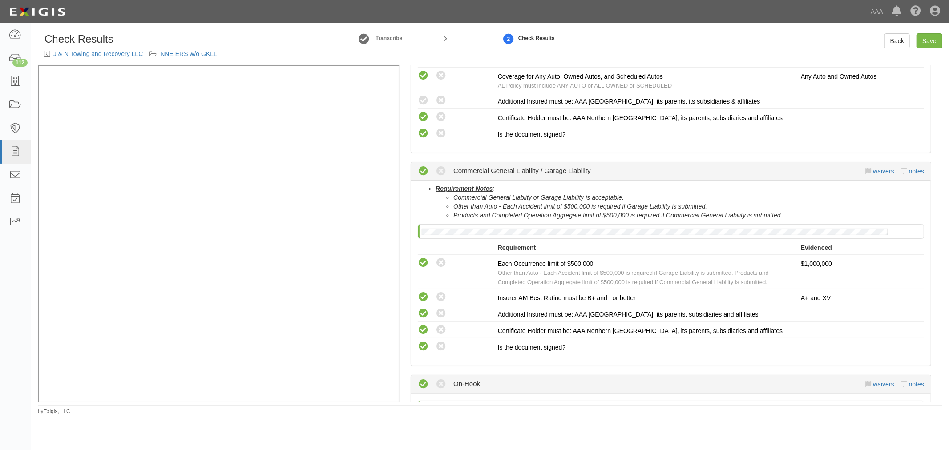
radio input "true"
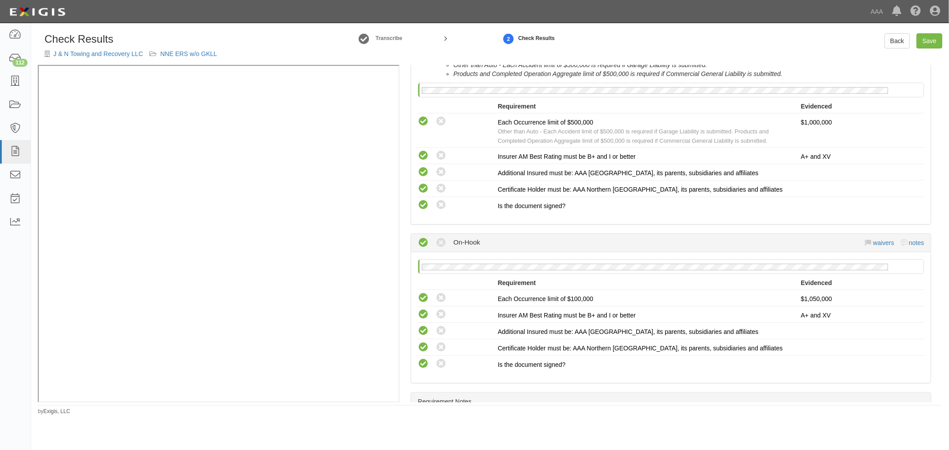
scroll to position [447, 0]
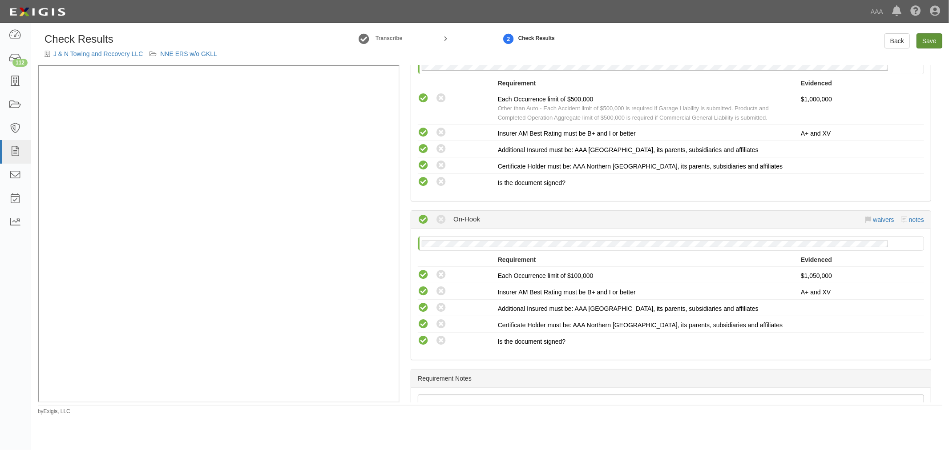
click at [916, 45] on div "Back Save" at bounding box center [913, 40] width 58 height 15
click at [918, 43] on link "Save" at bounding box center [929, 40] width 26 height 15
radio input "true"
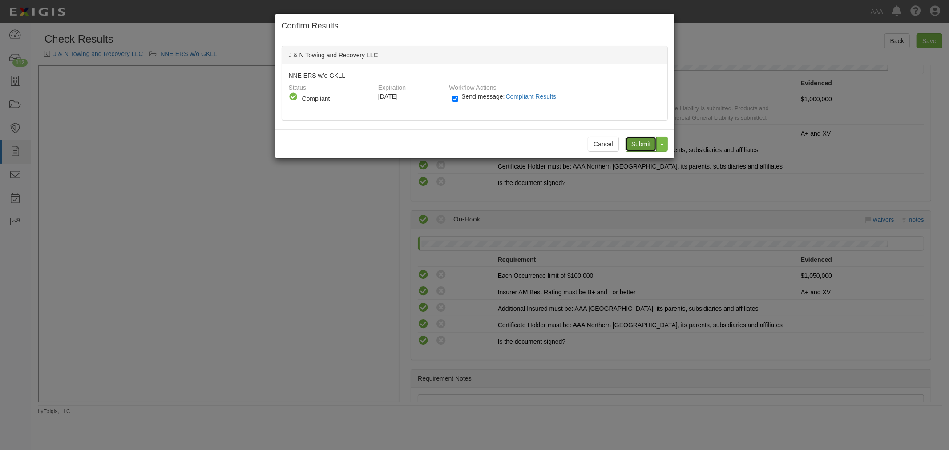
click at [647, 148] on input "Submit" at bounding box center [640, 144] width 31 height 15
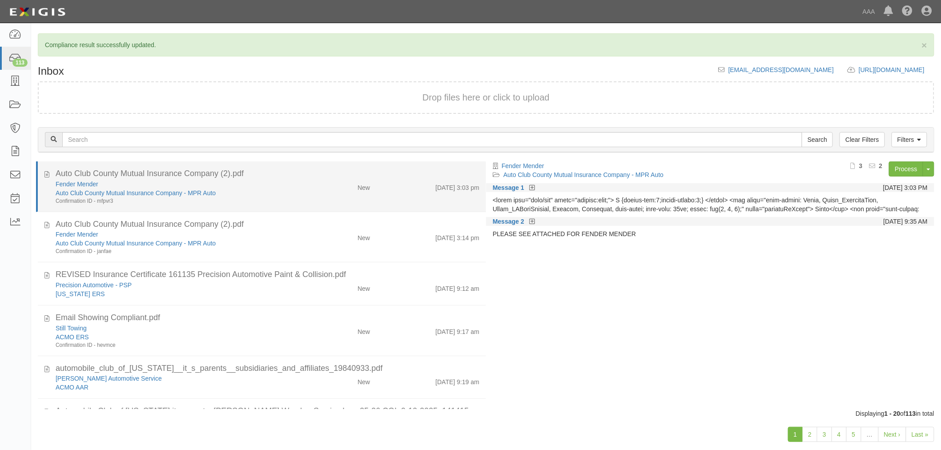
click at [297, 184] on div "Fender Mender Auto Club County Mutual Insurance Company - MPR Auto Confirmation…" at bounding box center [176, 192] width 255 height 25
click at [63, 189] on link "Auto Club County Mutual Insurance Company - MPR Auto" at bounding box center [136, 192] width 160 height 7
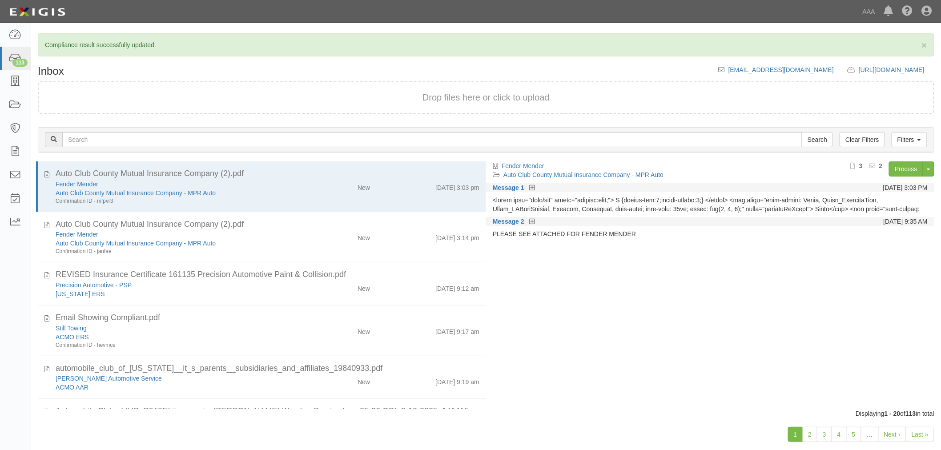
drag, startPoint x: 375, startPoint y: 198, endPoint x: 506, endPoint y: 194, distance: 131.3
click at [375, 198] on div "Fender Mender Auto Club County Mutual Insurance Company - MPR Auto Confirmation…" at bounding box center [267, 192] width 437 height 25
click at [916, 158] on div "Filters Clear Filters Search Filters Document Status New Transcribed Date Recei…" at bounding box center [486, 141] width 910 height 41
click at [913, 164] on link "Process" at bounding box center [906, 168] width 34 height 15
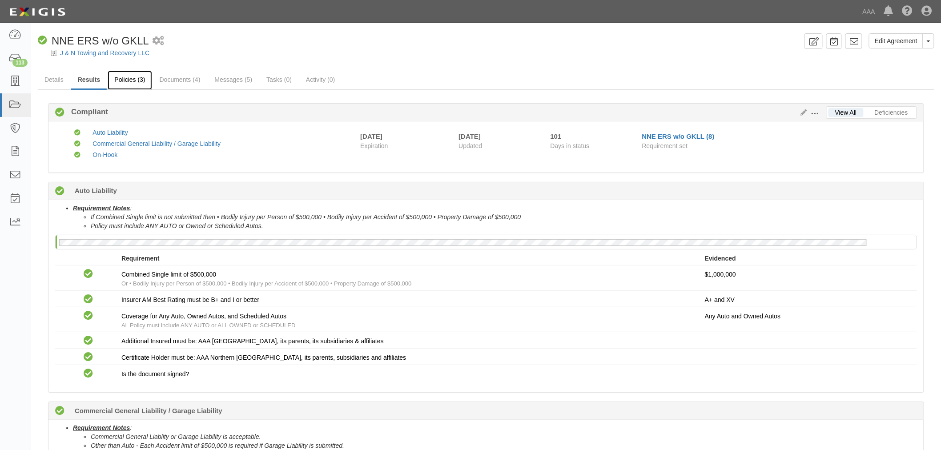
click at [148, 88] on link "Policies (3)" at bounding box center [130, 80] width 44 height 19
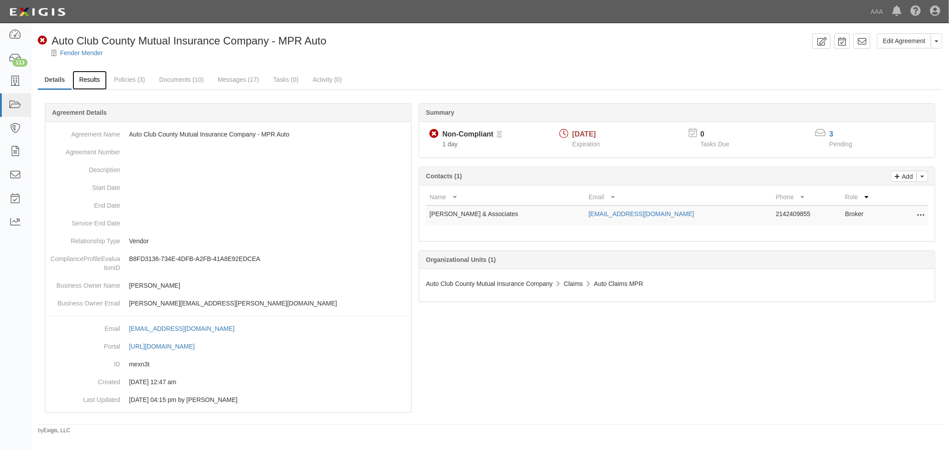
click at [84, 86] on link "Results" at bounding box center [89, 80] width 34 height 19
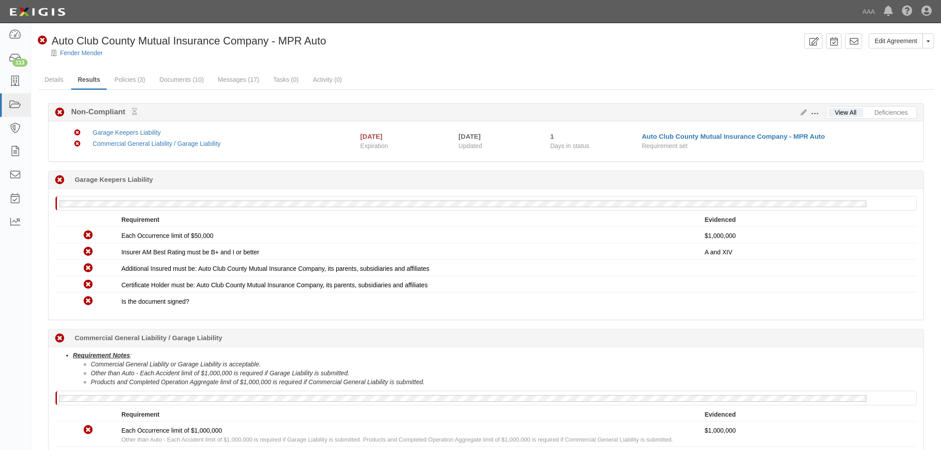
click at [741, 347] on div "Non-Compliant 1 day (since [DATE]) Commercial General Liability / Garage Liabil…" at bounding box center [485, 339] width 875 height 18
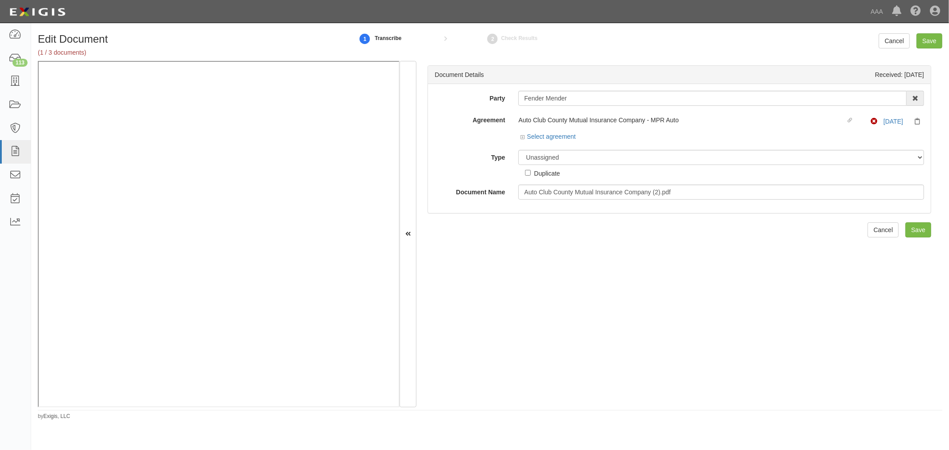
click at [532, 148] on div "Party Fender Mender 1-800-Packouts of Beverly Hills 1-800 Packouts of Inland Em…" at bounding box center [679, 145] width 489 height 109
drag, startPoint x: 530, startPoint y: 154, endPoint x: 539, endPoint y: 165, distance: 13.9
click at [532, 155] on select "Unassigned Binder Cancellation Notice Certificate Contract Endorsement Insuranc…" at bounding box center [721, 157] width 406 height 15
select select "CertificateDetail"
click at [518, 150] on select "Unassigned Binder Cancellation Notice Certificate Contract Endorsement Insuranc…" at bounding box center [721, 157] width 406 height 15
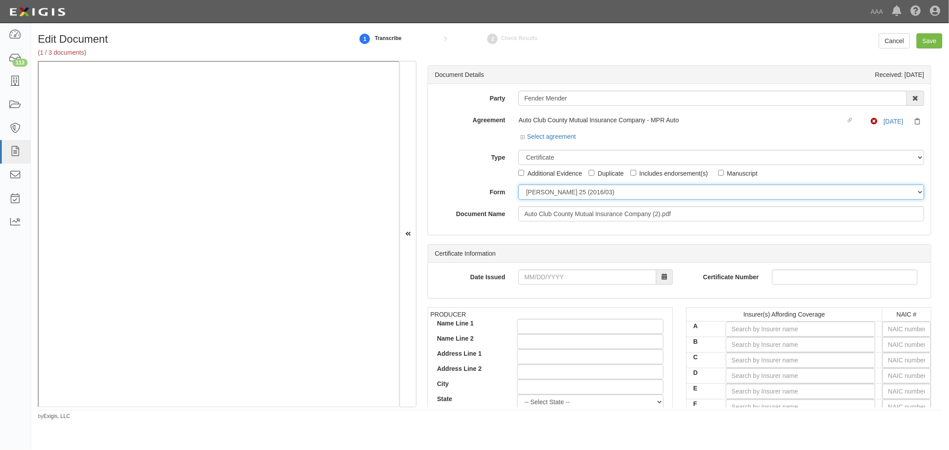
click at [546, 186] on select "ACORD 25 (2016/03) ACORD 101 ACORD 855 NY (2014/05) General" at bounding box center [721, 192] width 406 height 15
click at [556, 251] on div "Certificate Information" at bounding box center [679, 254] width 503 height 18
click at [540, 201] on div "Party Fender Mender 1-800-Packouts of Beverly Hills 1-800 Packouts of Inland Em…" at bounding box center [679, 156] width 489 height 131
click at [534, 199] on select "ACORD 25 (2016/03) ACORD 101 ACORD 855 NY (2014/05) General" at bounding box center [721, 192] width 406 height 15
select select "GeneralFormDetail"
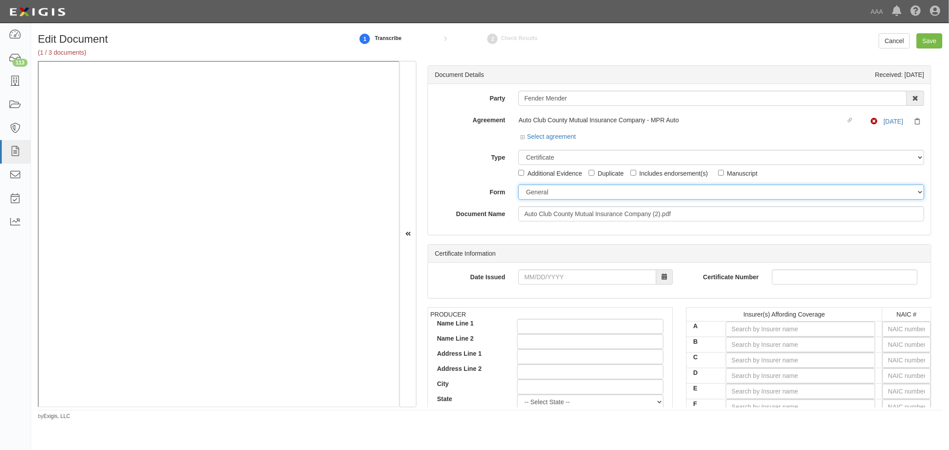
click at [518, 185] on select "ACORD 25 (2016/03) ACORD 101 ACORD 855 NY (2014/05) General" at bounding box center [721, 192] width 406 height 15
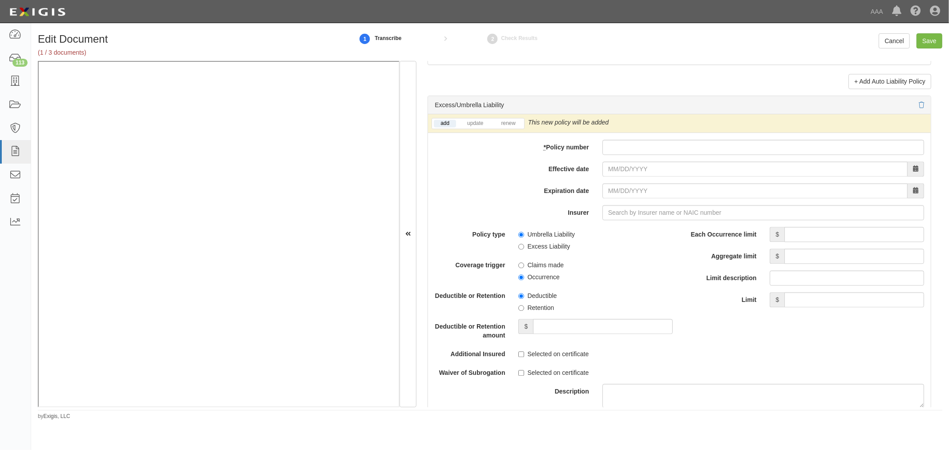
scroll to position [1647, 0]
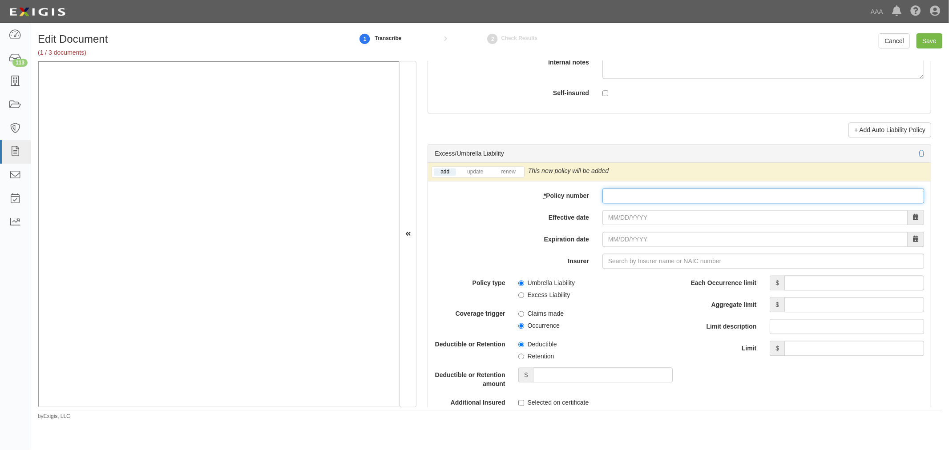
click at [609, 202] on input "* Policy number" at bounding box center [763, 195] width 322 height 15
paste input "6J37125 26"
type input "6J37125 26"
click at [623, 221] on input "Effective date" at bounding box center [754, 217] width 305 height 15
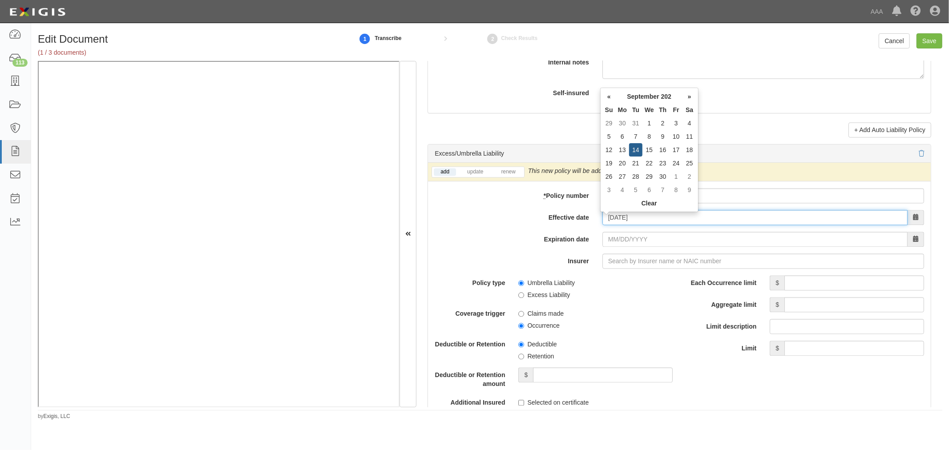
type input "09/14/2025"
type input "09/14/2026"
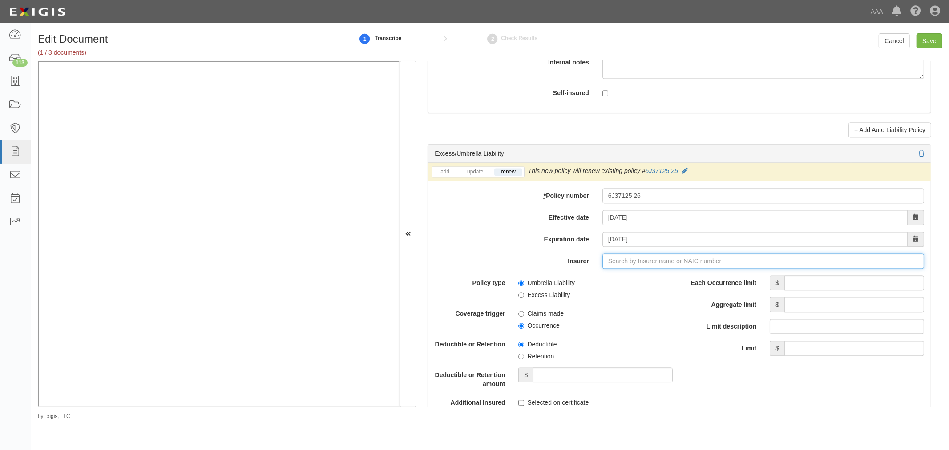
type input "21st Century Advantage Insurance Company (25232) NR Rating"
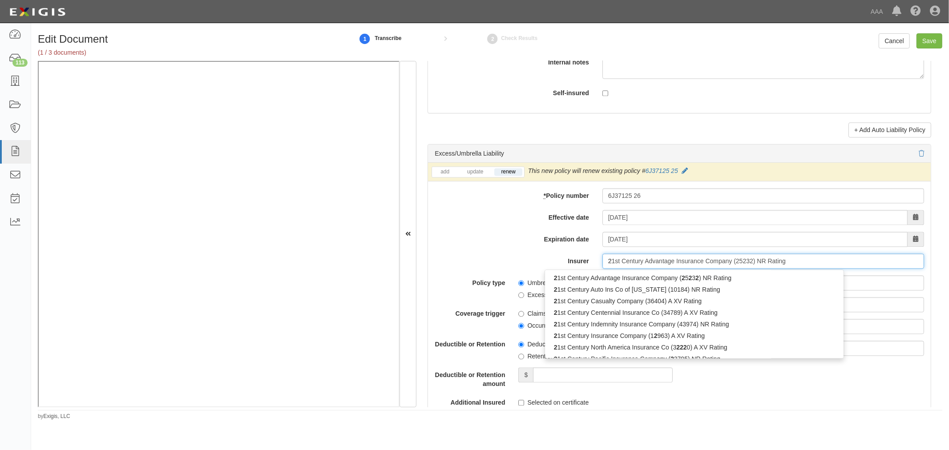
type input "21"
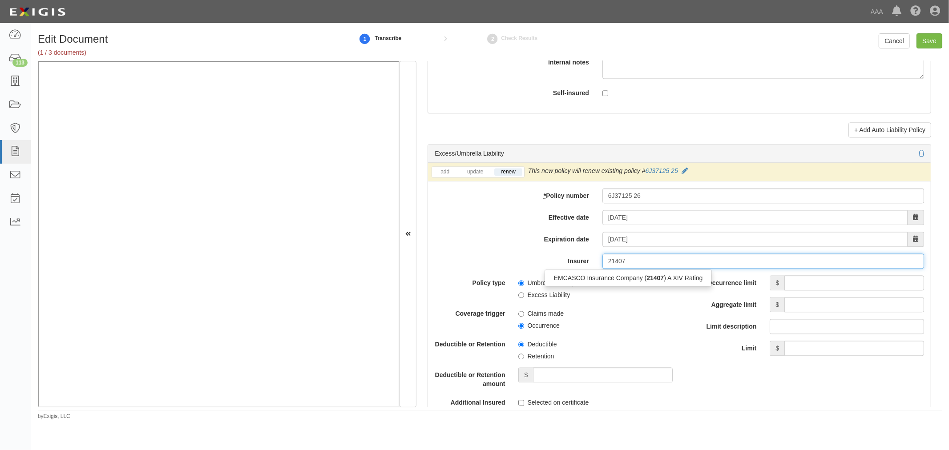
click at [636, 272] on div "EMCASCO Insurance Company ( 21407 ) A XIV Rating" at bounding box center [628, 278] width 168 height 17
click at [636, 274] on div "EMCASCO Insurance Company ( 21407 ) A XIV Rating" at bounding box center [628, 278] width 168 height 17
type input "21407"
click at [713, 285] on label "Each Occurrence limit" at bounding box center [721, 281] width 84 height 12
click at [784, 285] on input "Each Occurrence limit" at bounding box center [854, 282] width 140 height 15
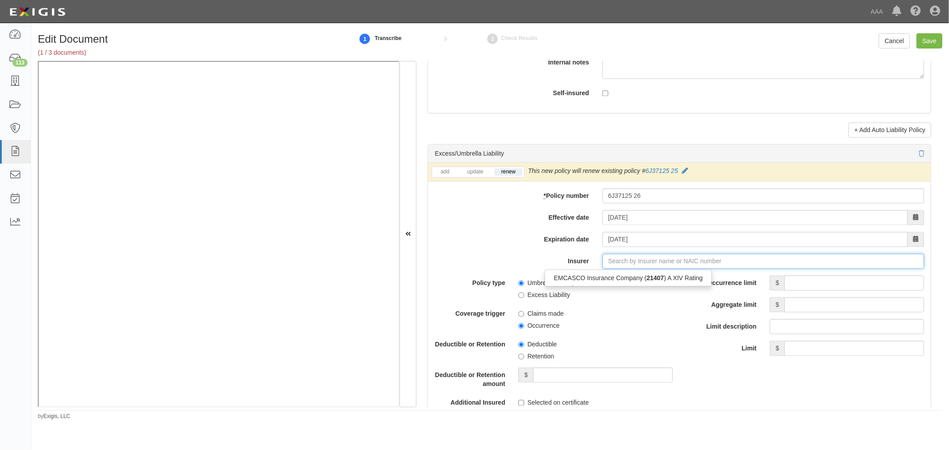
click at [692, 268] on input "Insurer" at bounding box center [763, 261] width 322 height 15
drag, startPoint x: 694, startPoint y: 282, endPoint x: 699, endPoint y: 282, distance: 4.9
click at [697, 282] on div "EMCASCO Insurance Company ( 21407 ) A XIV Rating" at bounding box center [628, 278] width 167 height 12
type input "EMCASCO Insurance Company (21407) A XIV Rating"
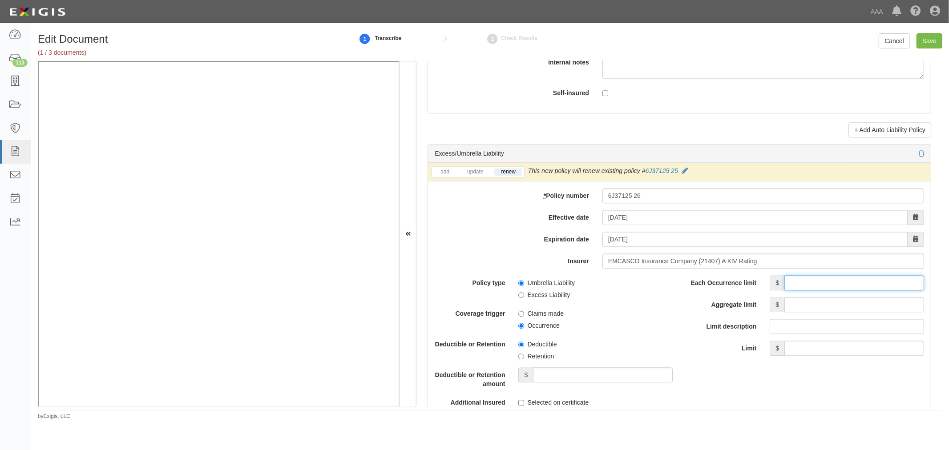
click at [812, 287] on input "Each Occurrence limit" at bounding box center [854, 282] width 140 height 15
type input "2,000,000"
click at [834, 308] on input "Aggregate limit" at bounding box center [854, 304] width 140 height 15
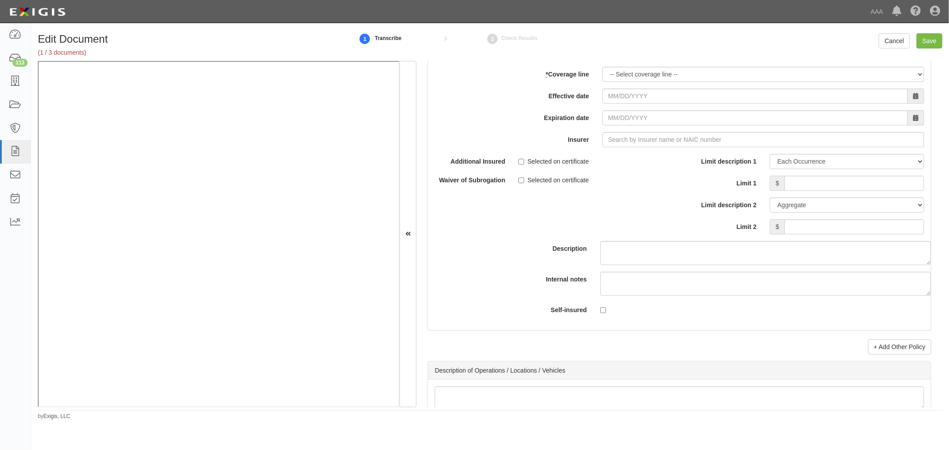
scroll to position [2553, 0]
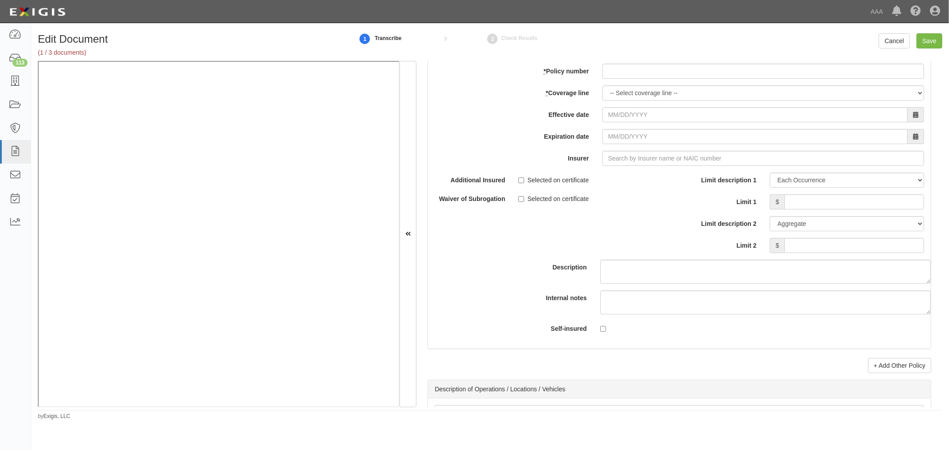
type input "2,000,000"
click at [642, 76] on input "* Policy number" at bounding box center [763, 71] width 322 height 15
paste input "6W37125 26"
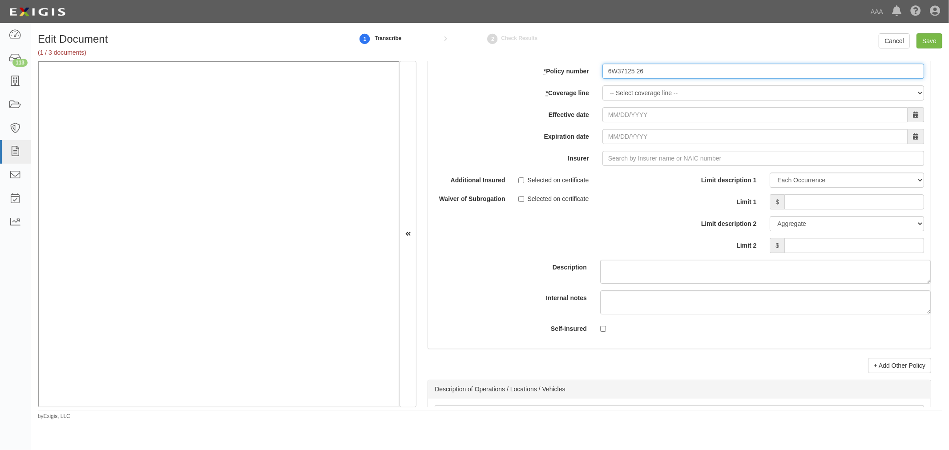
type input "6W37125 26"
click at [606, 101] on select "-- Select coverage line -- Asbestos Abatement Auto Physical Damage Boiler & Mac…" at bounding box center [763, 92] width 322 height 15
select select "70"
click at [602, 101] on select "-- Select coverage line -- Asbestos Abatement Auto Physical Damage Boiler & Mac…" at bounding box center [763, 92] width 322 height 15
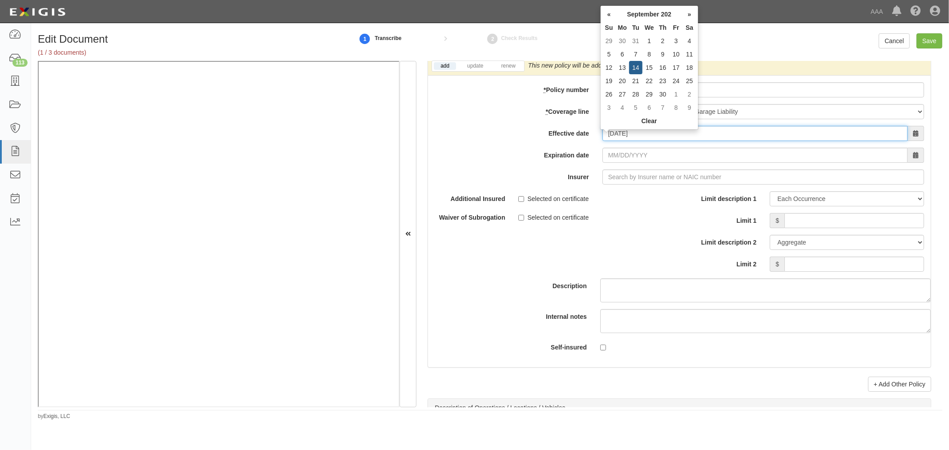
type input "09/14/2025"
type input "09/14/2026"
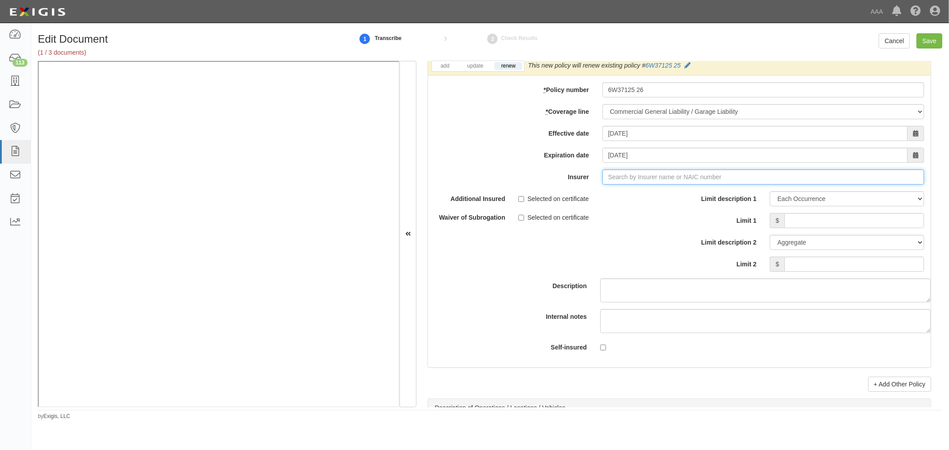
click at [657, 183] on input "Insurer" at bounding box center [763, 176] width 322 height 15
type input "21st Century Advantage Insurance Company (25232) NR Rating"
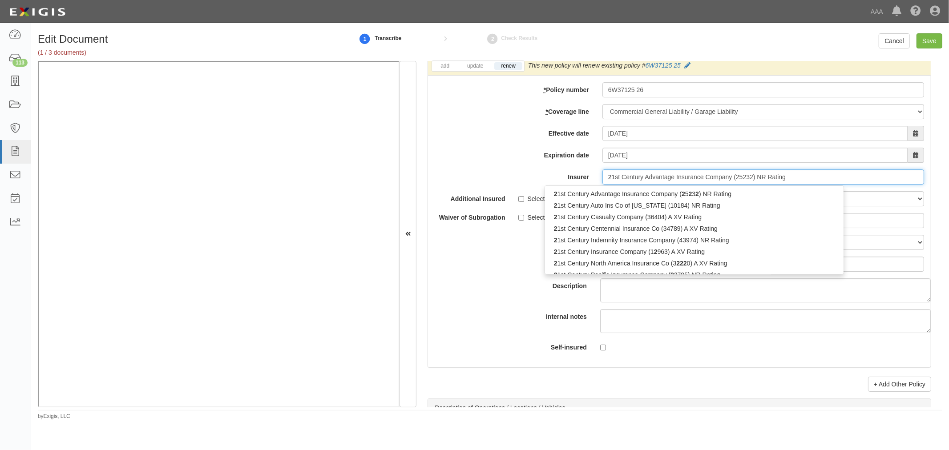
type input "21"
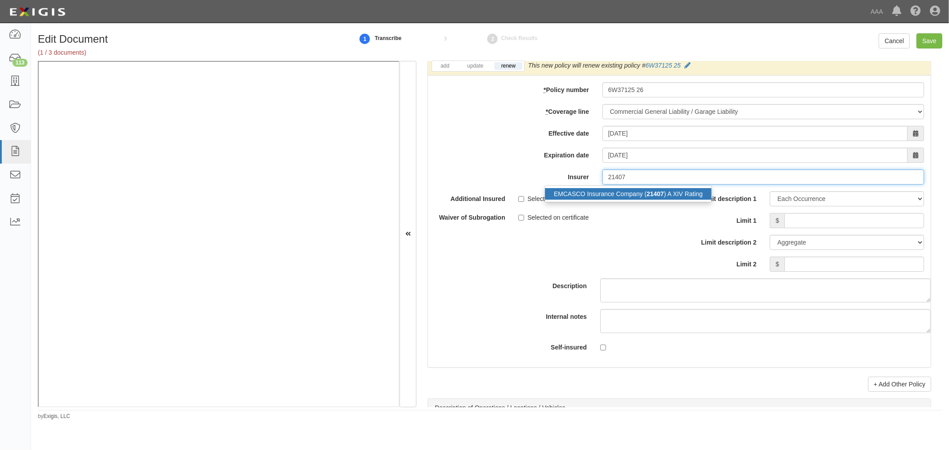
click at [671, 199] on div "EMCASCO Insurance Company ( 21407 ) A XIV Rating" at bounding box center [628, 194] width 167 height 12
type input "EMCASCO Insurance Company (21407) A XIV Rating"
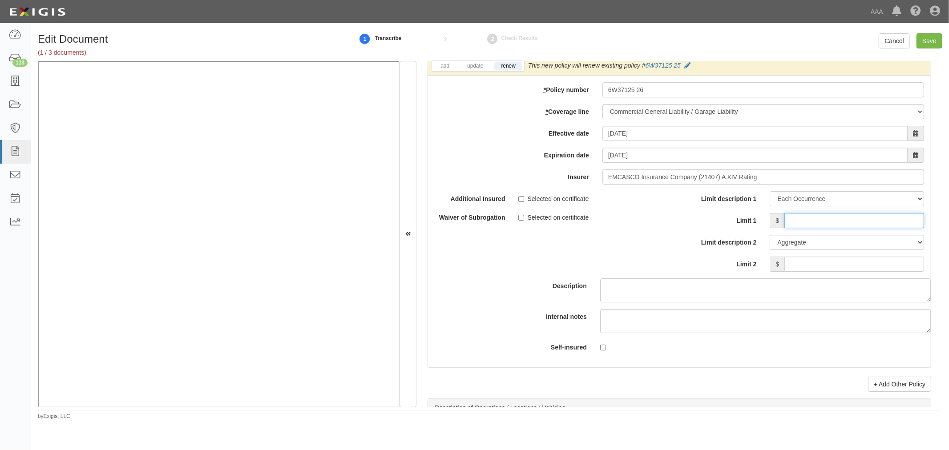
click at [806, 228] on input "Limit 1" at bounding box center [854, 220] width 140 height 15
type input "1,000,000"
click at [830, 269] on input "Limit 2" at bounding box center [854, 264] width 140 height 15
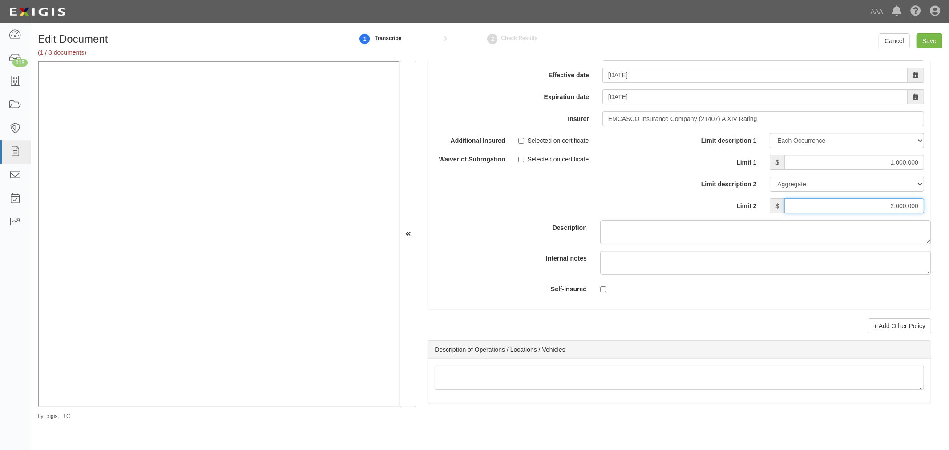
scroll to position [2635, 0]
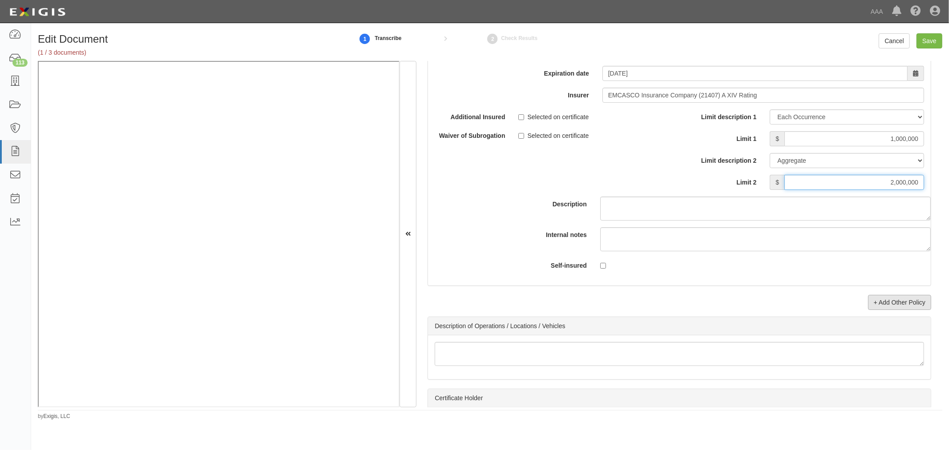
type input "2,000,000"
click at [901, 303] on link "+ Add Other Policy" at bounding box center [899, 302] width 63 height 15
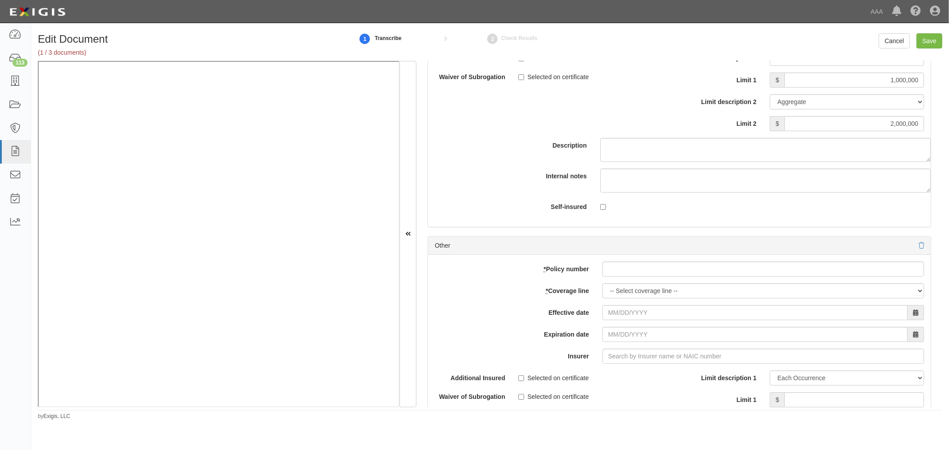
scroll to position [2718, 0]
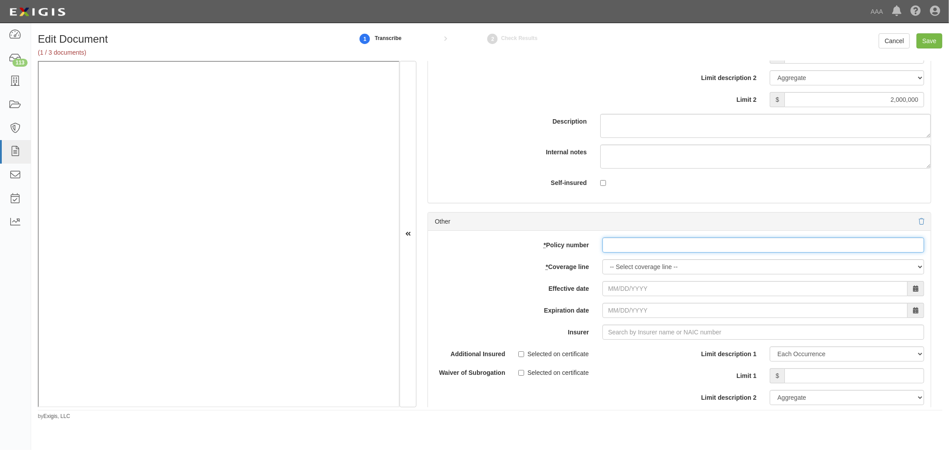
click at [602, 253] on input "* Policy number" at bounding box center [763, 245] width 322 height 15
drag, startPoint x: 601, startPoint y: 255, endPoint x: 616, endPoint y: 266, distance: 19.1
click at [602, 253] on input "* Policy number" at bounding box center [763, 245] width 322 height 15
paste input "6W37125 26"
type input "6W37125 26"
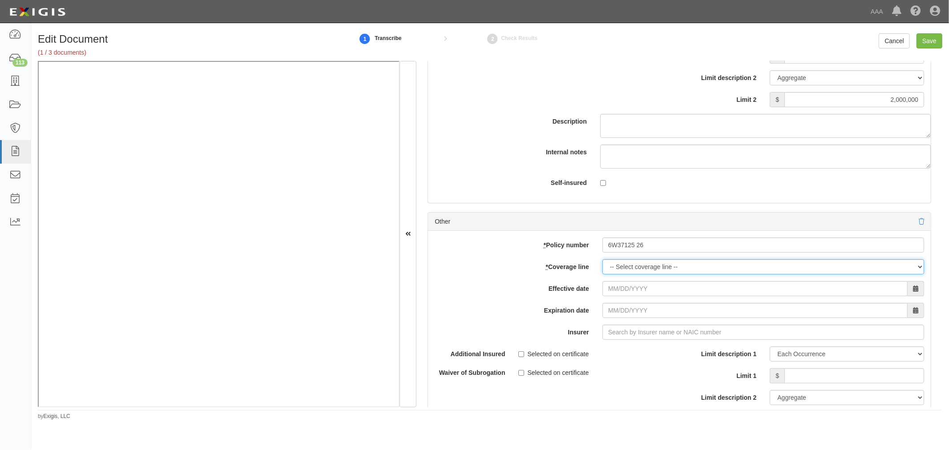
click at [623, 273] on select "-- Select coverage line -- Asbestos Abatement Auto Physical Damage Boiler & Mac…" at bounding box center [763, 266] width 322 height 15
select select "56"
click at [602, 274] on select "-- Select coverage line -- Asbestos Abatement Auto Physical Damage Boiler & Mac…" at bounding box center [763, 266] width 322 height 15
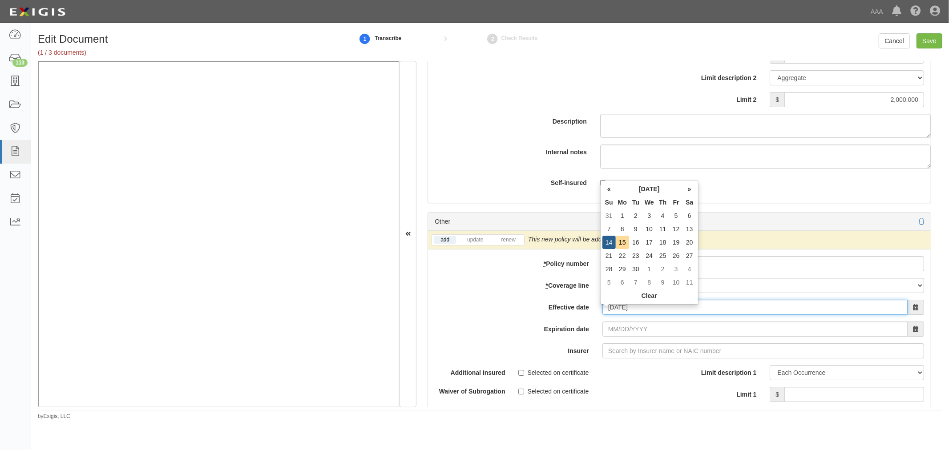
type input "09/14/2025"
type input "09/14/2026"
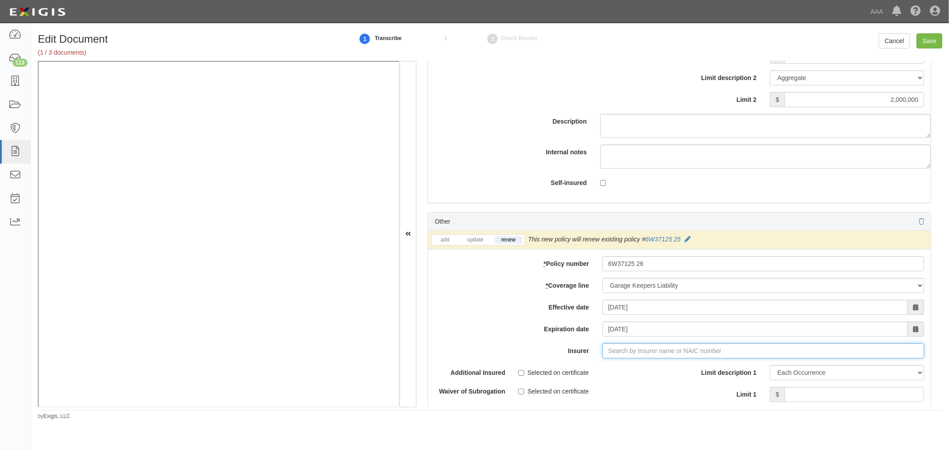
type input "21st Century Advantage Insurance Company (25232) NR Rating"
type input "21"
click at [672, 371] on div "EMCASCO Insurance Company ( 21407 ) A XIV Rating" at bounding box center [628, 368] width 167 height 12
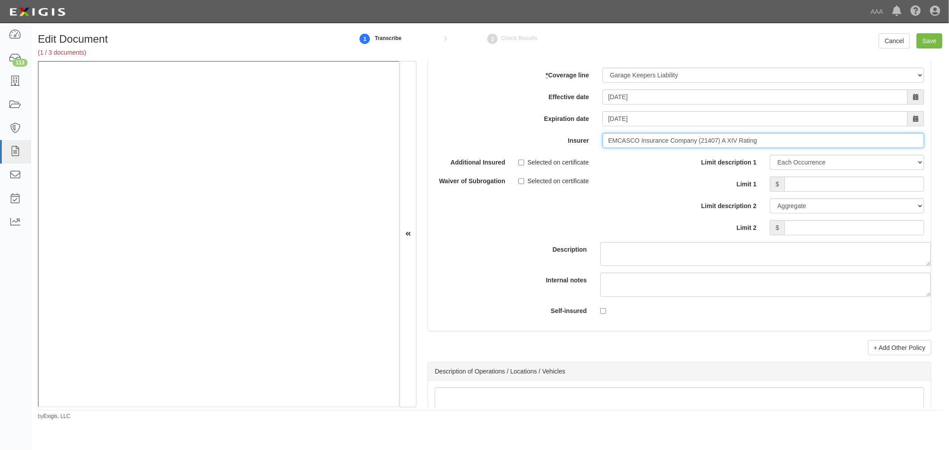
scroll to position [2965, 0]
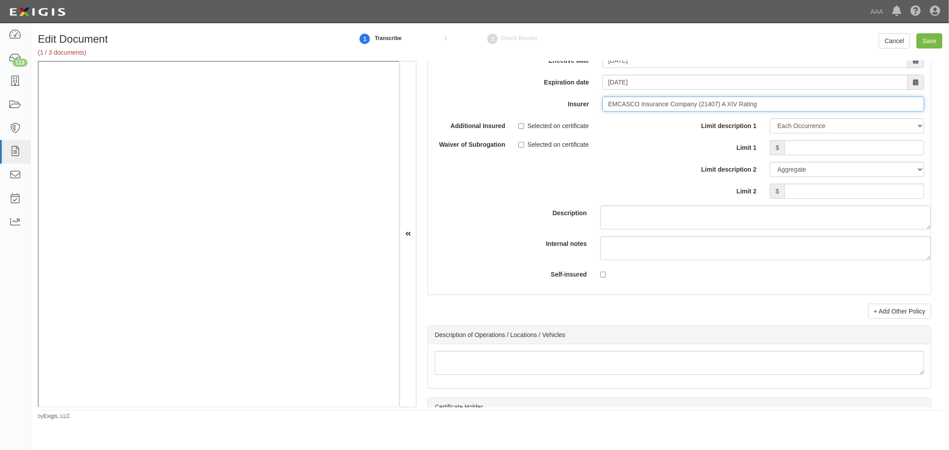
type input "EMCASCO Insurance Company (21407) A XIV Rating"
drag, startPoint x: 857, startPoint y: 162, endPoint x: 857, endPoint y: 151, distance: 10.7
click at [857, 159] on div "Limit description 1 Limit Each Occurrence Each Claim Aggregate Deductible Self-…" at bounding box center [805, 158] width 238 height 81
click at [857, 151] on input "Limit 1" at bounding box center [854, 147] width 140 height 15
type input "1,000,000"
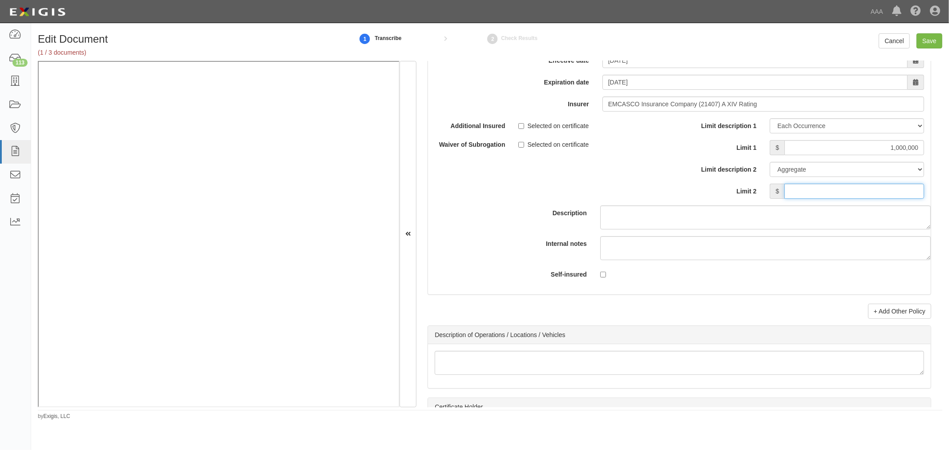
click at [908, 192] on input "Limit 2" at bounding box center [854, 191] width 140 height 15
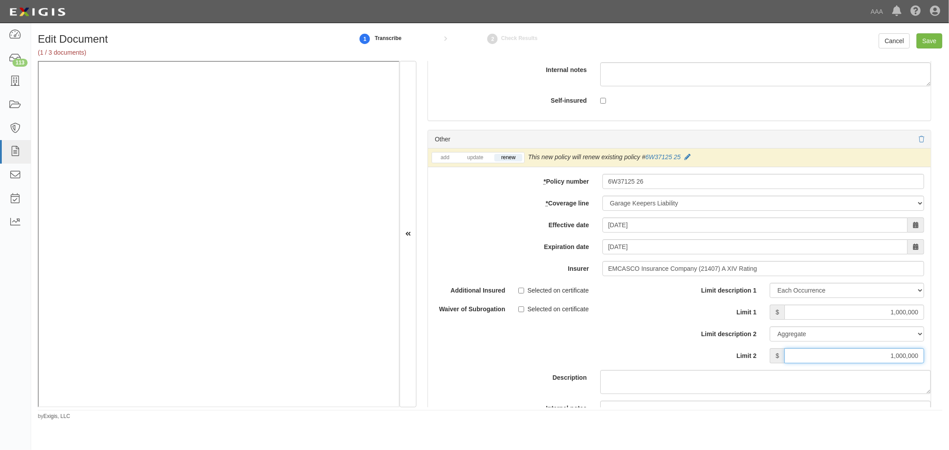
scroll to position [2471, 0]
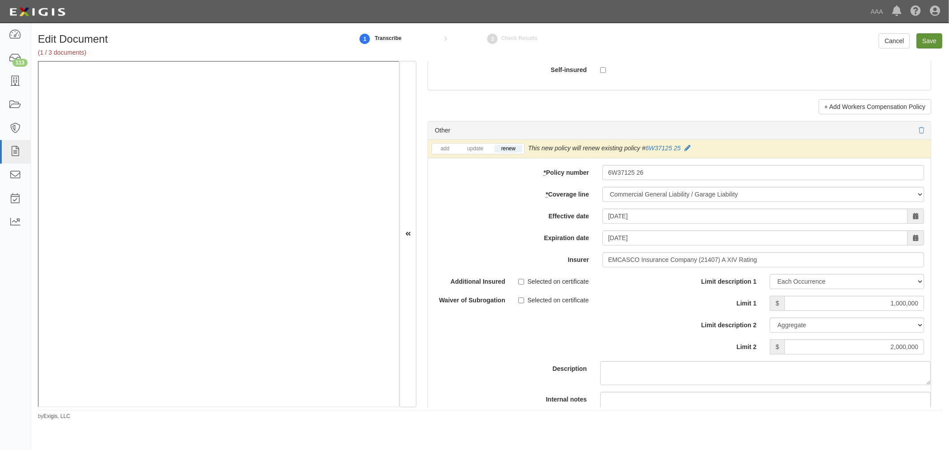
type input "1,000,000"
click at [923, 40] on input "Save" at bounding box center [929, 40] width 26 height 15
type input "2000000"
type input "1000000"
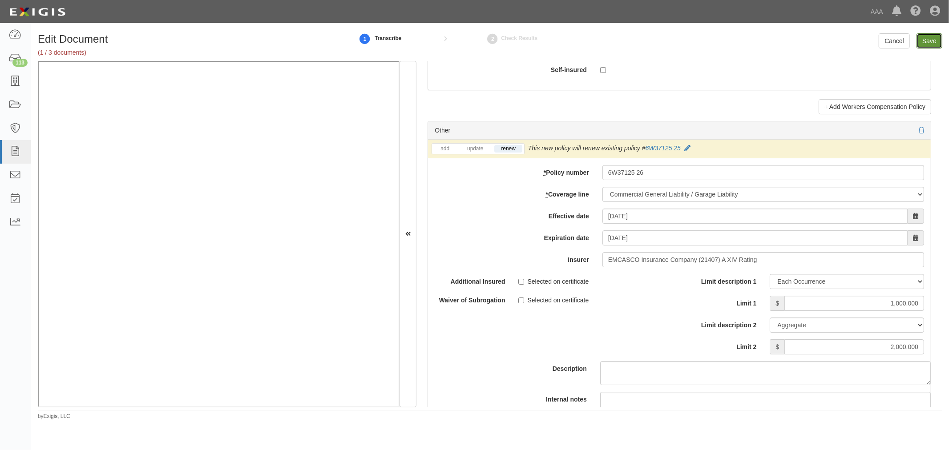
type input "2000000"
type input "1000000"
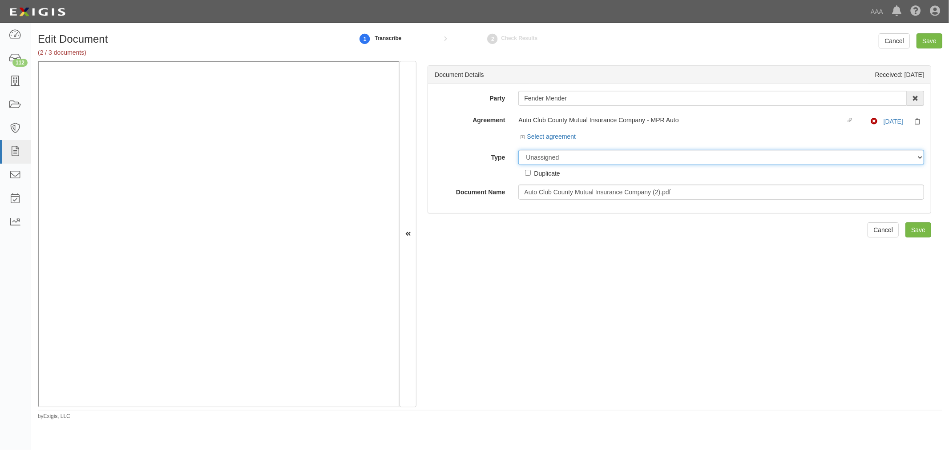
click at [583, 161] on select "Unassigned Binder Cancellation Notice Certificate Contract Endorsement Insuranc…" at bounding box center [721, 157] width 406 height 15
select select "OtherDetail"
click at [518, 150] on select "Unassigned Binder Cancellation Notice Certificate Contract Endorsement Insuranc…" at bounding box center [721, 157] width 406 height 15
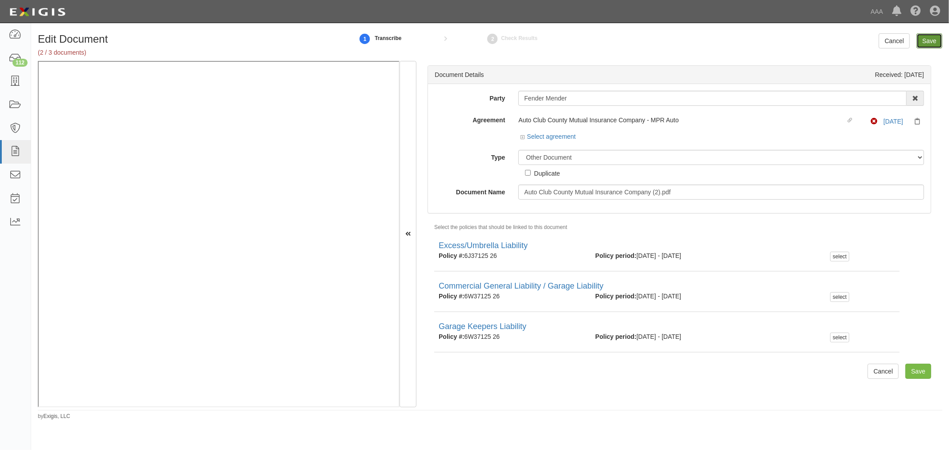
click at [935, 38] on input "Save" at bounding box center [929, 40] width 26 height 15
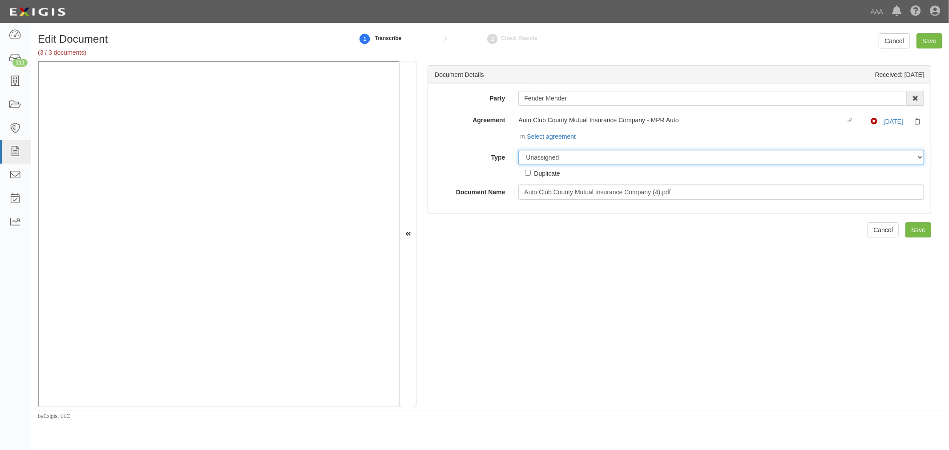
click at [551, 152] on select "Unassigned Binder Cancellation Notice Certificate Contract Endorsement Insuranc…" at bounding box center [721, 157] width 406 height 15
select select "OtherDetail"
click at [518, 150] on select "Unassigned Binder Cancellation Notice Certificate Contract Endorsement Insuranc…" at bounding box center [721, 157] width 406 height 15
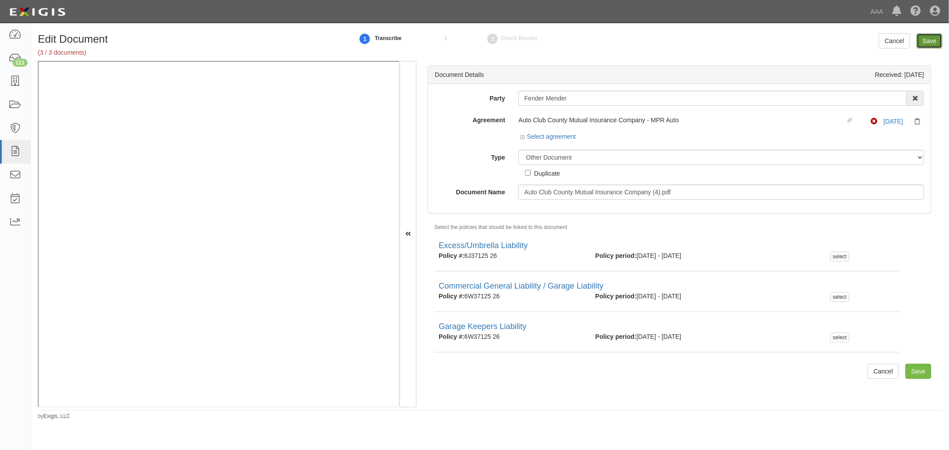
click at [926, 44] on input "Save" at bounding box center [929, 40] width 26 height 15
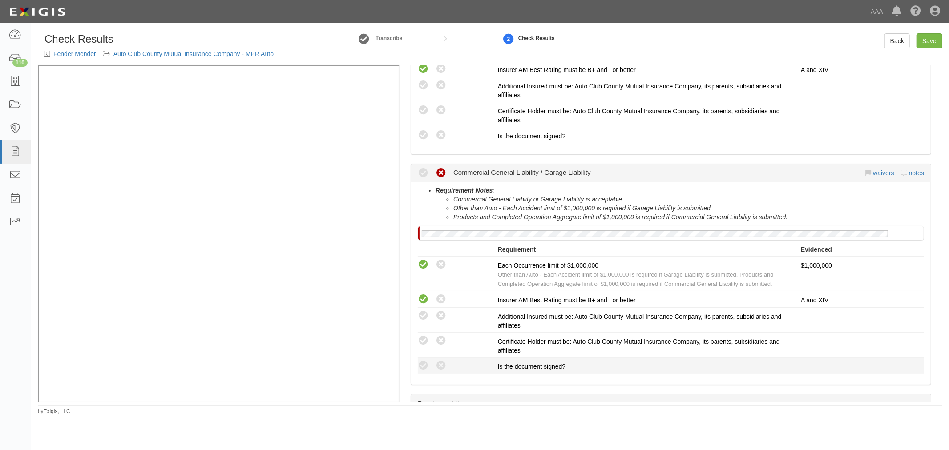
scroll to position [330, 0]
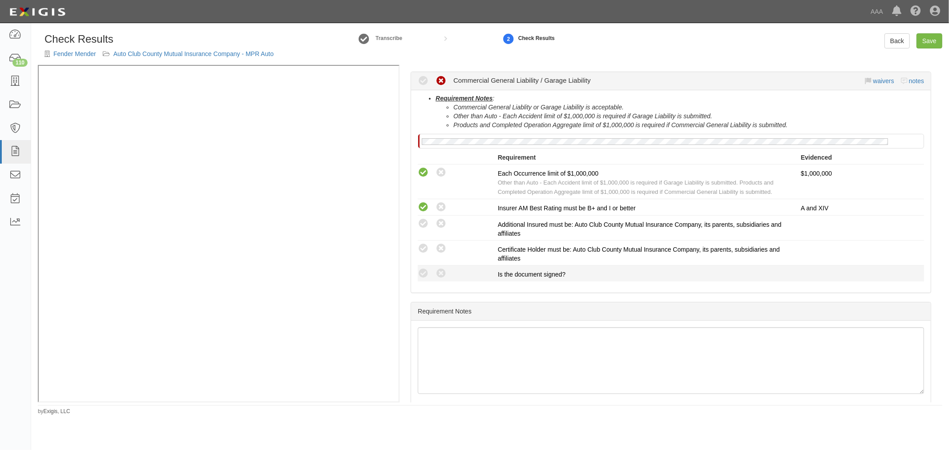
drag, startPoint x: 422, startPoint y: 276, endPoint x: 423, endPoint y: 266, distance: 9.9
click at [423, 273] on icon at bounding box center [423, 273] width 11 height 11
radio input "true"
drag, startPoint x: 423, startPoint y: 250, endPoint x: 422, endPoint y: 233, distance: 16.6
click at [423, 248] on icon at bounding box center [423, 248] width 11 height 11
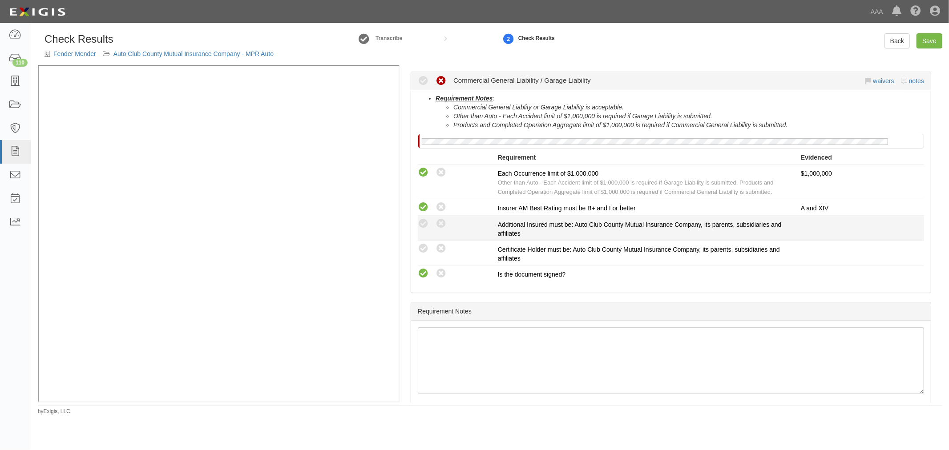
radio input "true"
drag, startPoint x: 421, startPoint y: 222, endPoint x: 395, endPoint y: 238, distance: 30.5
click at [421, 222] on icon at bounding box center [423, 223] width 11 height 11
radio input "true"
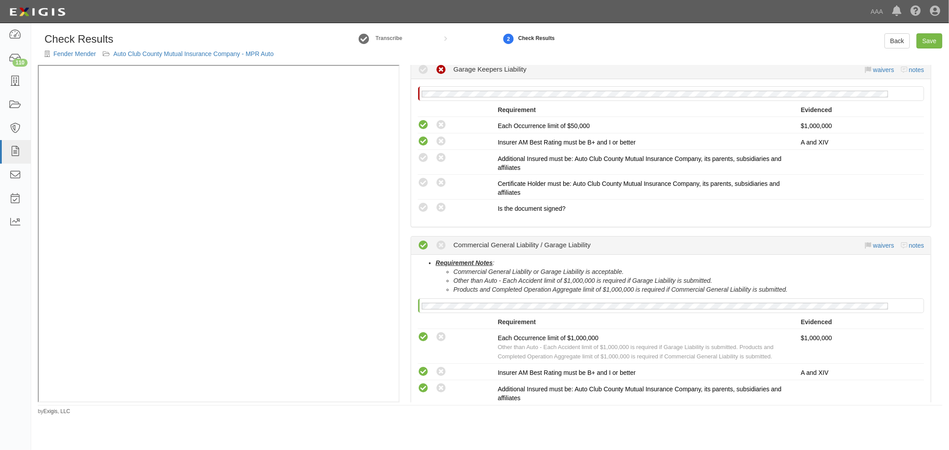
scroll to position [165, 0]
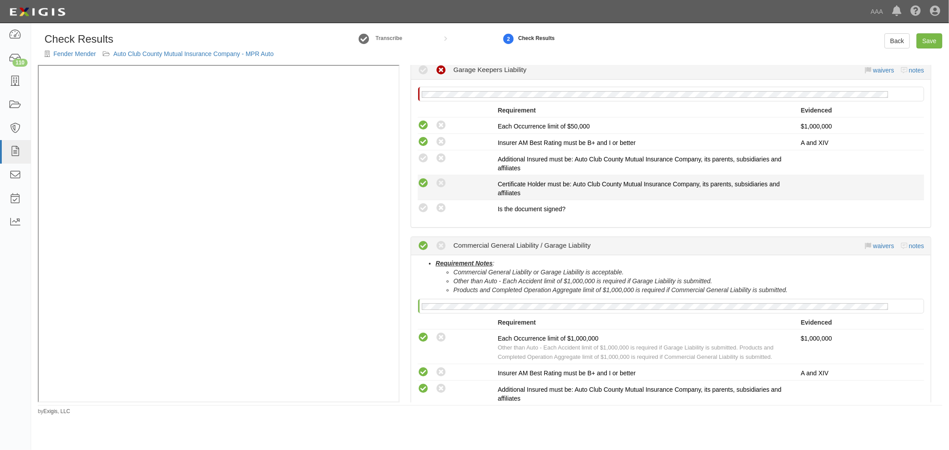
drag, startPoint x: 424, startPoint y: 211, endPoint x: 421, endPoint y: 184, distance: 27.3
click at [424, 206] on icon at bounding box center [423, 208] width 11 height 11
radio input "true"
click at [421, 182] on icon at bounding box center [423, 183] width 11 height 11
radio input "true"
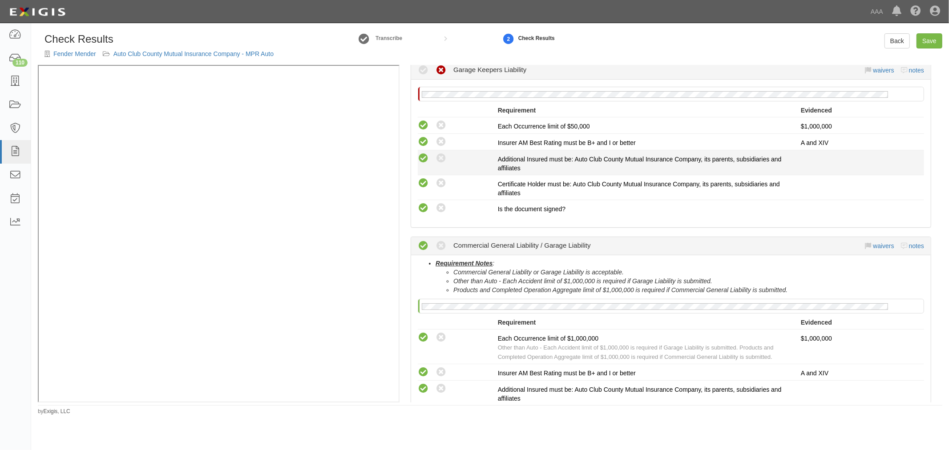
click at [418, 161] on icon at bounding box center [423, 158] width 11 height 11
radio input "true"
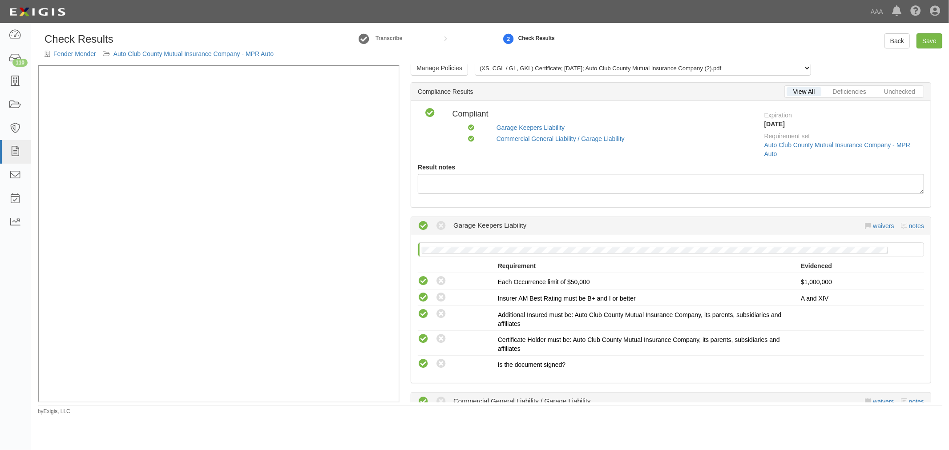
scroll to position [0, 0]
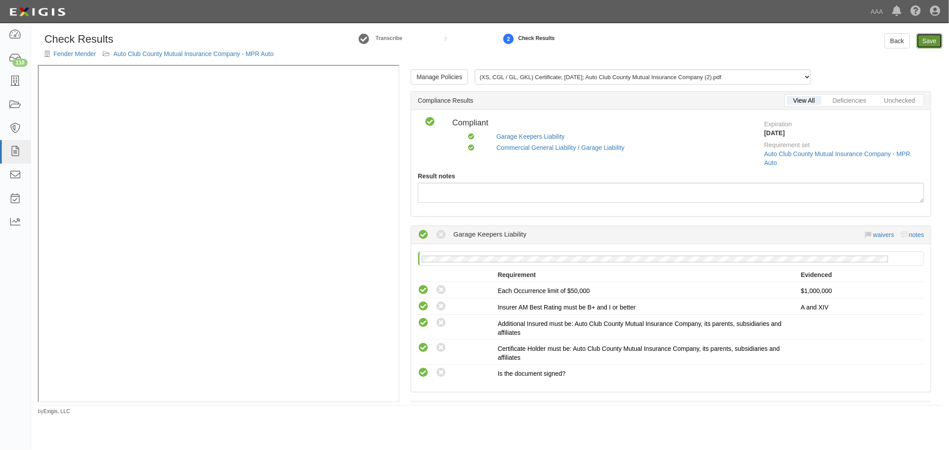
click at [930, 39] on link "Save" at bounding box center [929, 40] width 26 height 15
radio input "true"
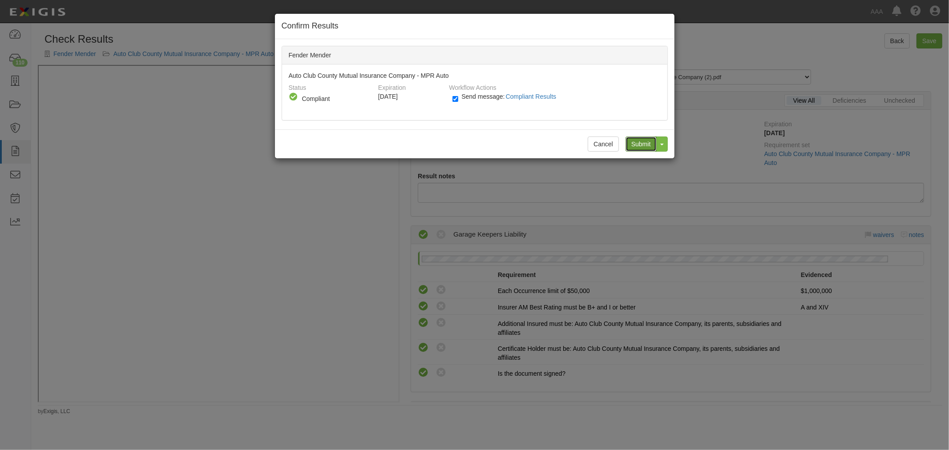
click at [638, 147] on input "Submit" at bounding box center [640, 144] width 31 height 15
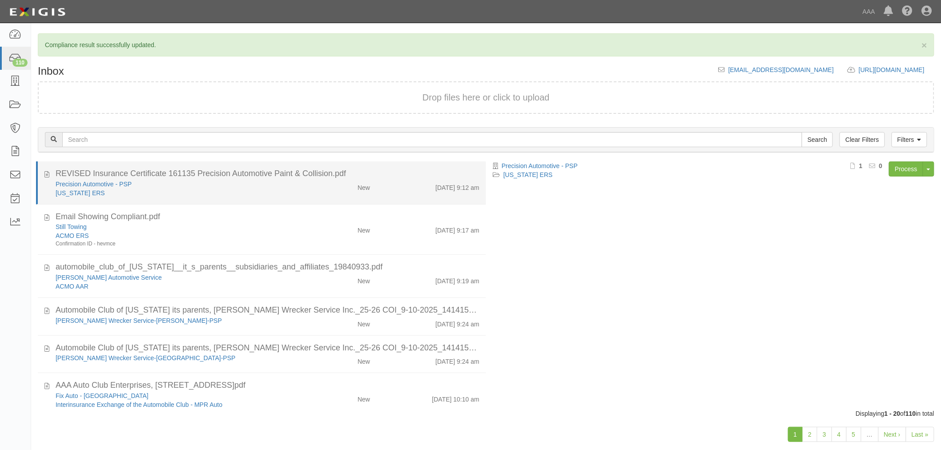
click at [351, 172] on div "REVISED Insurance Certificate 161135 Precision Automotive Paint & Collision.pdf" at bounding box center [268, 174] width 424 height 12
click at [80, 181] on link "Precision Automotive - PSP" at bounding box center [94, 184] width 76 height 7
drag, startPoint x: 441, startPoint y: 179, endPoint x: 477, endPoint y: 183, distance: 36.2
click at [441, 180] on div "9/11/25 9:12 am" at bounding box center [457, 186] width 44 height 12
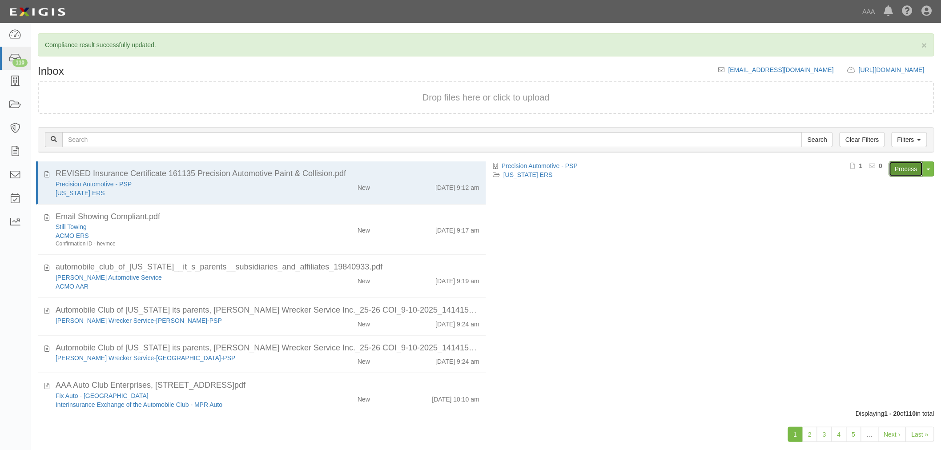
drag, startPoint x: 911, startPoint y: 165, endPoint x: 908, endPoint y: 171, distance: 6.0
click at [911, 166] on link "Process" at bounding box center [906, 168] width 34 height 15
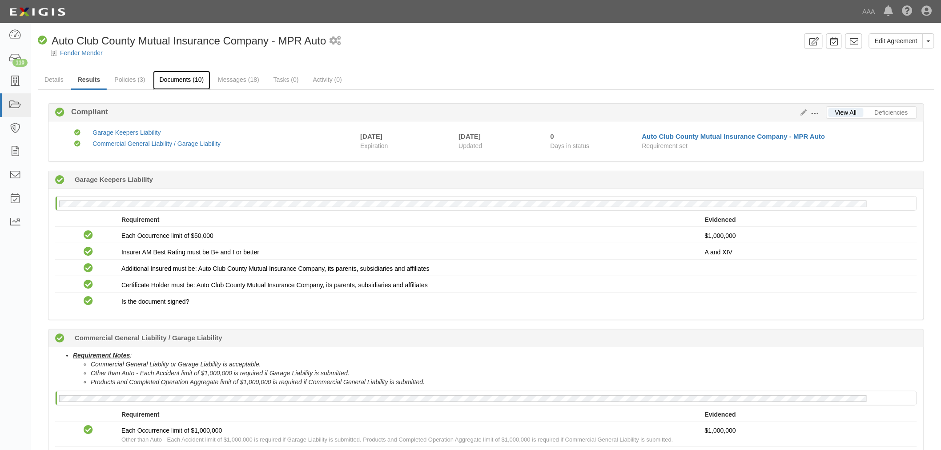
click at [176, 87] on link "Documents (10)" at bounding box center [182, 80] width 58 height 19
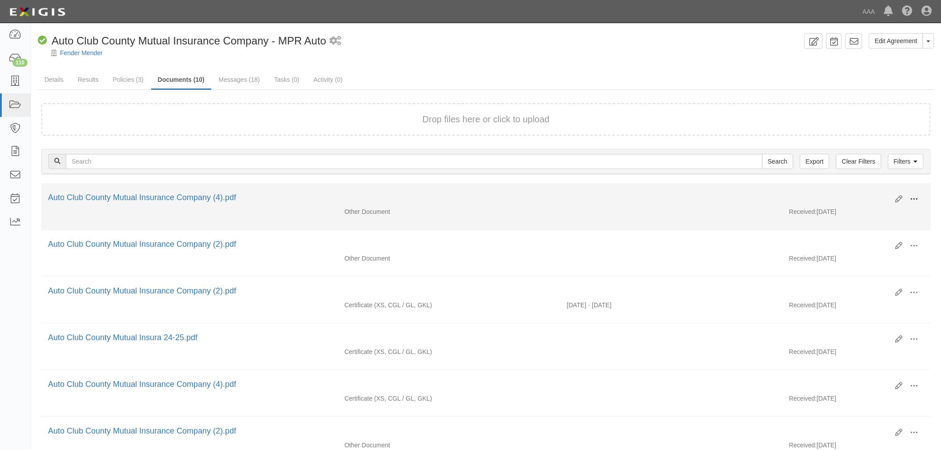
click at [914, 198] on span at bounding box center [914, 199] width 8 height 8
click at [884, 215] on link "View" at bounding box center [871, 212] width 70 height 16
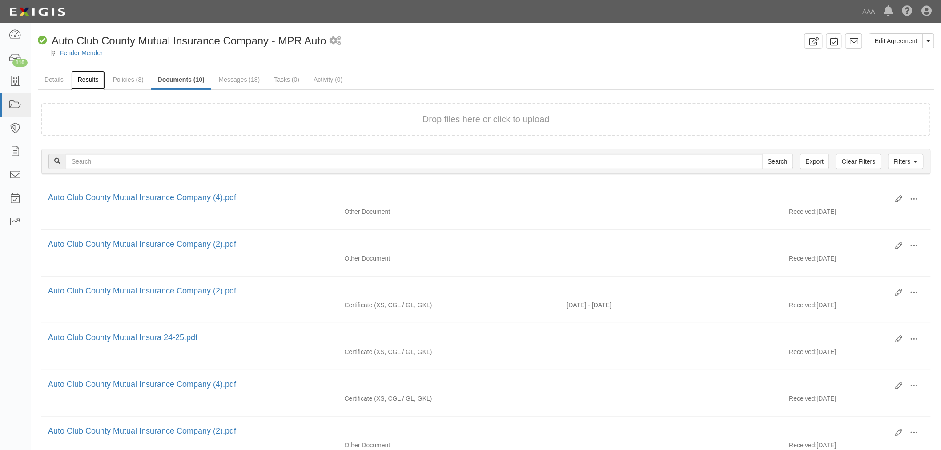
click at [94, 76] on link "Results" at bounding box center [88, 80] width 34 height 19
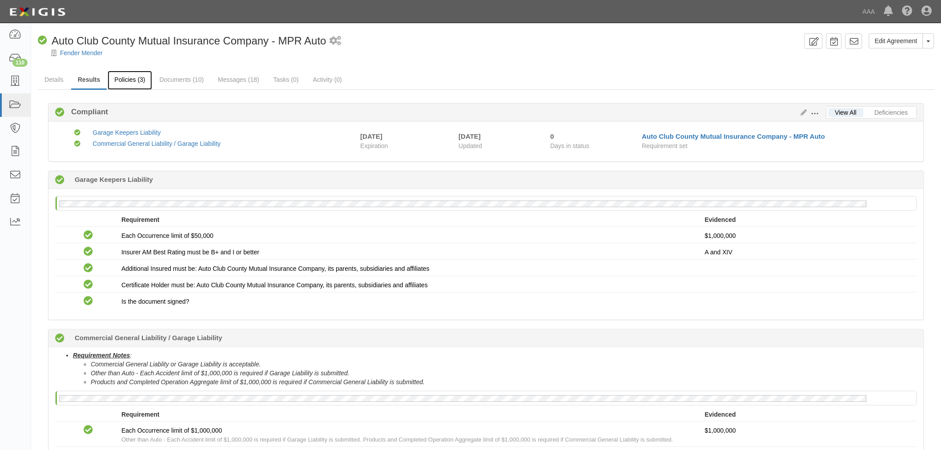
click at [128, 77] on link "Policies (3)" at bounding box center [130, 80] width 44 height 19
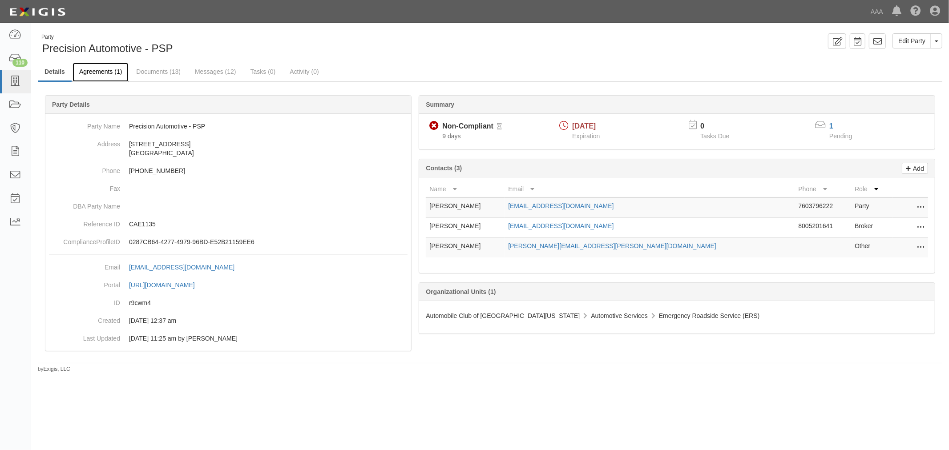
click at [110, 81] on link "Agreements (1)" at bounding box center [100, 72] width 56 height 19
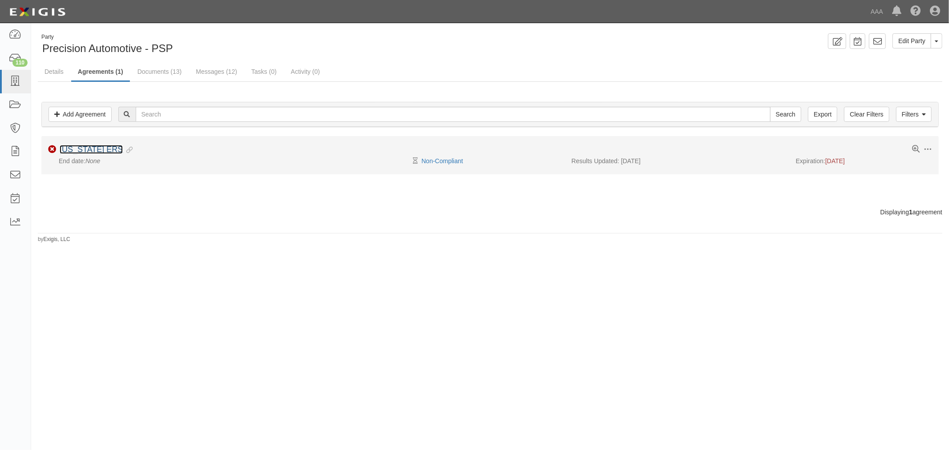
click at [87, 149] on link "[US_STATE] ERS" at bounding box center [91, 149] width 63 height 9
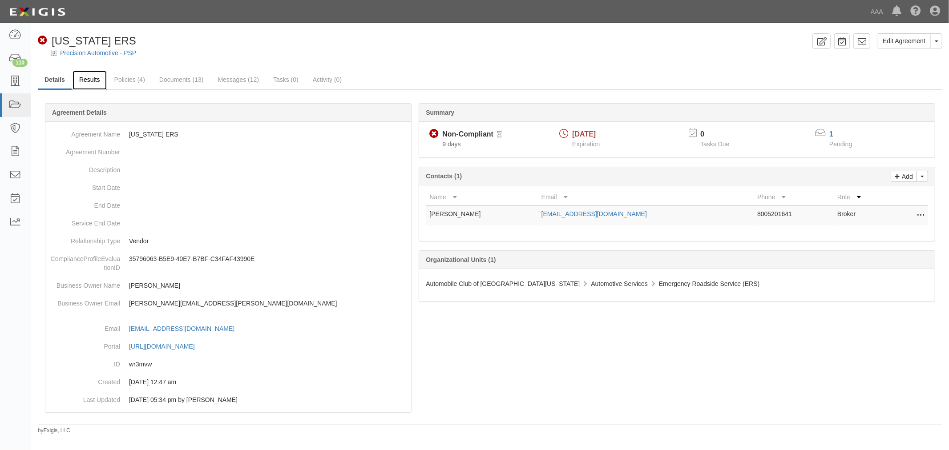
click at [88, 74] on link "Results" at bounding box center [89, 80] width 34 height 19
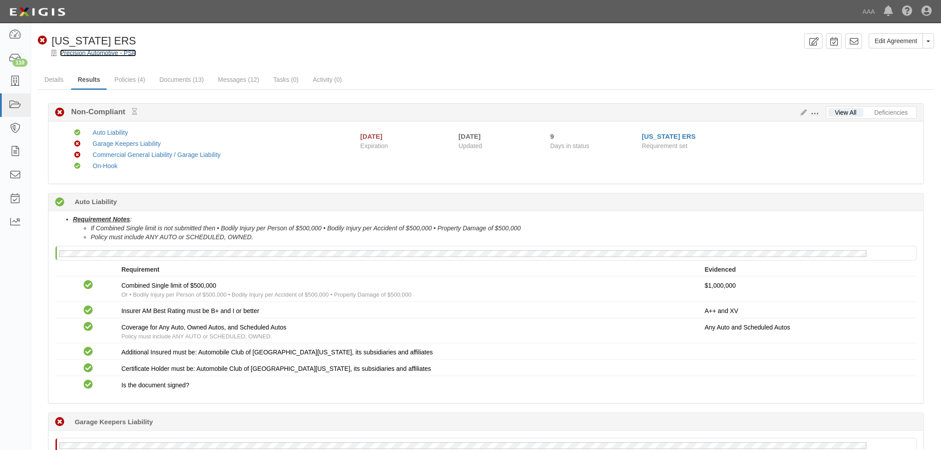
drag, startPoint x: 86, startPoint y: 56, endPoint x: 101, endPoint y: 50, distance: 15.5
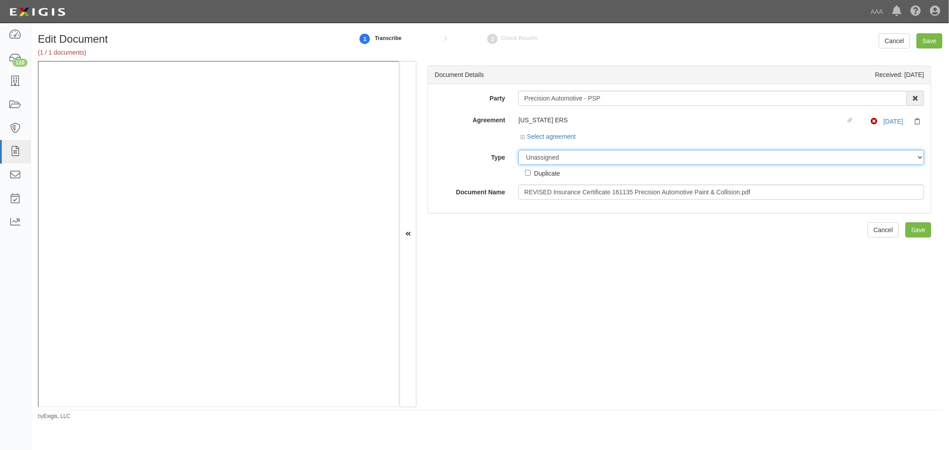
click at [546, 158] on select "Unassigned Binder Cancellation Notice Certificate Contract Endorsement Insuranc…" at bounding box center [721, 157] width 406 height 15
click at [563, 161] on select "Unassigned Binder Cancellation Notice Certificate Contract Endorsement Insuranc…" at bounding box center [721, 157] width 406 height 15
click at [518, 150] on select "Unassigned Binder Cancellation Notice Certificate Contract Endorsement Insuranc…" at bounding box center [721, 157] width 406 height 15
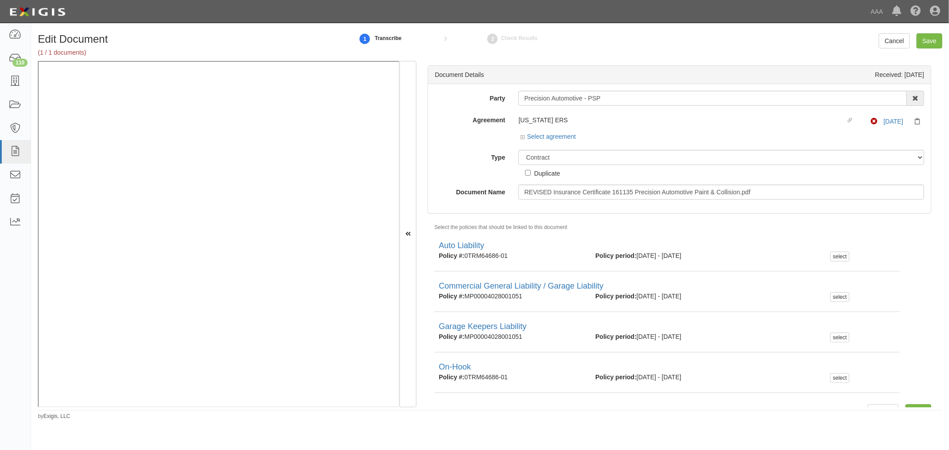
click at [535, 149] on div "Party Precision Automotive - PSP 1-800-Packouts of Beverly Hills 1-800 Packouts…" at bounding box center [679, 145] width 489 height 109
click at [538, 158] on select "Unassigned Binder Cancellation Notice Certificate Contract Endorsement Insuranc…" at bounding box center [721, 157] width 406 height 15
select select "CertificateDetail"
click at [518, 150] on select "Unassigned Binder Cancellation Notice Certificate Contract Endorsement Insuranc…" at bounding box center [721, 157] width 406 height 15
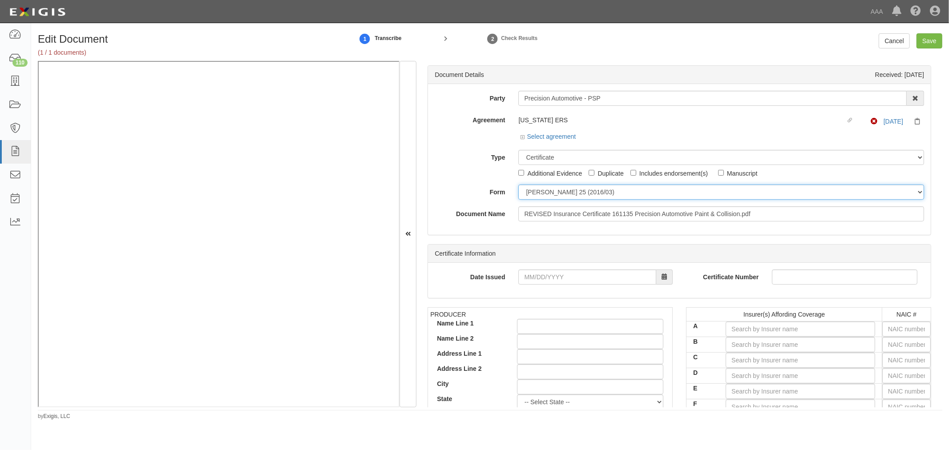
click at [536, 195] on select "ACORD 25 (2016/03) ACORD 101 ACORD 855 NY (2014/05) General" at bounding box center [721, 192] width 406 height 15
select select "GeneralFormDetail"
click at [518, 185] on select "ACORD 25 (2016/03) ACORD 101 ACORD 855 NY (2014/05) General" at bounding box center [721, 192] width 406 height 15
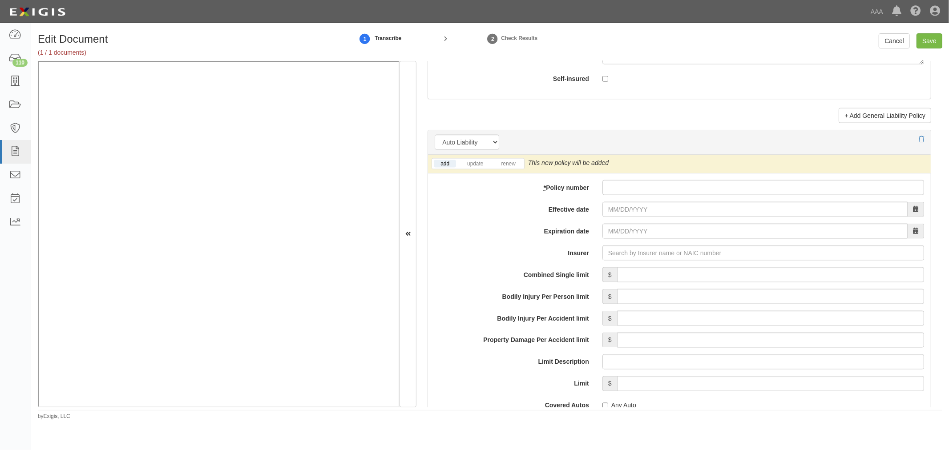
scroll to position [1153, 0]
drag, startPoint x: 702, startPoint y: 196, endPoint x: 691, endPoint y: 188, distance: 14.0
click at [701, 196] on div "add update renew This new policy will be added This new policy will update exis…" at bounding box center [679, 389] width 503 height 473
paste input "6W37125 26"
click at [689, 187] on input "* Policy number" at bounding box center [763, 185] width 322 height 15
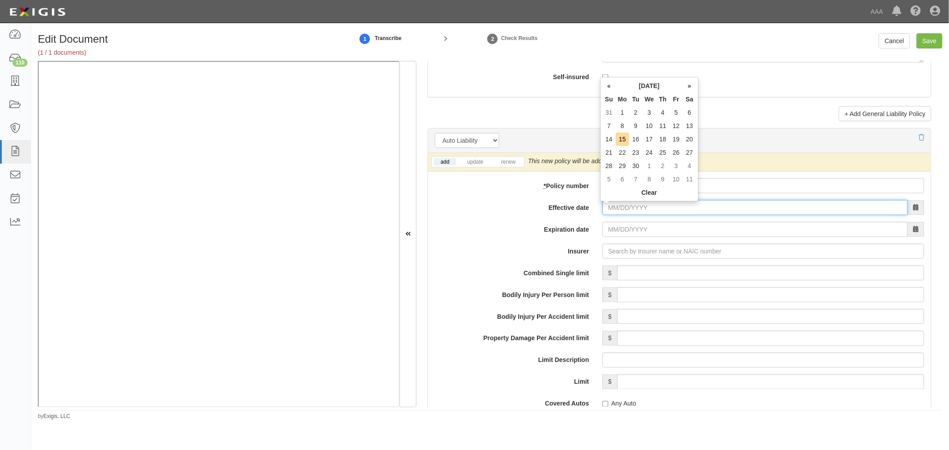
click at [616, 207] on input "Effective date" at bounding box center [754, 207] width 305 height 15
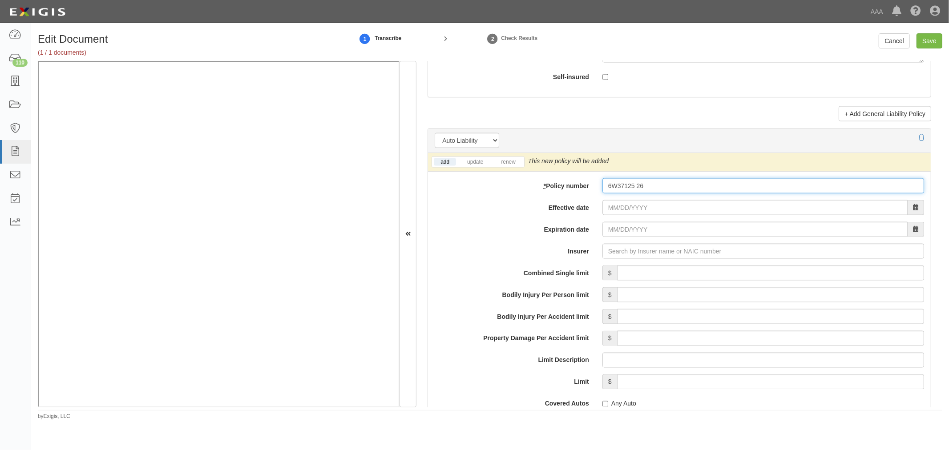
drag, startPoint x: 713, startPoint y: 190, endPoint x: 540, endPoint y: 208, distance: 173.5
click at [524, 203] on div "add update renew This new policy will be added This new policy will update exis…" at bounding box center [679, 389] width 503 height 473
paste input "01TRM064686-01"
type input "01TRM064686-01"
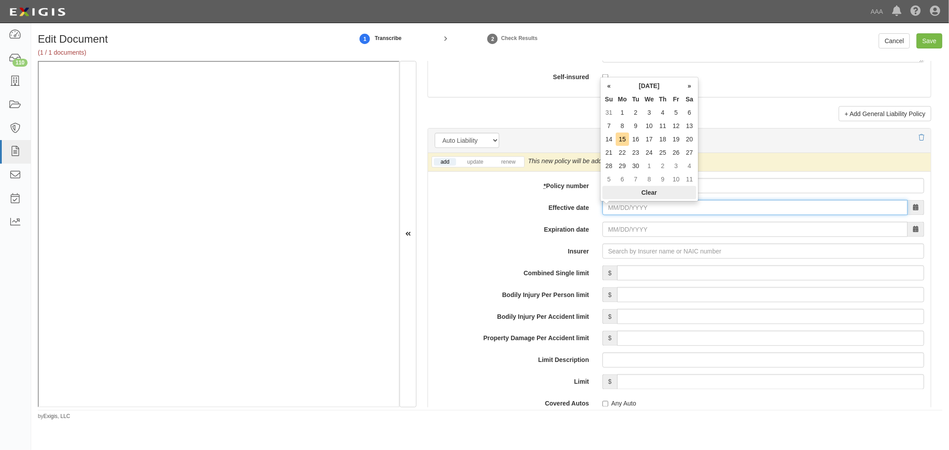
drag, startPoint x: 628, startPoint y: 215, endPoint x: 676, endPoint y: 197, distance: 51.2
click at [628, 215] on input "Effective date" at bounding box center [754, 207] width 305 height 15
type input "06/30/2025"
type input "[DATE]"
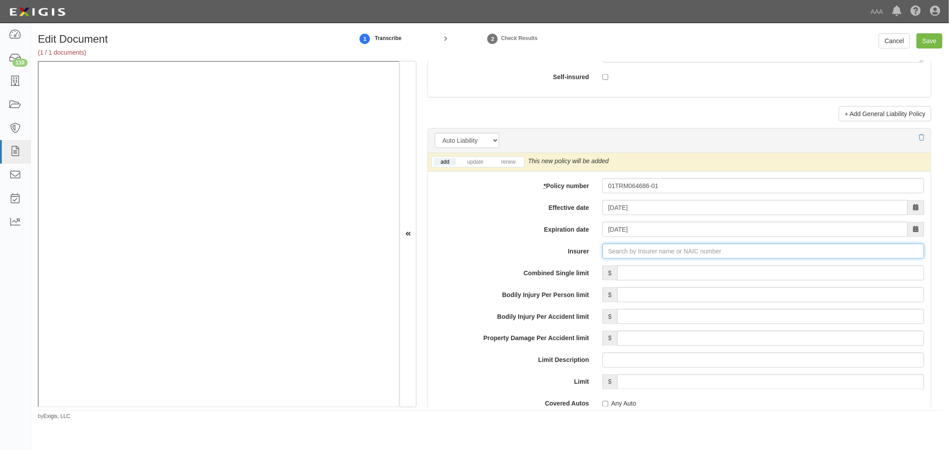
type input "180 Seguros S.A. (0) NR Rating"
type input "1"
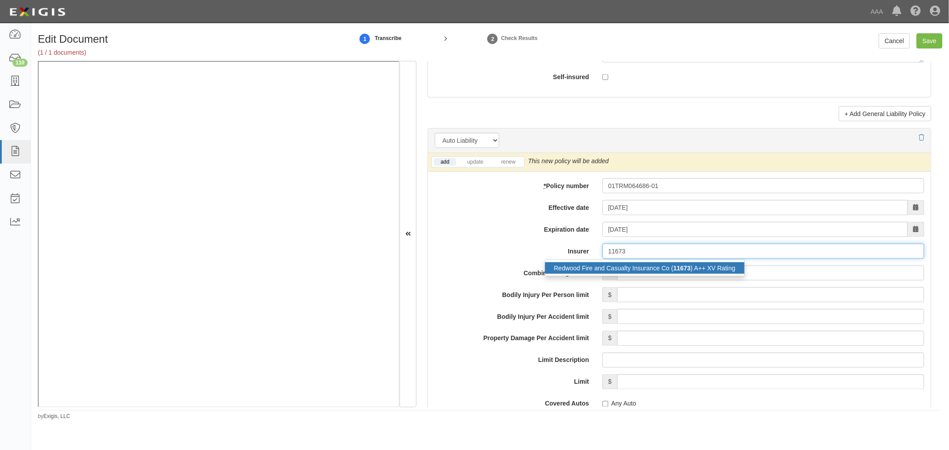
click at [584, 273] on div "Redwood Fire and Casualty Insurance Co ( 11673 ) A++ XV Rating" at bounding box center [644, 268] width 199 height 12
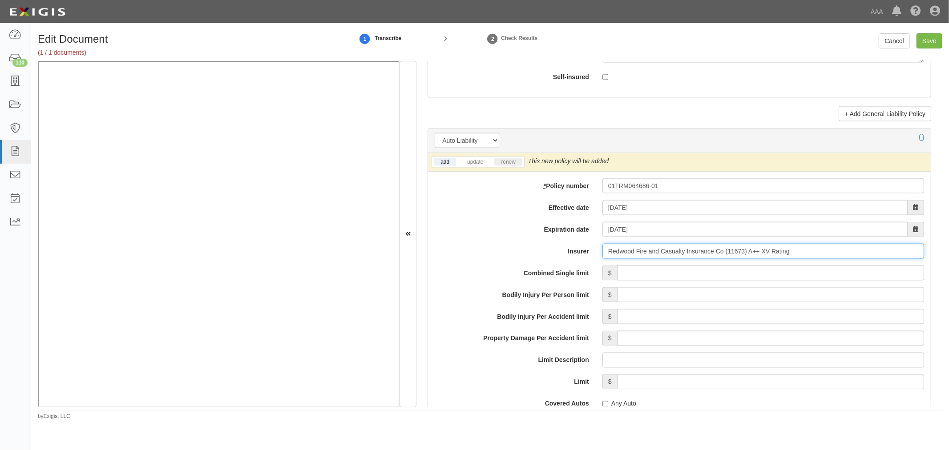
type input "Redwood Fire and Casualty Insurance Co (11673) A++ XV Rating"
click at [515, 165] on link "renew" at bounding box center [508, 162] width 28 height 8
click at [636, 274] on input "Combined Single limit" at bounding box center [770, 273] width 307 height 15
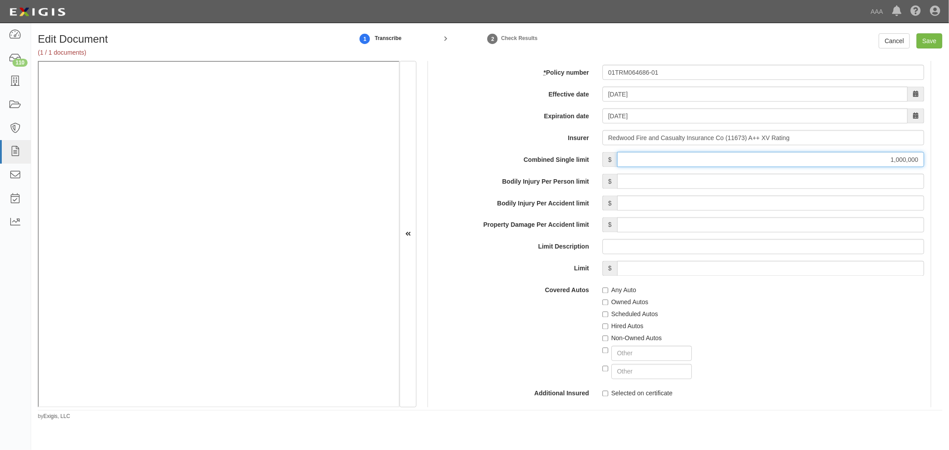
scroll to position [1318, 0]
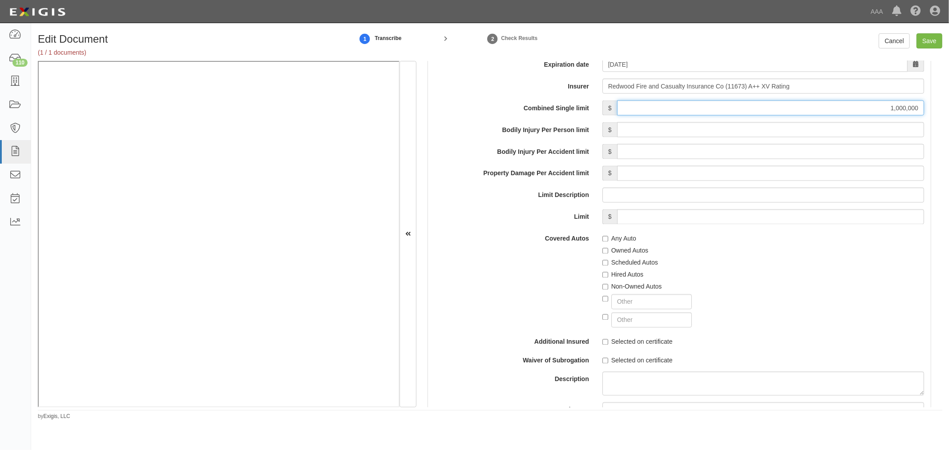
type input "1,000,000"
click at [610, 242] on label "Any Auto" at bounding box center [619, 238] width 34 height 9
click at [608, 242] on input "Any Auto" at bounding box center [605, 239] width 6 height 6
checkbox input "true"
click at [628, 267] on label "Scheduled Autos" at bounding box center [630, 262] width 56 height 9
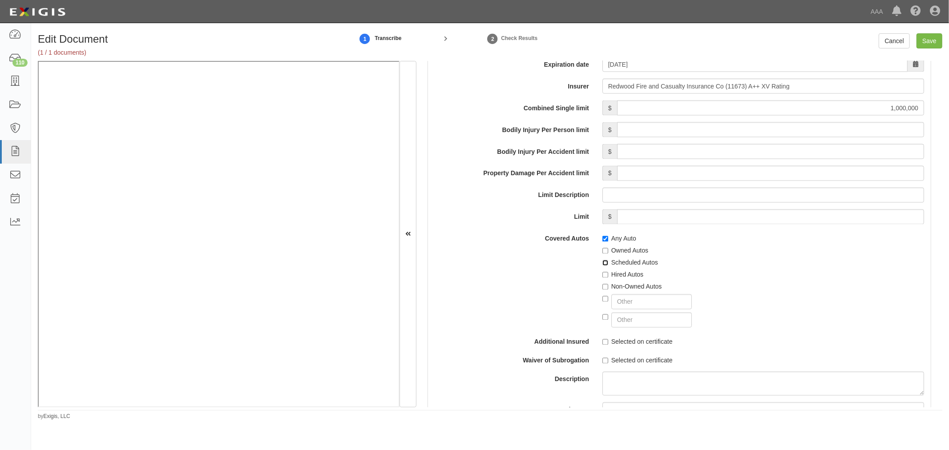
click at [608, 266] on input "Scheduled Autos" at bounding box center [605, 263] width 6 height 6
checkbox input "true"
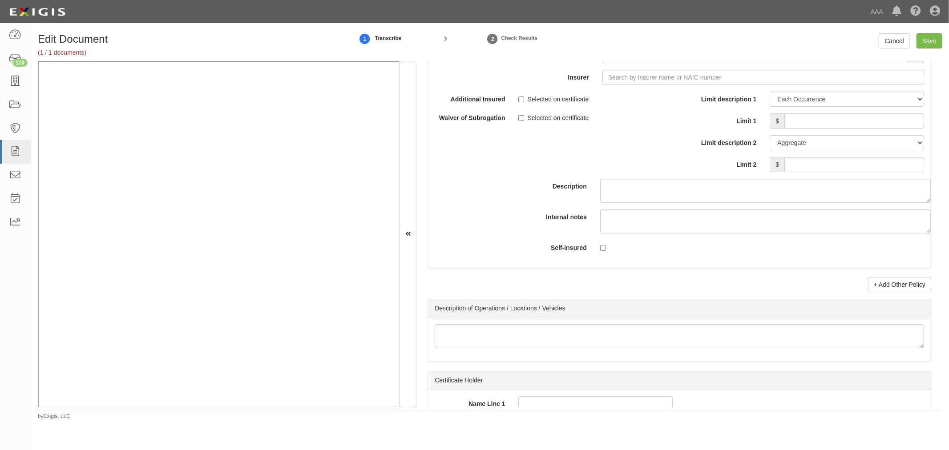
scroll to position [2635, 0]
drag, startPoint x: 518, startPoint y: 180, endPoint x: 523, endPoint y: 179, distance: 4.5
click at [523, 179] on div "Description" at bounding box center [679, 146] width 516 height 111
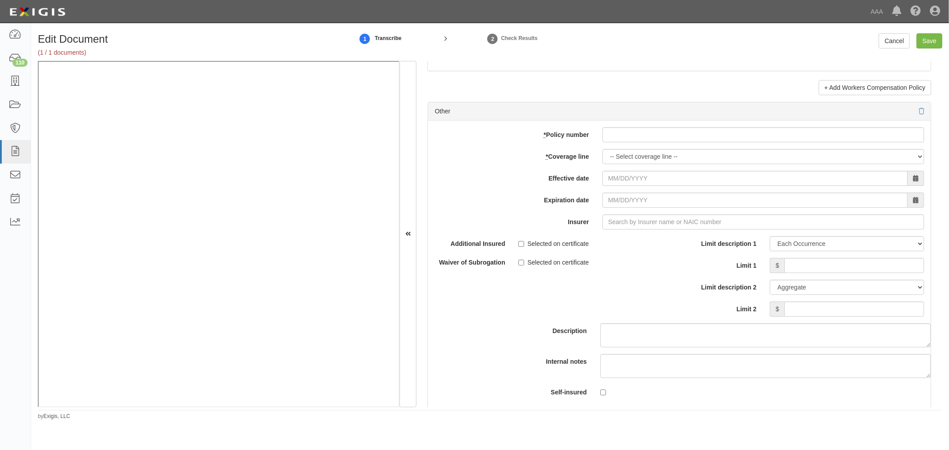
scroll to position [2471, 0]
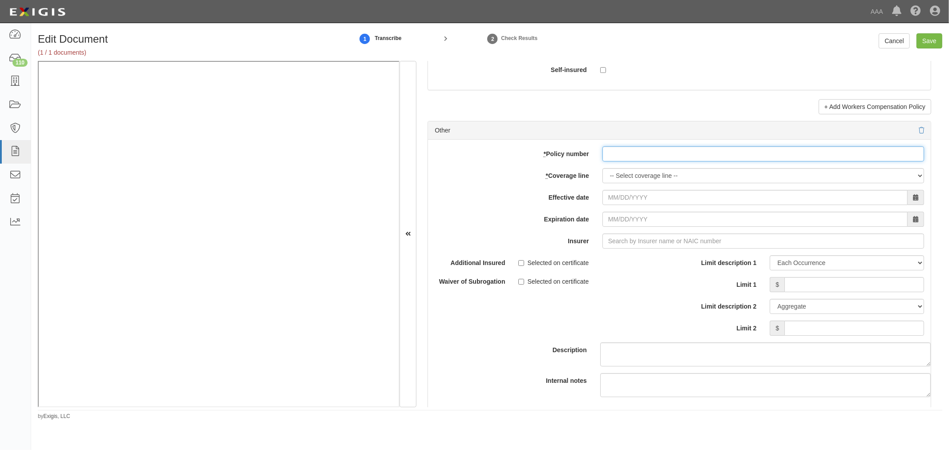
drag, startPoint x: 621, startPoint y: 160, endPoint x: 612, endPoint y: 176, distance: 18.8
click at [620, 160] on input "* Policy number" at bounding box center [763, 153] width 322 height 15
paste input "MP0004028001412"
type input "MP0004028001412"
click at [608, 183] on select "-- Select coverage line -- Asbestos Abatement Auto Physical Damage Boiler & Mac…" at bounding box center [763, 175] width 322 height 15
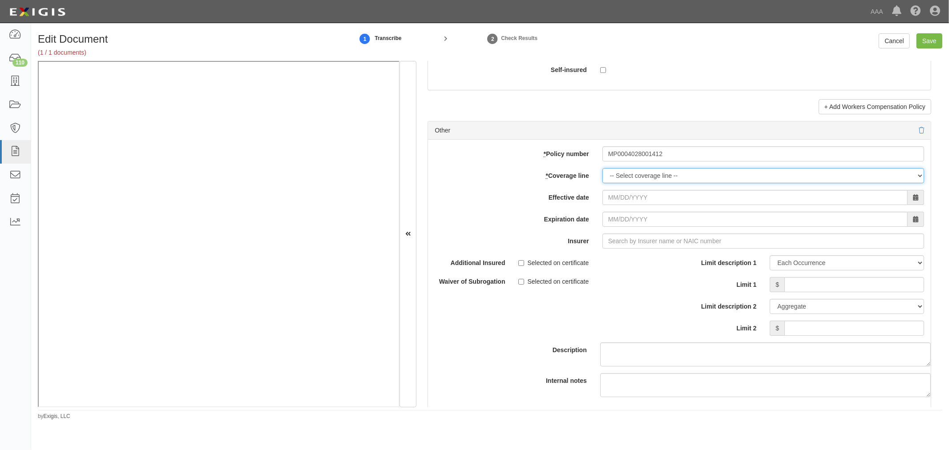
select select "70"
click at [602, 183] on select "-- Select coverage line -- Asbestos Abatement Auto Physical Damage Boiler & Mac…" at bounding box center [763, 175] width 322 height 15
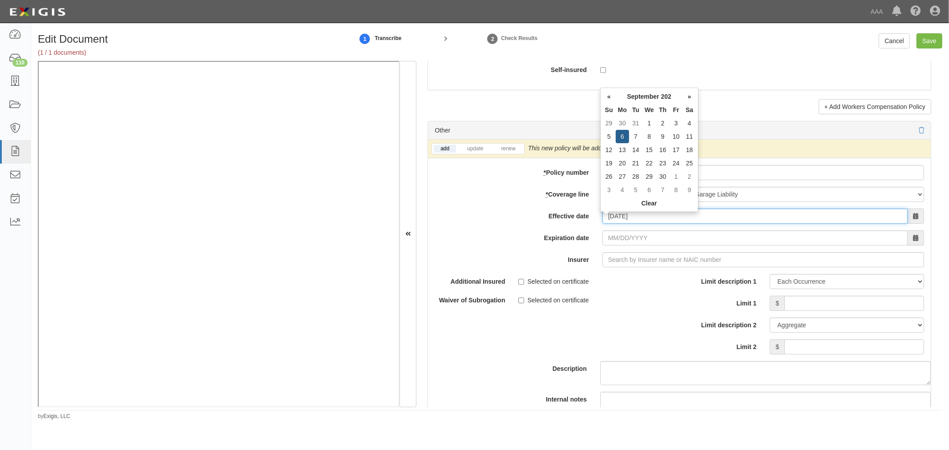
type input "09/06/2025"
type input "09/06/2026"
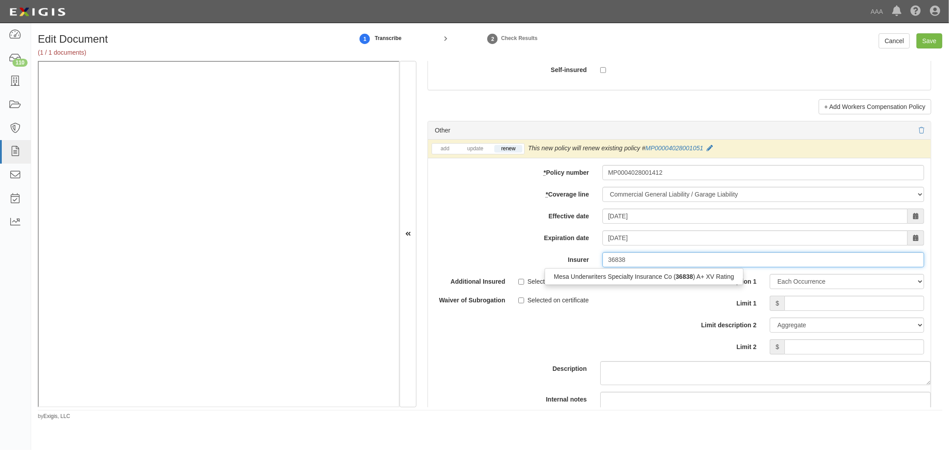
drag, startPoint x: 562, startPoint y: 277, endPoint x: 588, endPoint y: 274, distance: 25.5
click at [563, 277] on div "Mesa Underwriters Specialty Insurance Co ( 36838 ) A+ XV Rating" at bounding box center [644, 277] width 198 height 12
type input "Mesa Underwriters Specialty Insurance Co (36838) A+ XV Rating"
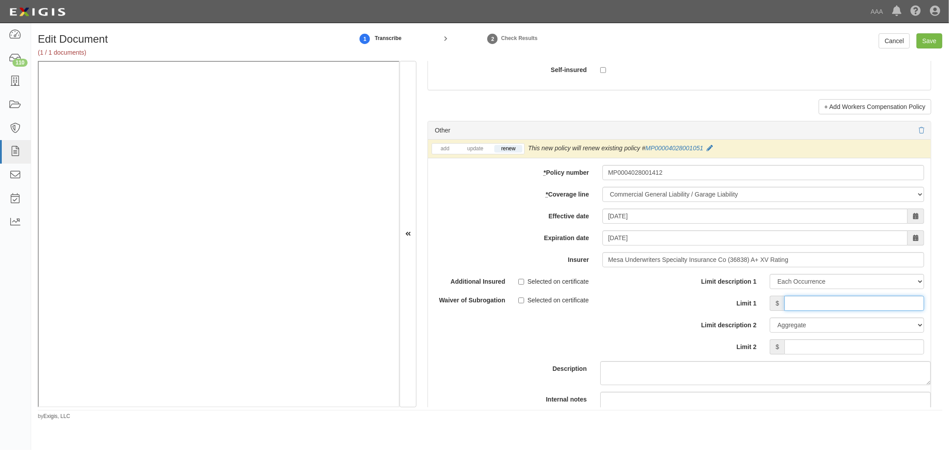
click at [819, 306] on input "Limit 1" at bounding box center [854, 303] width 140 height 15
type input "1,000,000"
click at [890, 360] on div "Limit description 1 Limit Each Occurrence Each Claim Aggregate Deductible Self-…" at bounding box center [804, 317] width 251 height 87
click at [890, 345] on input "Limit 2" at bounding box center [854, 346] width 140 height 15
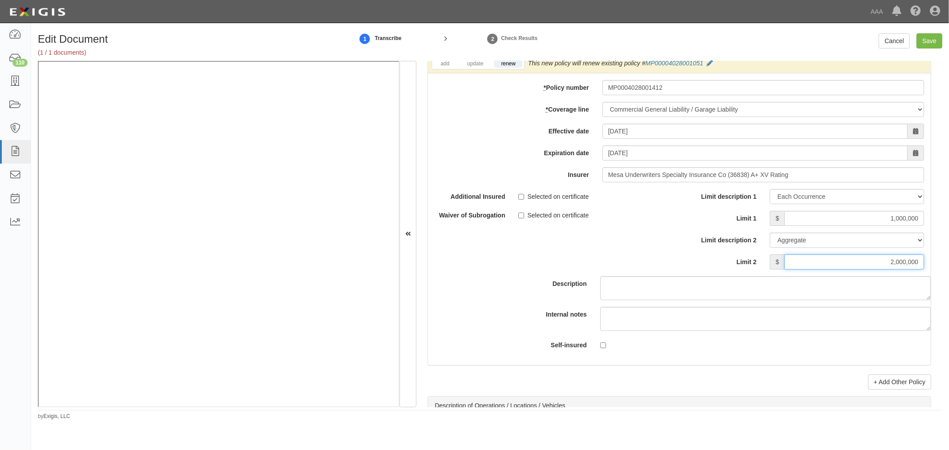
scroll to position [2718, 0]
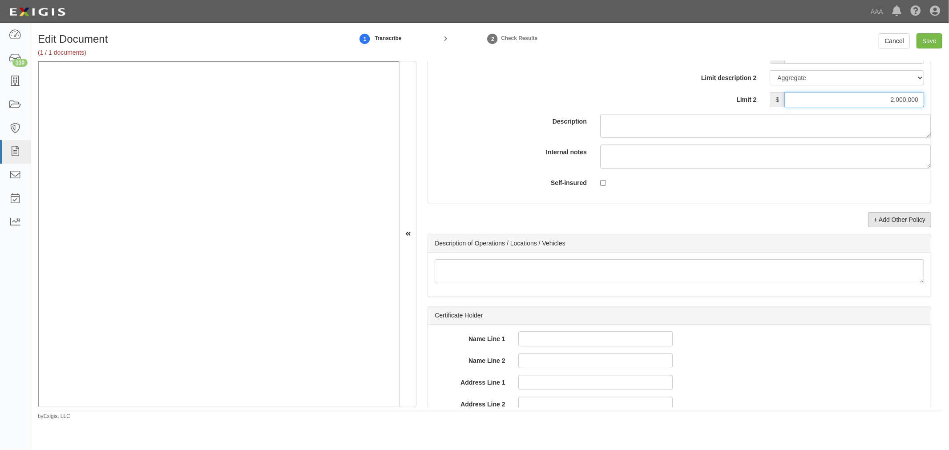
type input "2,000,000"
drag, startPoint x: 899, startPoint y: 221, endPoint x: 530, endPoint y: 209, distance: 368.9
click at [899, 221] on link "+ Add Other Policy" at bounding box center [899, 219] width 63 height 15
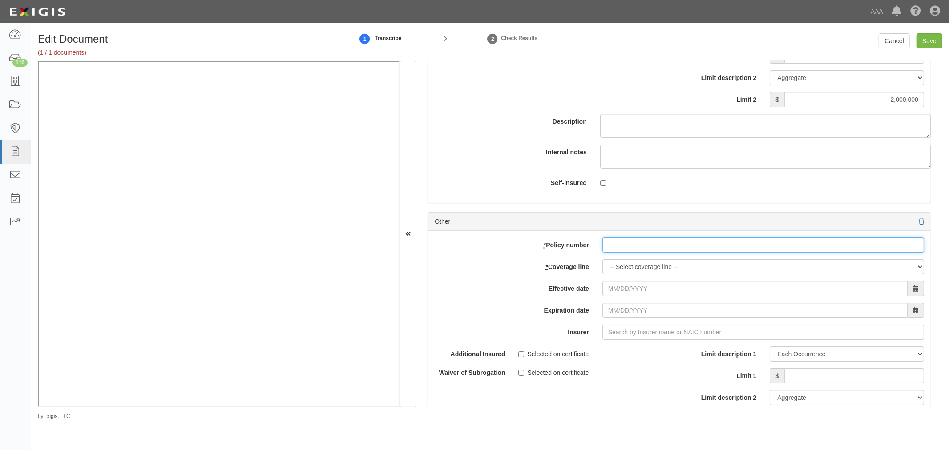
drag, startPoint x: 666, startPoint y: 251, endPoint x: 630, endPoint y: 258, distance: 36.8
click at [666, 251] on input "* Policy number" at bounding box center [763, 245] width 322 height 15
paste input "MP0004028001412"
type input "MP0004028001412"
click at [628, 269] on select "-- Select coverage line -- Asbestos Abatement Auto Physical Damage Boiler & Mac…" at bounding box center [763, 266] width 322 height 15
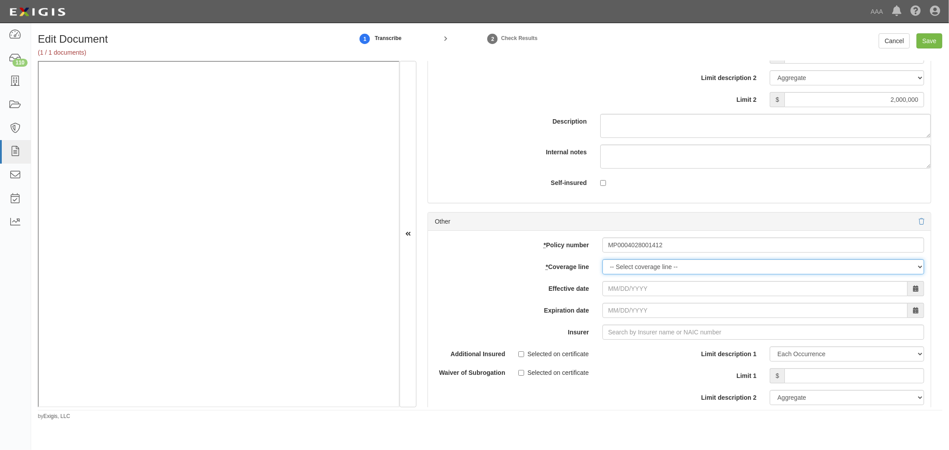
select select "56"
click at [602, 274] on select "-- Select coverage line -- Asbestos Abatement Auto Physical Damage Boiler & Mac…" at bounding box center [763, 266] width 322 height 15
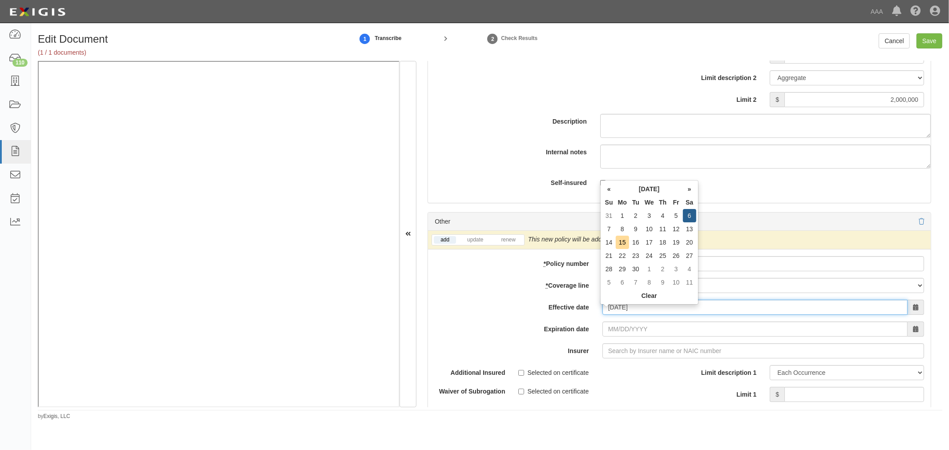
type input "09/06/2025"
type input "09/06/2026"
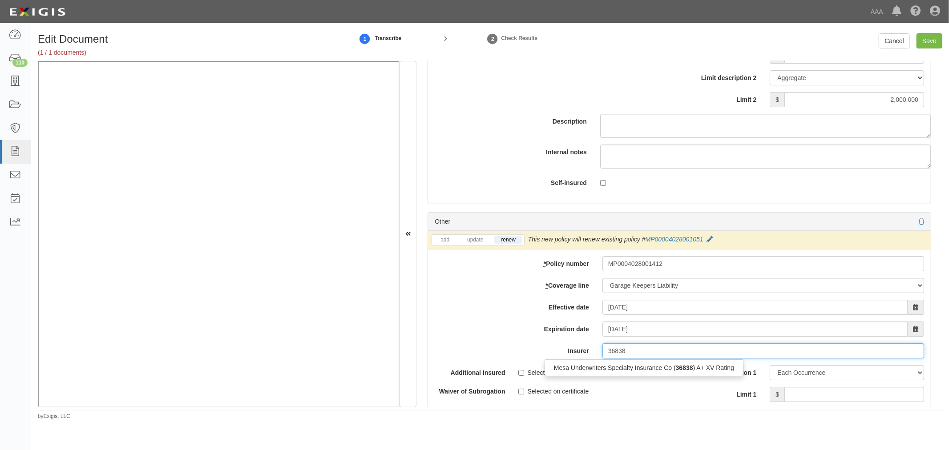
drag, startPoint x: 599, startPoint y: 371, endPoint x: 625, endPoint y: 364, distance: 27.7
click at [599, 371] on div "Mesa Underwriters Specialty Insurance Co ( 36838 ) A+ XV Rating" at bounding box center [644, 368] width 198 height 12
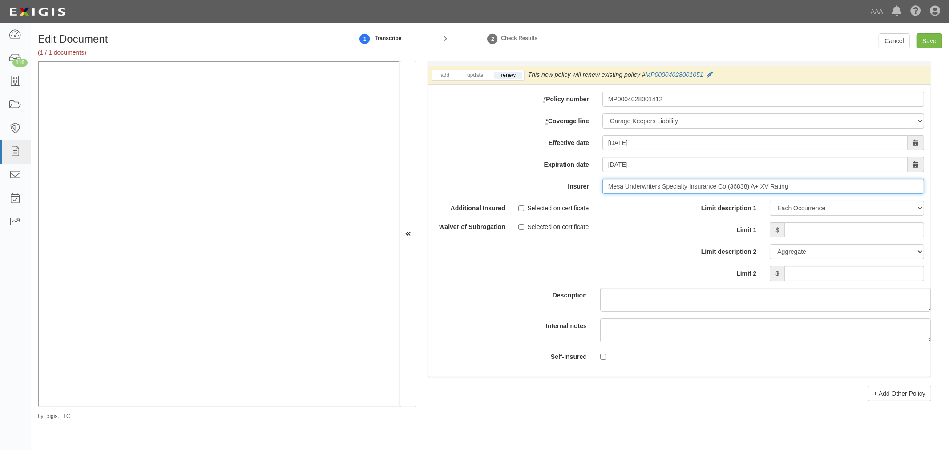
type input "Mesa Underwriters Specialty Insurance Co (36838) A+ XV Rating"
click at [846, 234] on input "Limit 1" at bounding box center [854, 229] width 140 height 15
type input "1,000,000"
click at [846, 280] on input "Limit 2" at bounding box center [854, 273] width 140 height 15
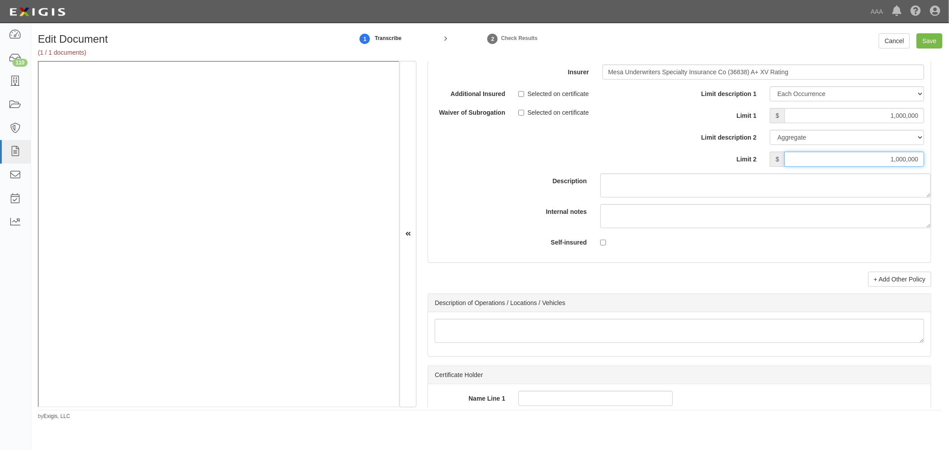
scroll to position [3048, 0]
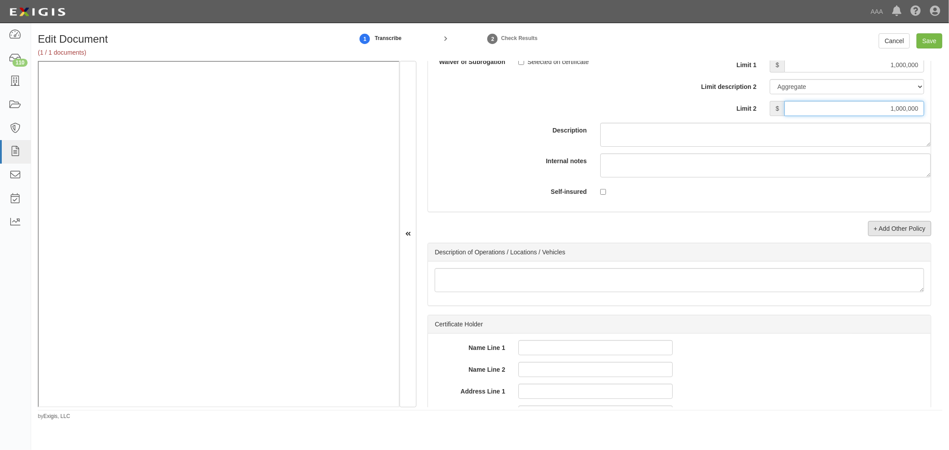
type input "1,000,000"
click at [912, 228] on link "+ Add Other Policy" at bounding box center [899, 228] width 63 height 15
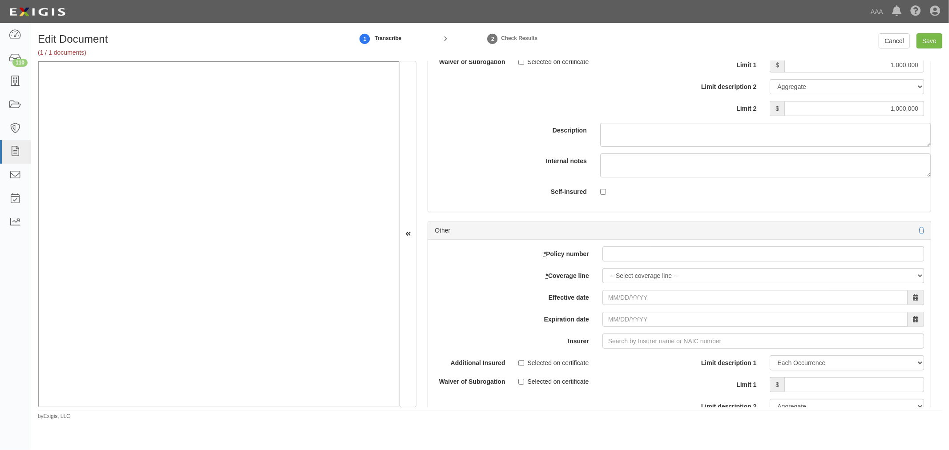
click at [684, 250] on div "add update renew This new policy will be added This new policy will update exis…" at bounding box center [679, 386] width 503 height 292
click at [648, 262] on input "* Policy number" at bounding box center [763, 253] width 322 height 15
paste input "01TRM064686-01"
type input "01TRM064686-01"
click at [620, 281] on select "-- Select coverage line -- Asbestos Abatement Auto Physical Damage Boiler & Mac…" at bounding box center [763, 275] width 322 height 15
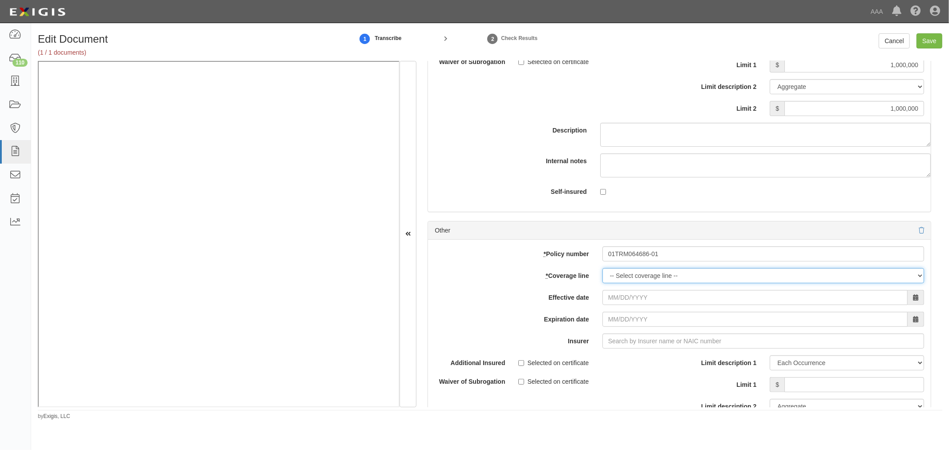
select select "71"
click at [602, 283] on select "-- Select coverage line -- Asbestos Abatement Auto Physical Damage Boiler & Mac…" at bounding box center [763, 275] width 322 height 15
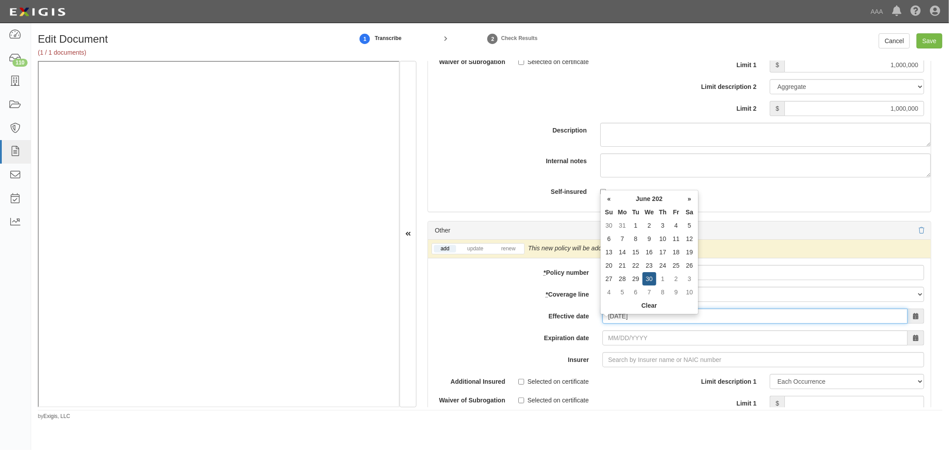
type input "06/30/2025"
type input "[DATE]"
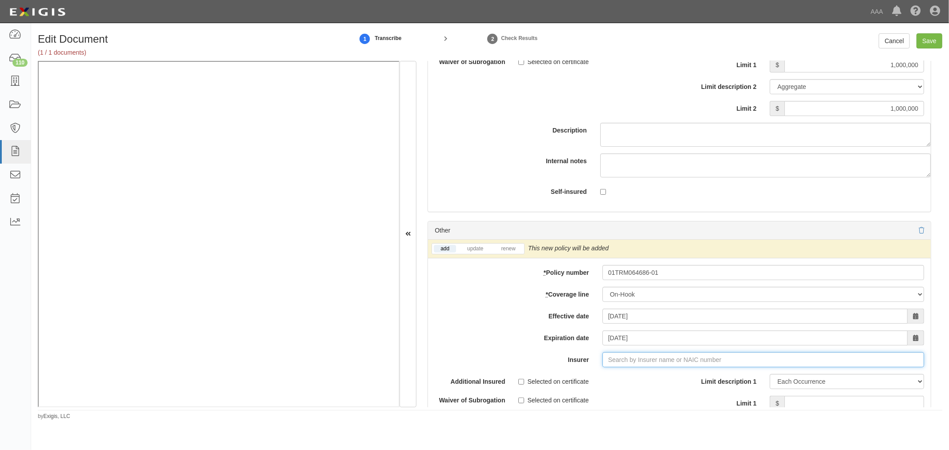
scroll to position [3129, 0]
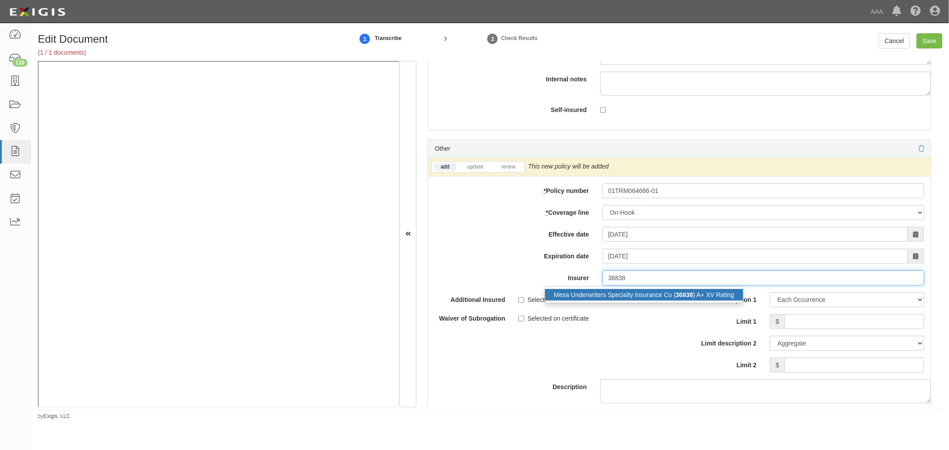
click at [619, 303] on div "Mesa Underwriters Specialty Insurance Co ( 36838 ) A+ XV Rating" at bounding box center [643, 294] width 199 height 17
click at [581, 298] on div "Mesa Underwriters Specialty Insurance Co ( 36838 ) A+ XV Rating" at bounding box center [644, 295] width 198 height 12
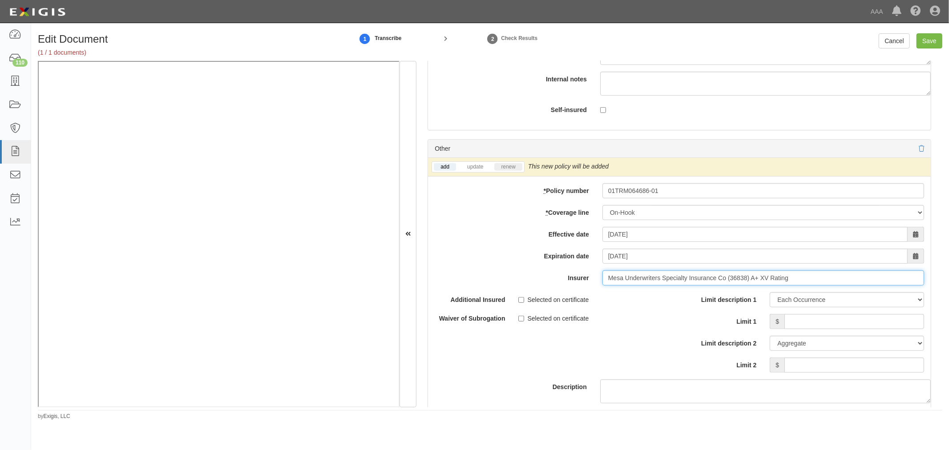
type input "Mesa Underwriters Specialty Insurance Co (36838) A+ XV Rating"
click at [515, 171] on link "renew" at bounding box center [508, 167] width 28 height 8
click at [833, 321] on input "Limit 1" at bounding box center [854, 321] width 140 height 15
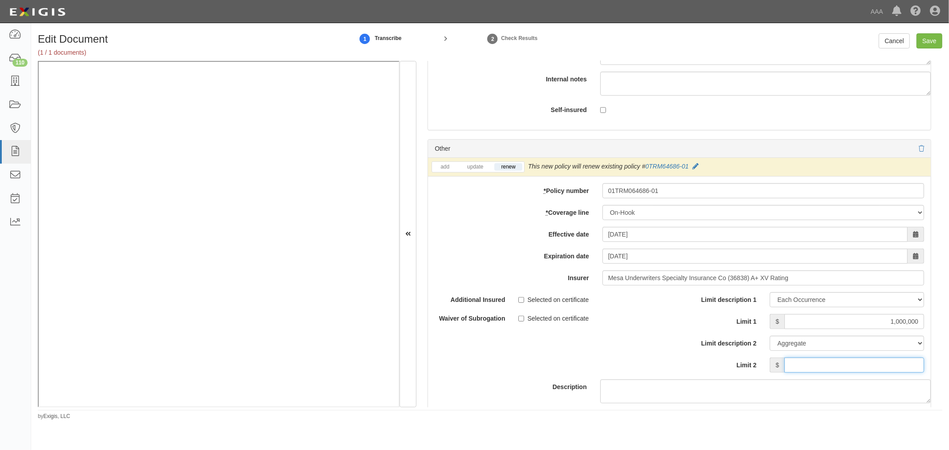
click at [818, 373] on input "Limit 2" at bounding box center [854, 365] width 140 height 15
drag, startPoint x: 874, startPoint y: 333, endPoint x: 948, endPoint y: 322, distance: 75.5
click at [948, 322] on div "Edit Document (1 / 1 documents) 1 Transcribe 2 Check Results Cancel Save Docume…" at bounding box center [490, 226] width 918 height 387
type input "100,000"
click at [885, 370] on input "Limit 2" at bounding box center [854, 365] width 140 height 15
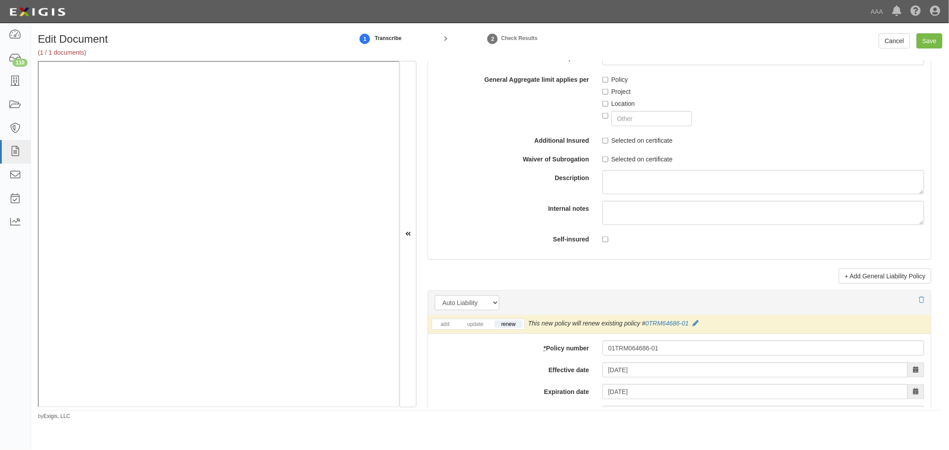
scroll to position [988, 0]
type input "100,000"
click at [926, 47] on input "Save" at bounding box center [929, 40] width 26 height 15
type input "1000000"
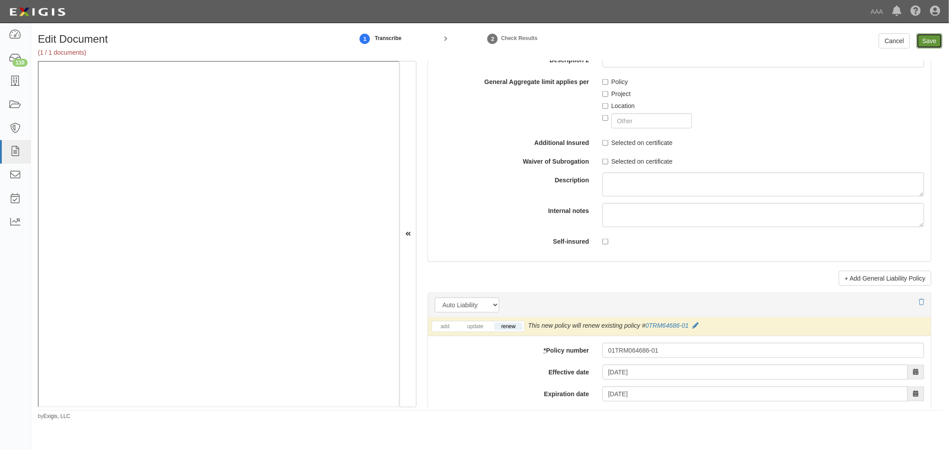
type input "2000000"
type input "1000000"
type input "100000"
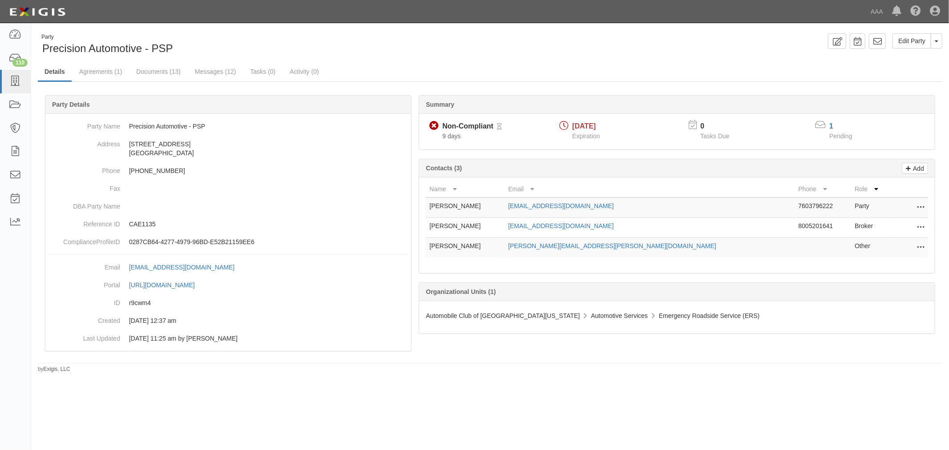
click at [96, 86] on div "Summary Non-Compliant Non-Compliant Pending Review 9 days [DATE] Expiration 0 T…" at bounding box center [490, 95] width 904 height 27
click at [99, 72] on link "Agreements (1)" at bounding box center [100, 72] width 56 height 19
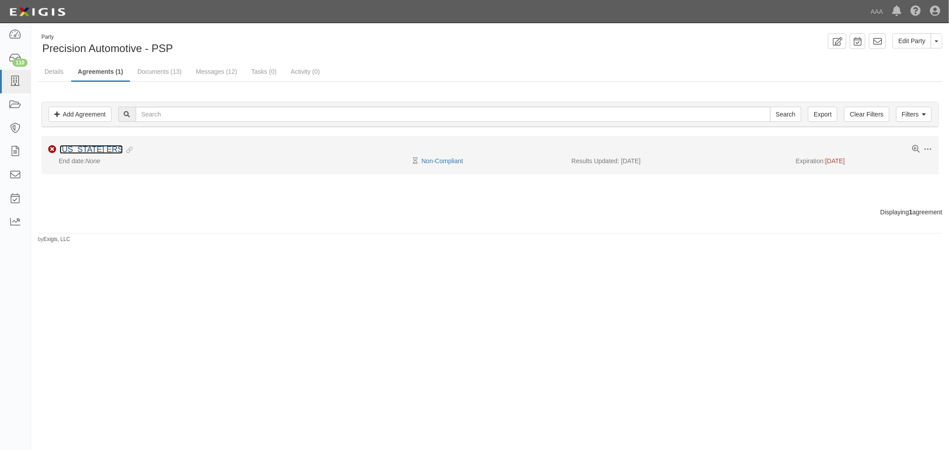
click at [87, 153] on link "[US_STATE] ERS" at bounding box center [91, 149] width 63 height 9
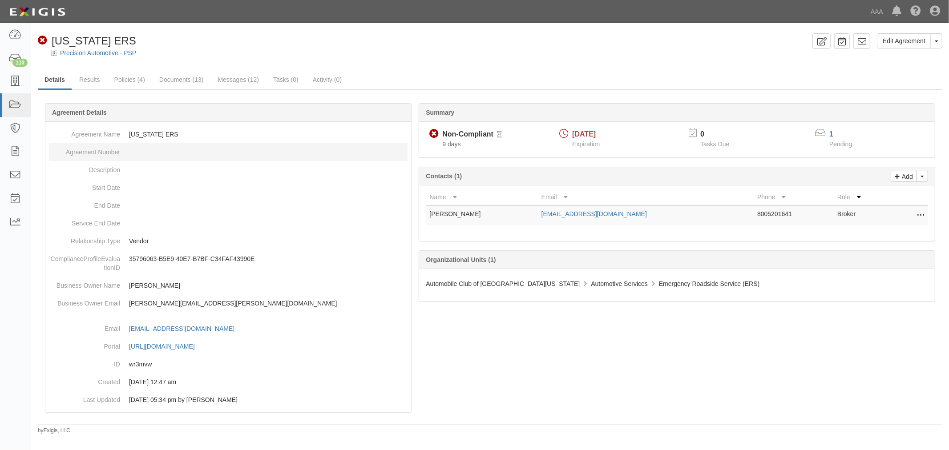
drag, startPoint x: 67, startPoint y: 143, endPoint x: 67, endPoint y: 148, distance: 4.9
drag, startPoint x: 67, startPoint y: 148, endPoint x: 292, endPoint y: 171, distance: 226.2
click at [292, 171] on dd at bounding box center [228, 170] width 358 height 18
click at [78, 88] on link "Results" at bounding box center [89, 80] width 34 height 19
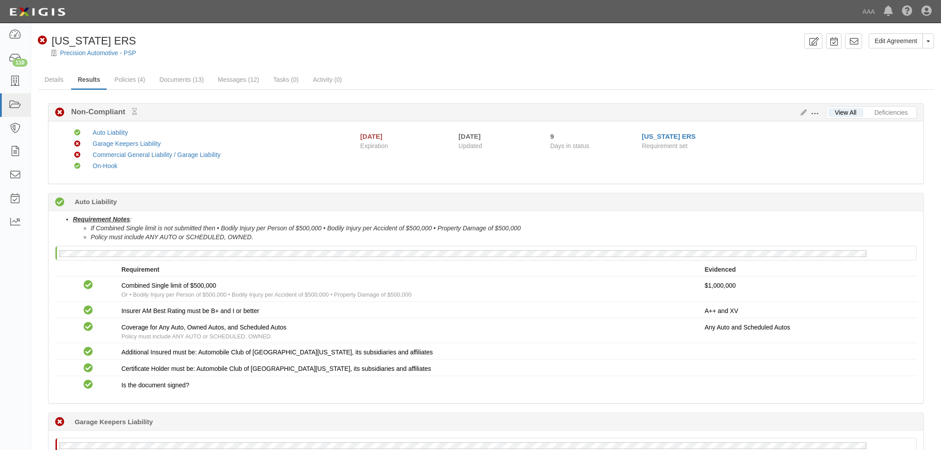
click at [117, 60] on div at bounding box center [486, 60] width 910 height 7
click at [116, 52] on link "Precision Automotive - PSP" at bounding box center [98, 52] width 76 height 7
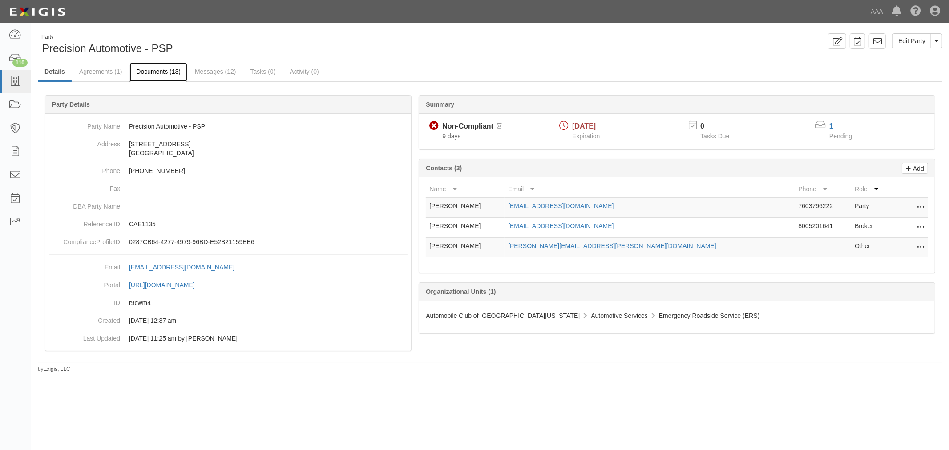
click at [174, 76] on link "Documents (13)" at bounding box center [158, 72] width 58 height 19
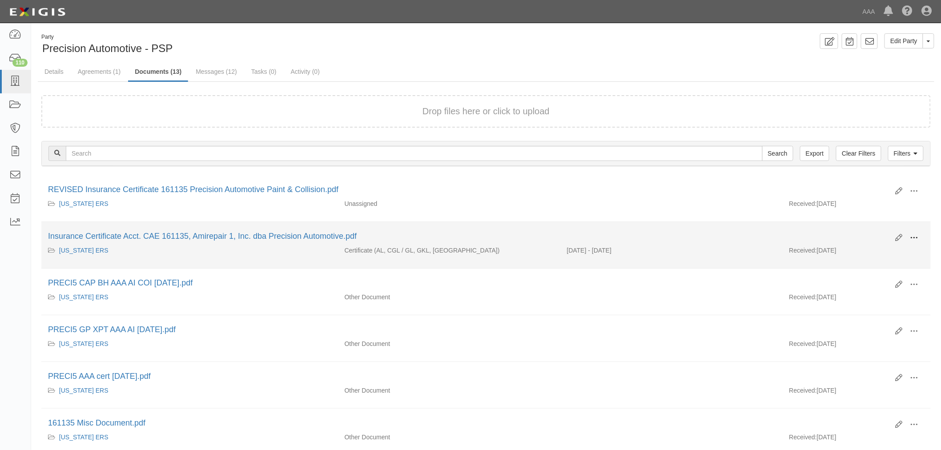
click at [920, 239] on button at bounding box center [915, 238] width 20 height 15
click at [882, 248] on link "View" at bounding box center [871, 251] width 70 height 16
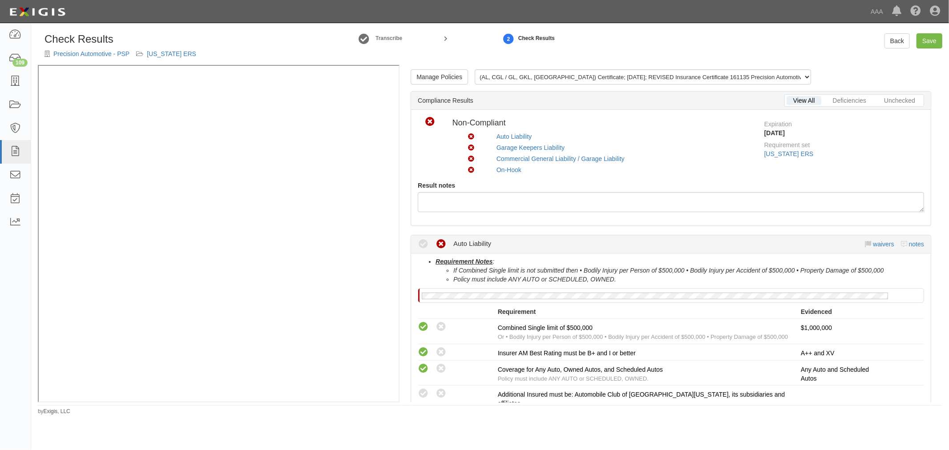
click at [524, 232] on div "Manage Policies (AL, CGL / GL, GKL, [GEOGRAPHIC_DATA]) Certificate; [DATE]; REV…" at bounding box center [670, 234] width 543 height 338
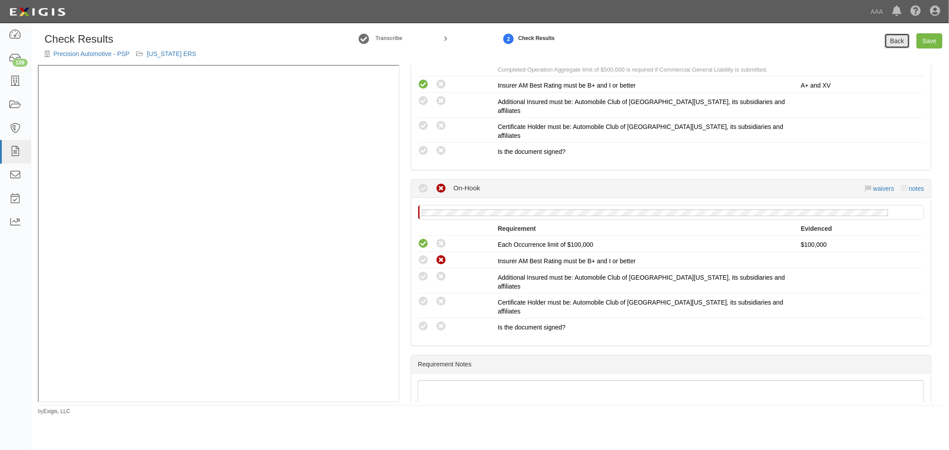
click at [892, 36] on link "Back" at bounding box center [896, 40] width 25 height 15
